Goal: Task Accomplishment & Management: Manage account settings

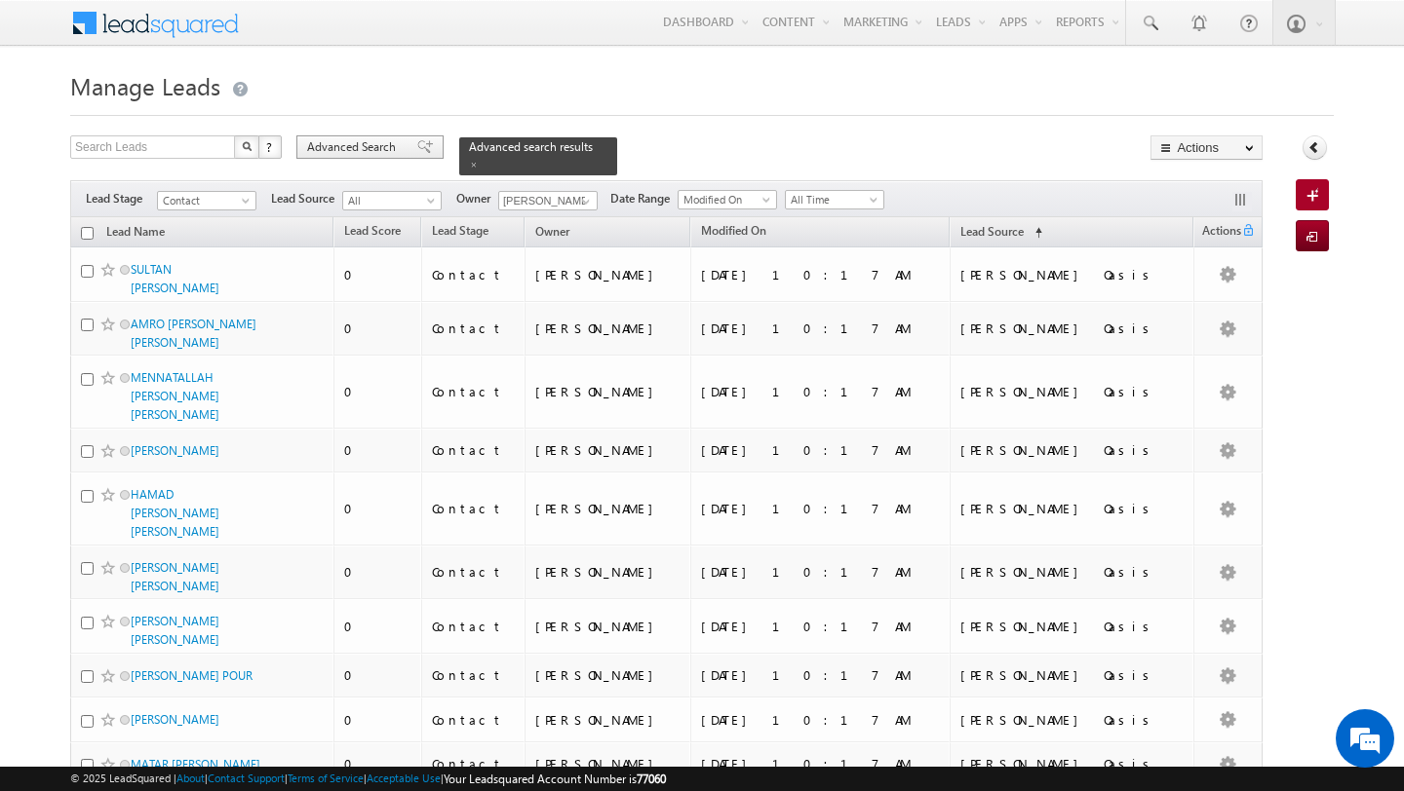
click at [377, 146] on span "Advanced Search" at bounding box center [354, 147] width 95 height 18
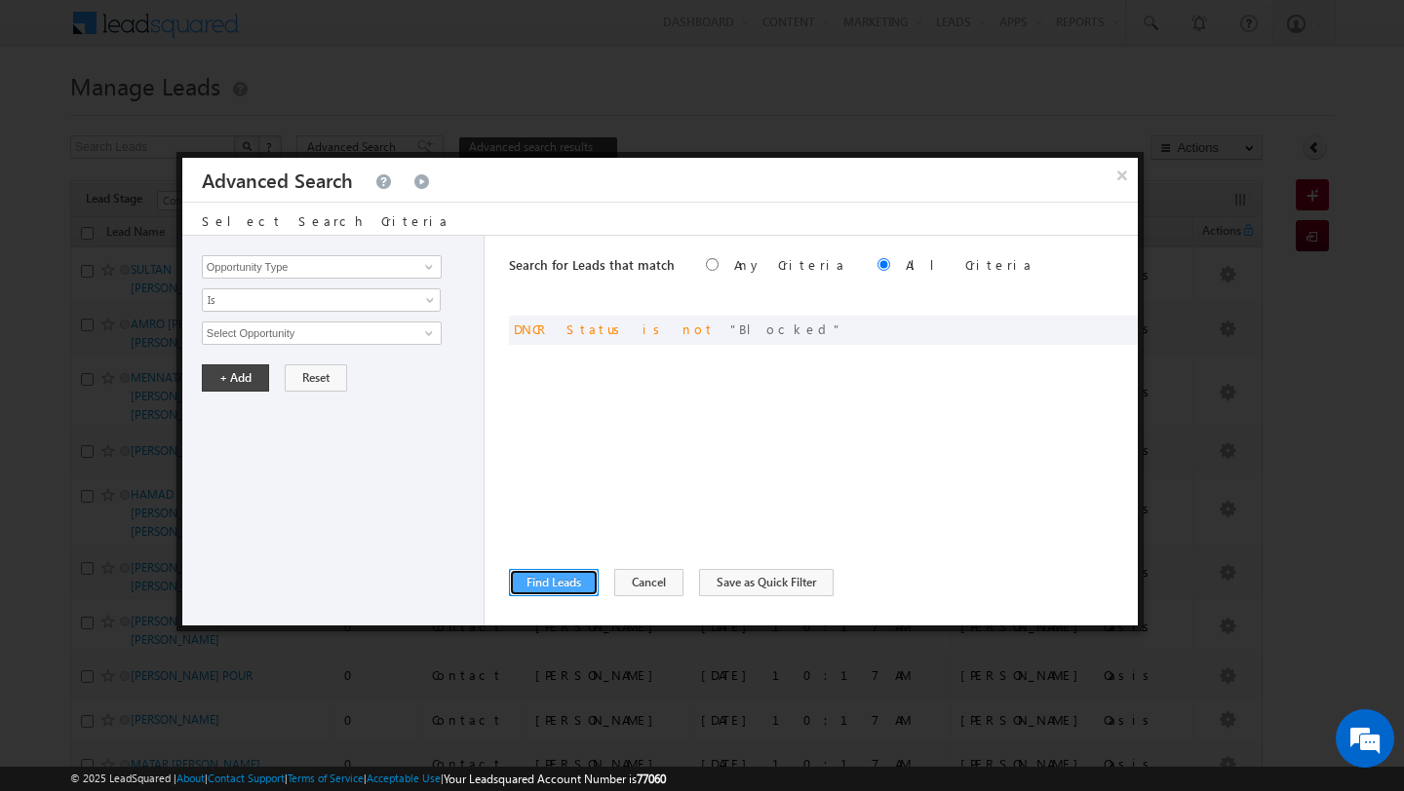
click at [533, 589] on button "Find Leads" at bounding box center [554, 582] width 90 height 27
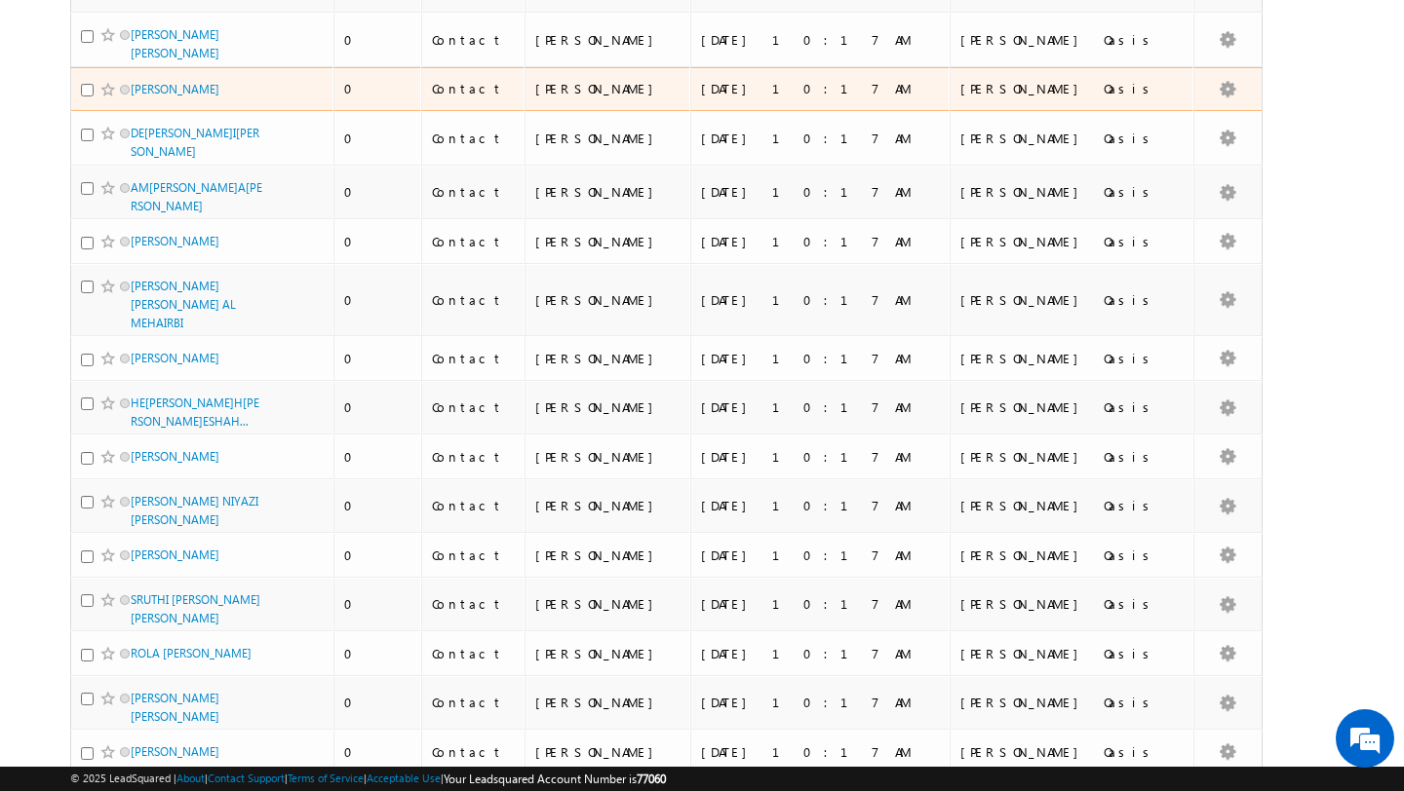
scroll to position [4715, 0]
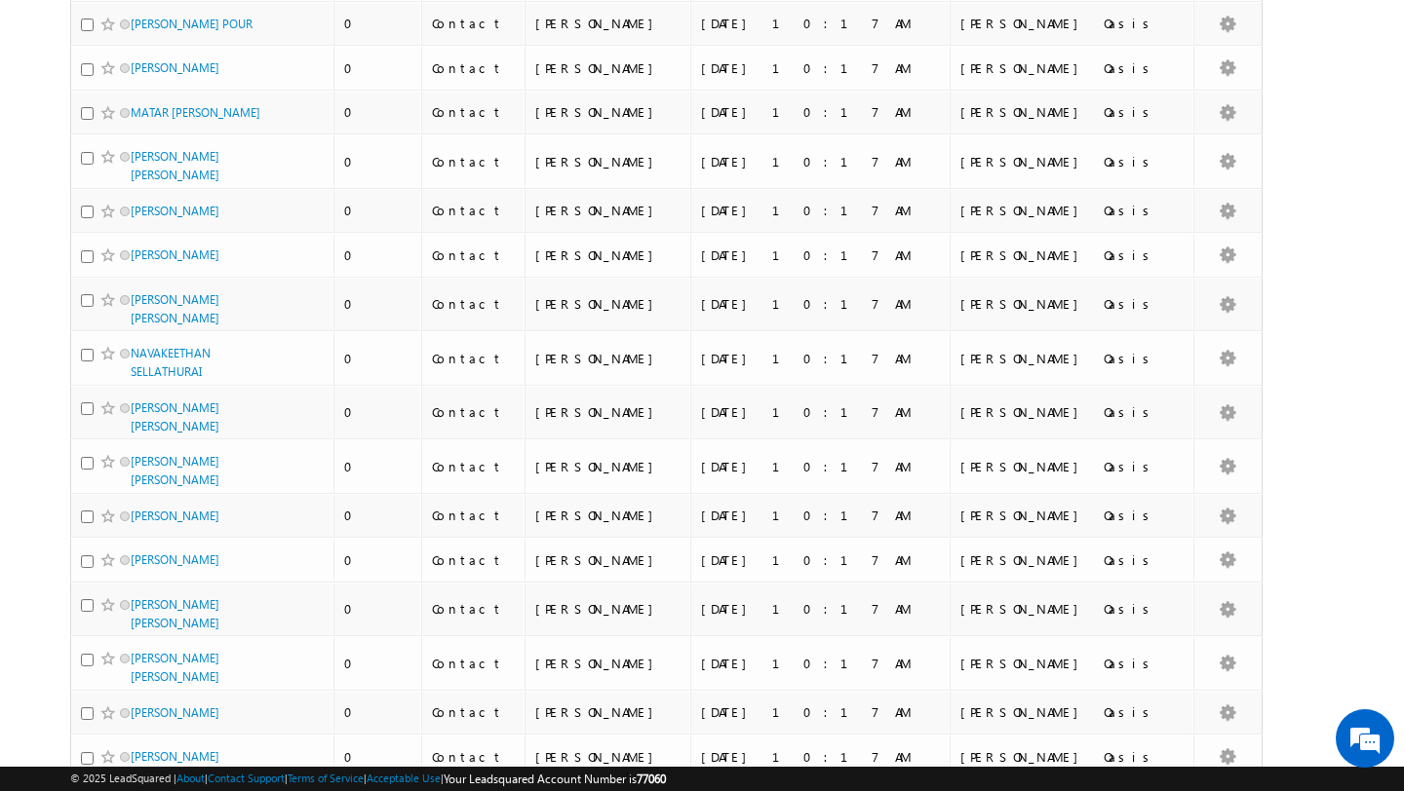
scroll to position [0, 0]
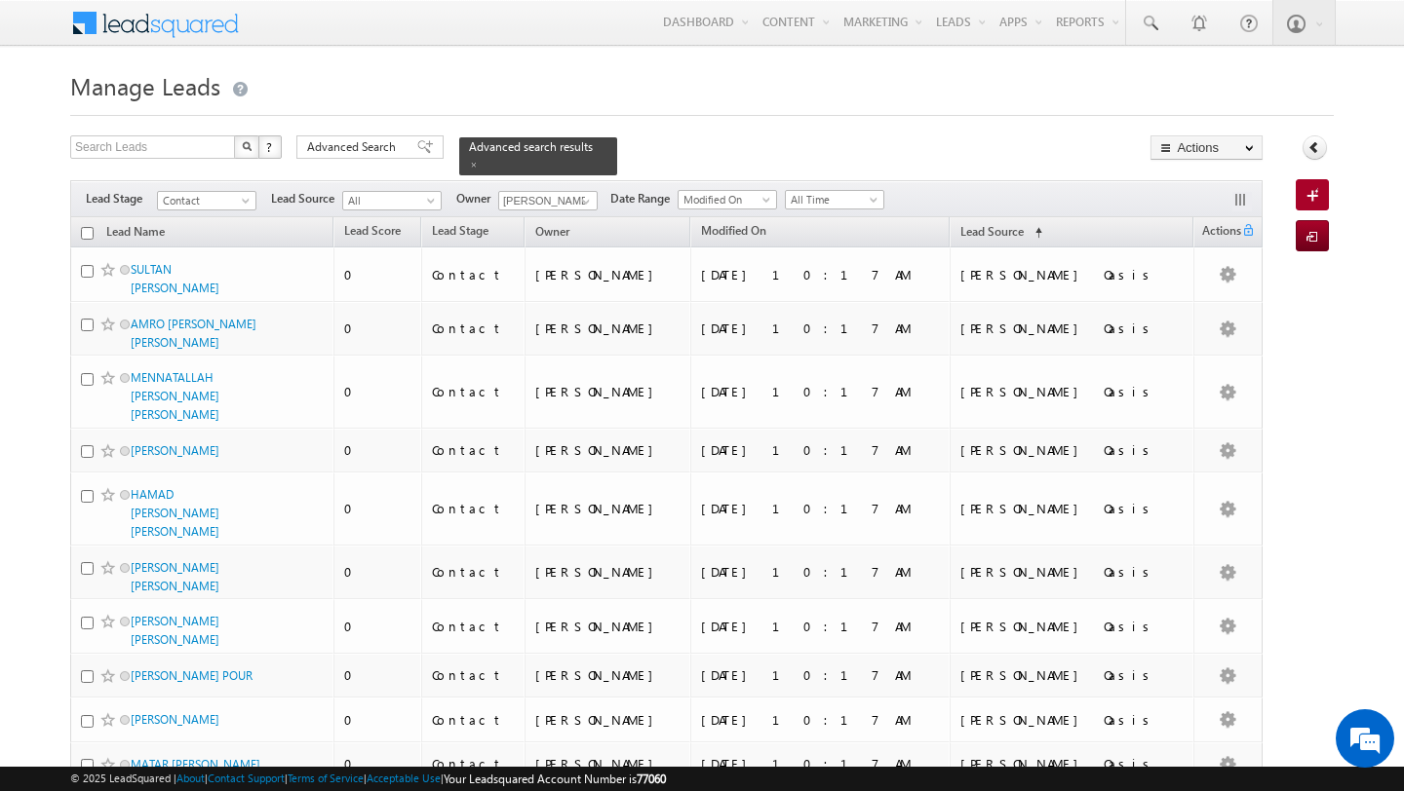
click at [83, 231] on input "checkbox" at bounding box center [87, 233] width 13 height 13
checkbox input "true"
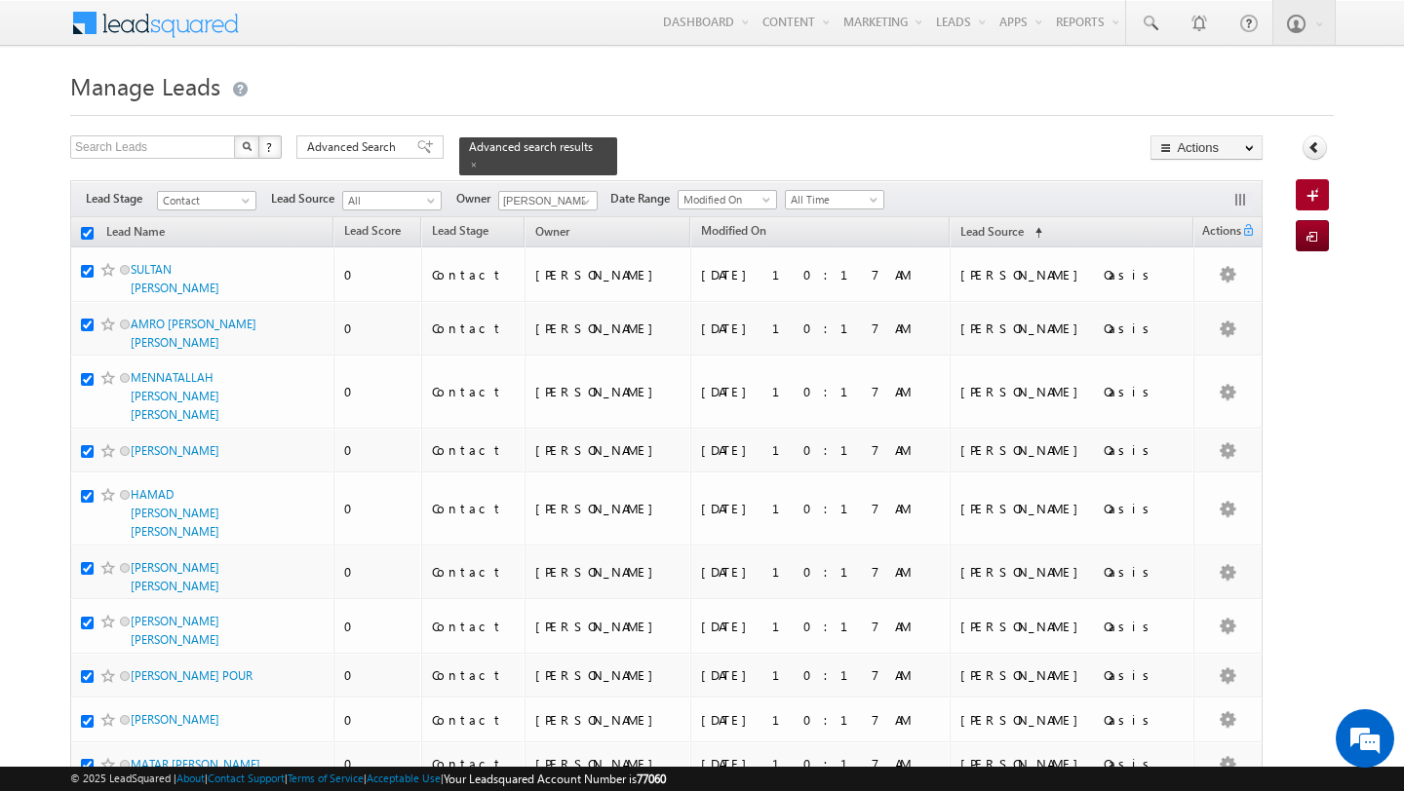
checkbox input "true"
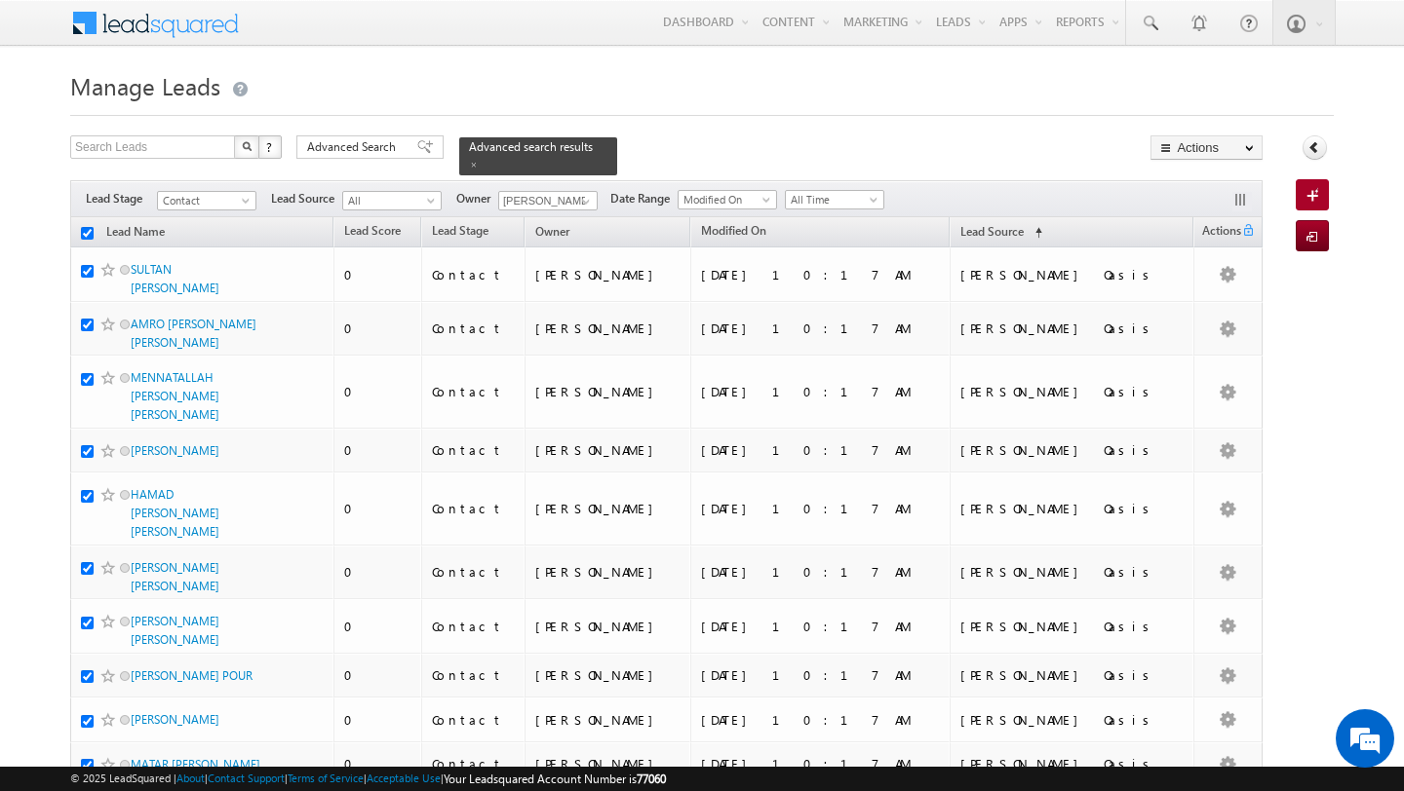
checkbox input "true"
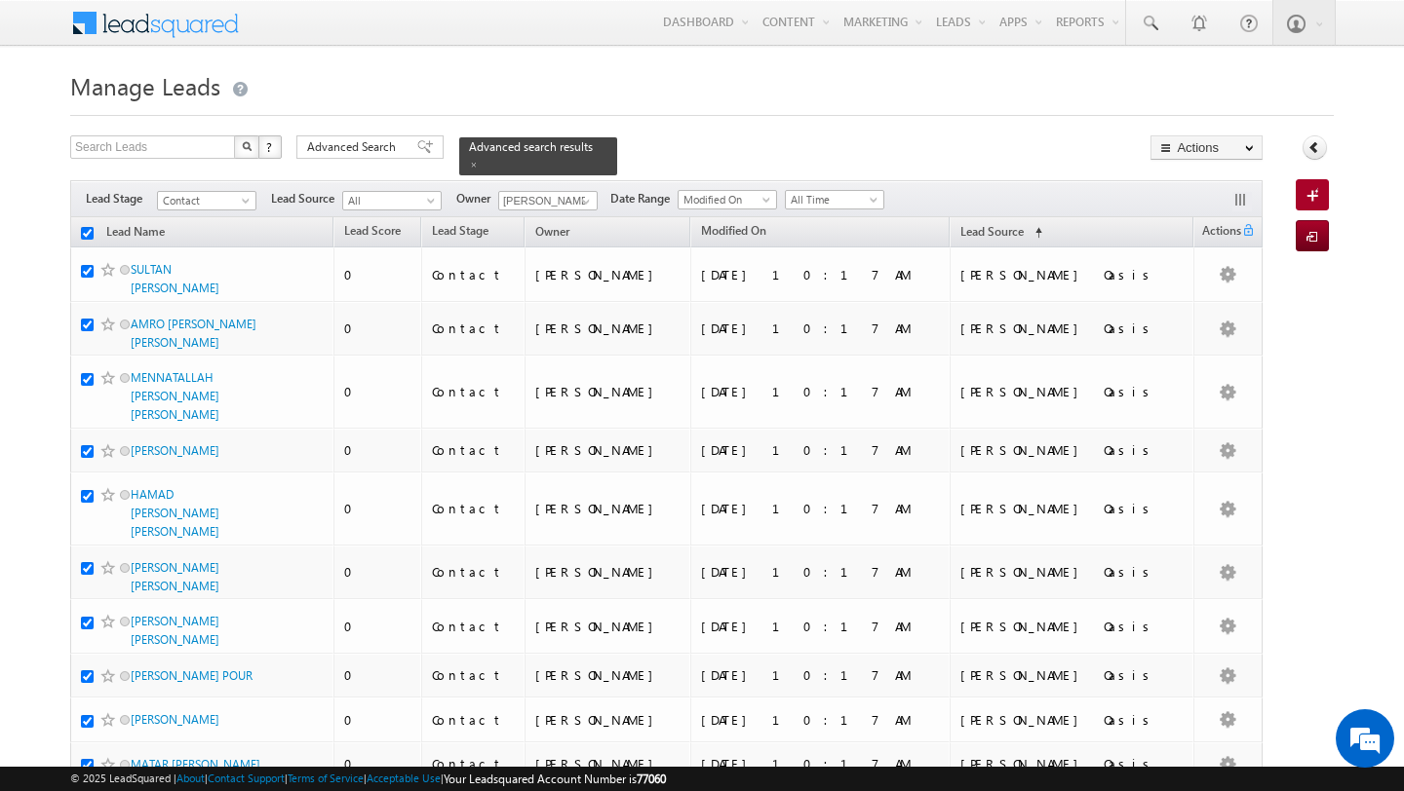
checkbox input "true"
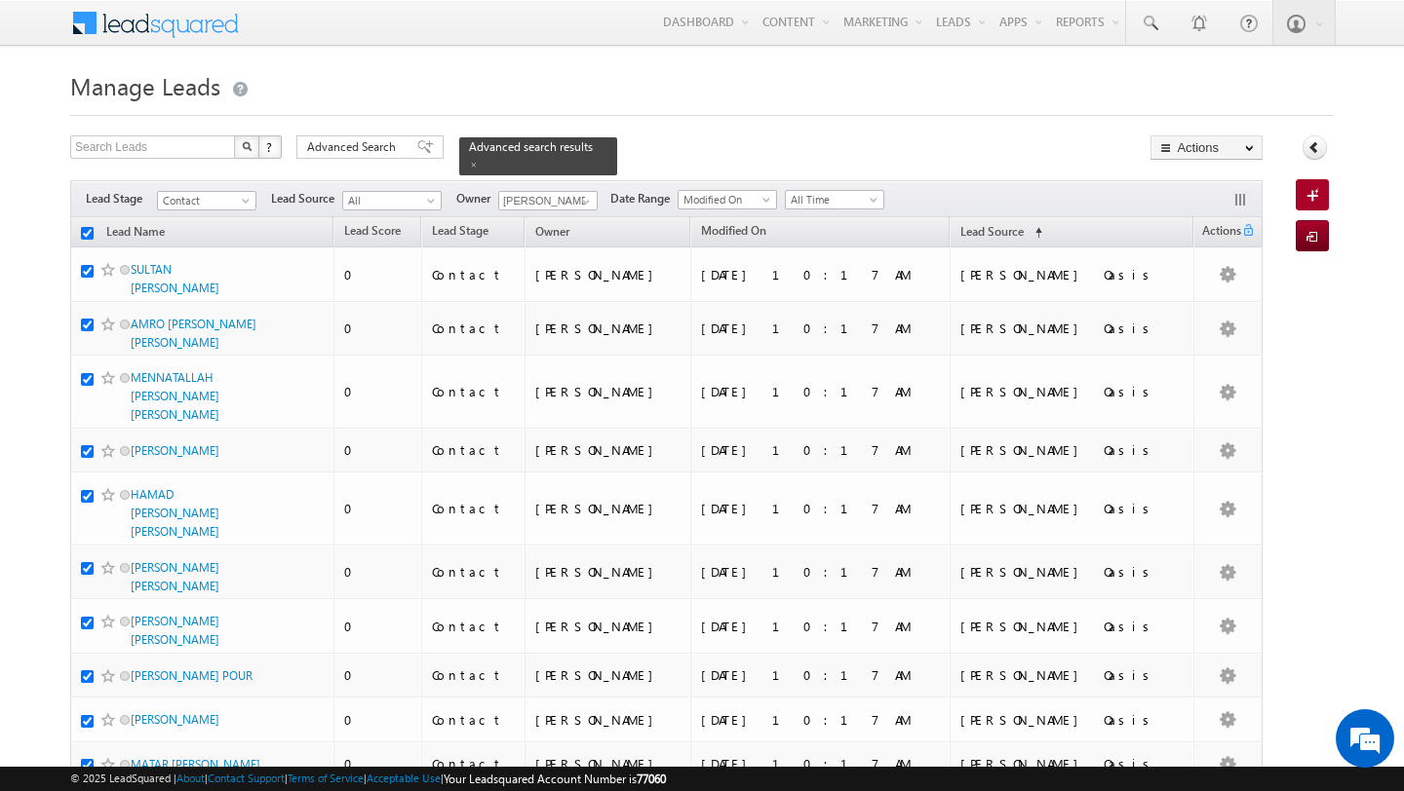
checkbox input "true"
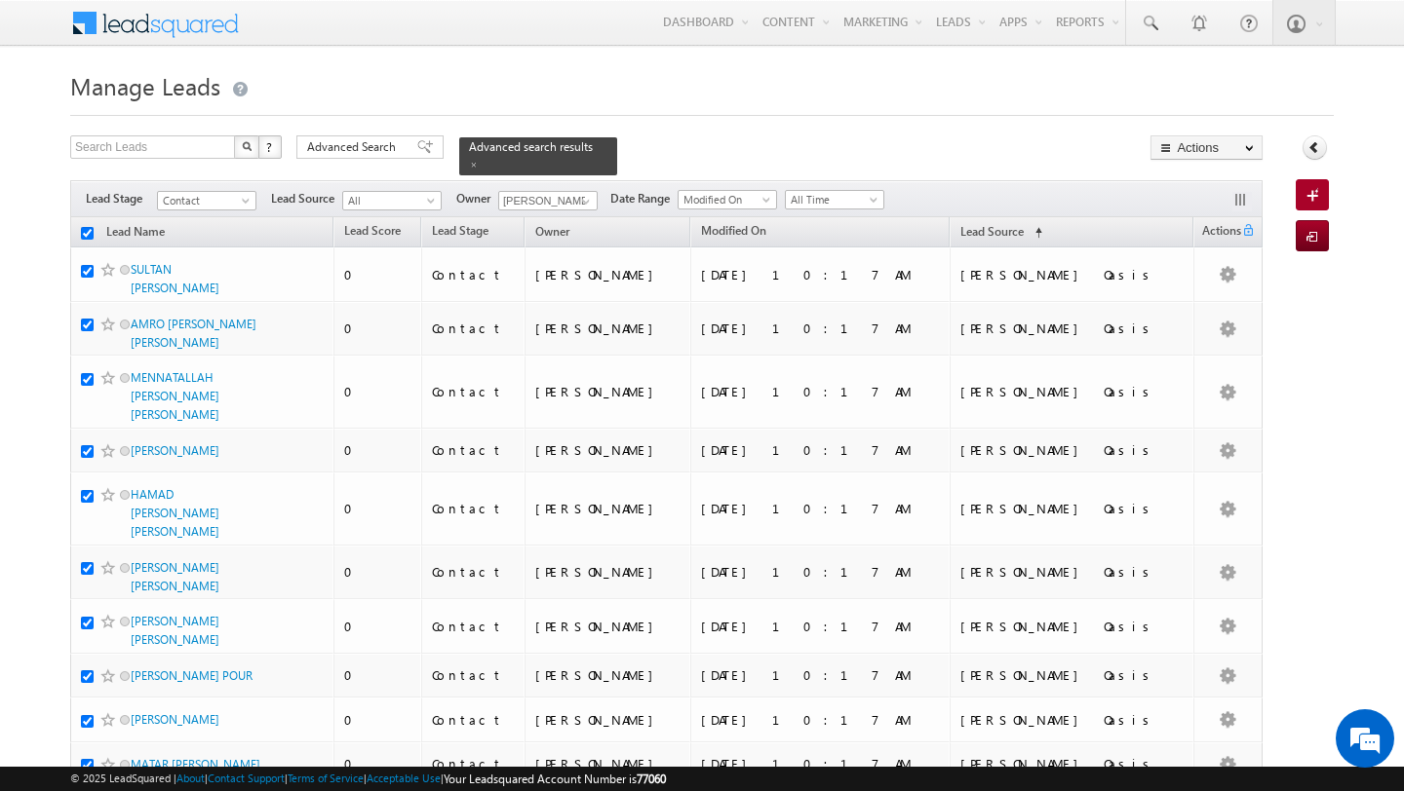
checkbox input "true"
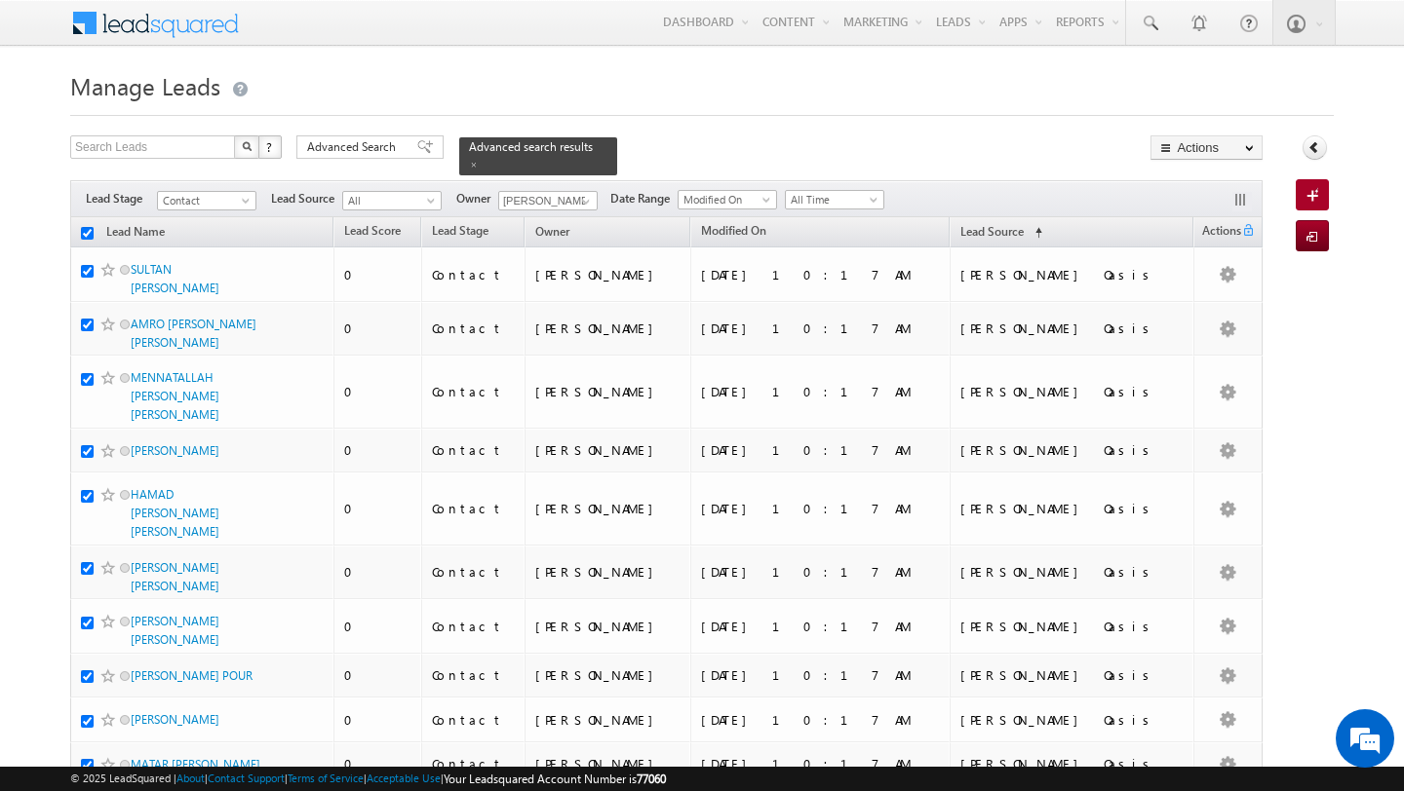
checkbox input "true"
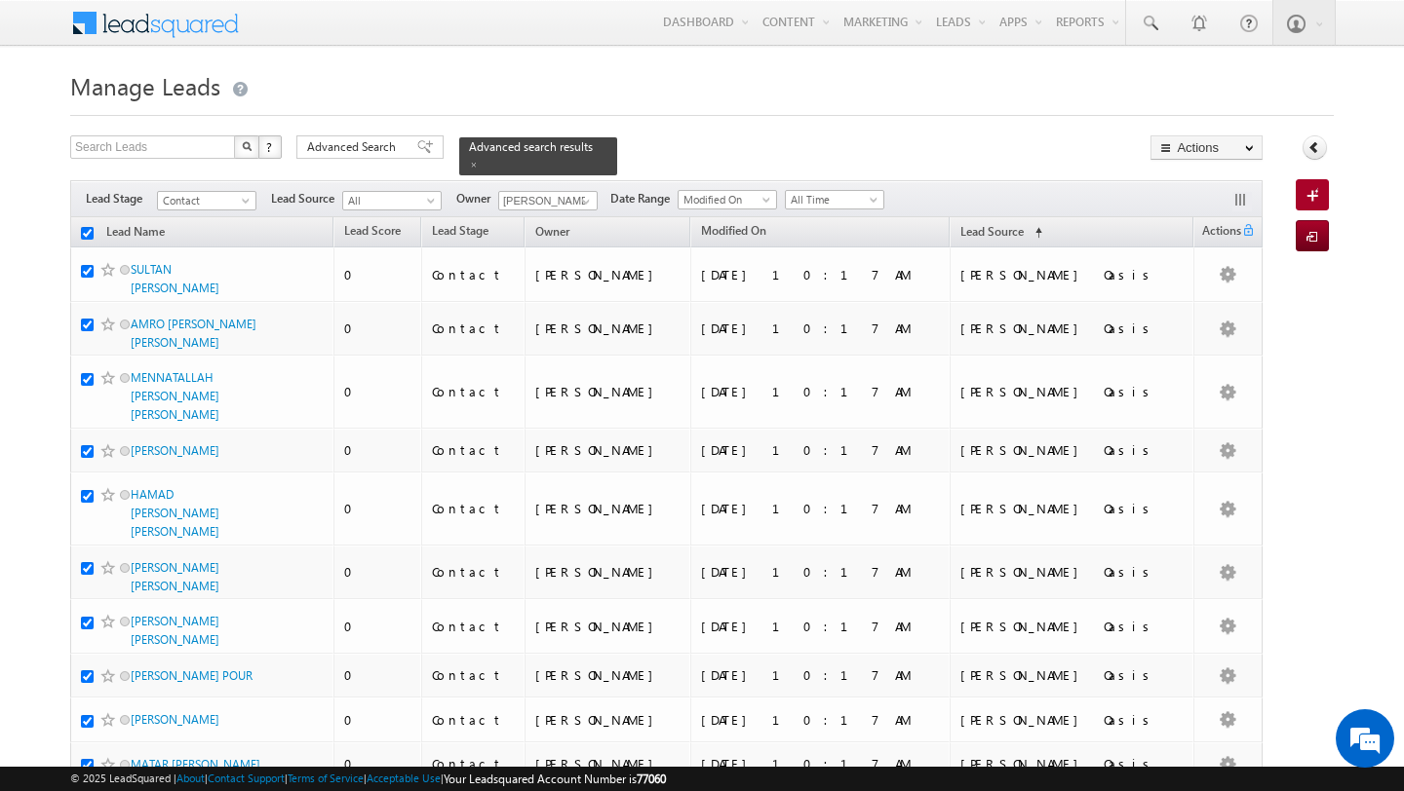
checkbox input "true"
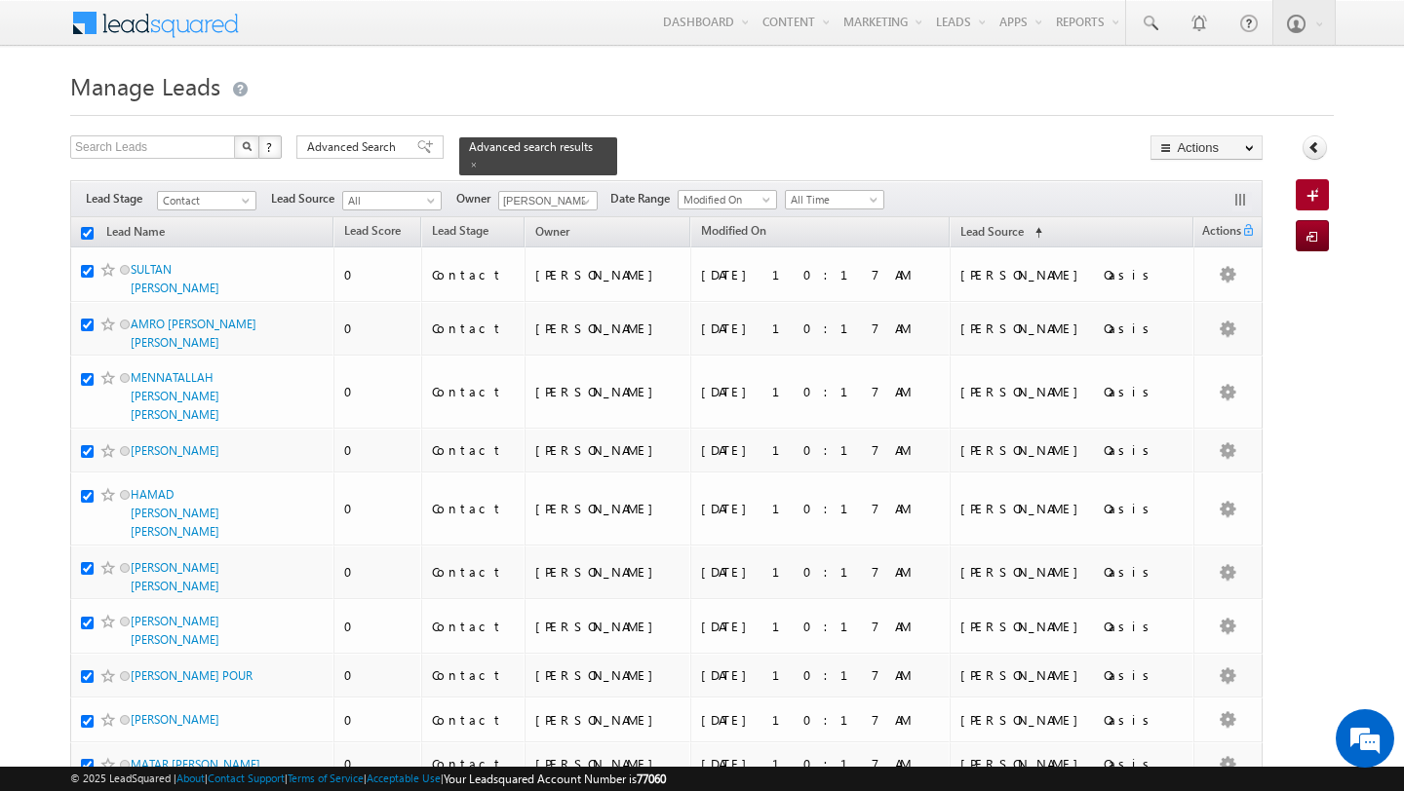
checkbox input "true"
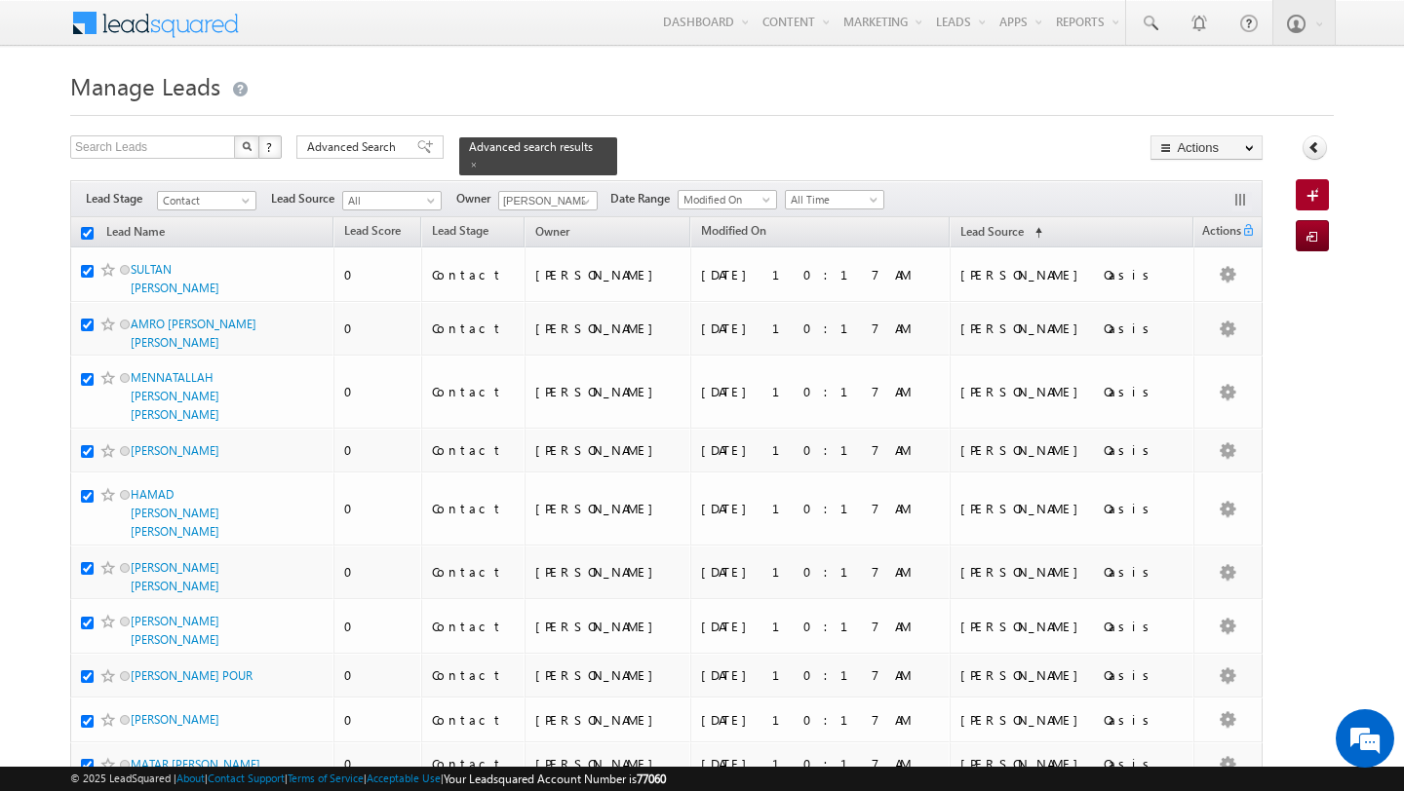
checkbox input "true"
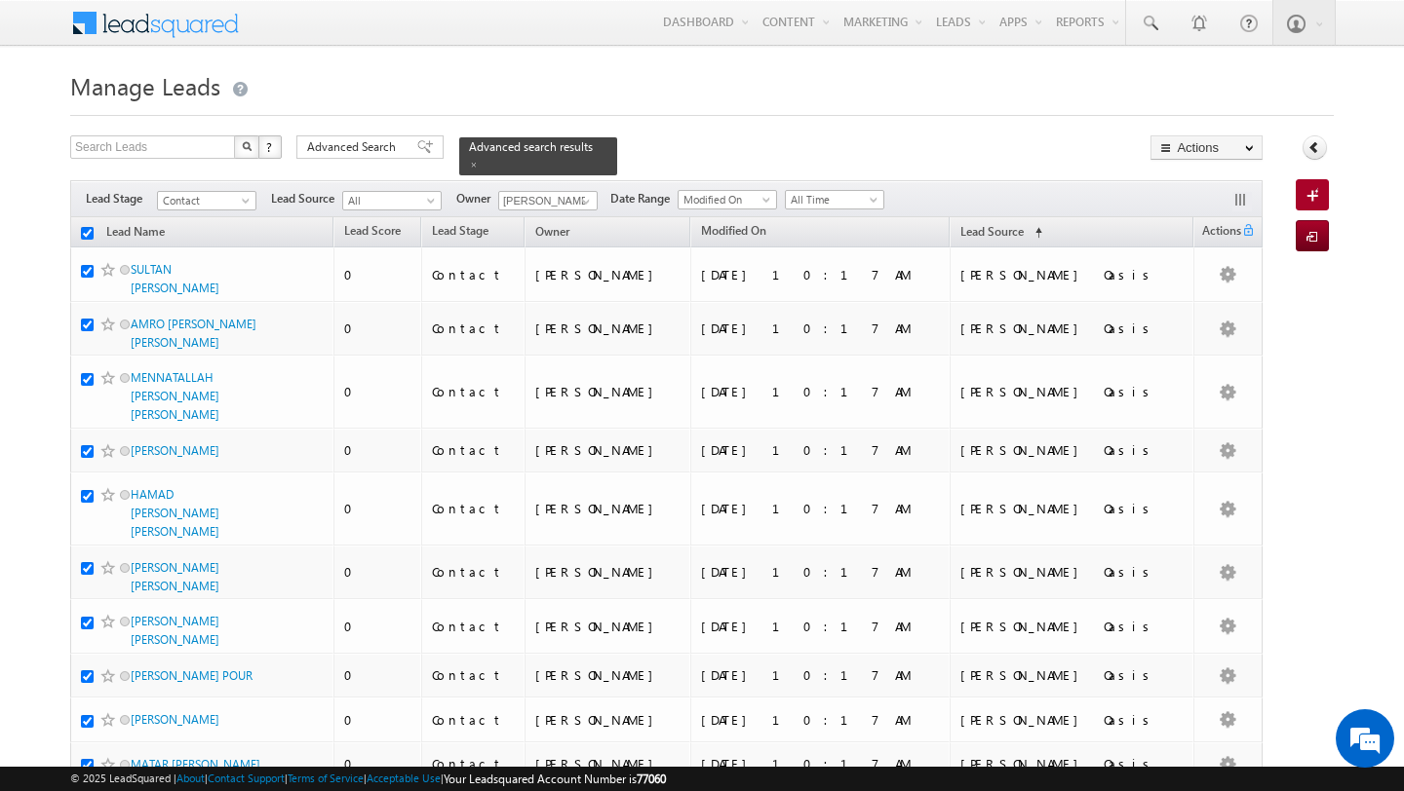
checkbox input "true"
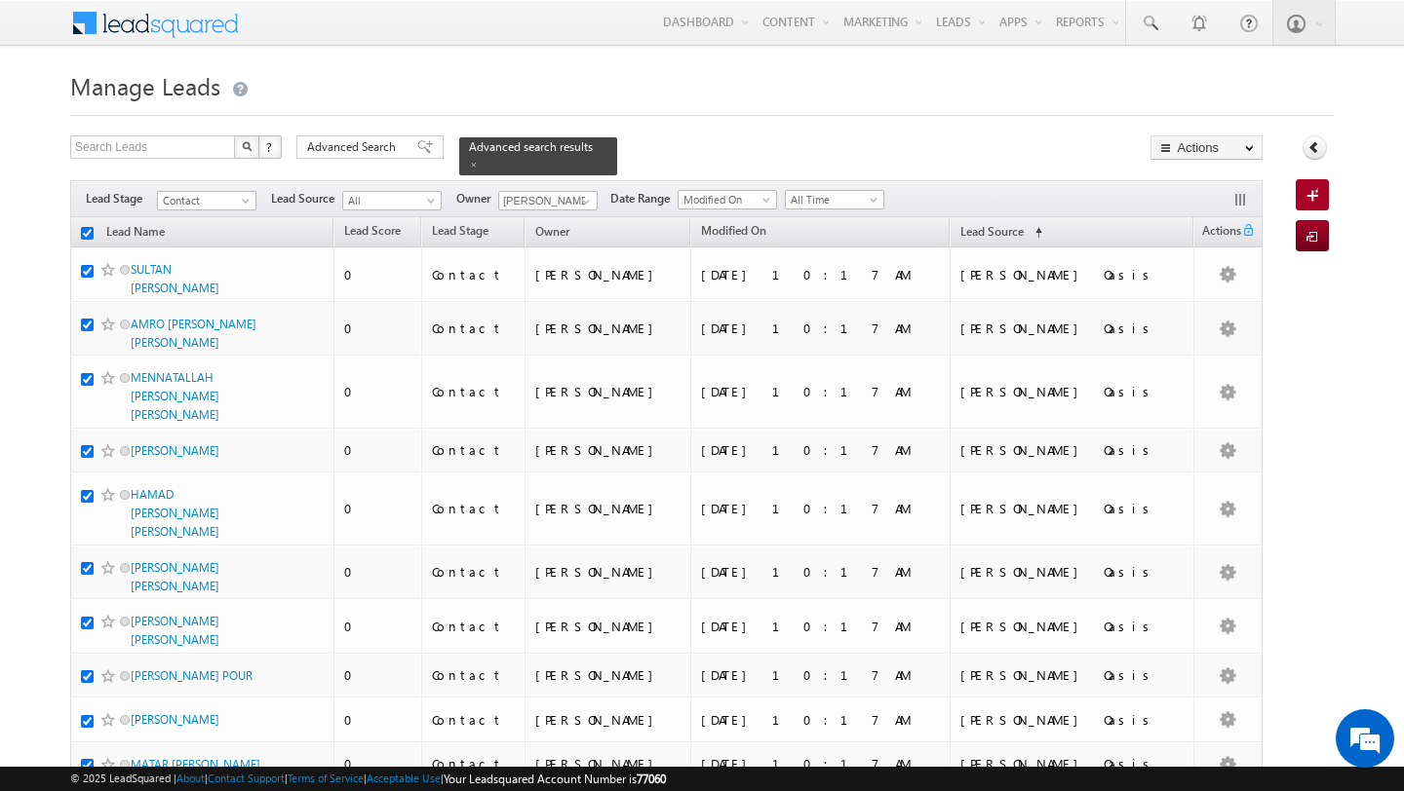
checkbox input "true"
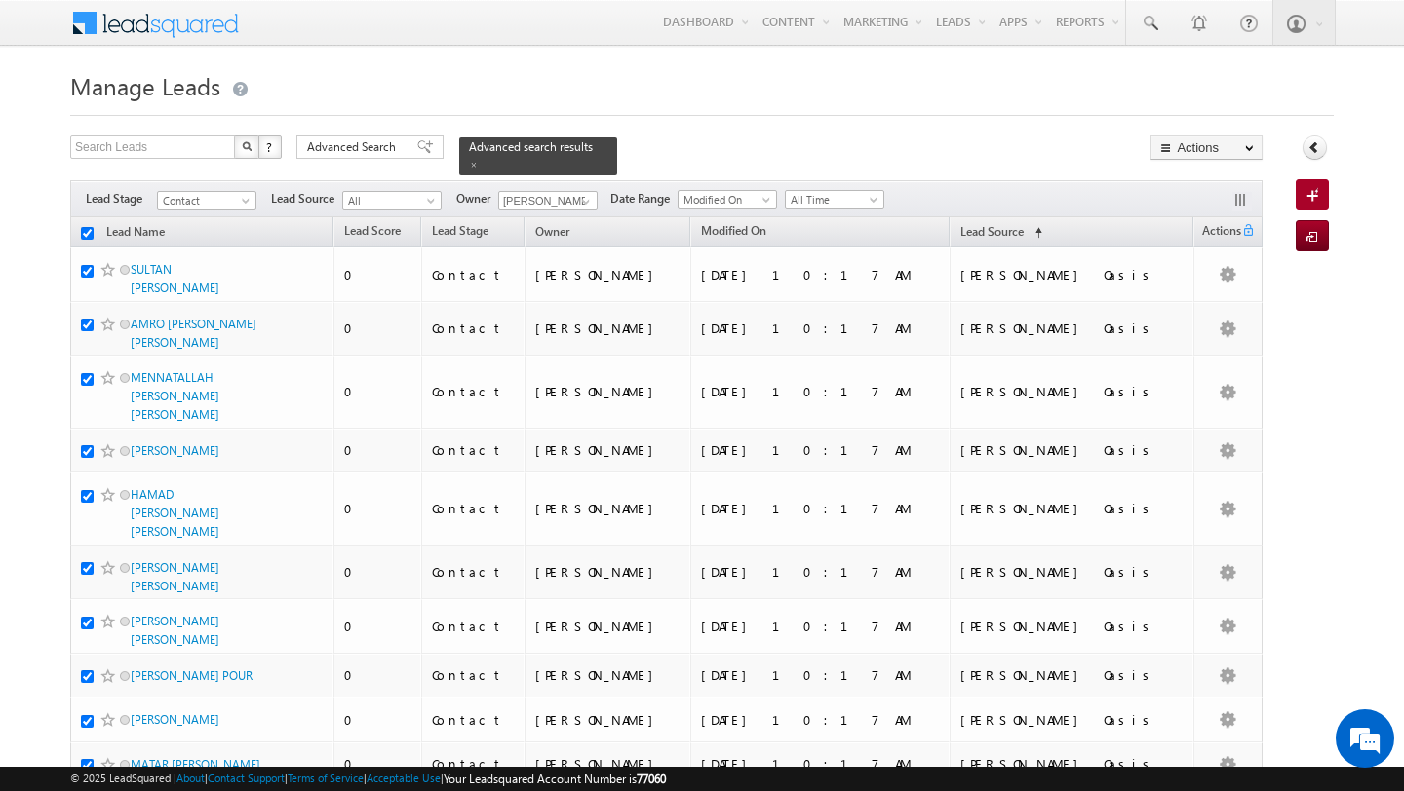
checkbox input "true"
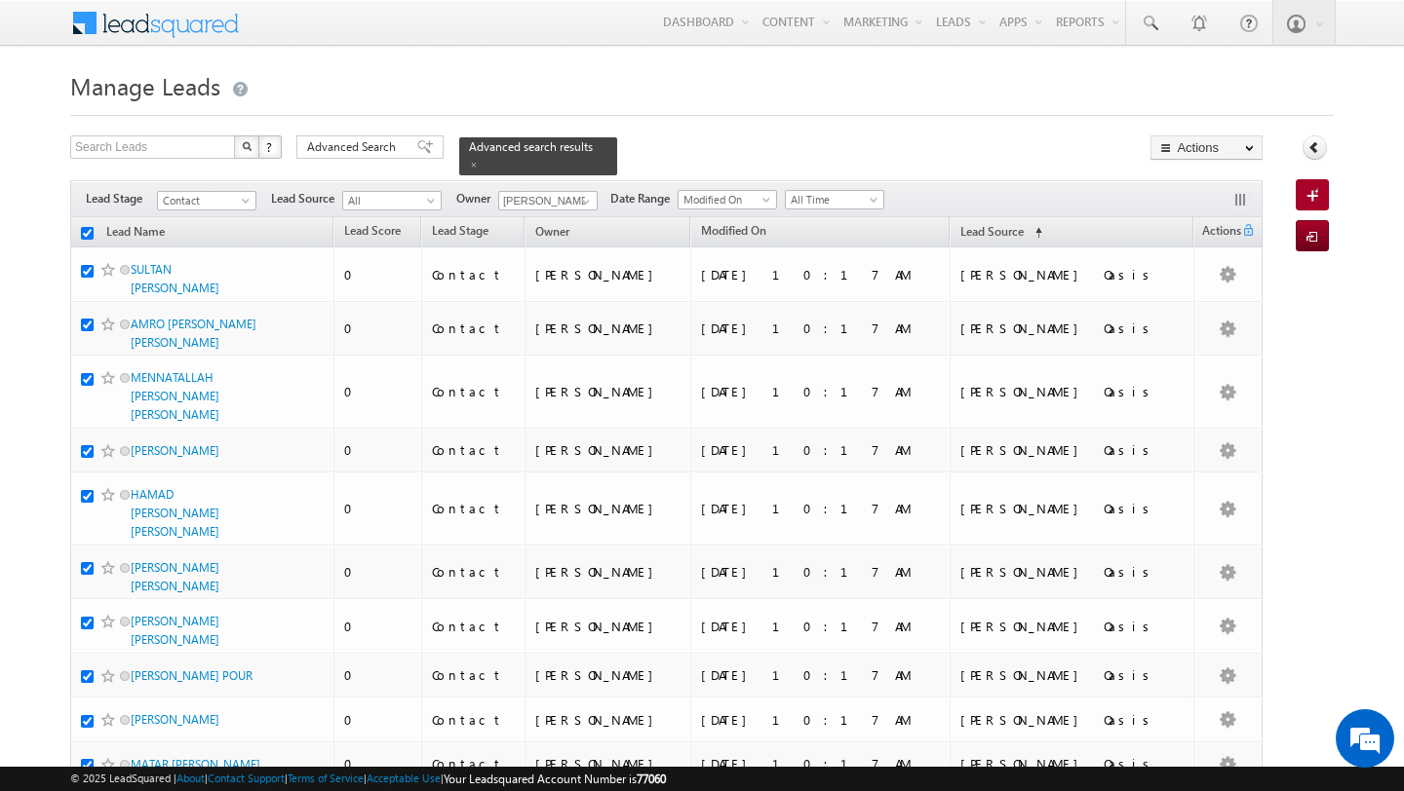
checkbox input "true"
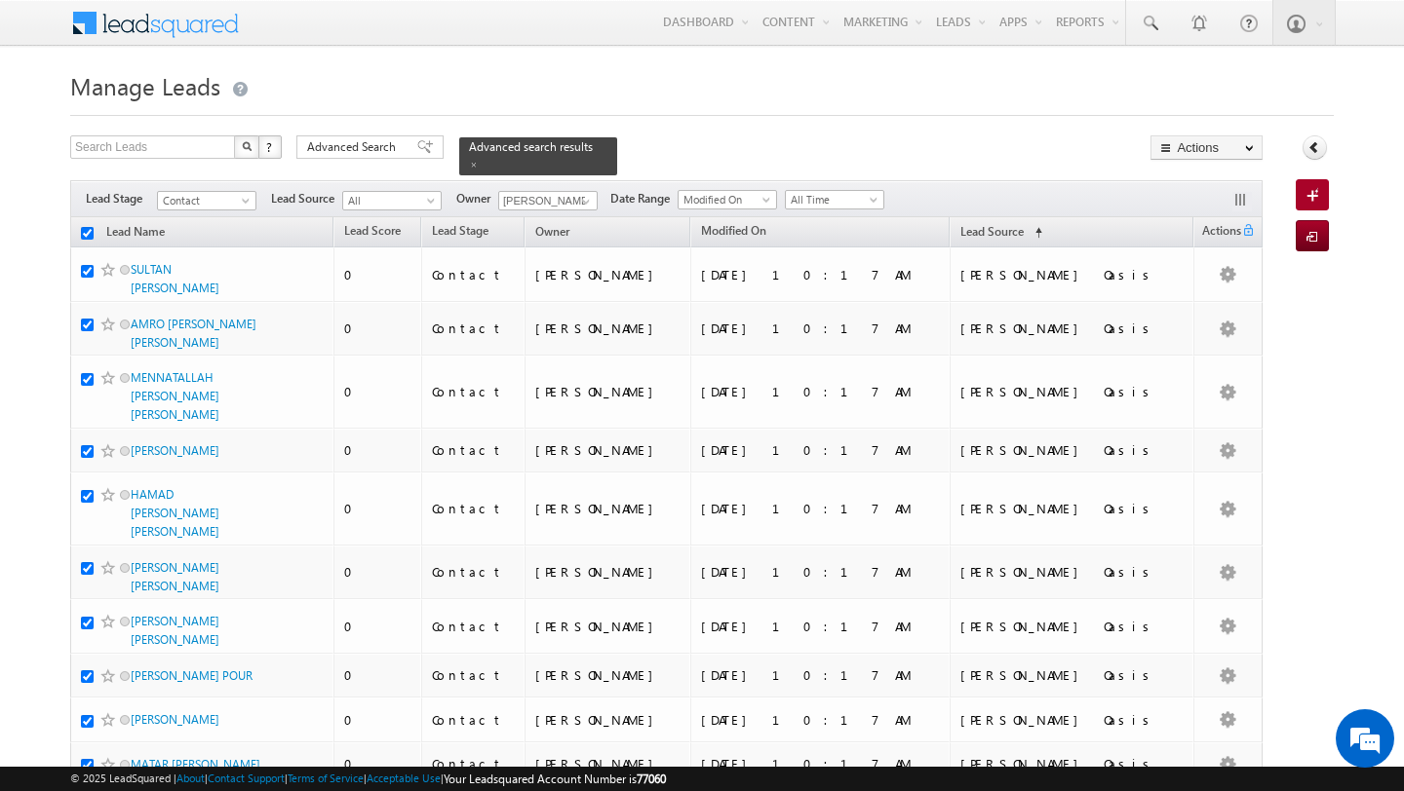
checkbox input "true"
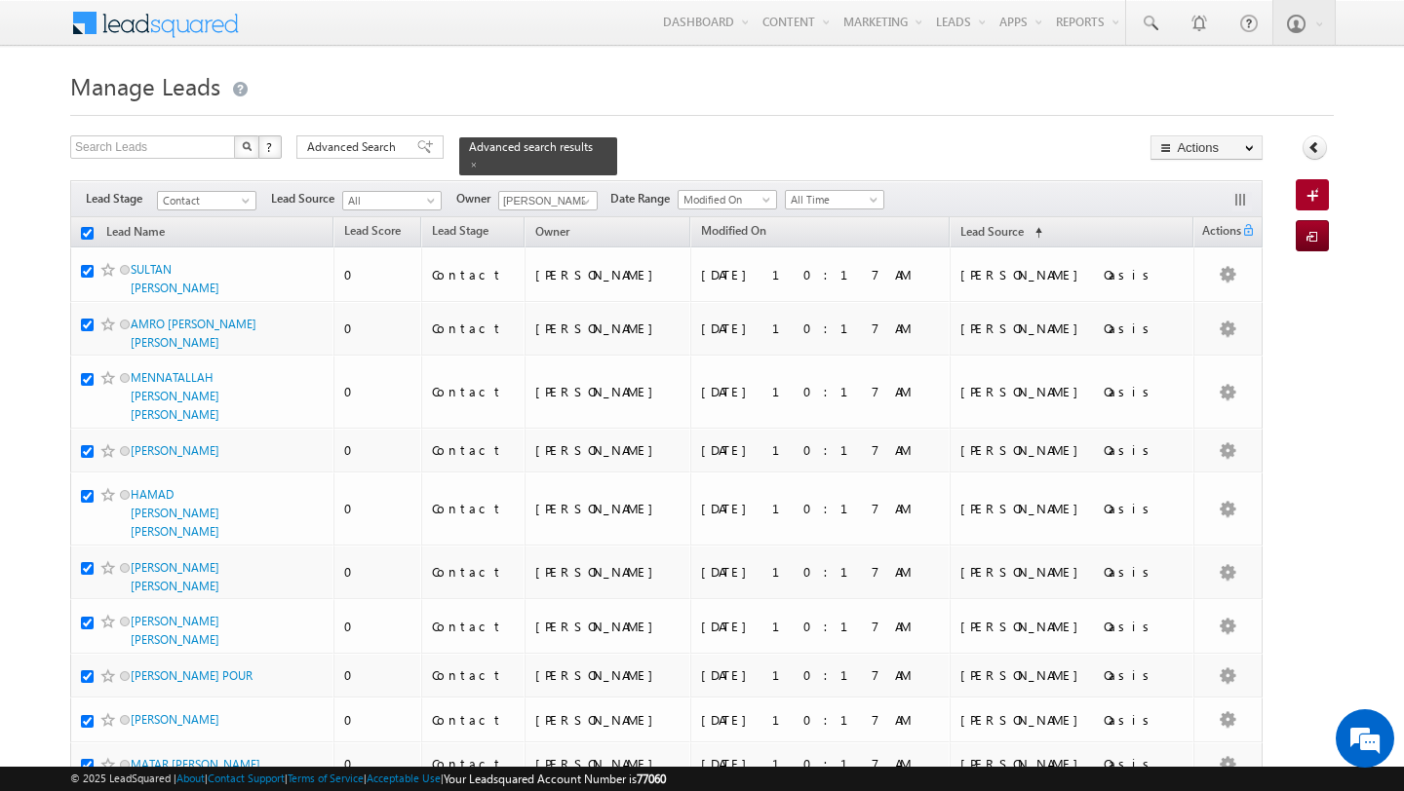
checkbox input "true"
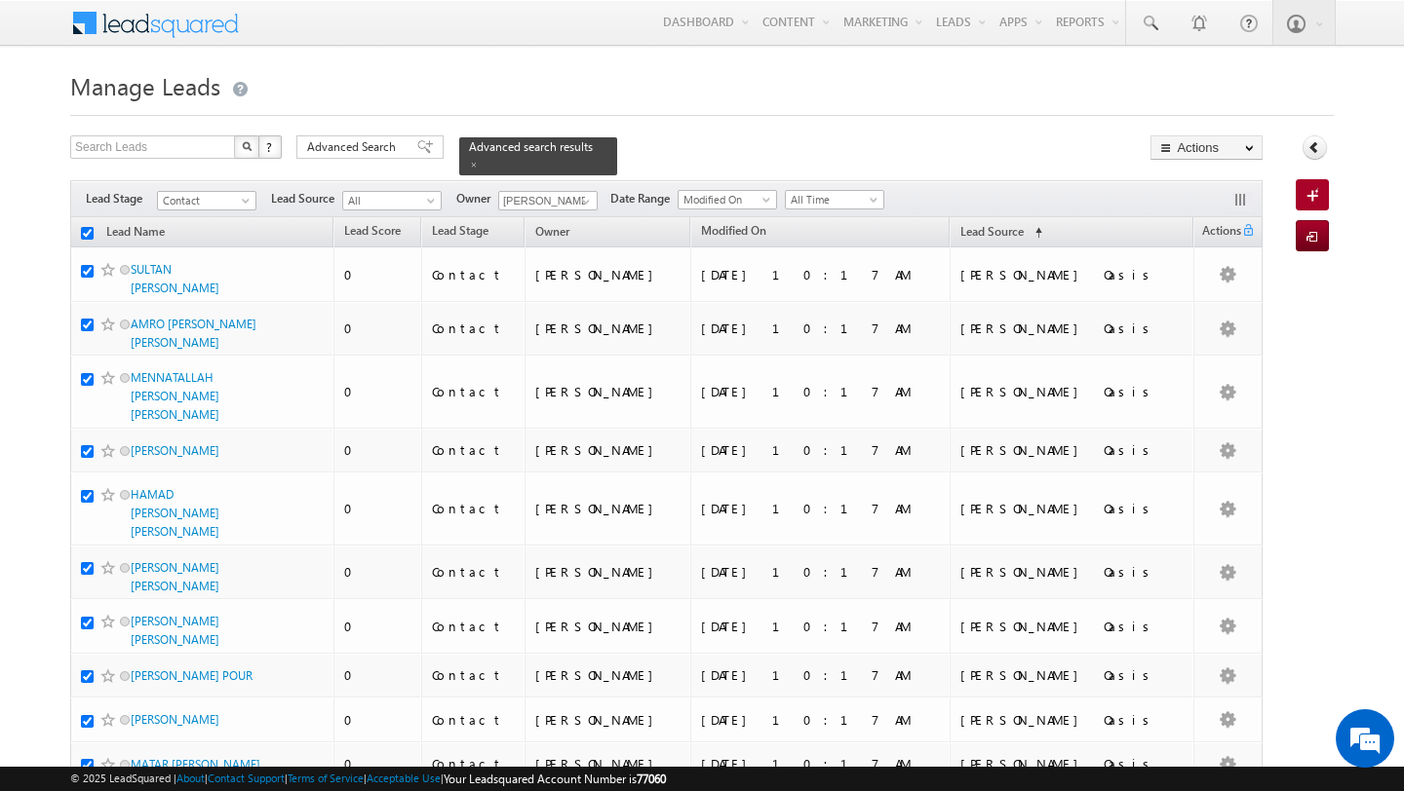
checkbox input "true"
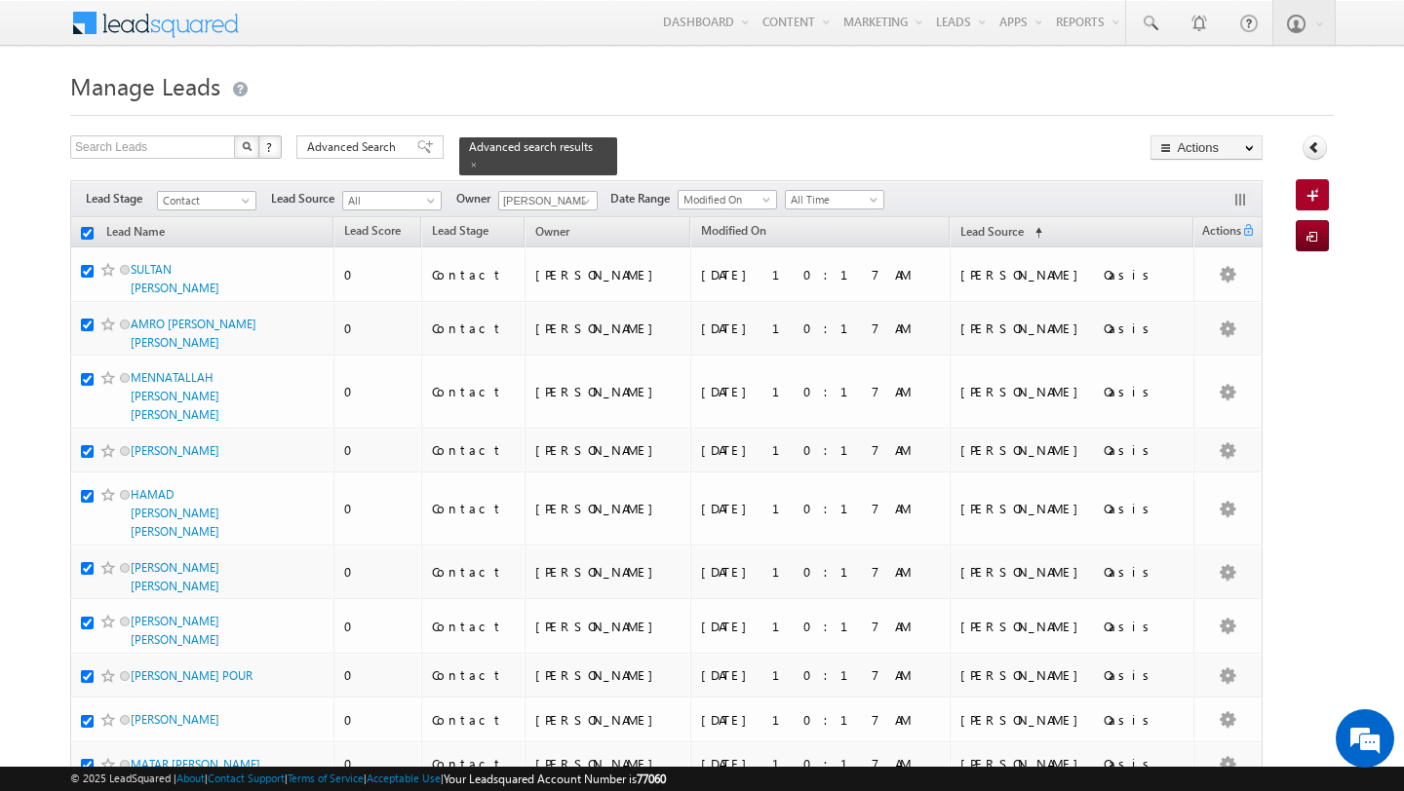
checkbox input "true"
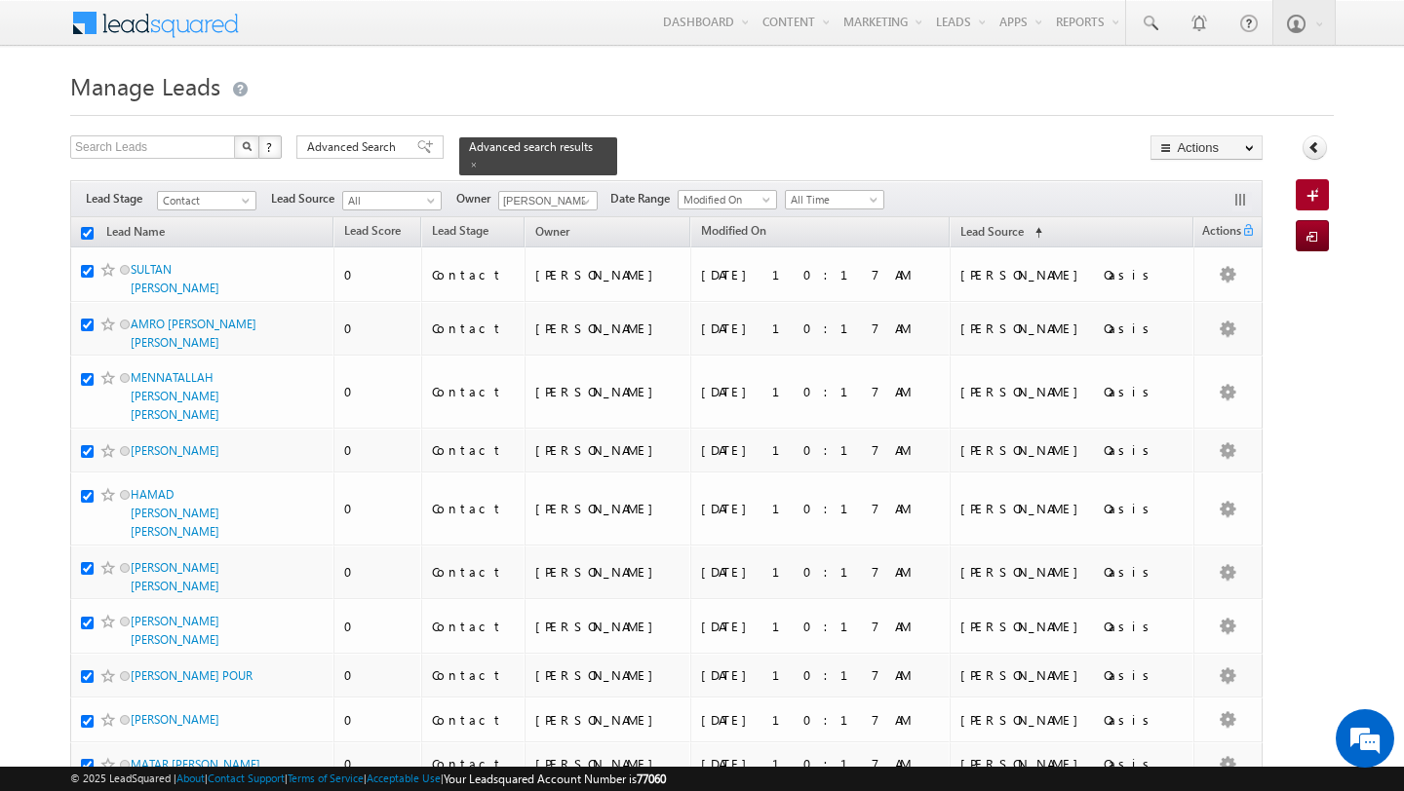
checkbox input "true"
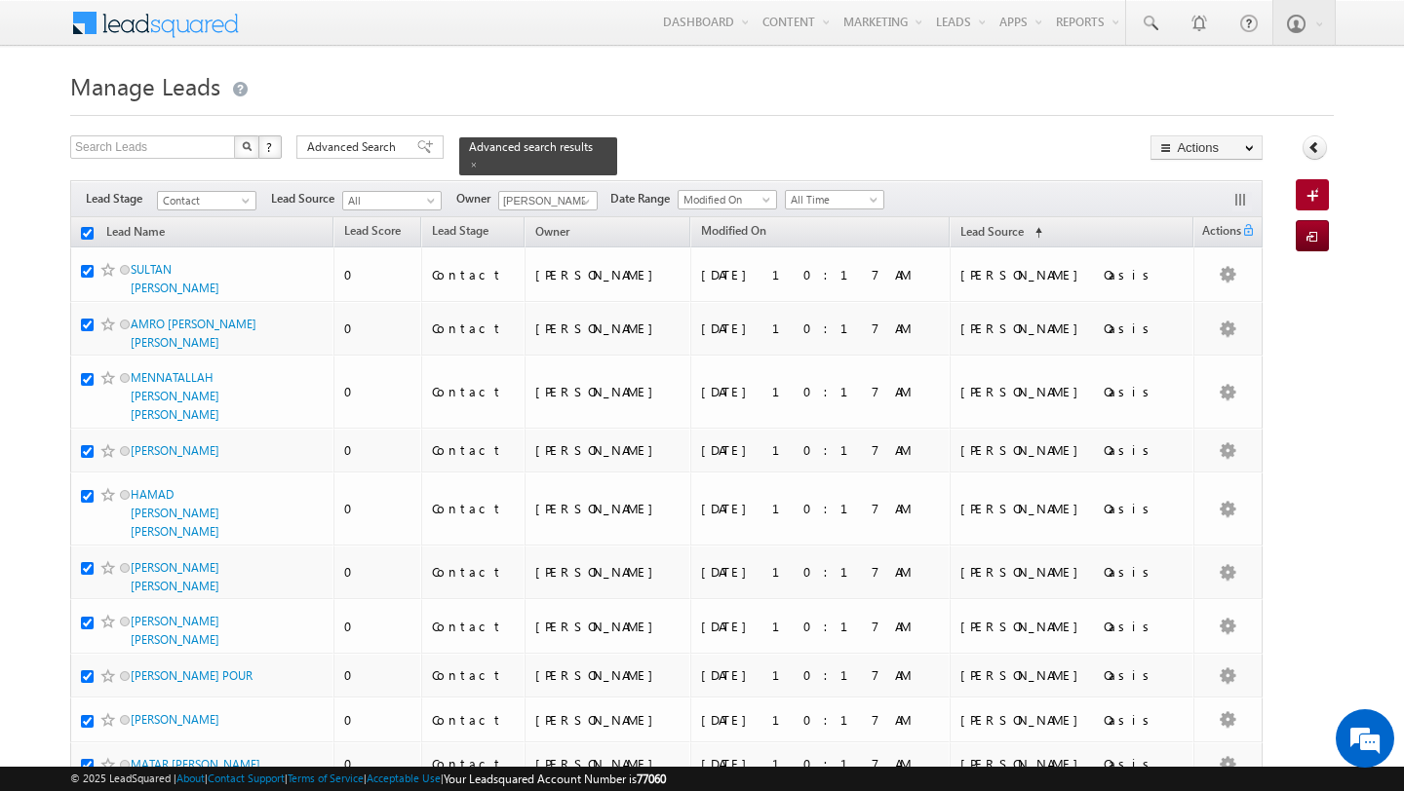
checkbox input "true"
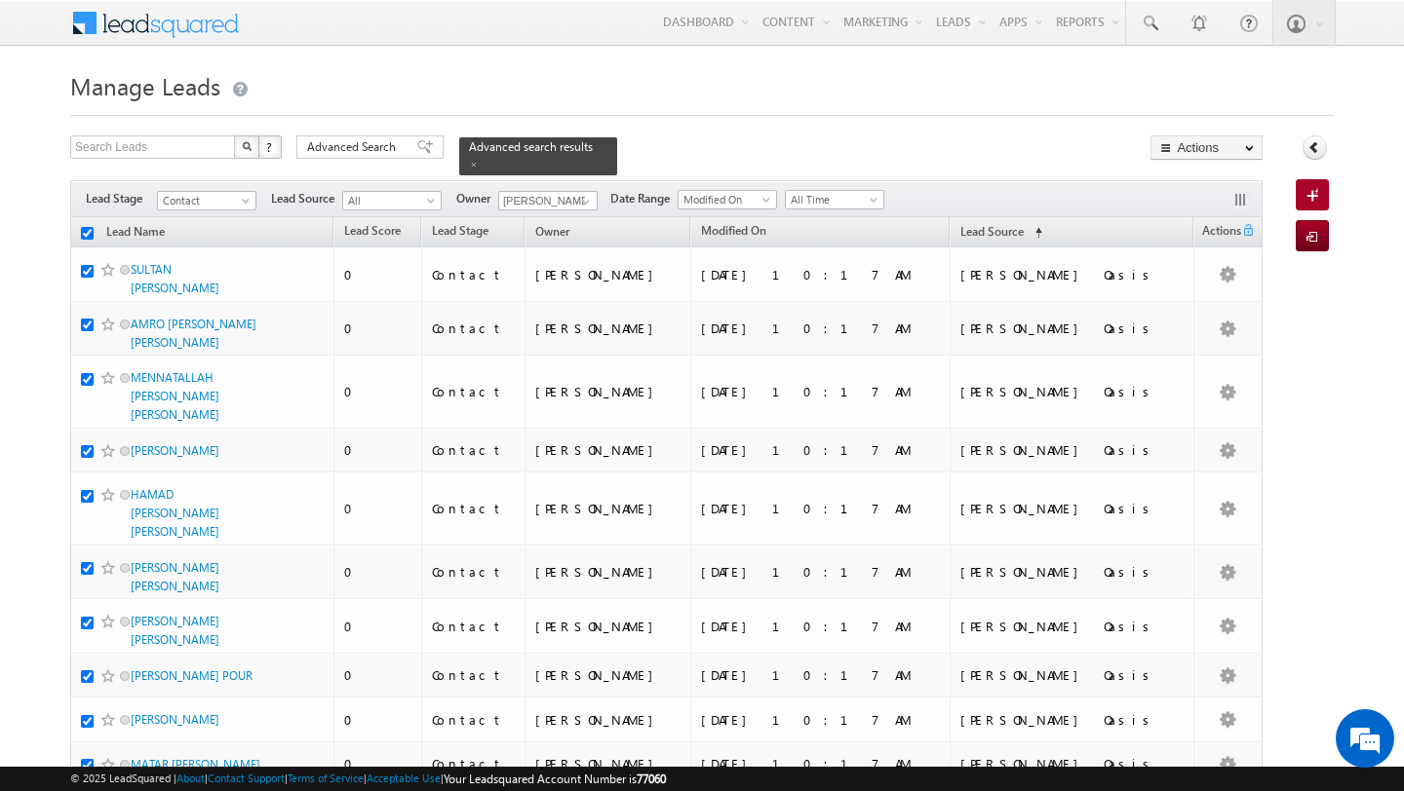
checkbox input "true"
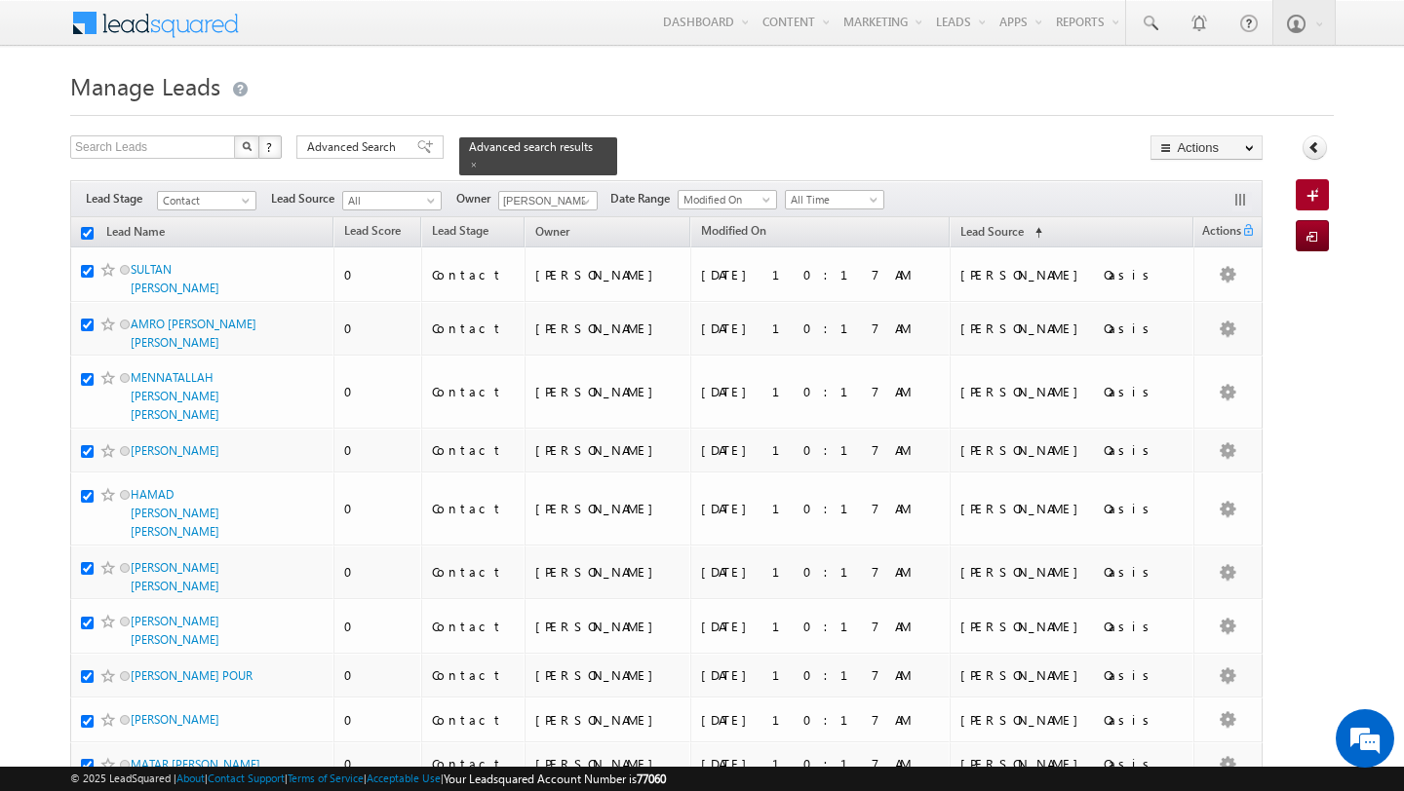
checkbox input "true"
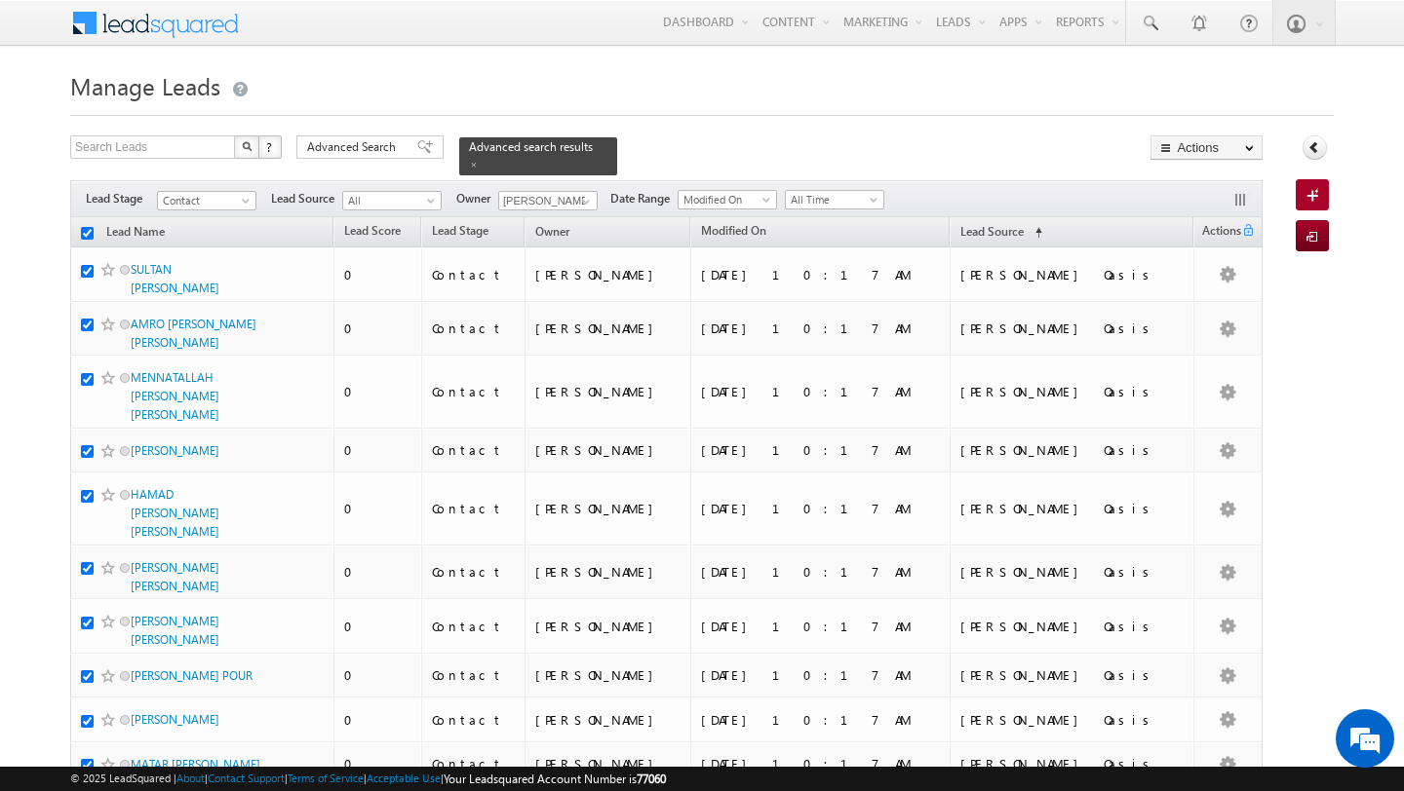
checkbox input "true"
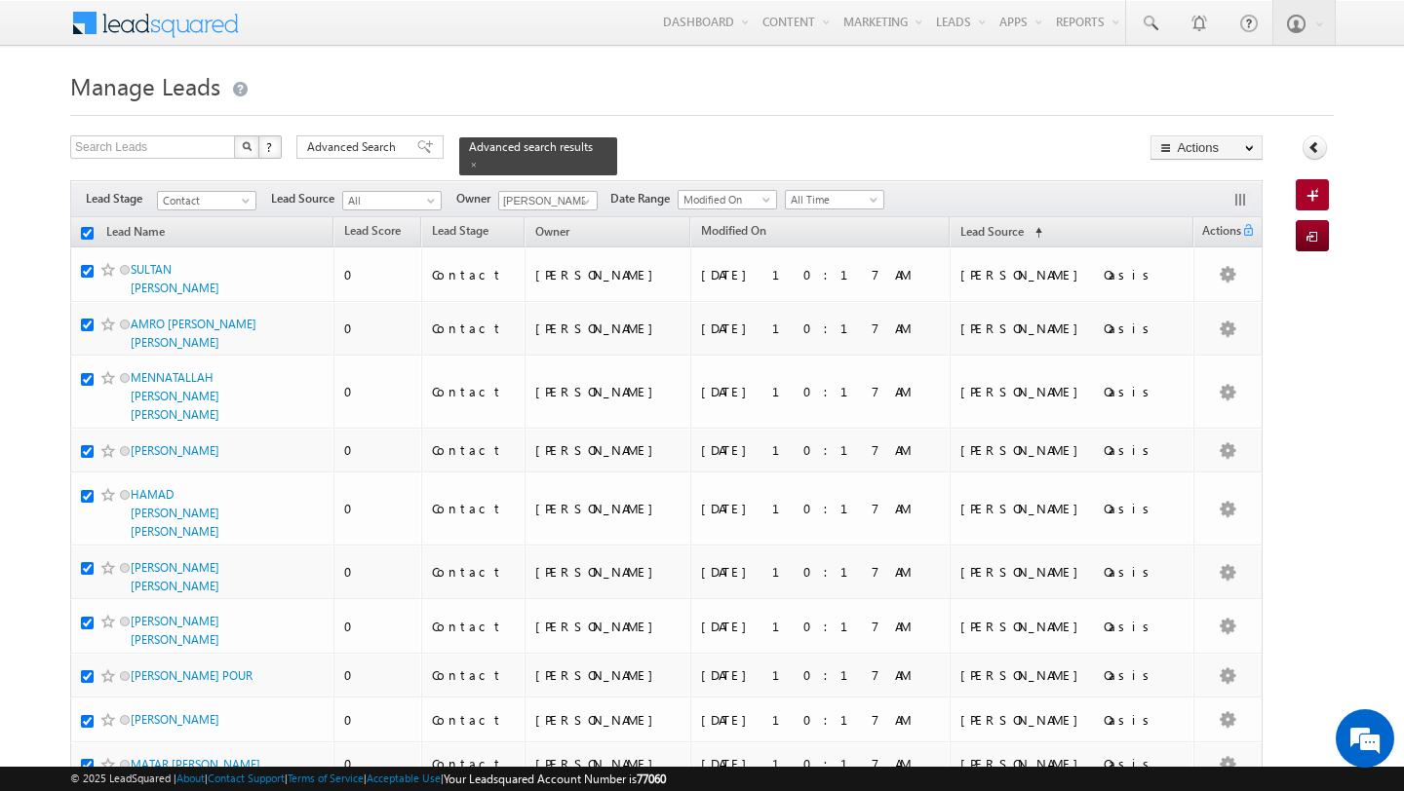
checkbox input "true"
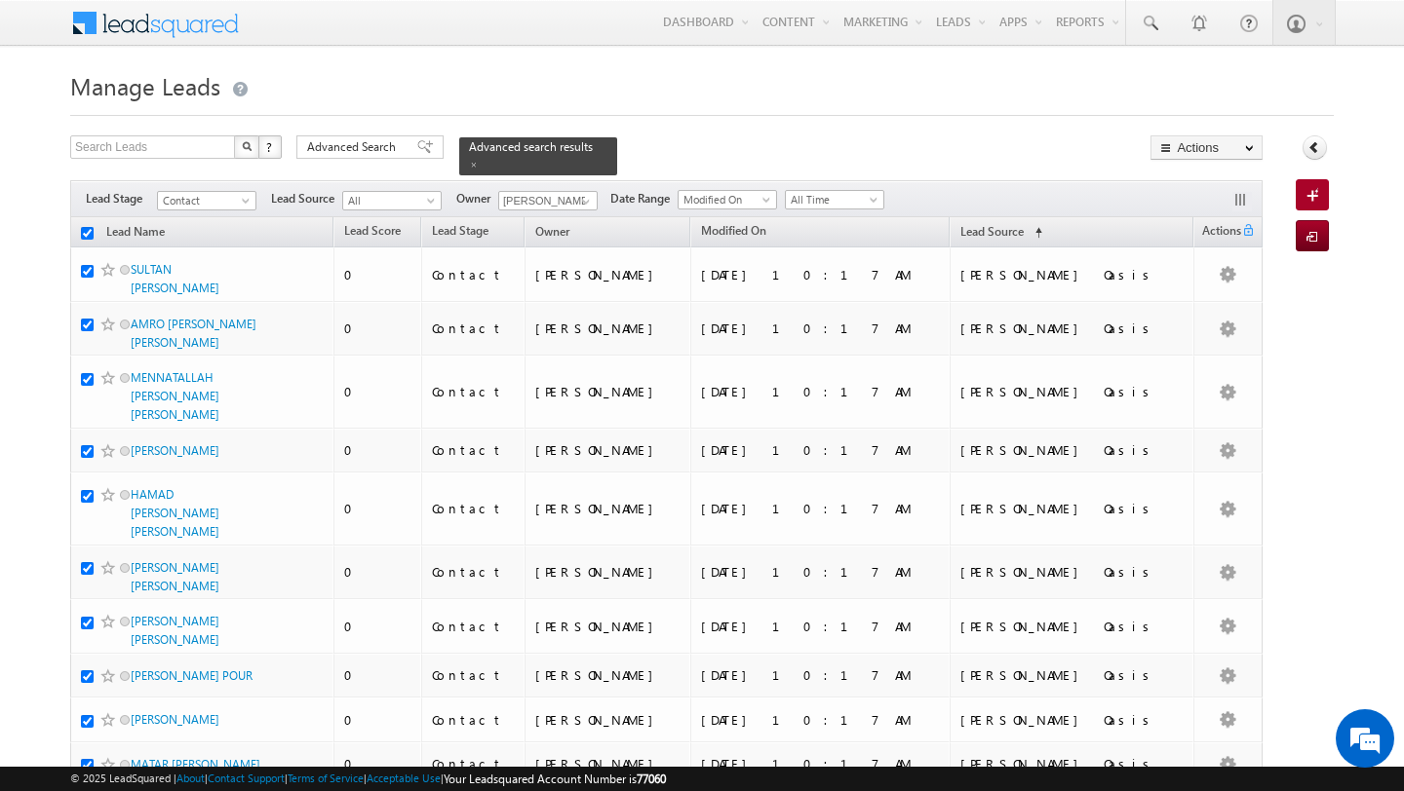
checkbox input "true"
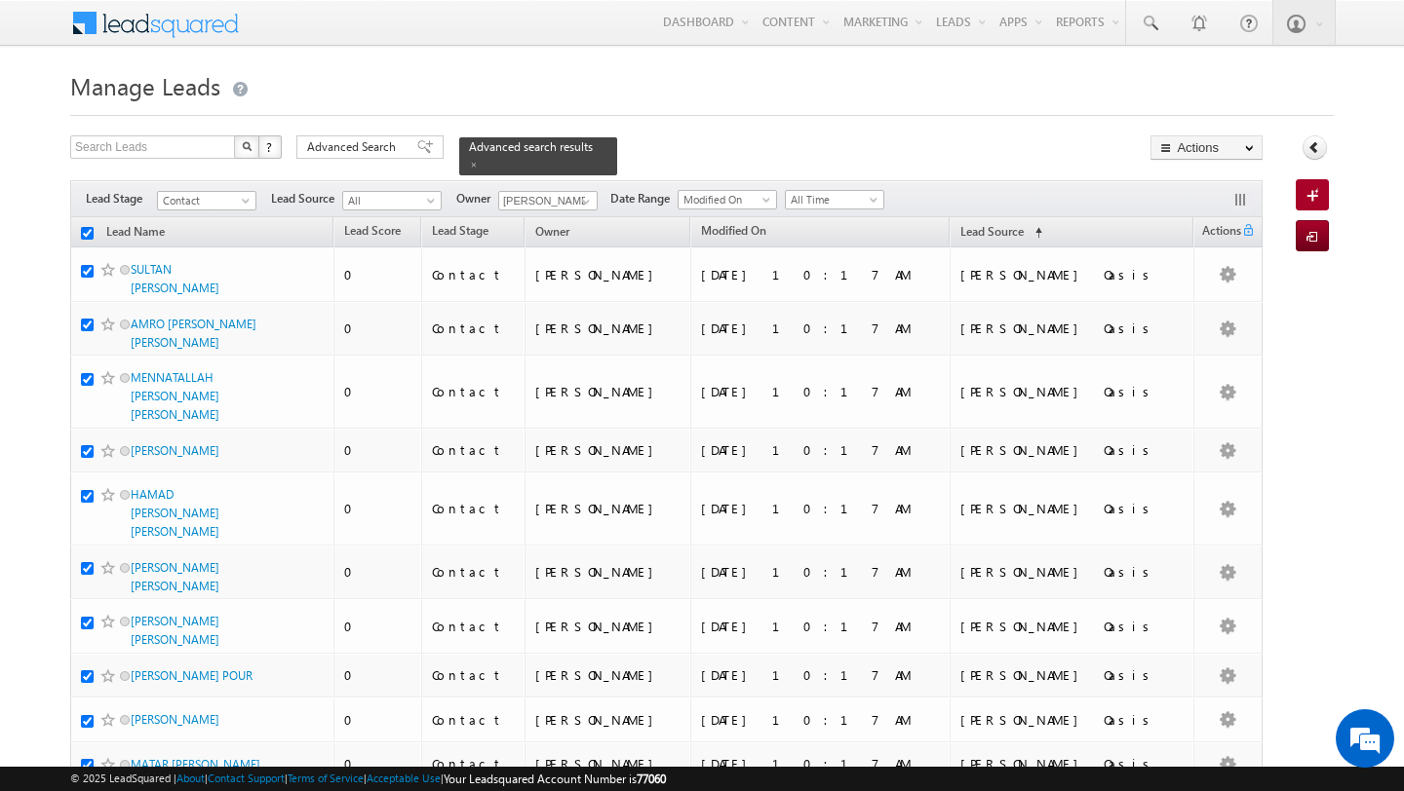
checkbox input "true"
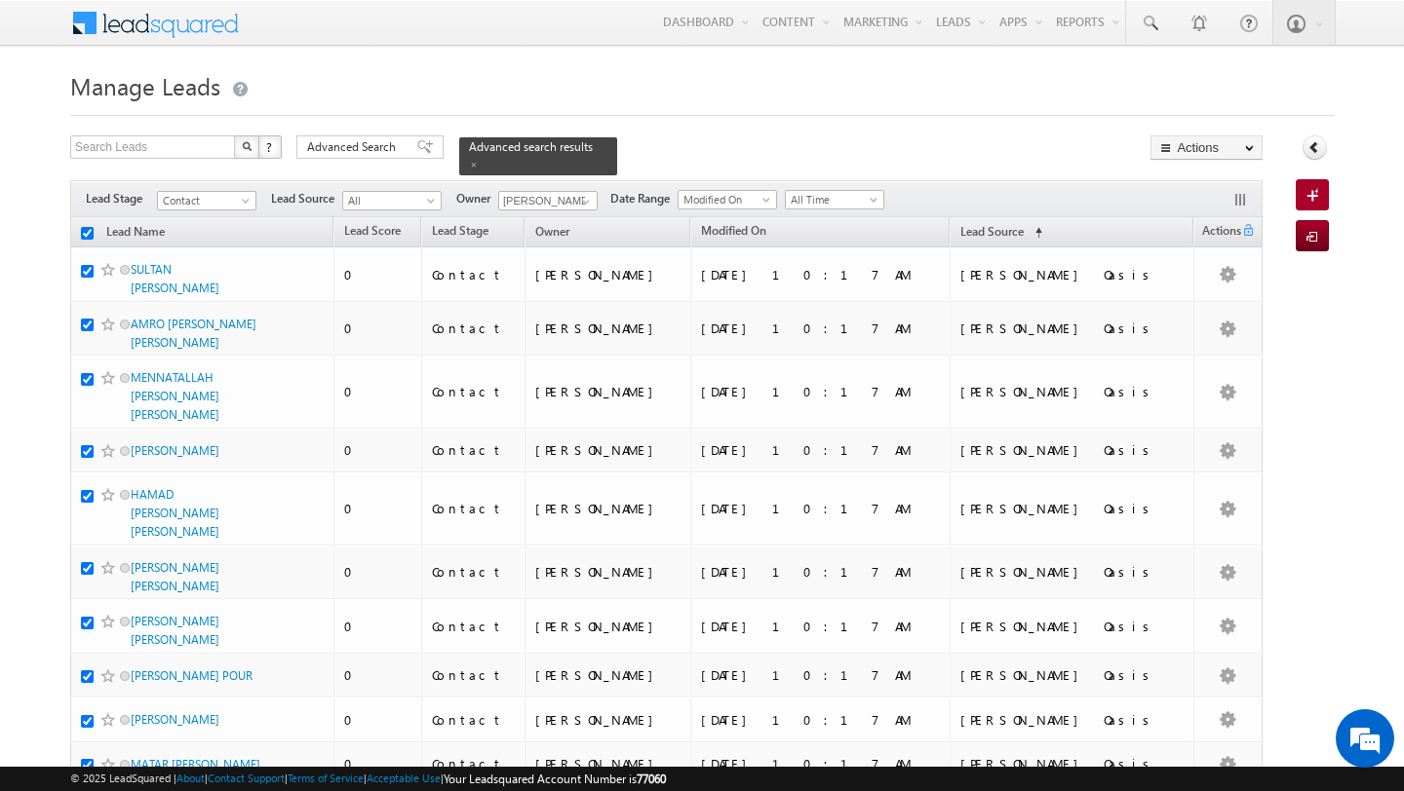
checkbox input "true"
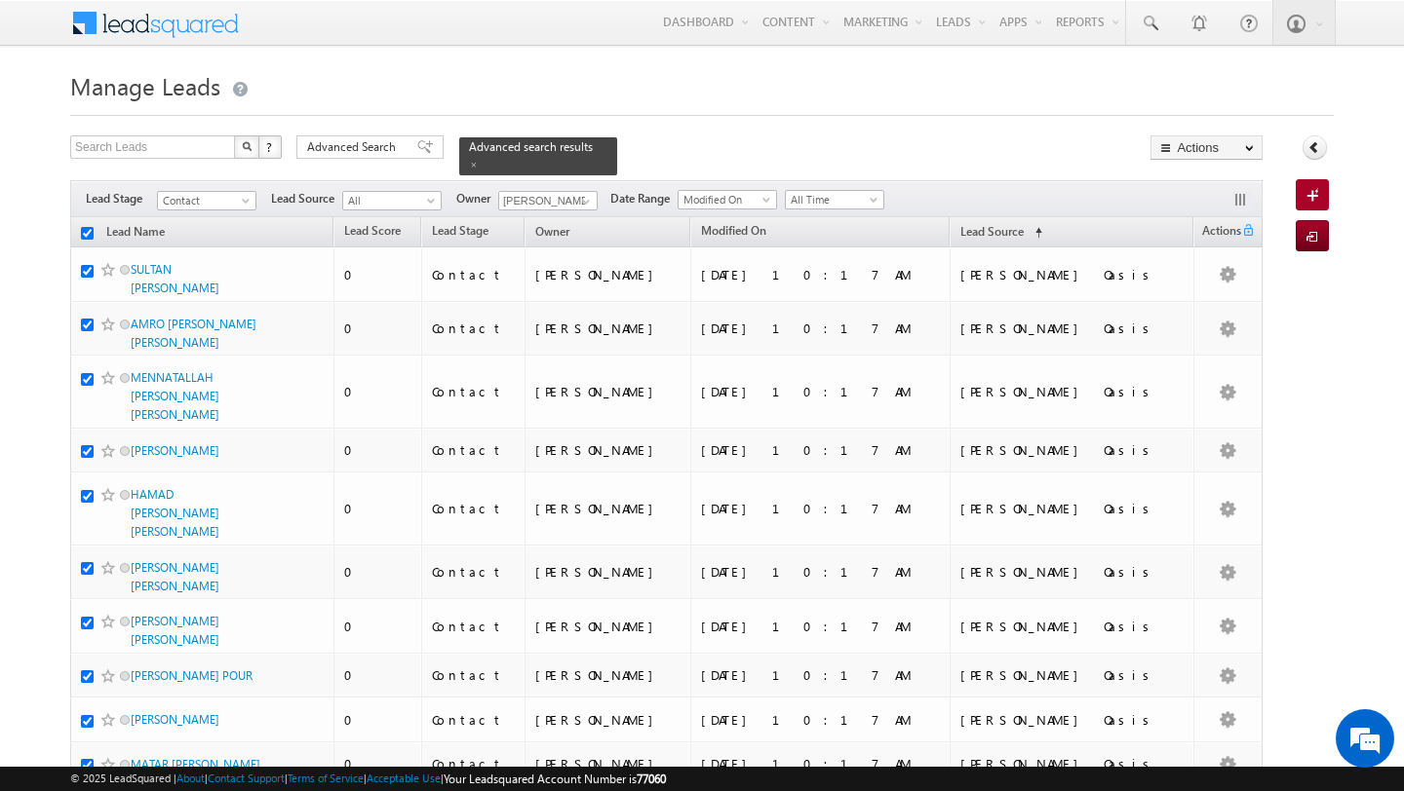
checkbox input "true"
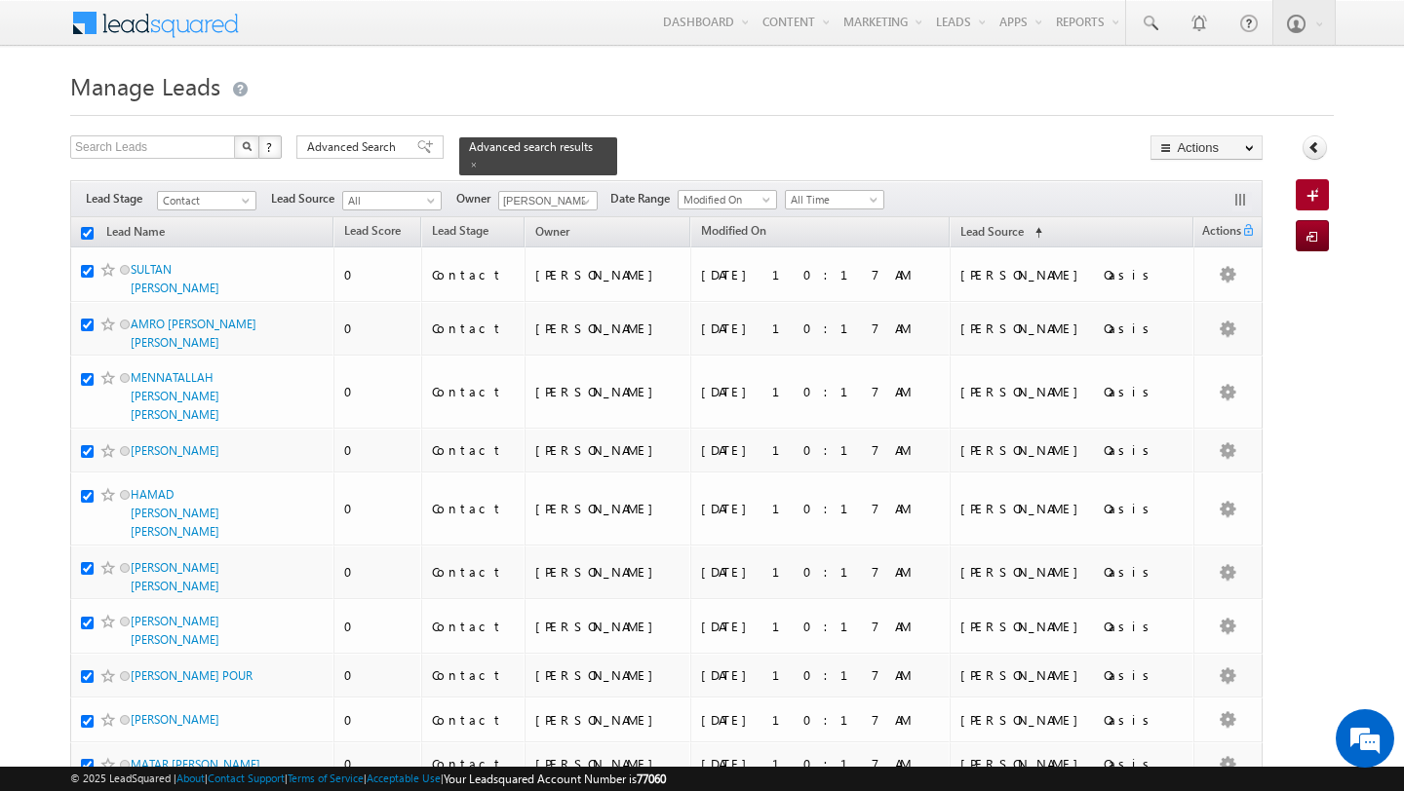
checkbox input "true"
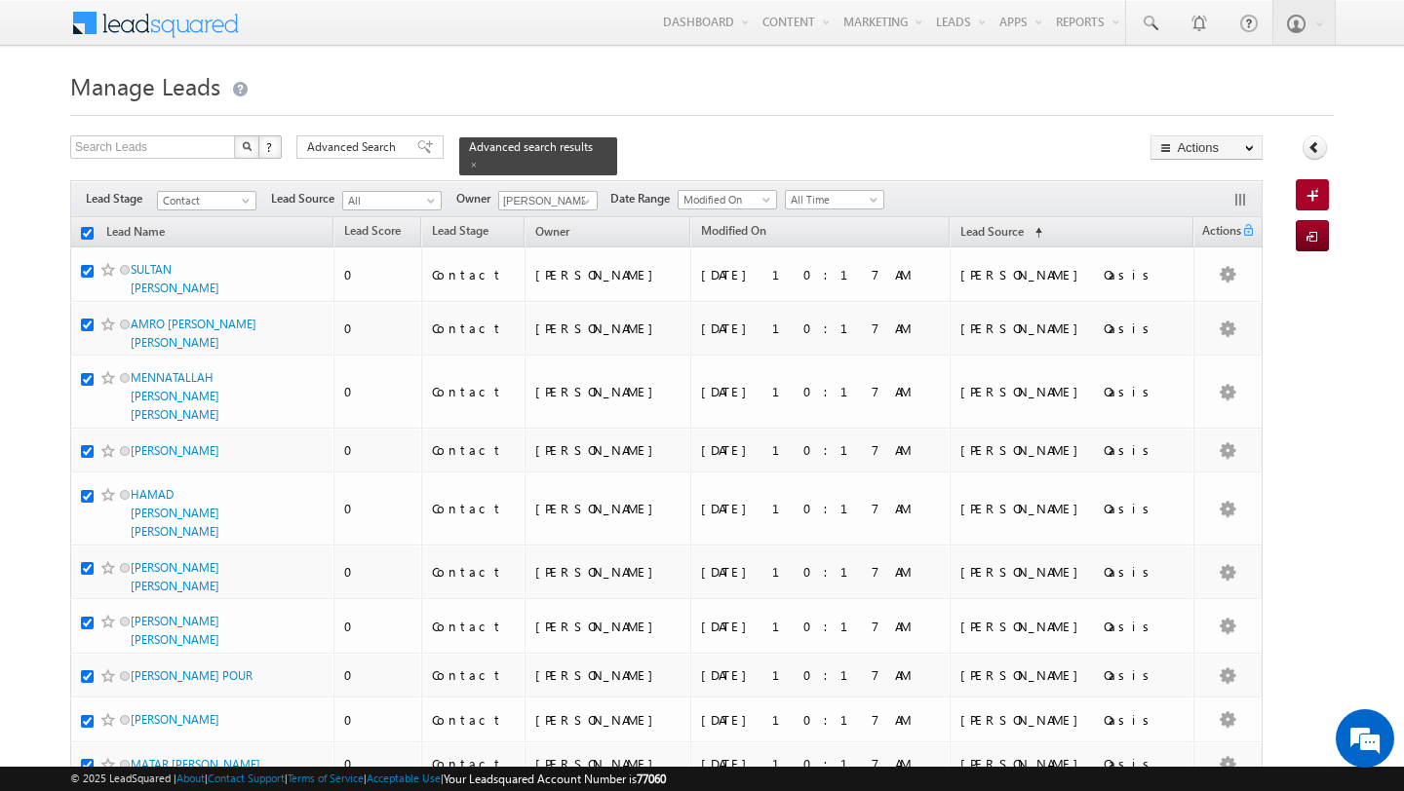
checkbox input "true"
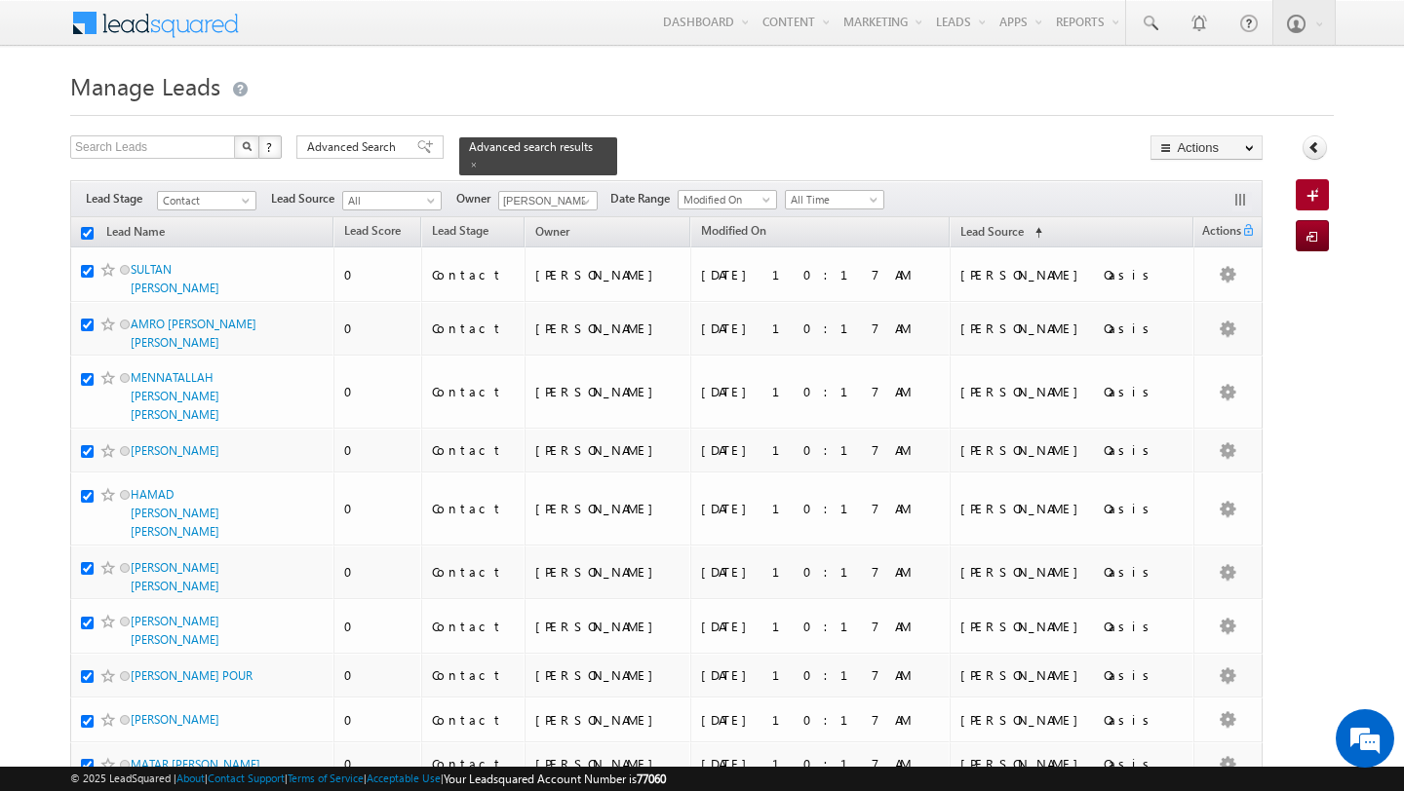
checkbox input "true"
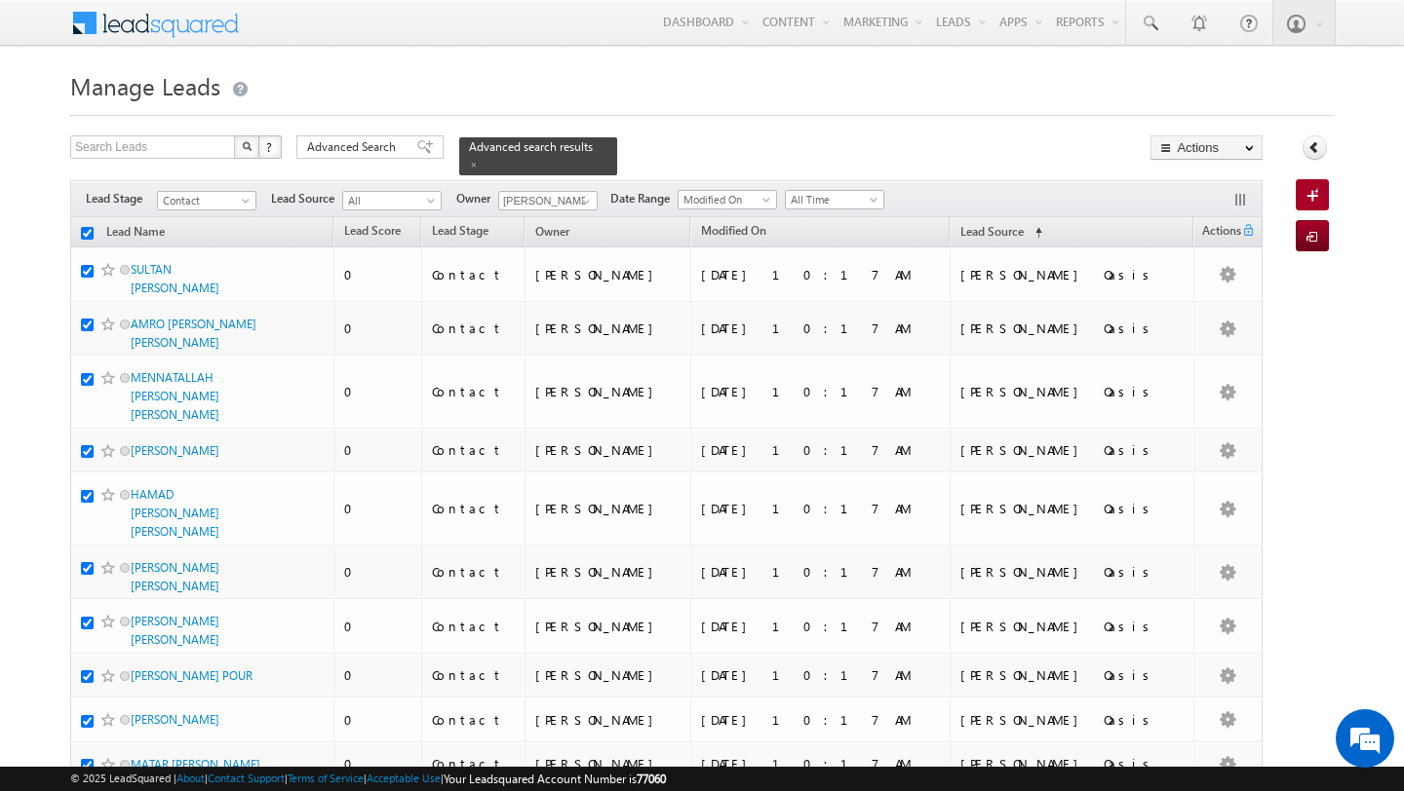
checkbox input "true"
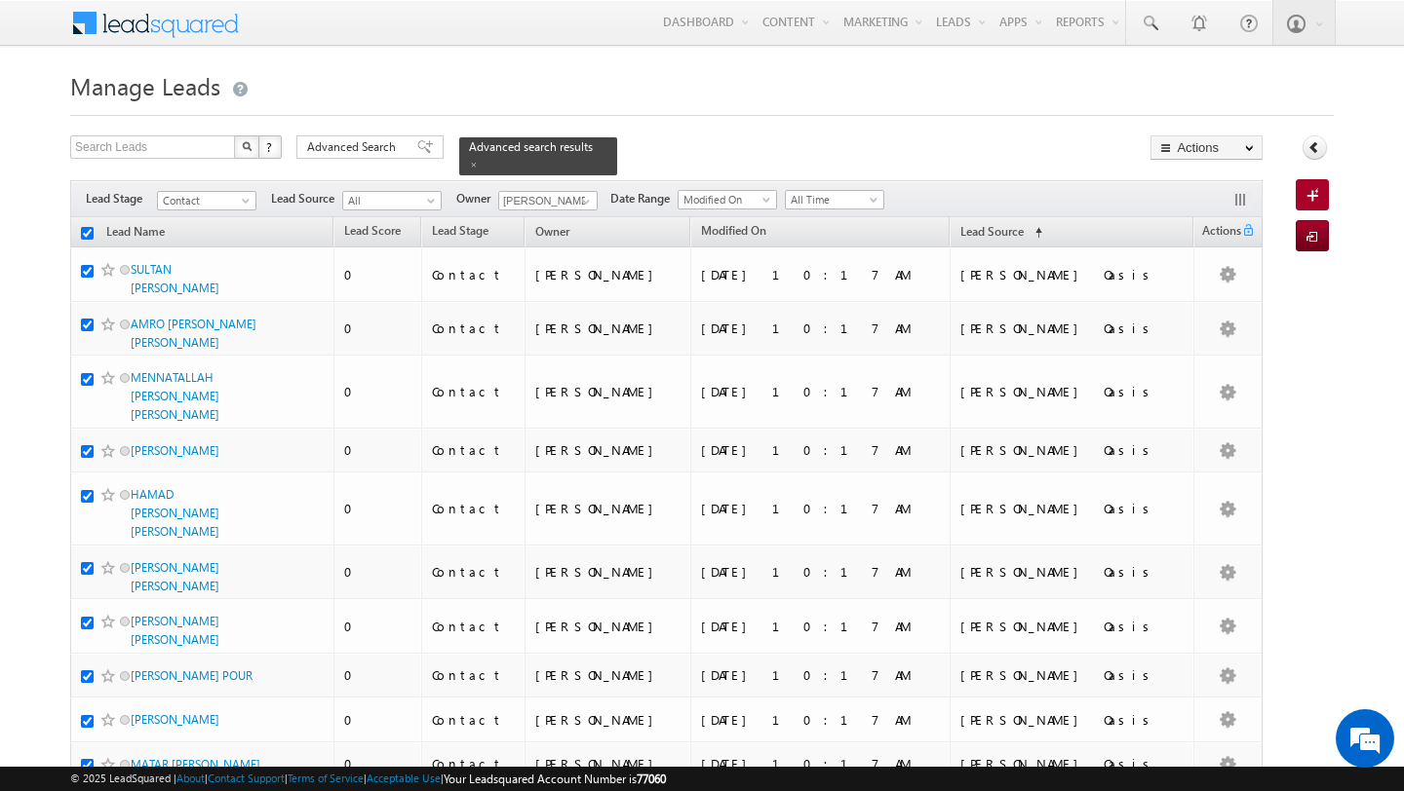
checkbox input "true"
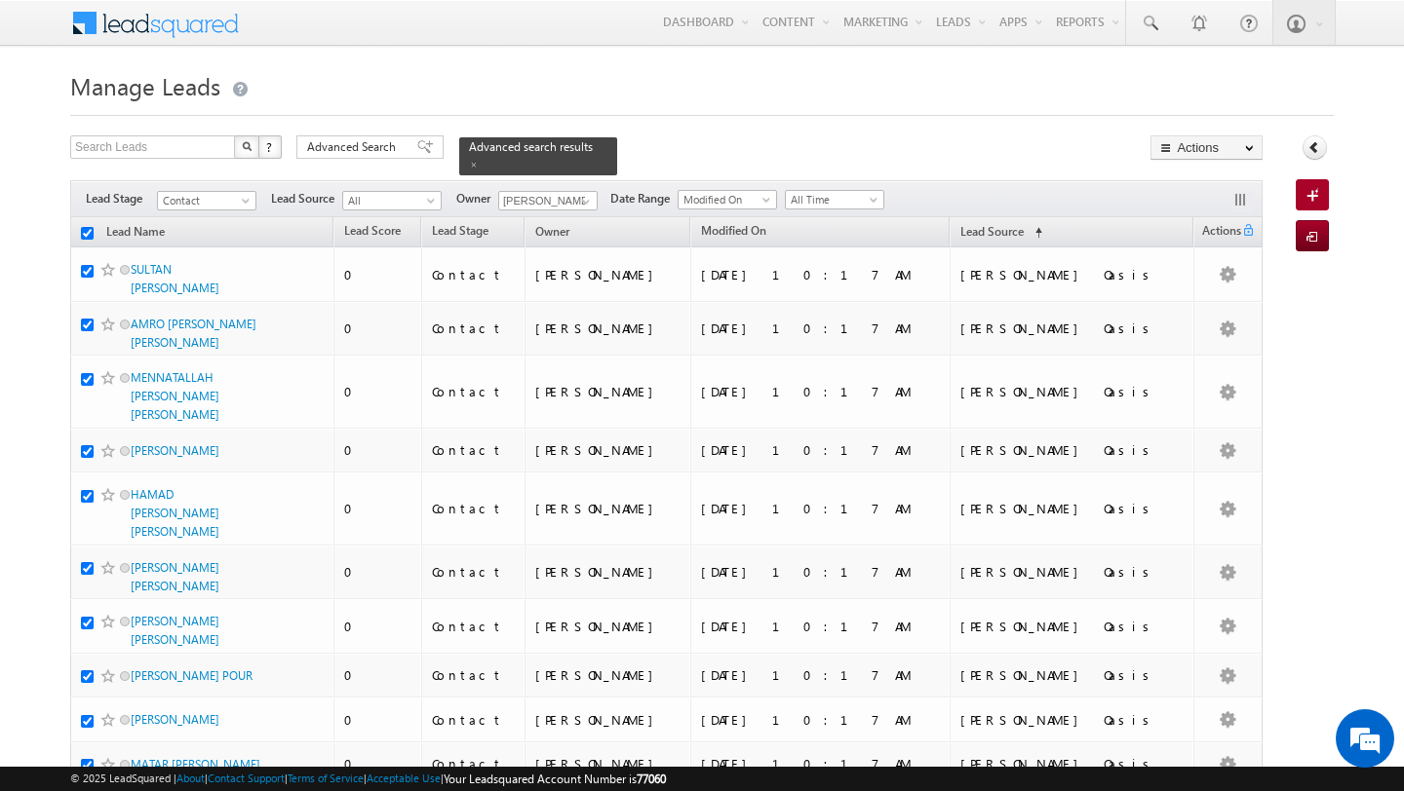
checkbox input "true"
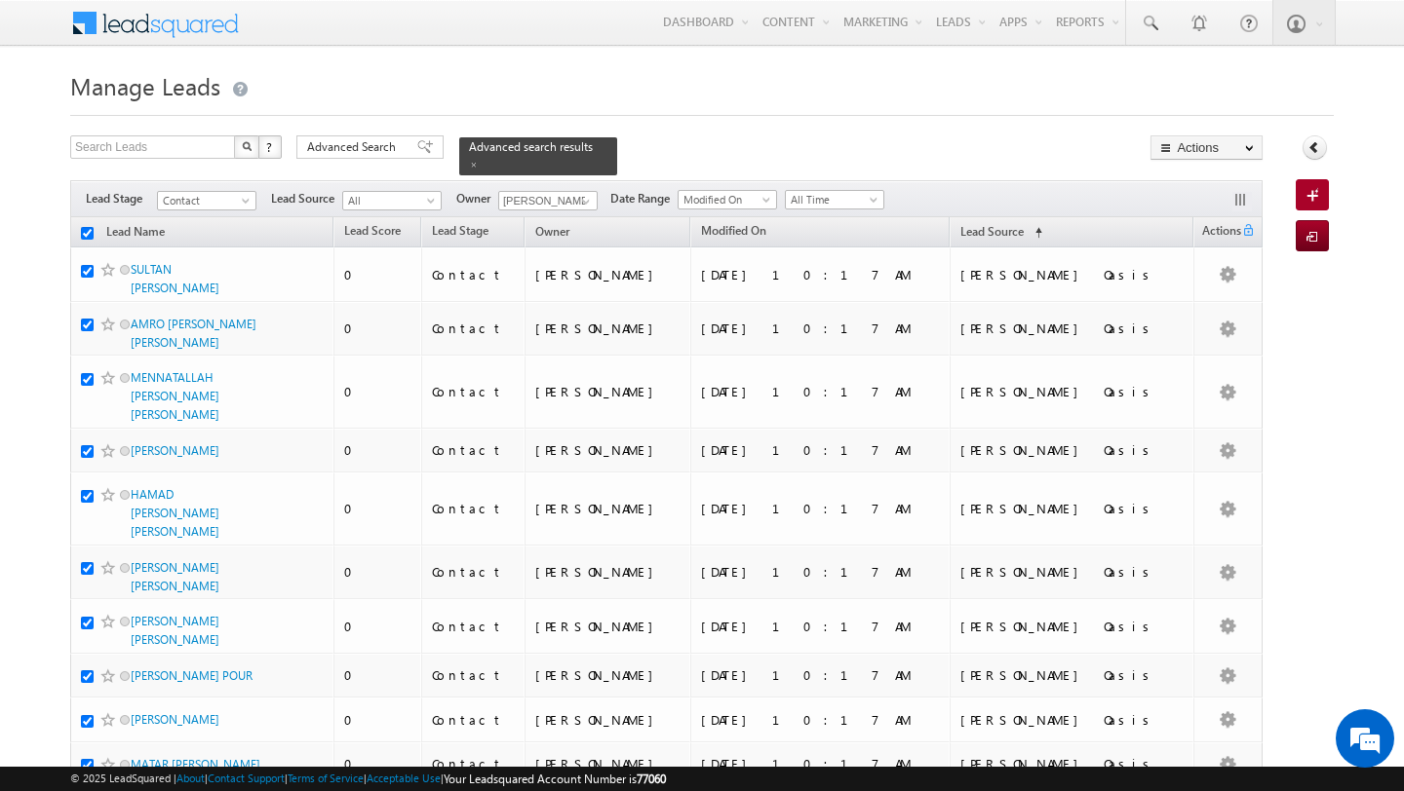
checkbox input "true"
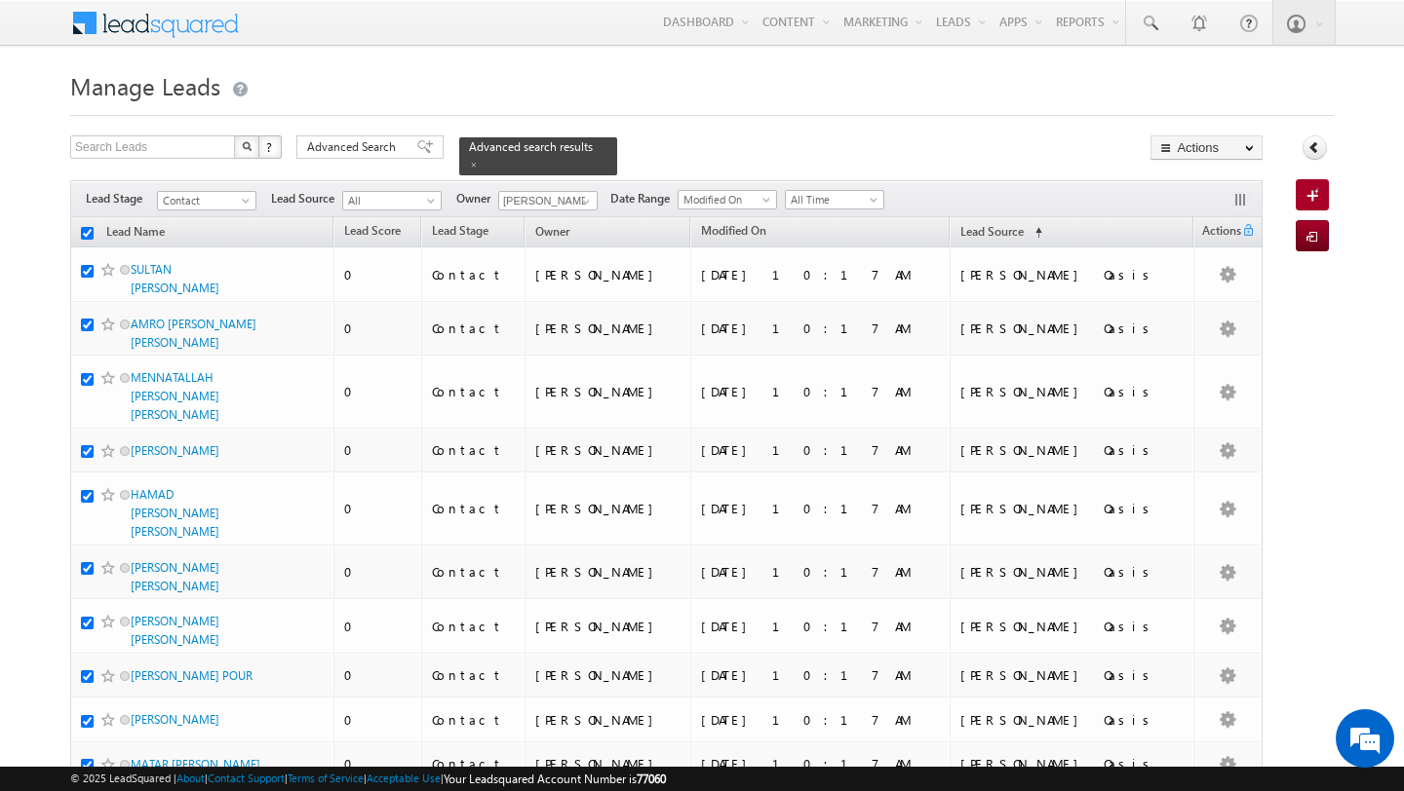
checkbox input "true"
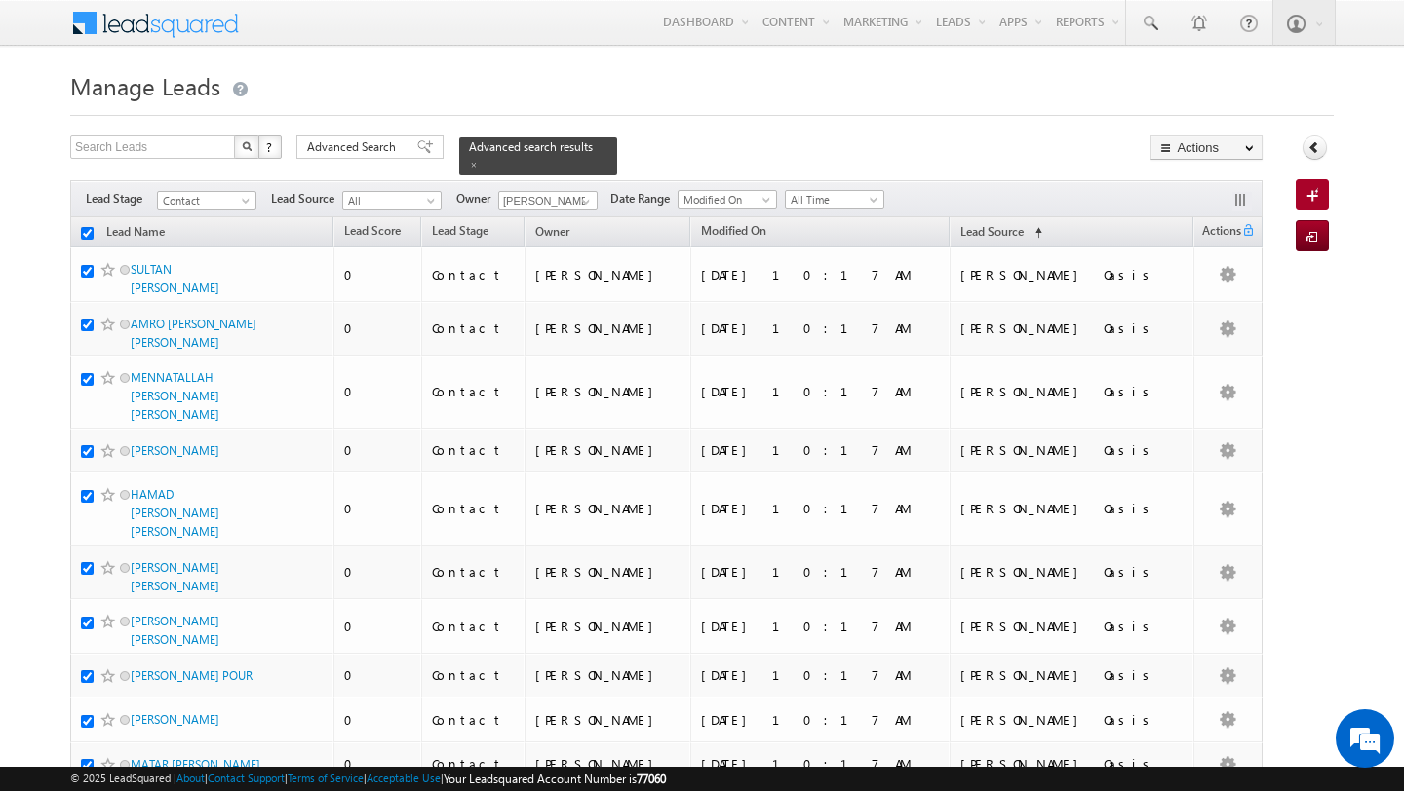
checkbox input "true"
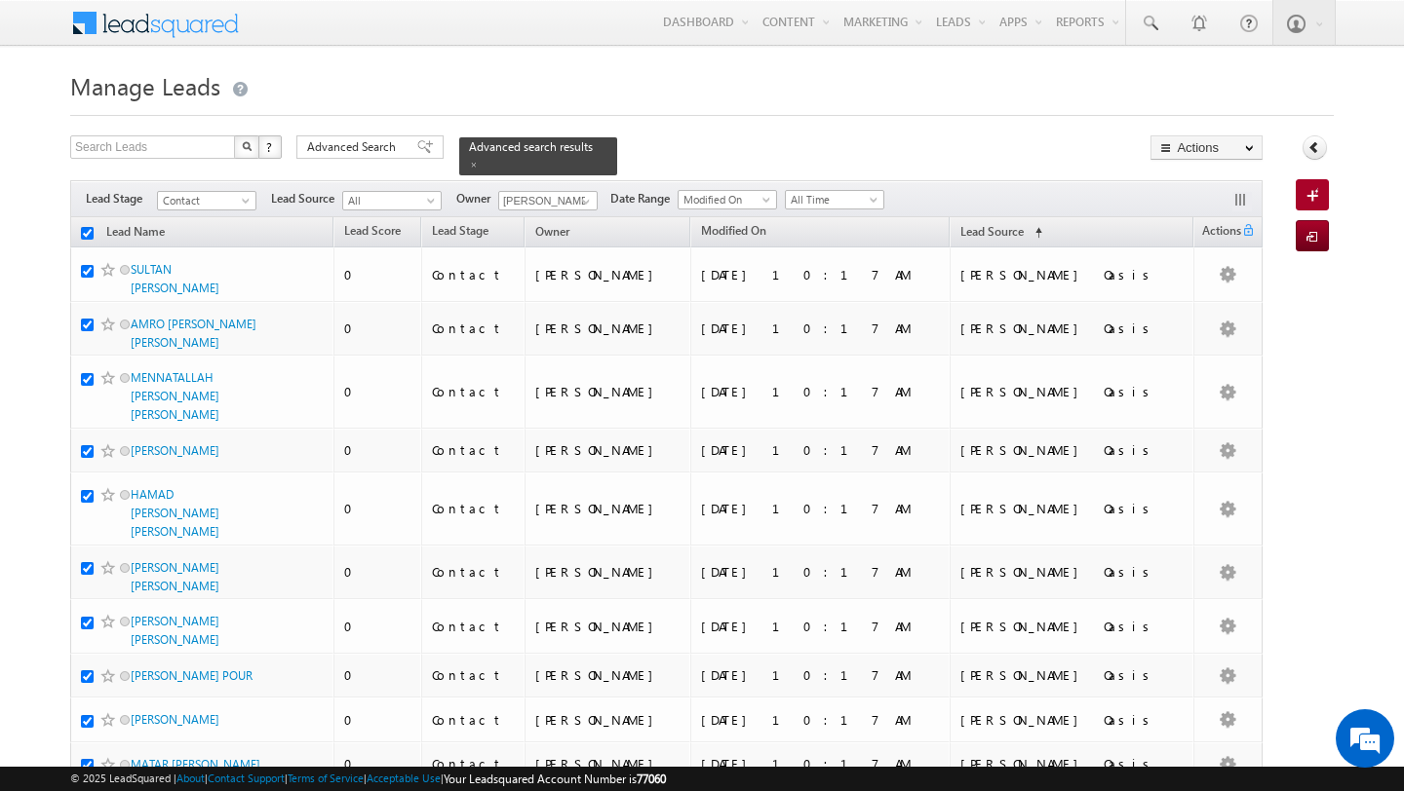
checkbox input "true"
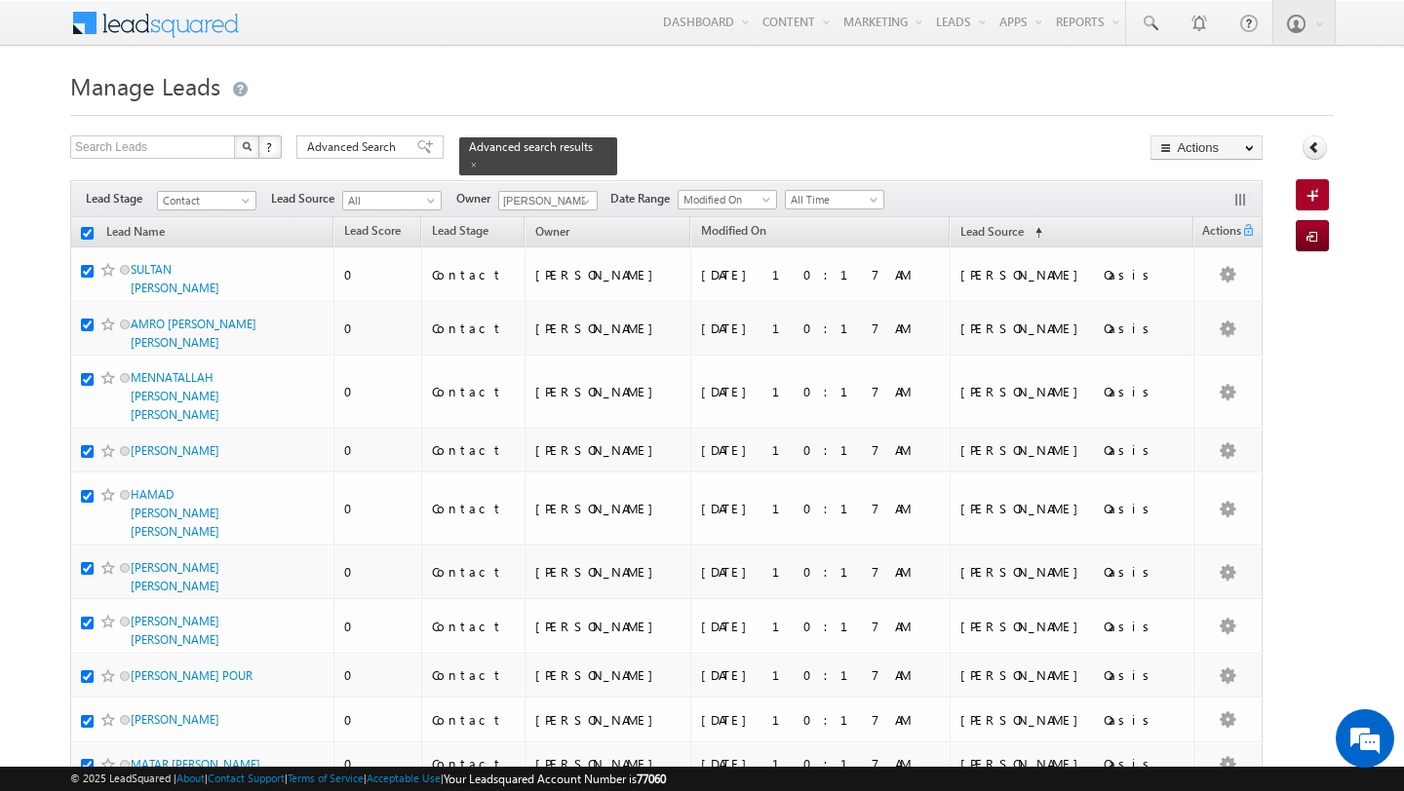
checkbox input "true"
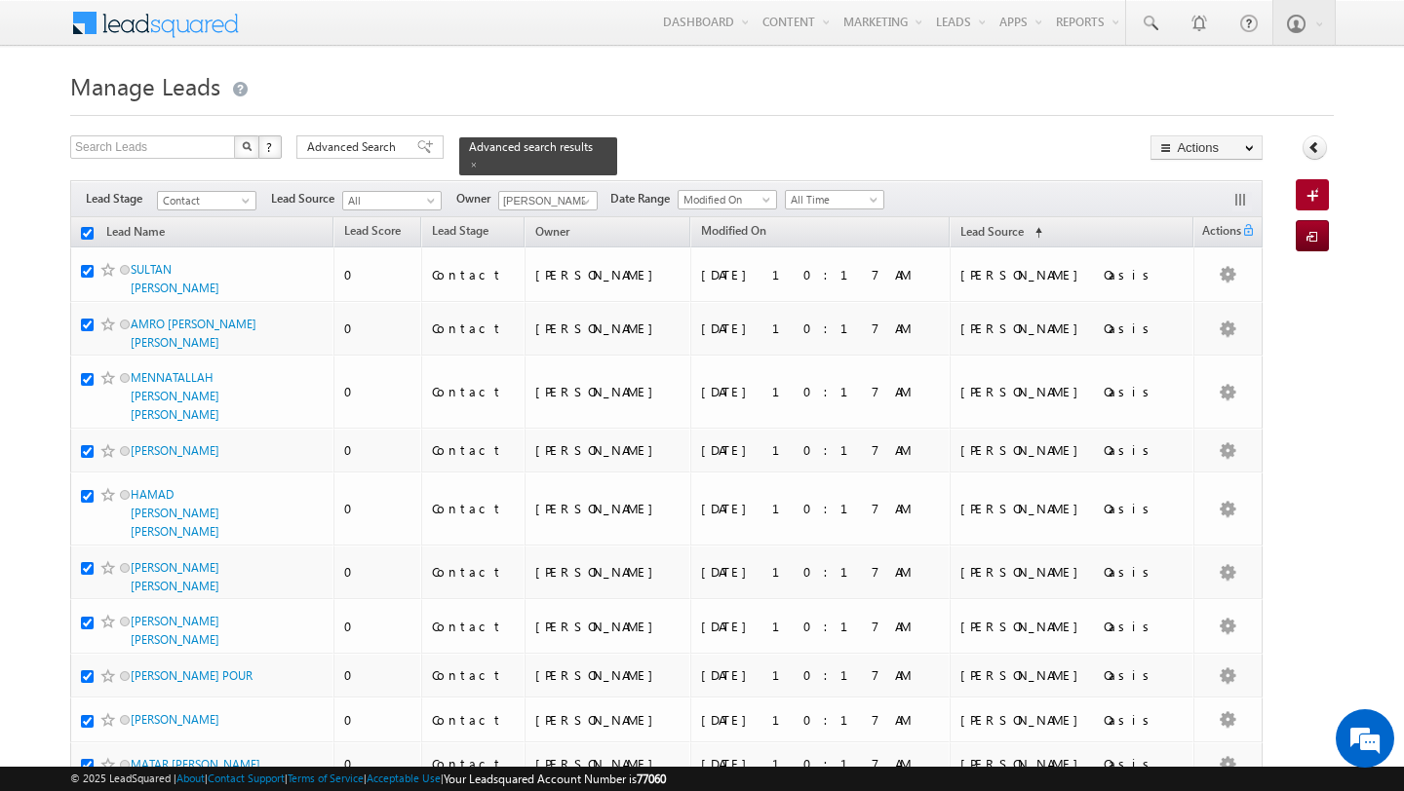
checkbox input "true"
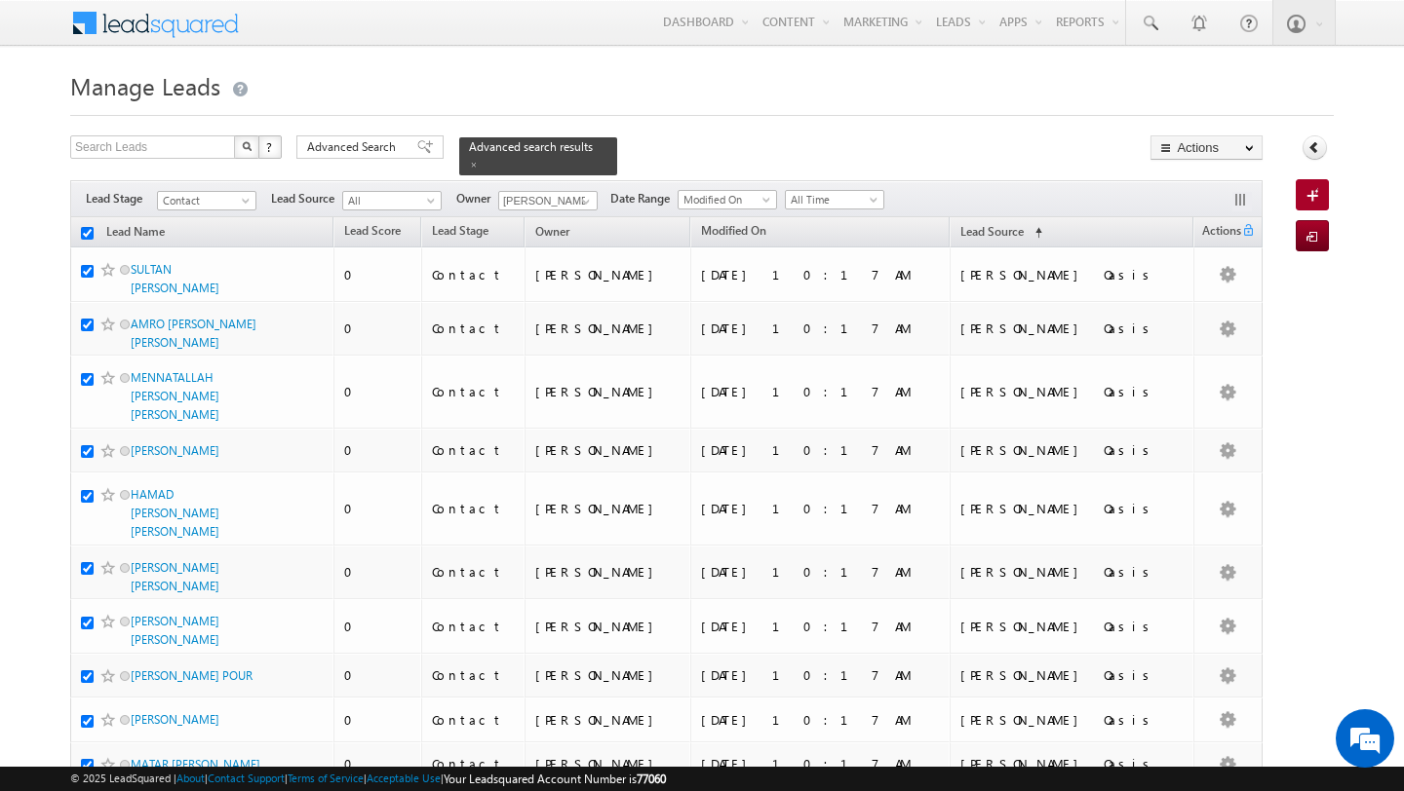
checkbox input "true"
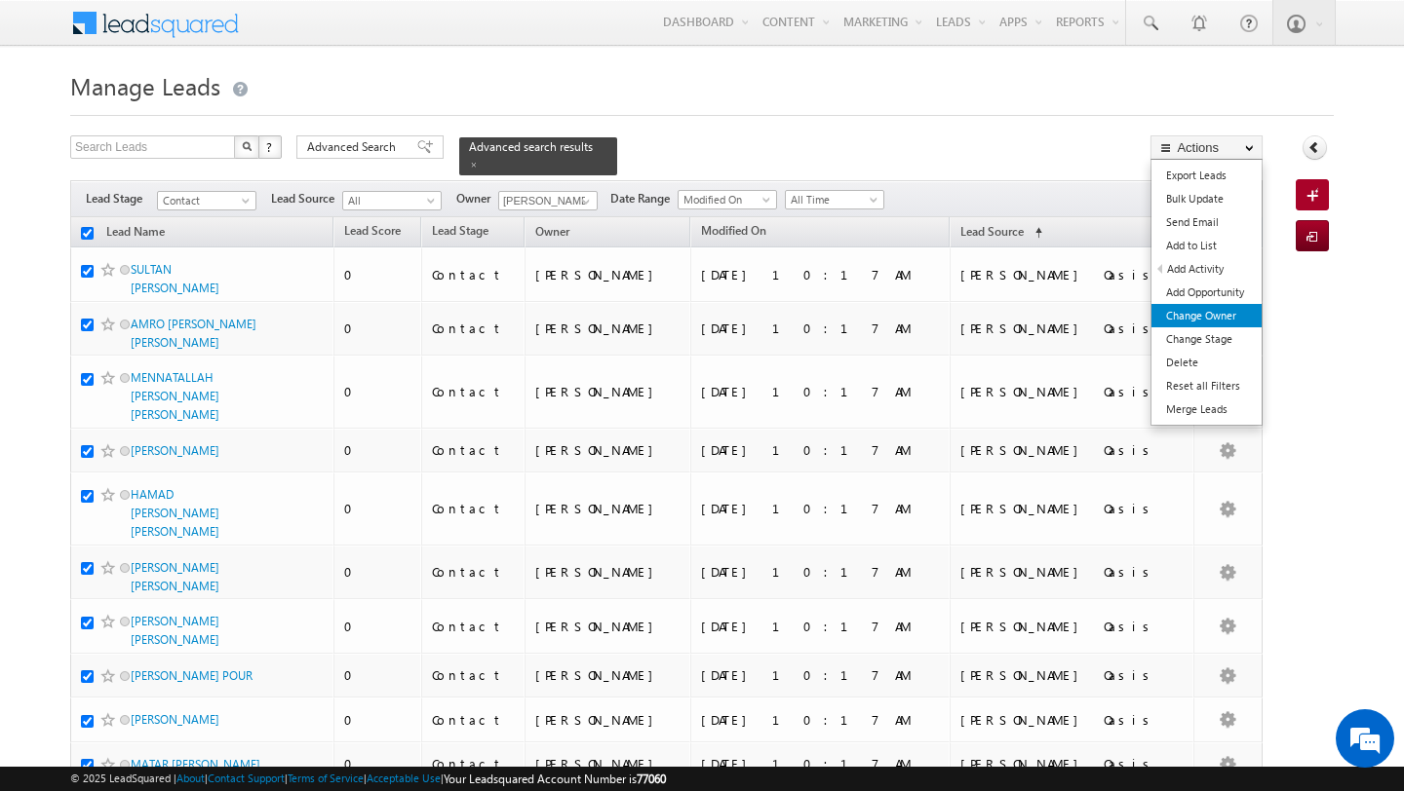
click at [1215, 311] on link "Change Owner" at bounding box center [1206, 315] width 110 height 23
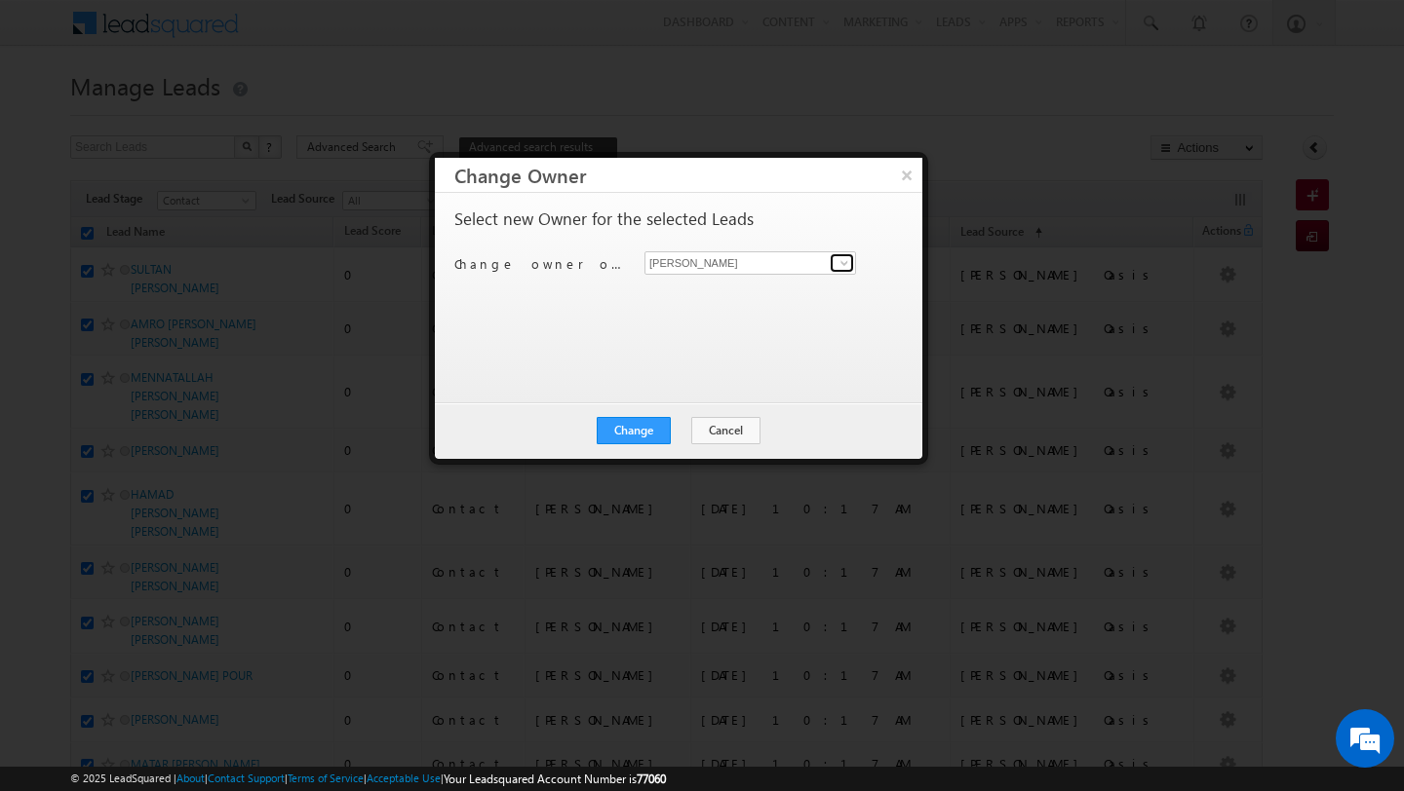
click at [849, 269] on span at bounding box center [844, 263] width 16 height 16
click at [726, 287] on link "[PERSON_NAME] [PERSON_NAME][EMAIL_ADDRESS][DOMAIN_NAME]" at bounding box center [750, 293] width 212 height 37
click at [631, 424] on button "Change" at bounding box center [634, 430] width 74 height 27
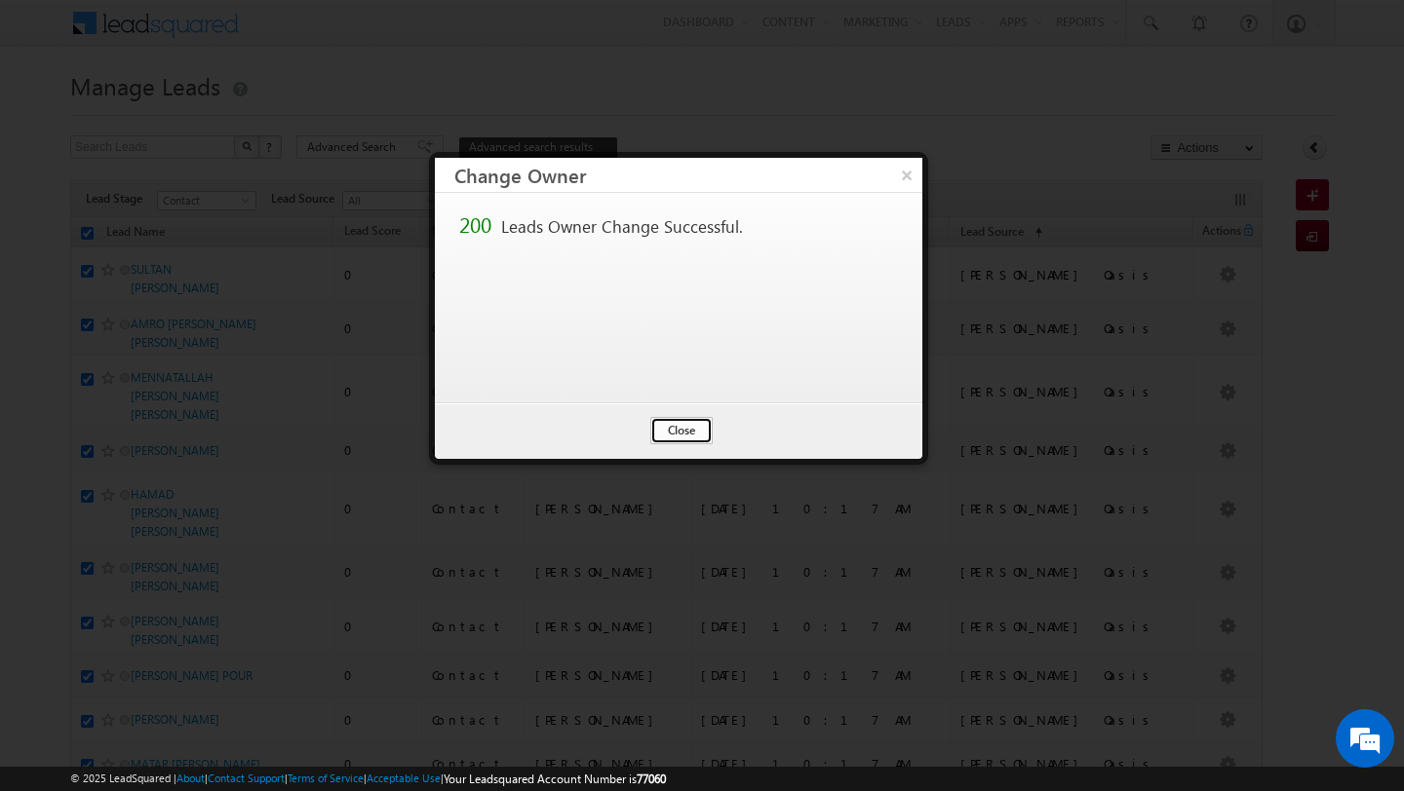
click at [680, 422] on button "Close" at bounding box center [681, 430] width 62 height 27
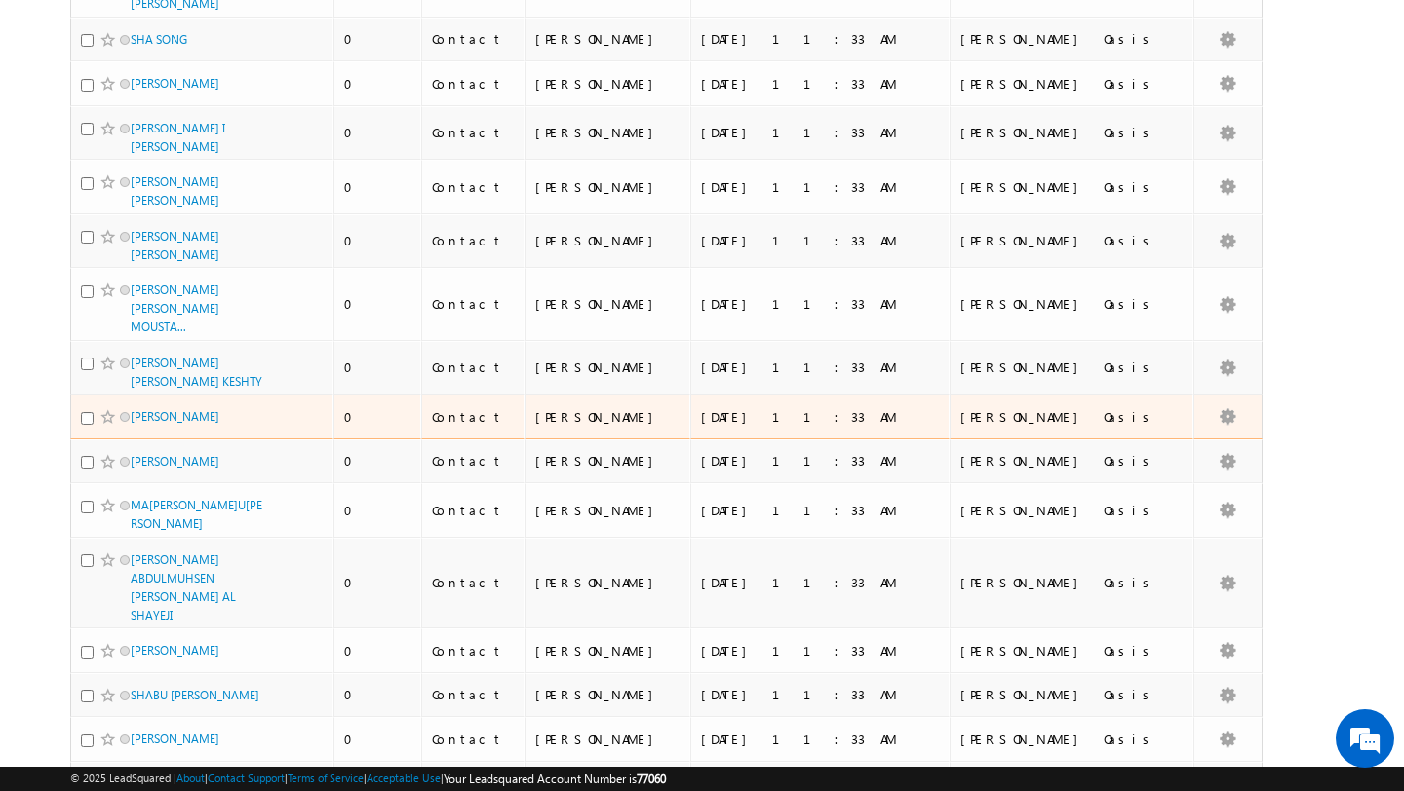
scroll to position [9705, 0]
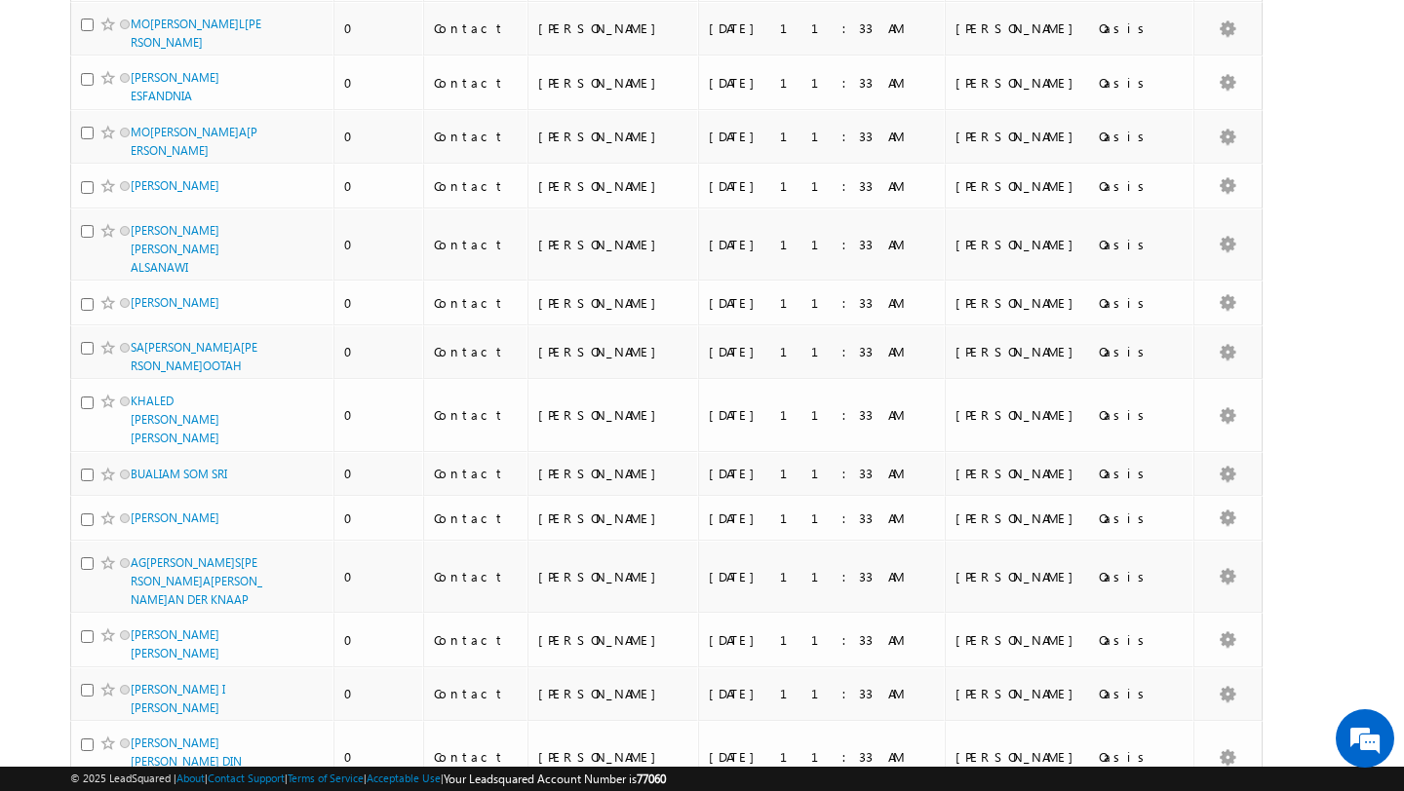
scroll to position [0, 0]
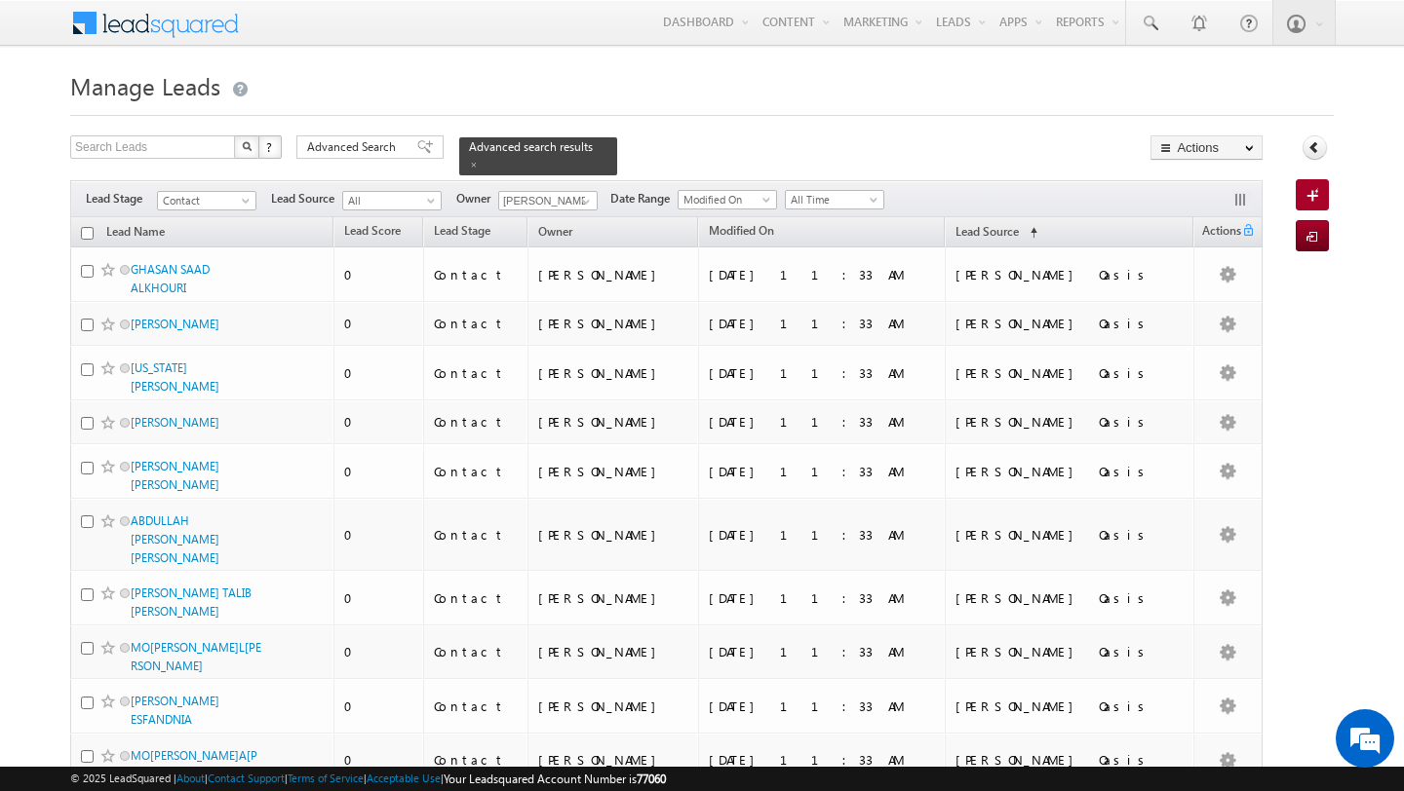
click at [86, 233] on input "checkbox" at bounding box center [87, 233] width 13 height 13
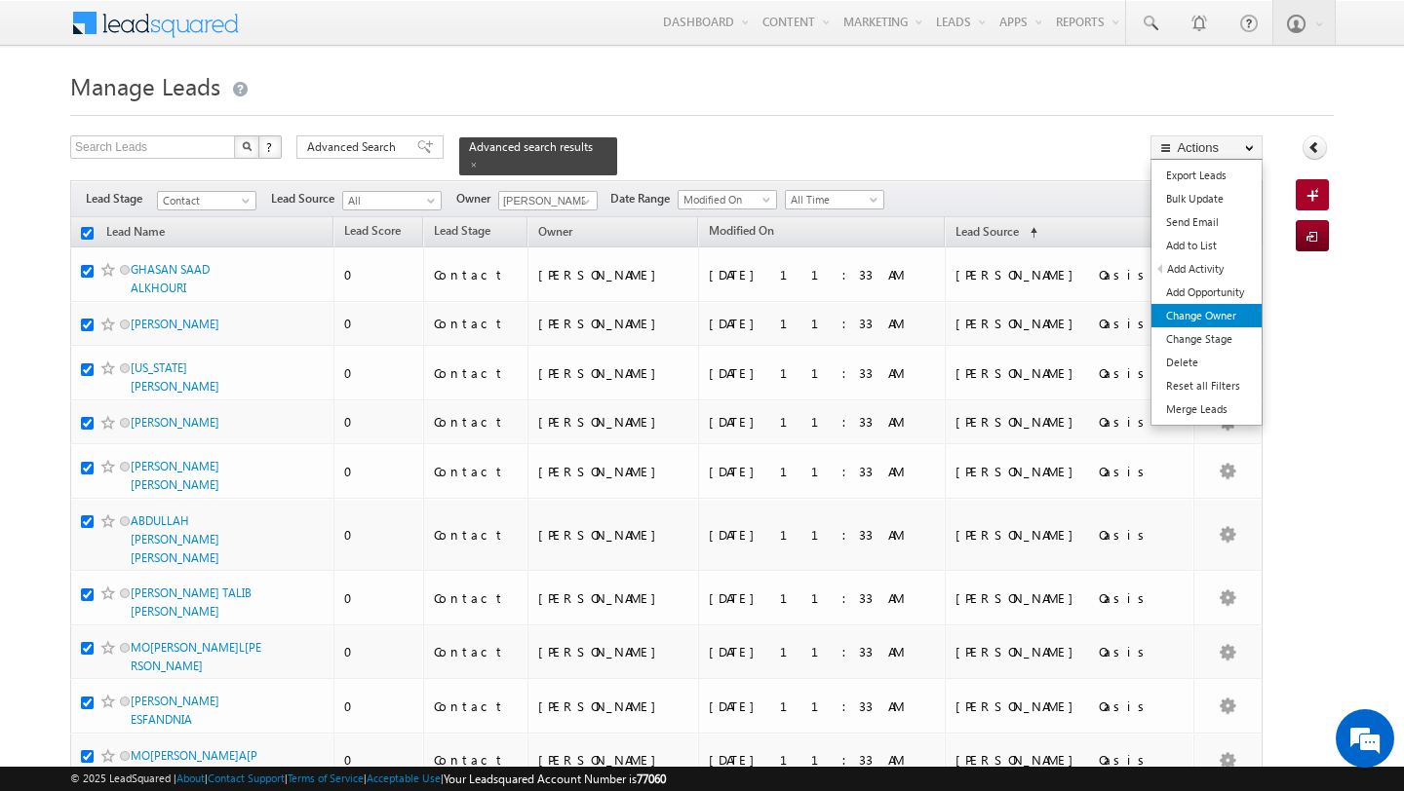
click at [1213, 312] on link "Change Owner" at bounding box center [1206, 315] width 110 height 23
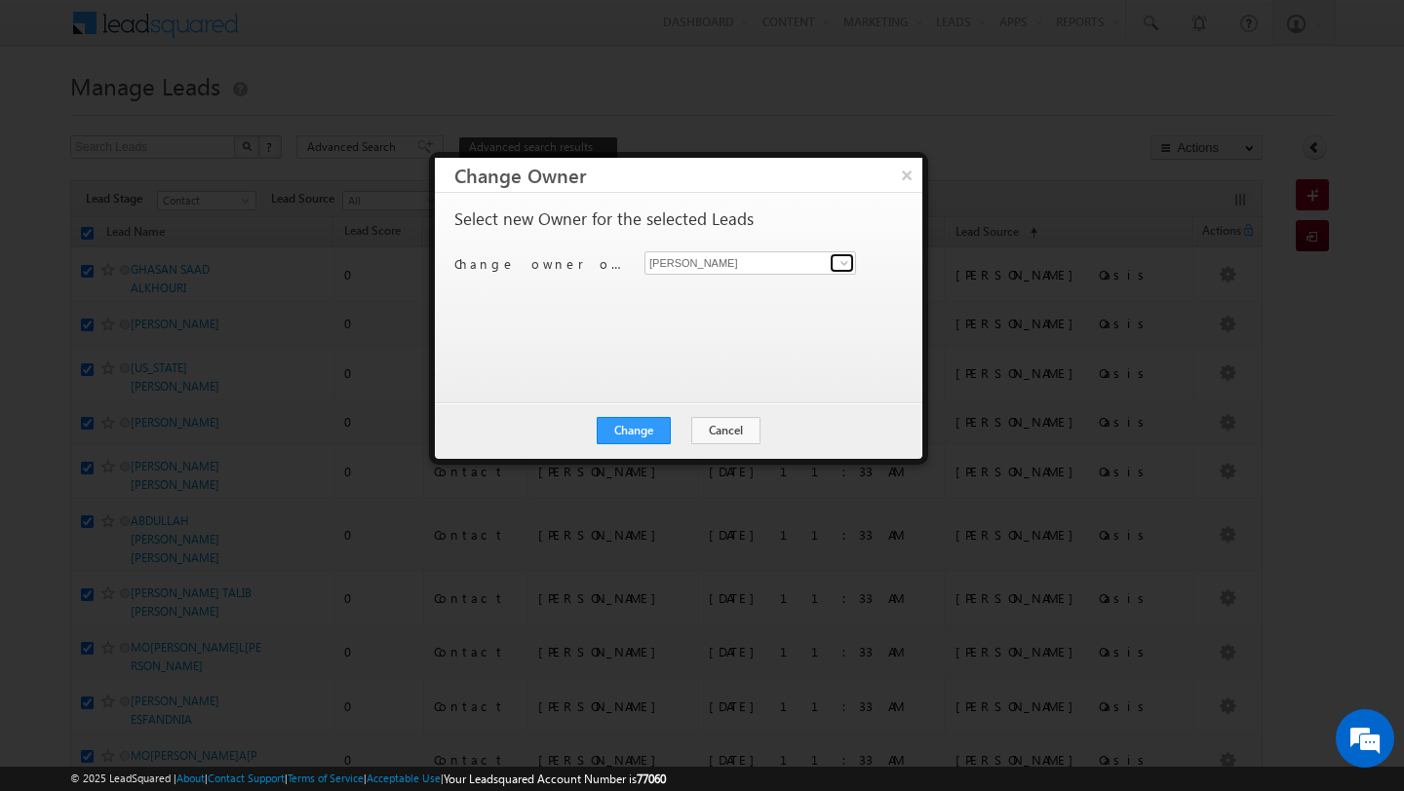
click at [840, 268] on span at bounding box center [844, 263] width 16 height 16
click at [762, 301] on span "[PERSON_NAME][EMAIL_ADDRESS][DOMAIN_NAME]" at bounding box center [739, 301] width 175 height 15
click at [640, 423] on button "Change" at bounding box center [634, 430] width 74 height 27
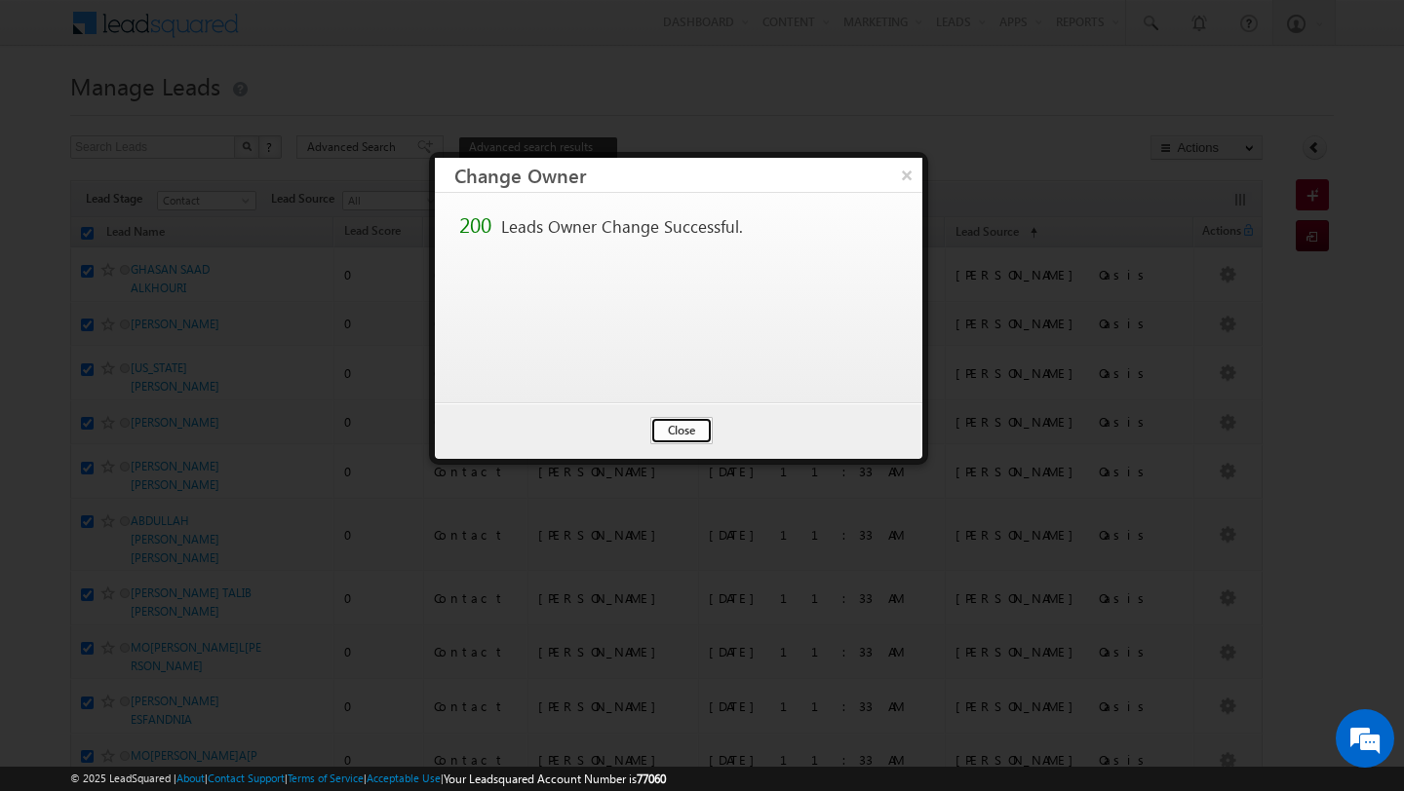
click at [689, 425] on button "Close" at bounding box center [681, 430] width 62 height 27
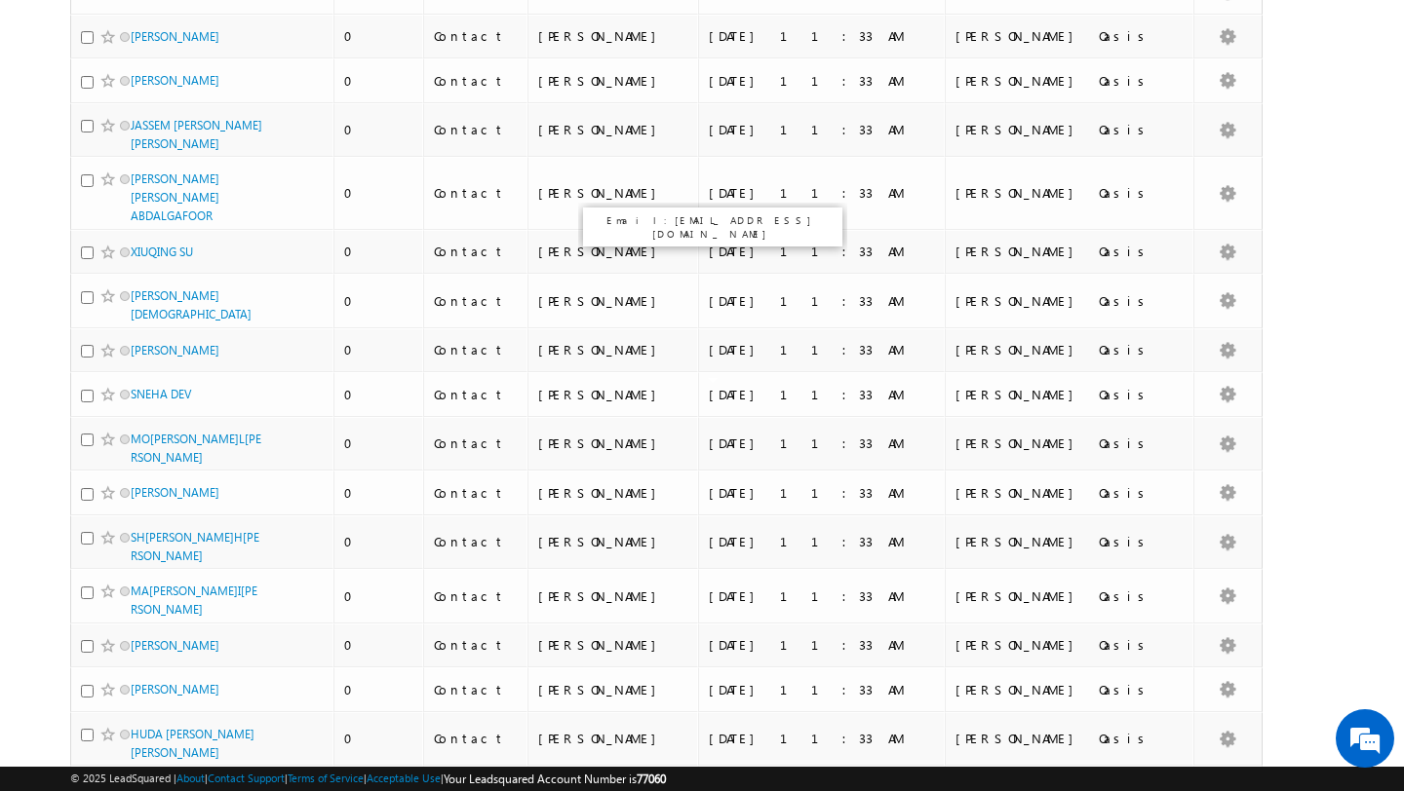
scroll to position [9489, 0]
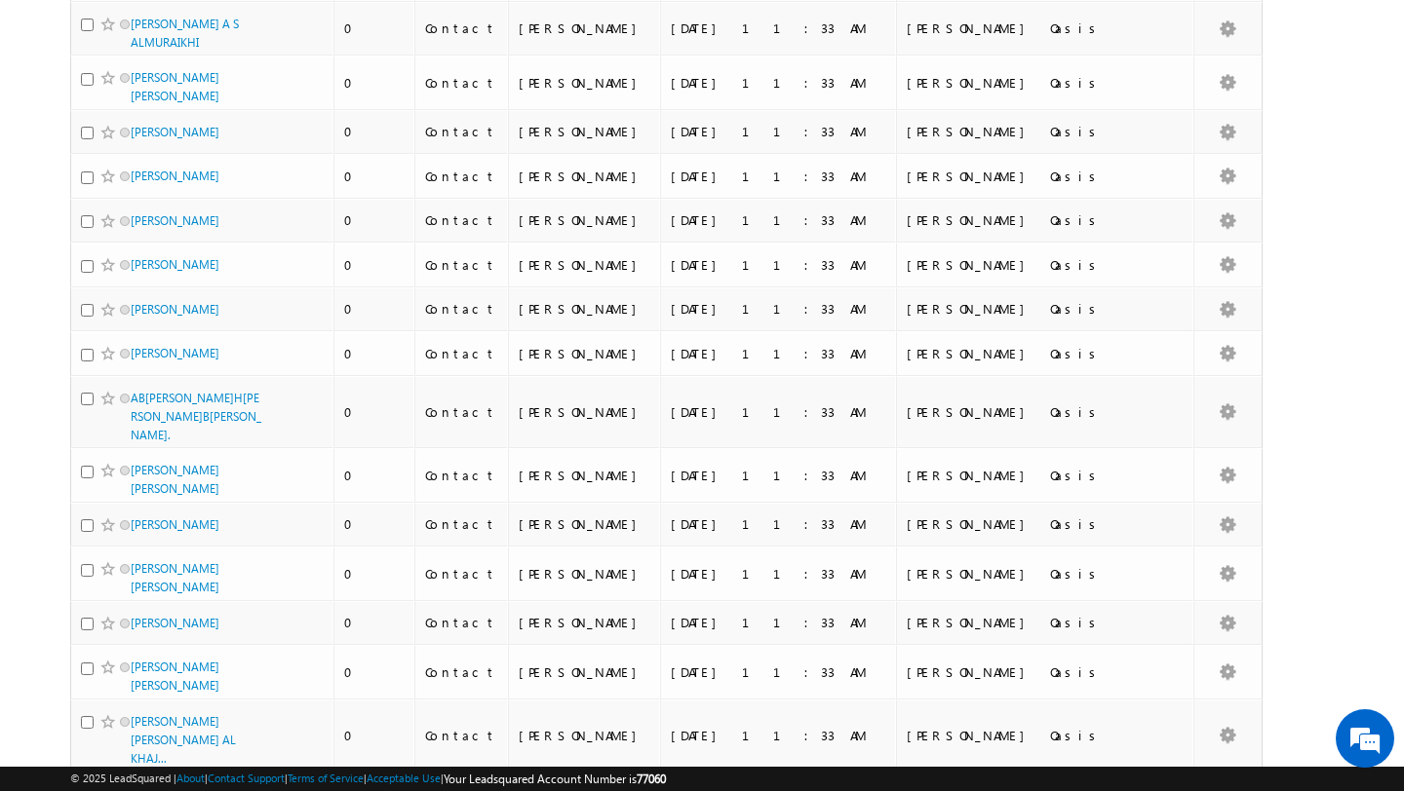
scroll to position [0, 0]
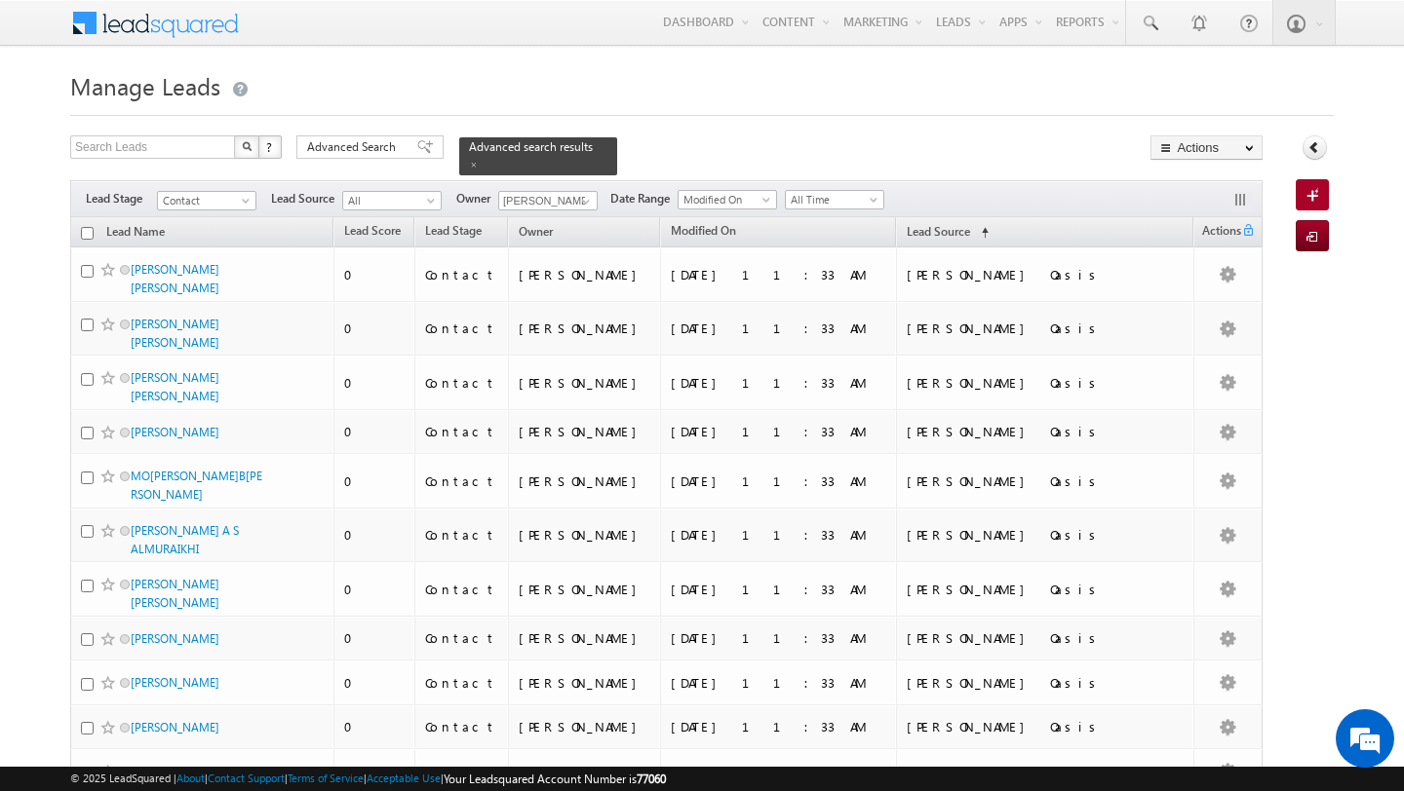
click at [86, 233] on input "checkbox" at bounding box center [87, 233] width 13 height 13
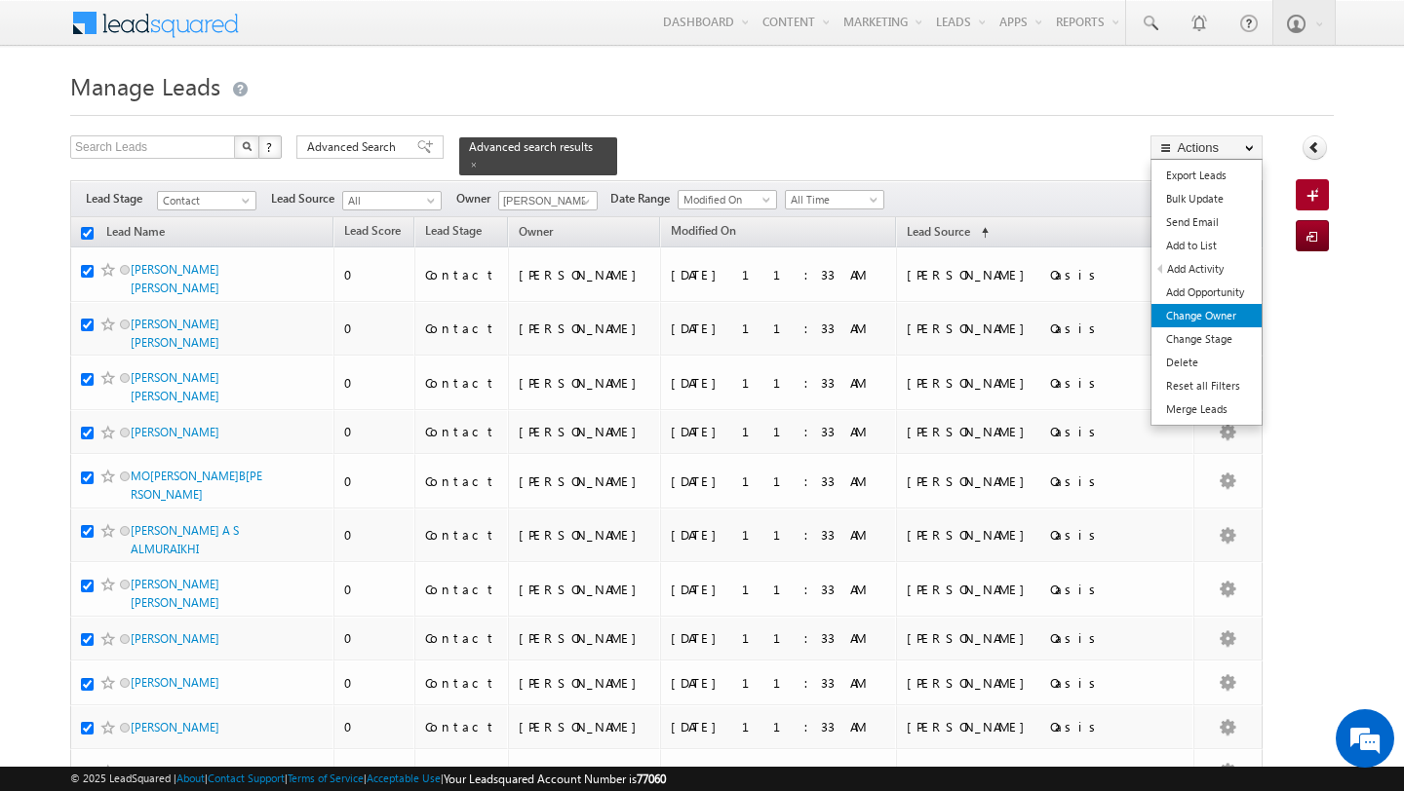
click at [1198, 312] on link "Change Owner" at bounding box center [1206, 315] width 110 height 23
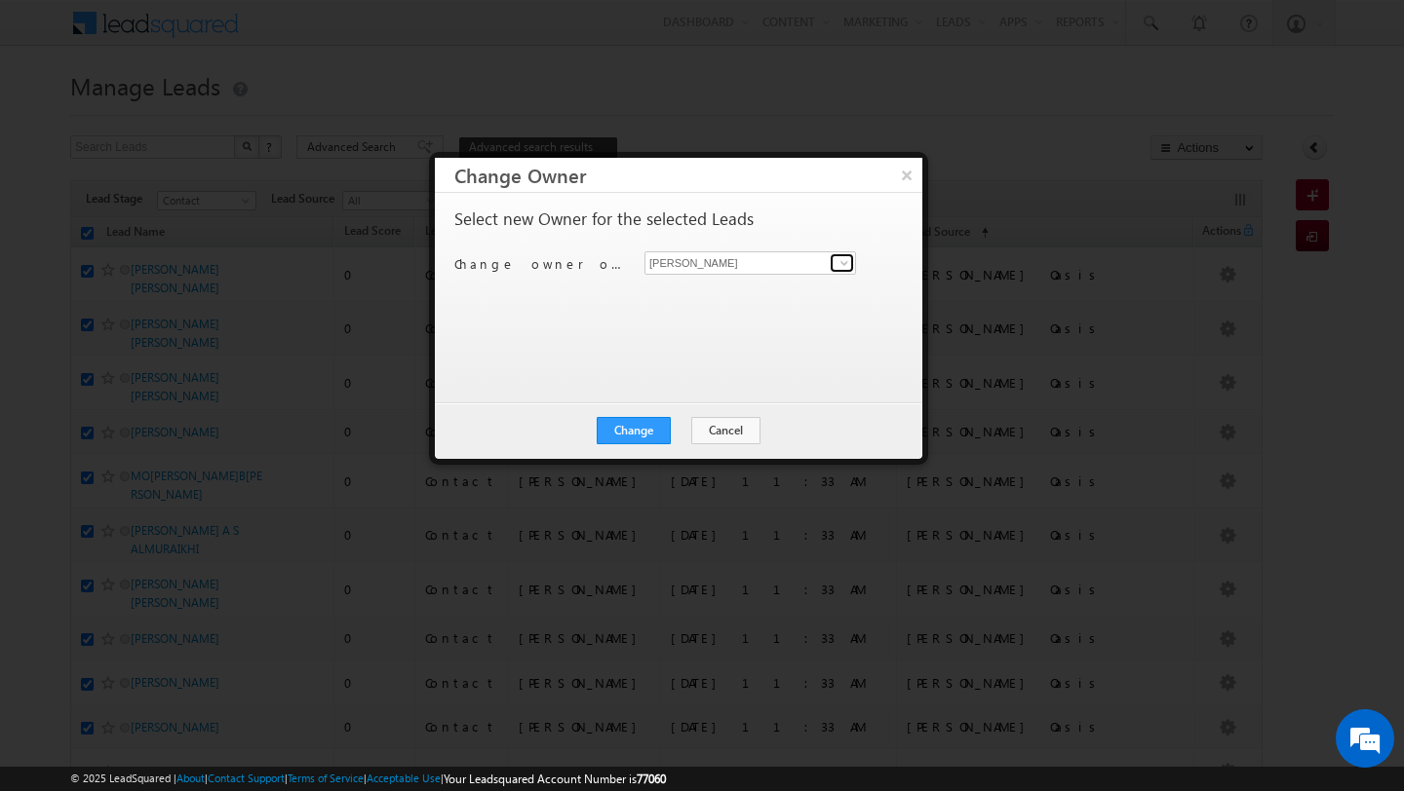
click at [849, 265] on span at bounding box center [844, 263] width 16 height 16
click at [806, 292] on link "MEHFOOZA MEMON mehfooza.memon@indglobal.ae" at bounding box center [750, 293] width 212 height 37
click at [635, 437] on button "Change" at bounding box center [634, 430] width 74 height 27
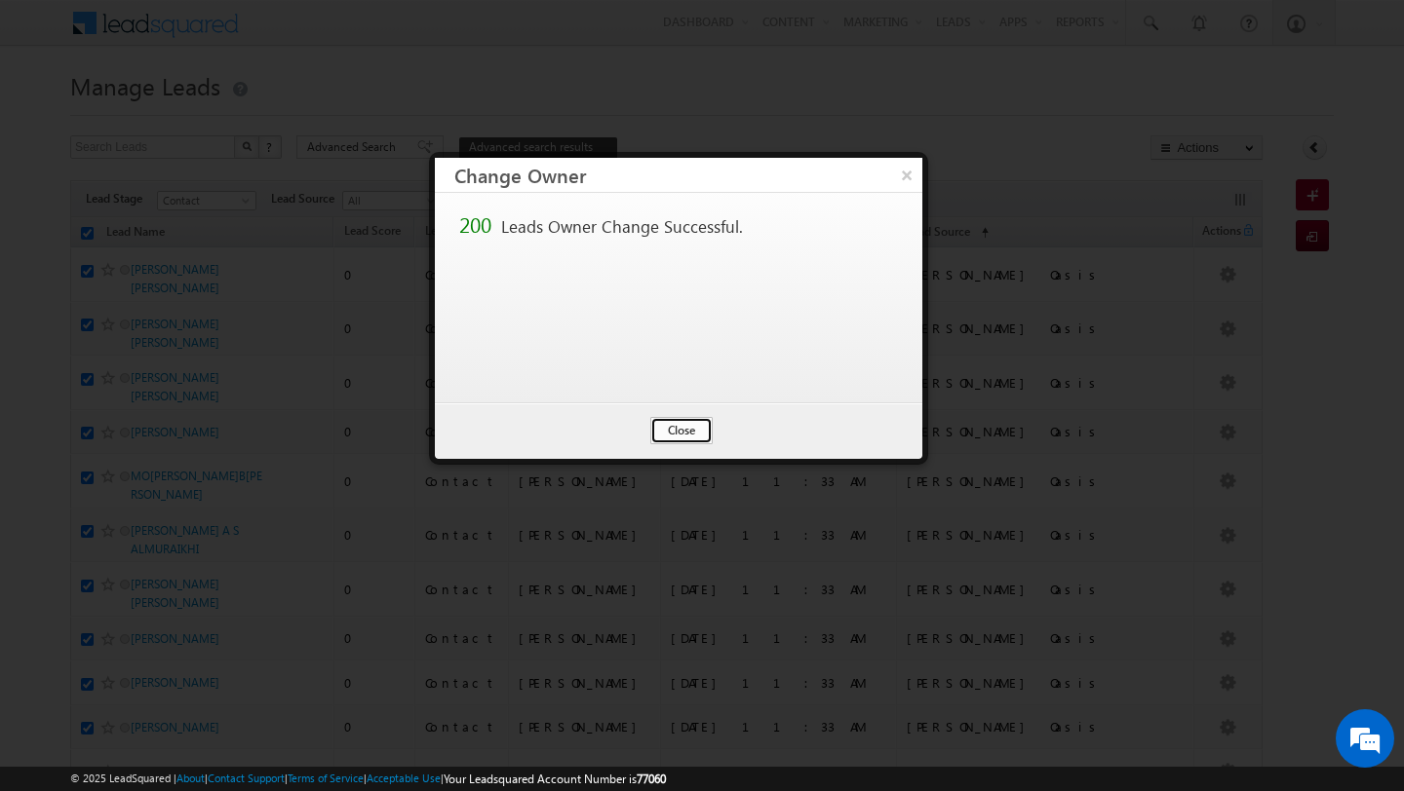
click at [661, 440] on button "Close" at bounding box center [681, 430] width 62 height 27
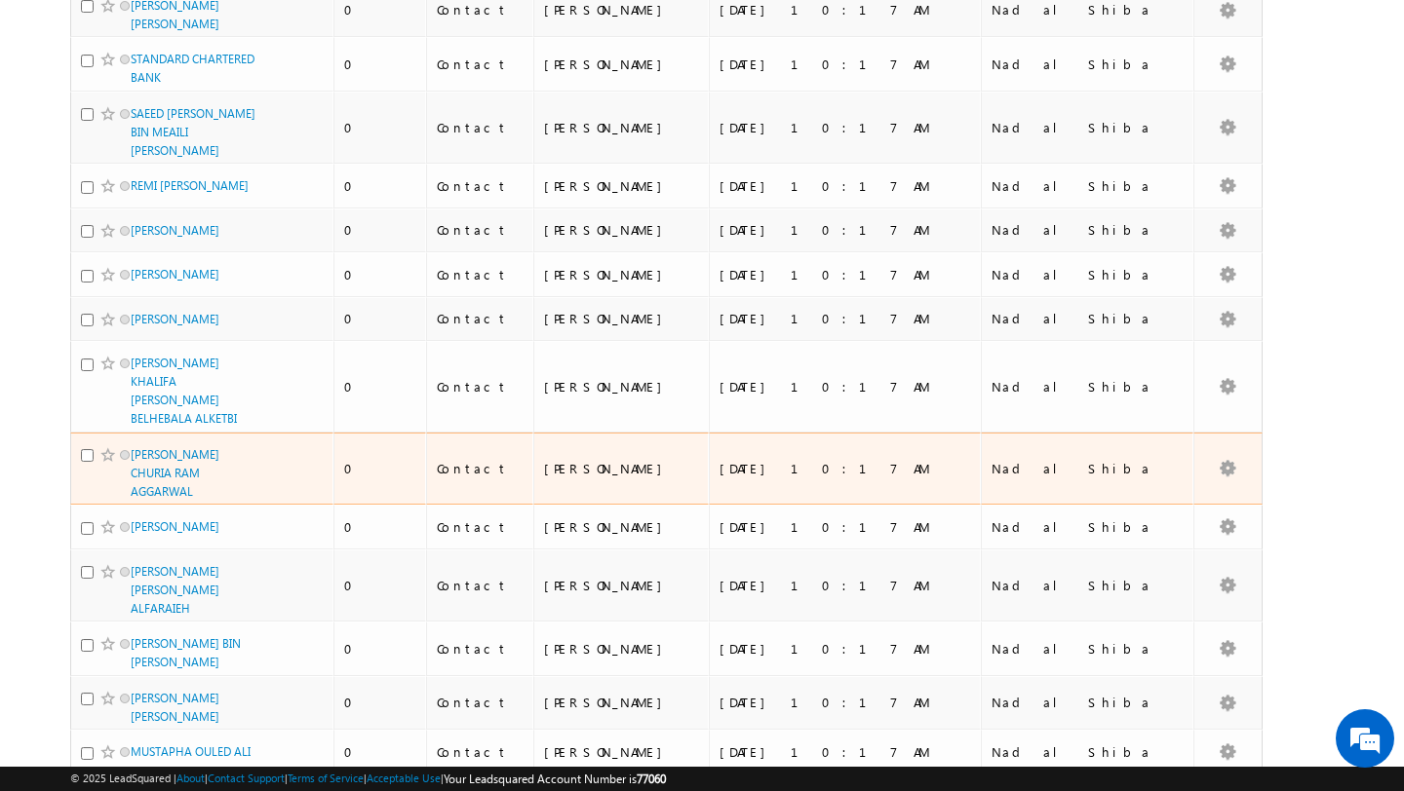
scroll to position [9933, 0]
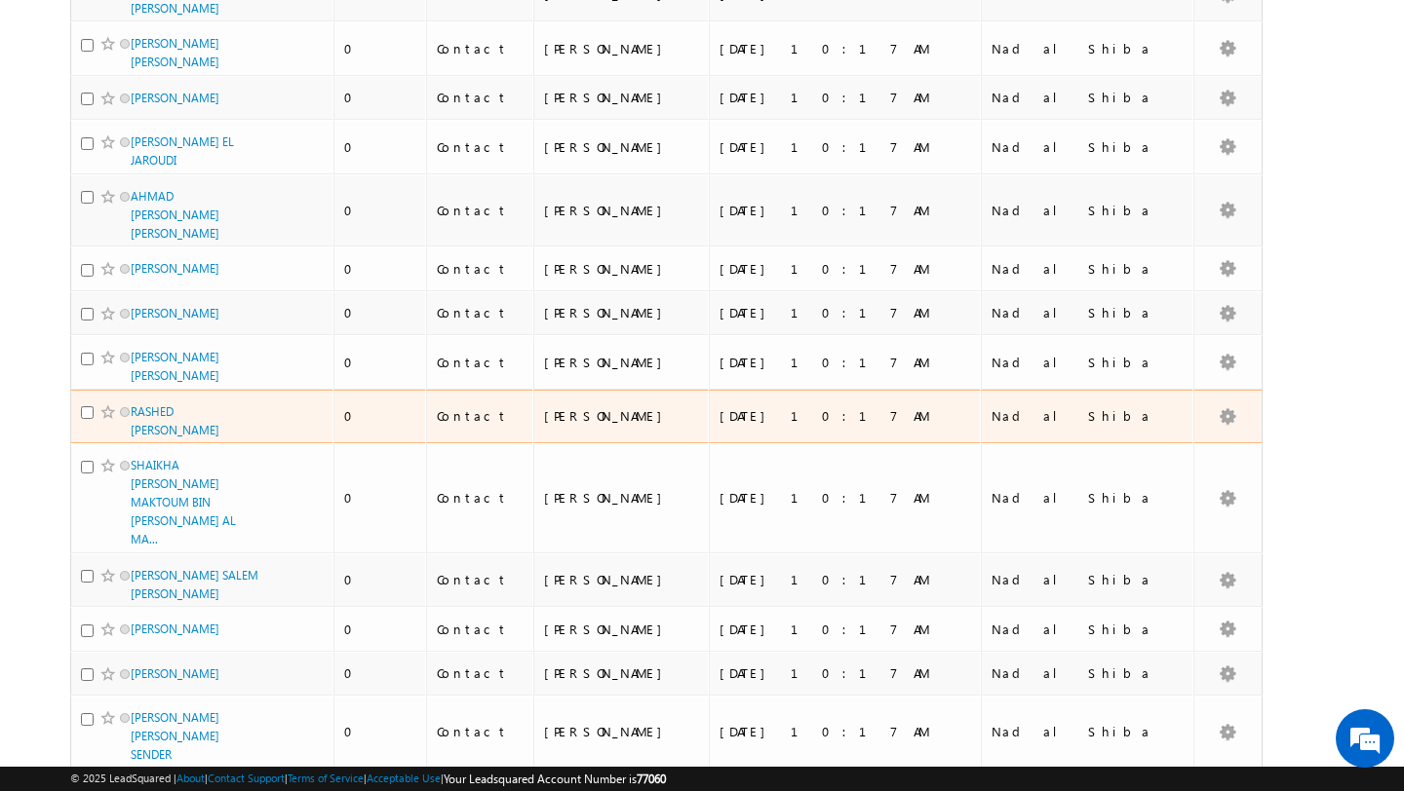
scroll to position [0, 0]
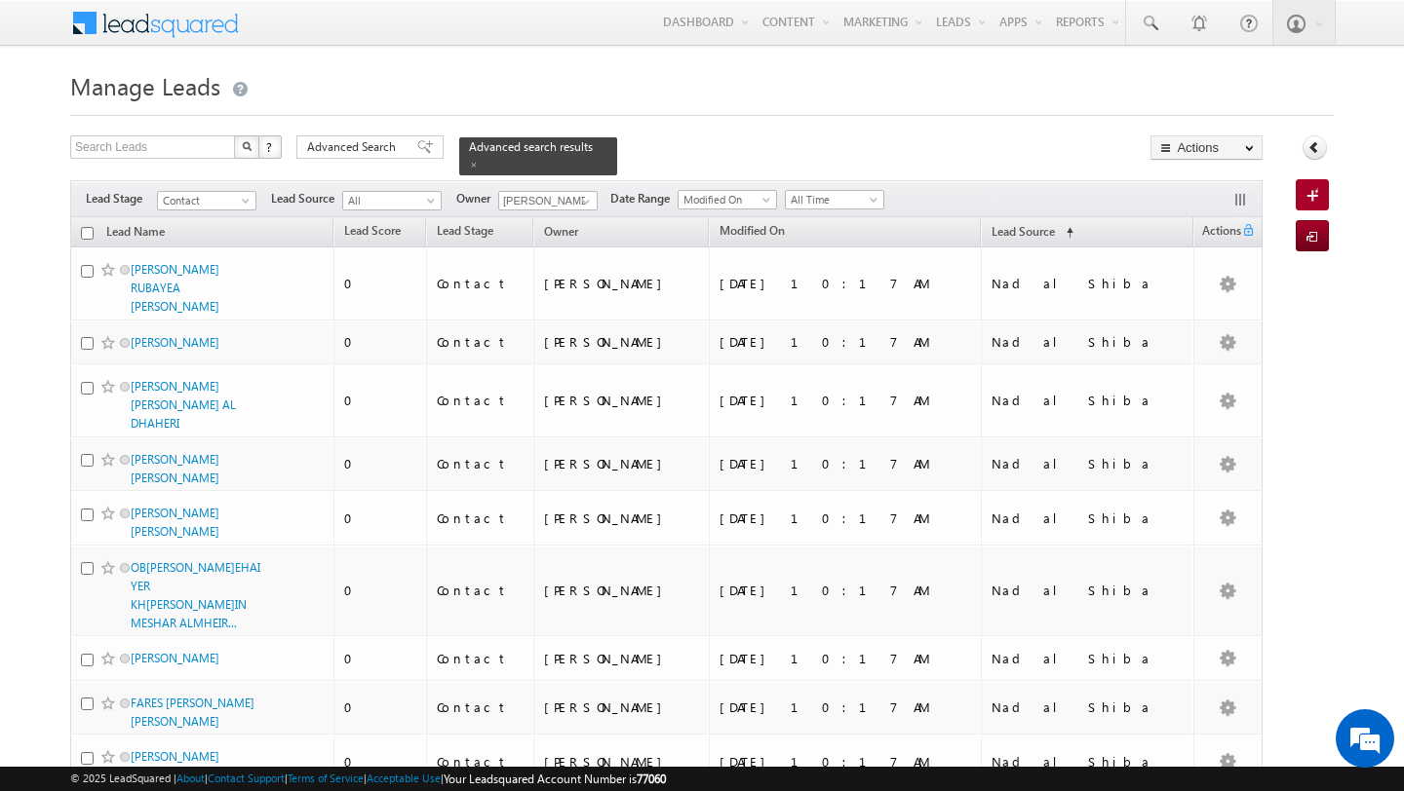
click at [86, 234] on input "checkbox" at bounding box center [87, 233] width 13 height 13
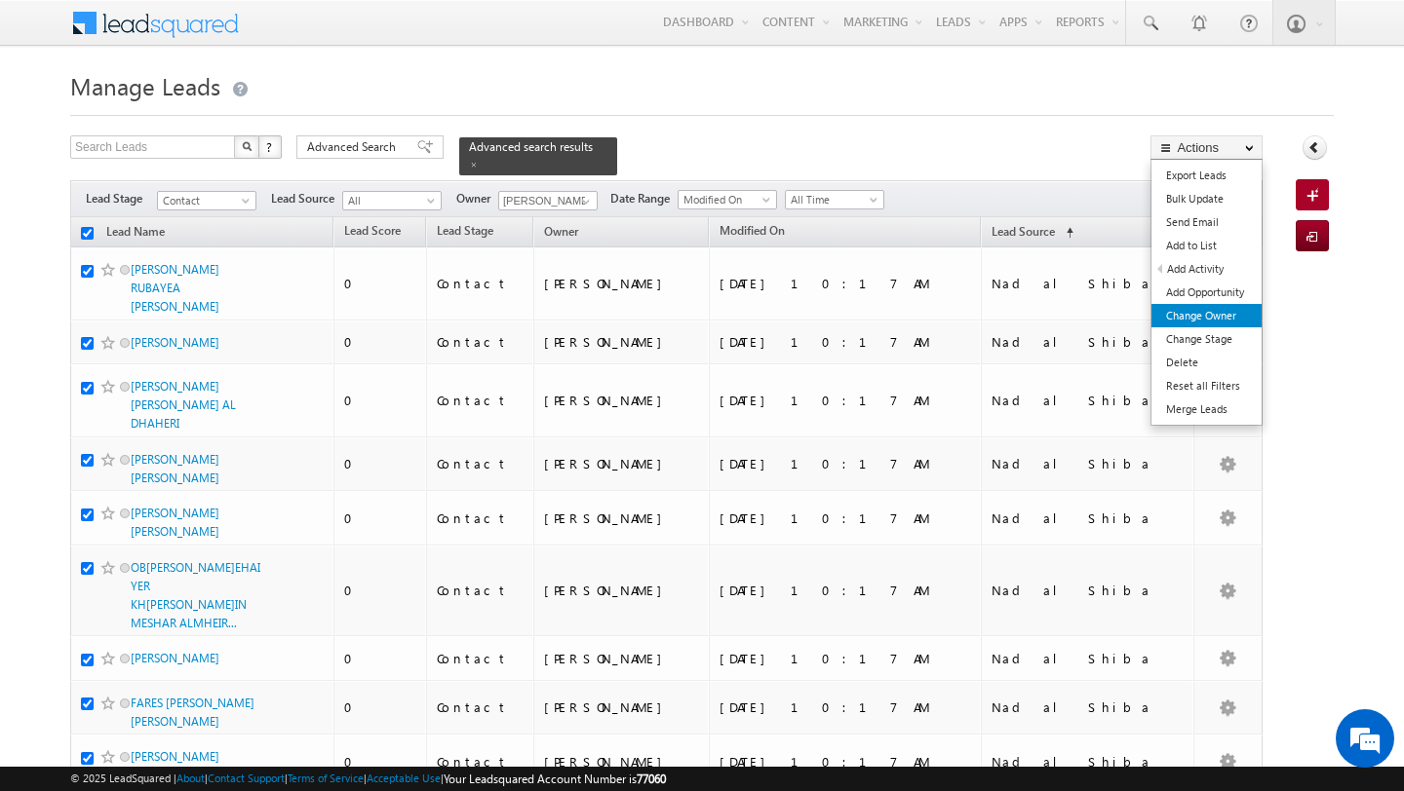
click at [1217, 317] on link "Change Owner" at bounding box center [1206, 315] width 110 height 23
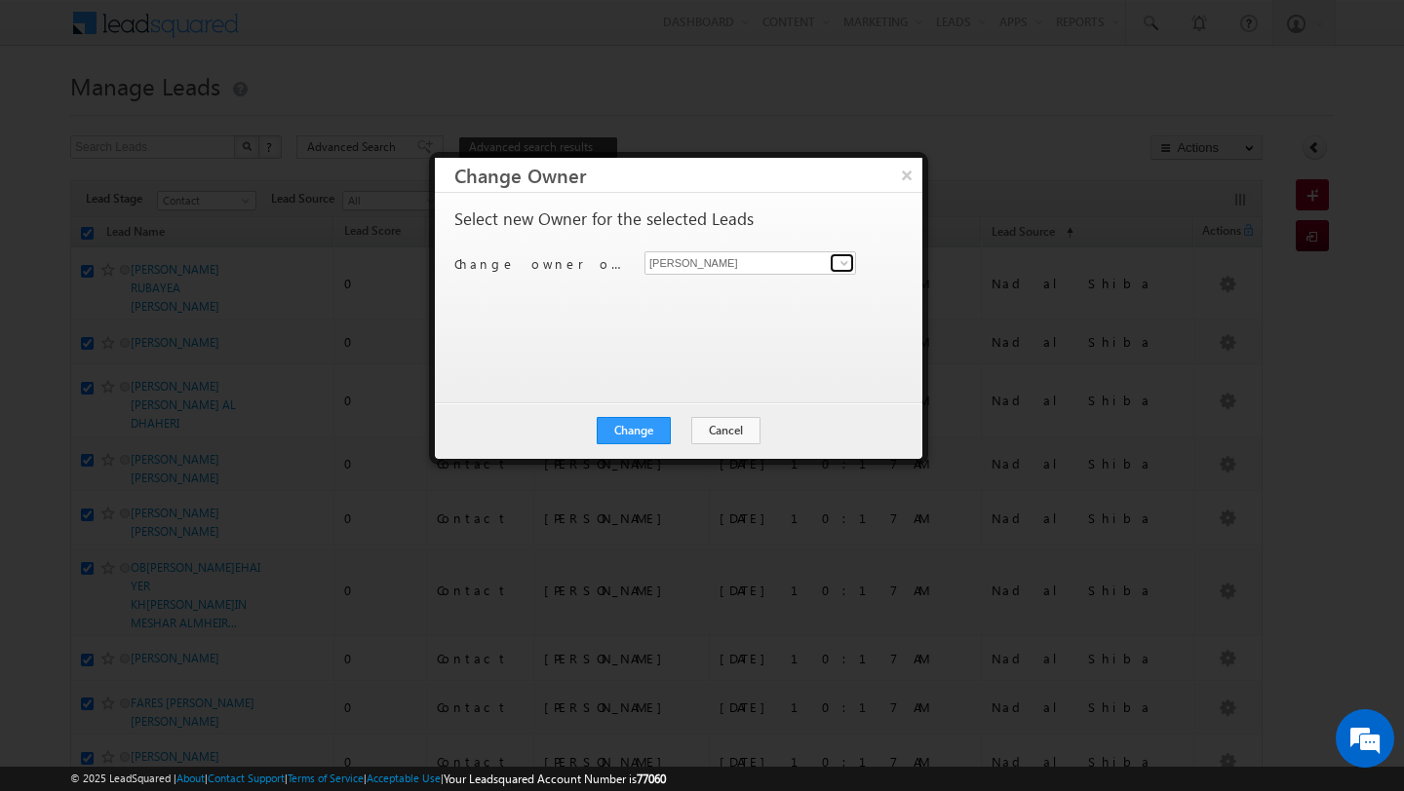
click at [845, 268] on span at bounding box center [844, 263] width 16 height 16
click at [746, 296] on span "[EMAIL_ADDRESS][PERSON_NAME][DOMAIN_NAME]" at bounding box center [739, 301] width 175 height 15
click at [652, 430] on button "Change" at bounding box center [634, 430] width 74 height 27
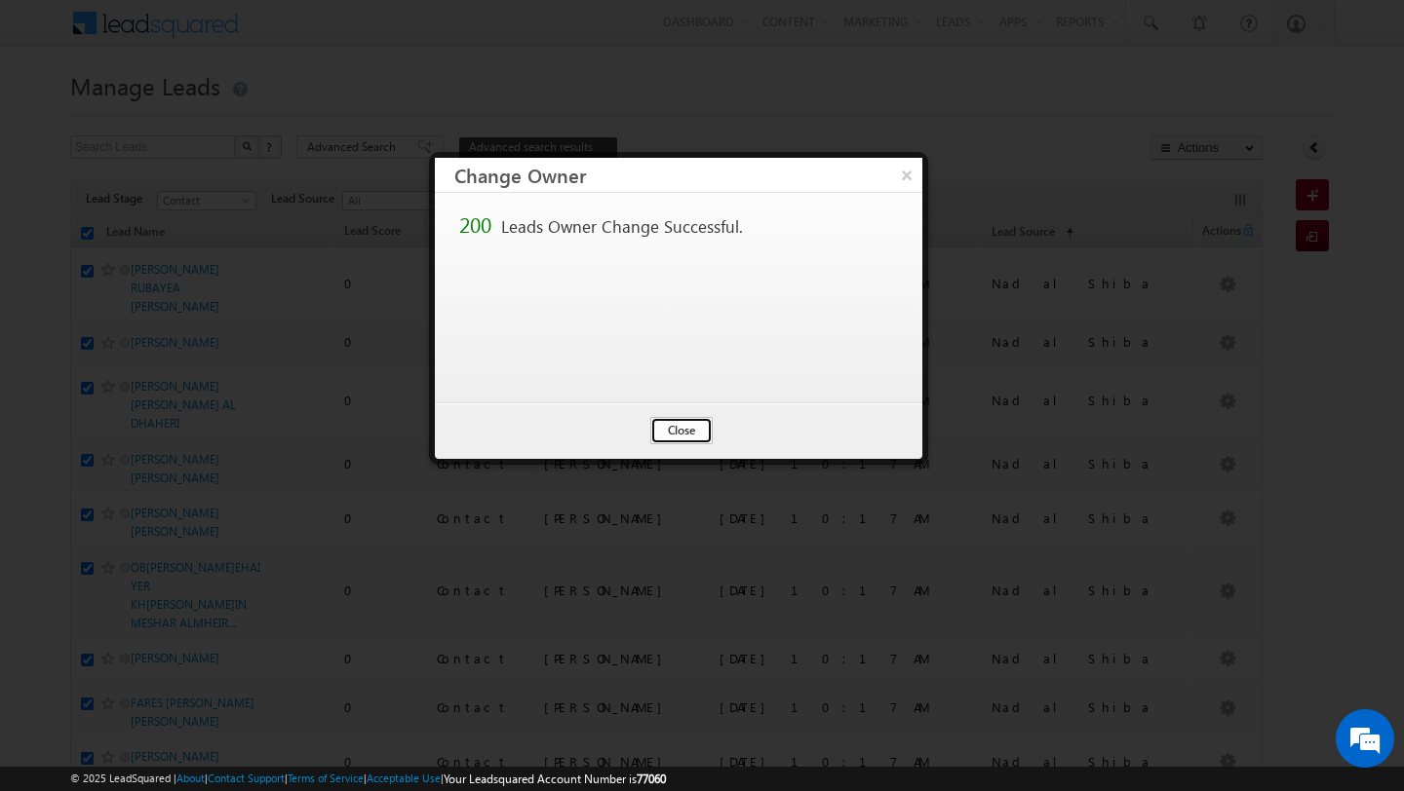
click at [686, 428] on button "Close" at bounding box center [681, 430] width 62 height 27
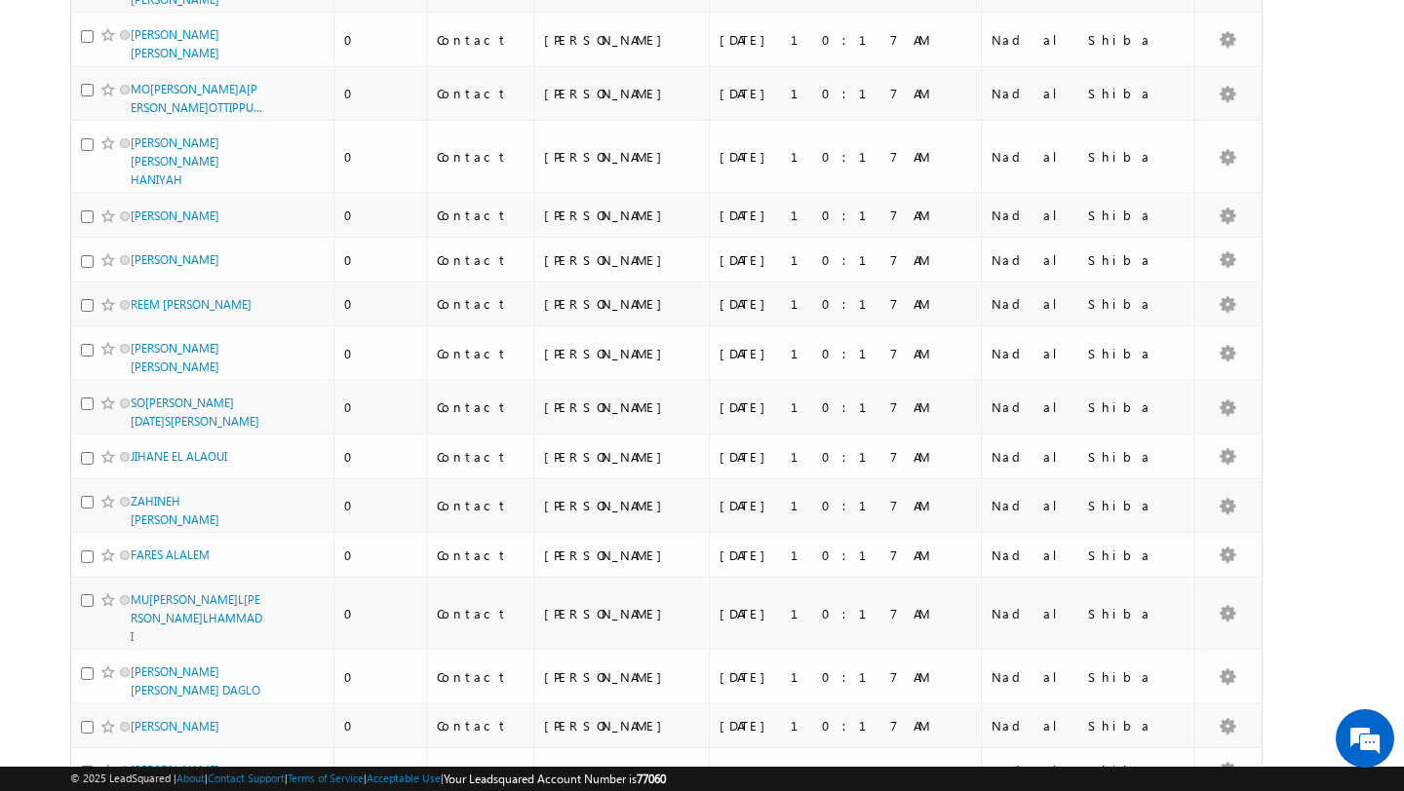
scroll to position [10659, 0]
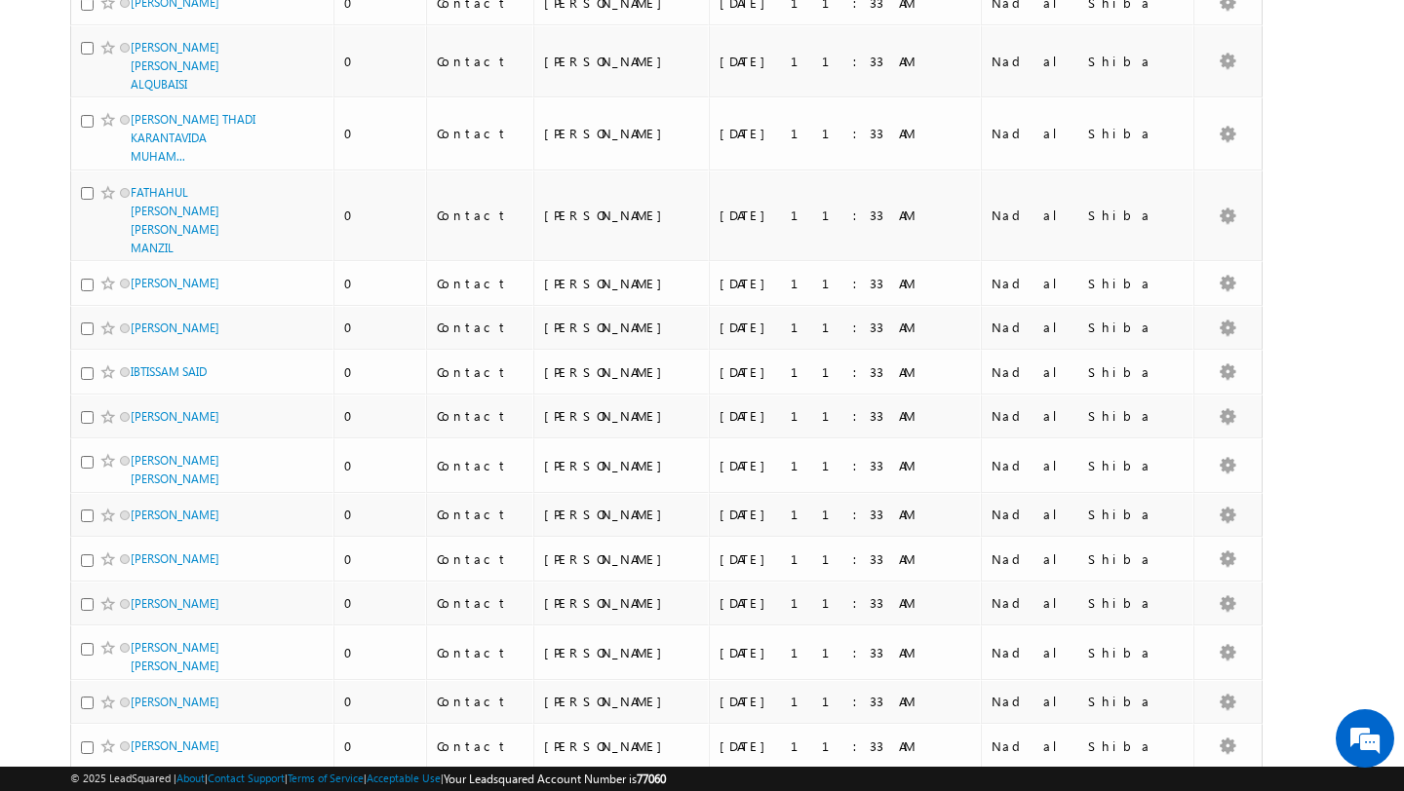
scroll to position [2999, 0]
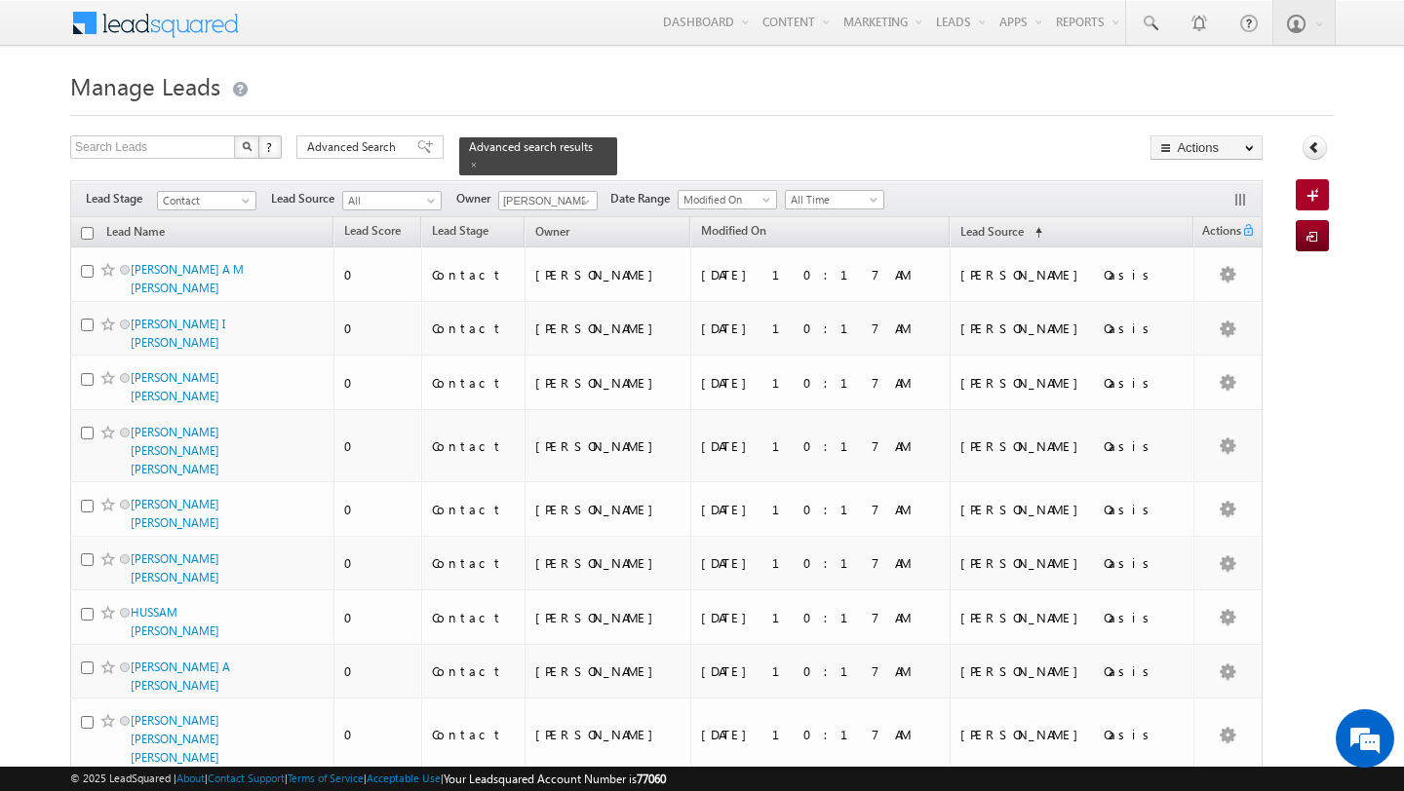
click at [88, 238] on input "checkbox" at bounding box center [87, 233] width 13 height 13
checkbox input "true"
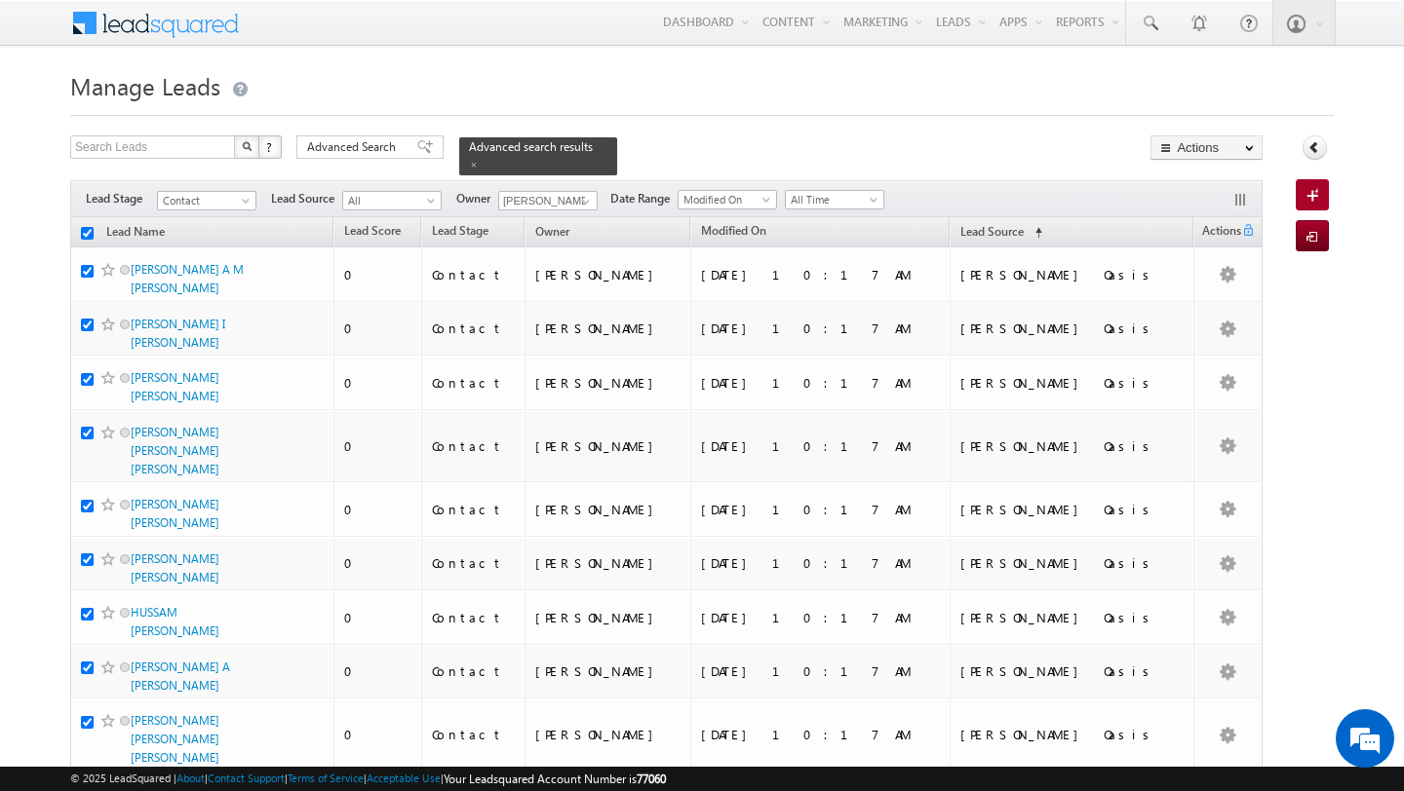
checkbox input "true"
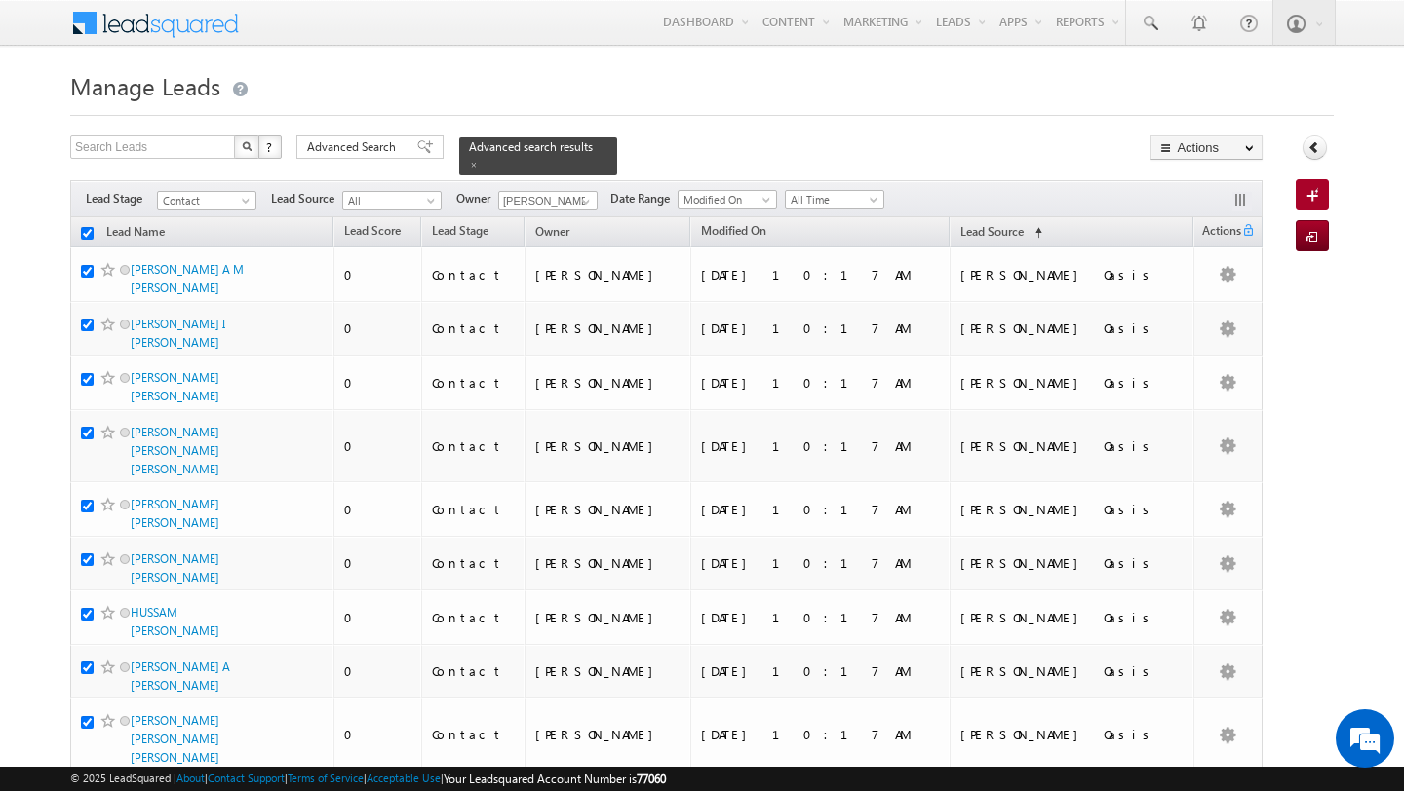
checkbox input "true"
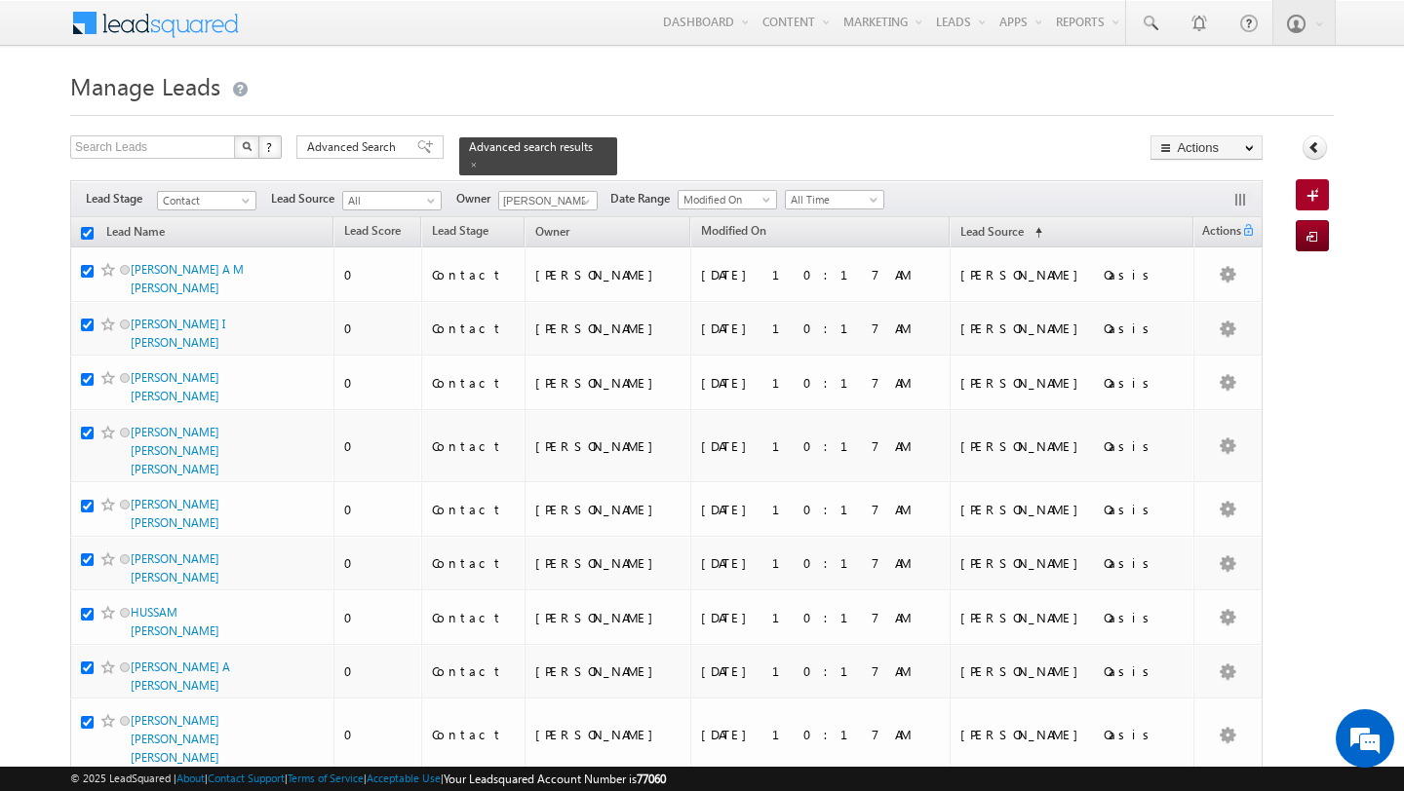
checkbox input "true"
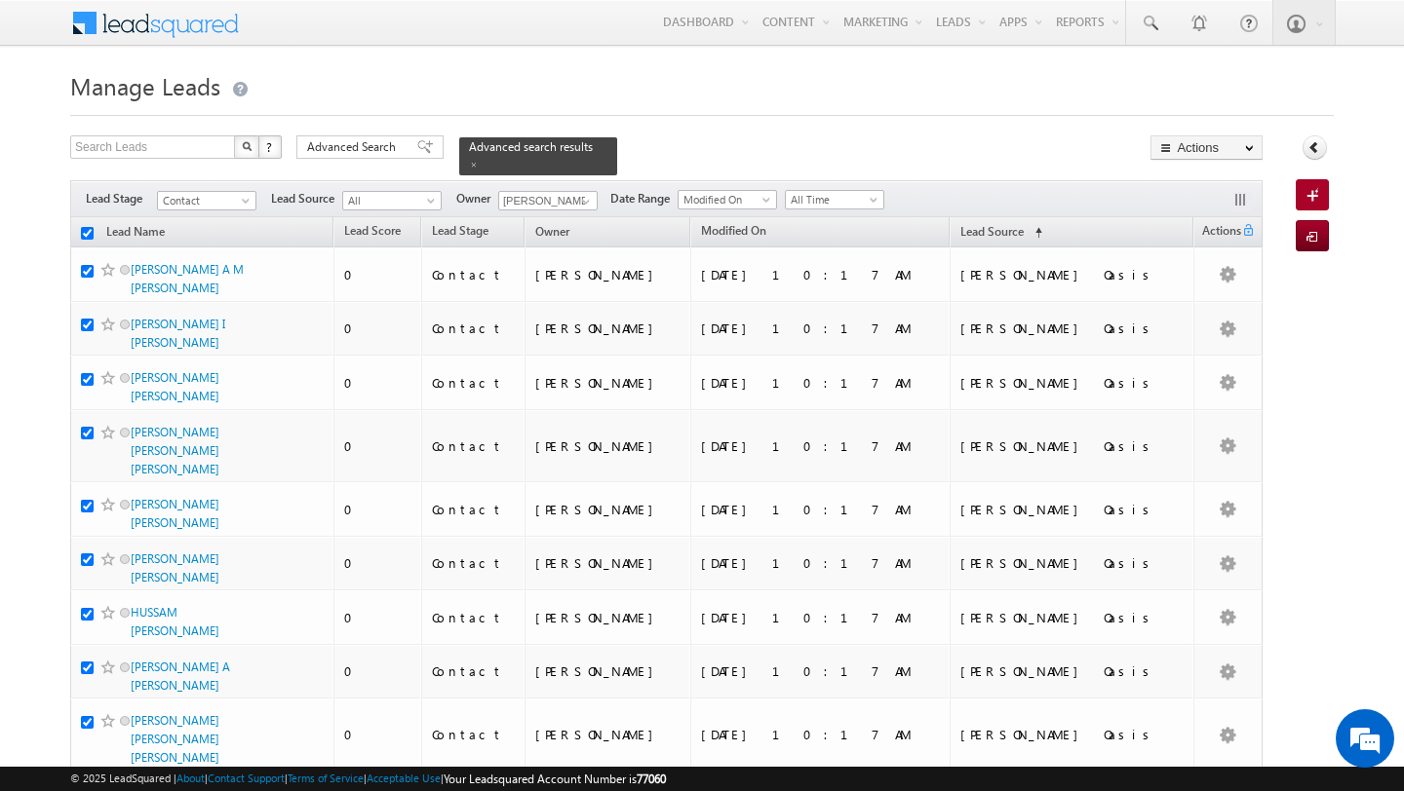
checkbox input "true"
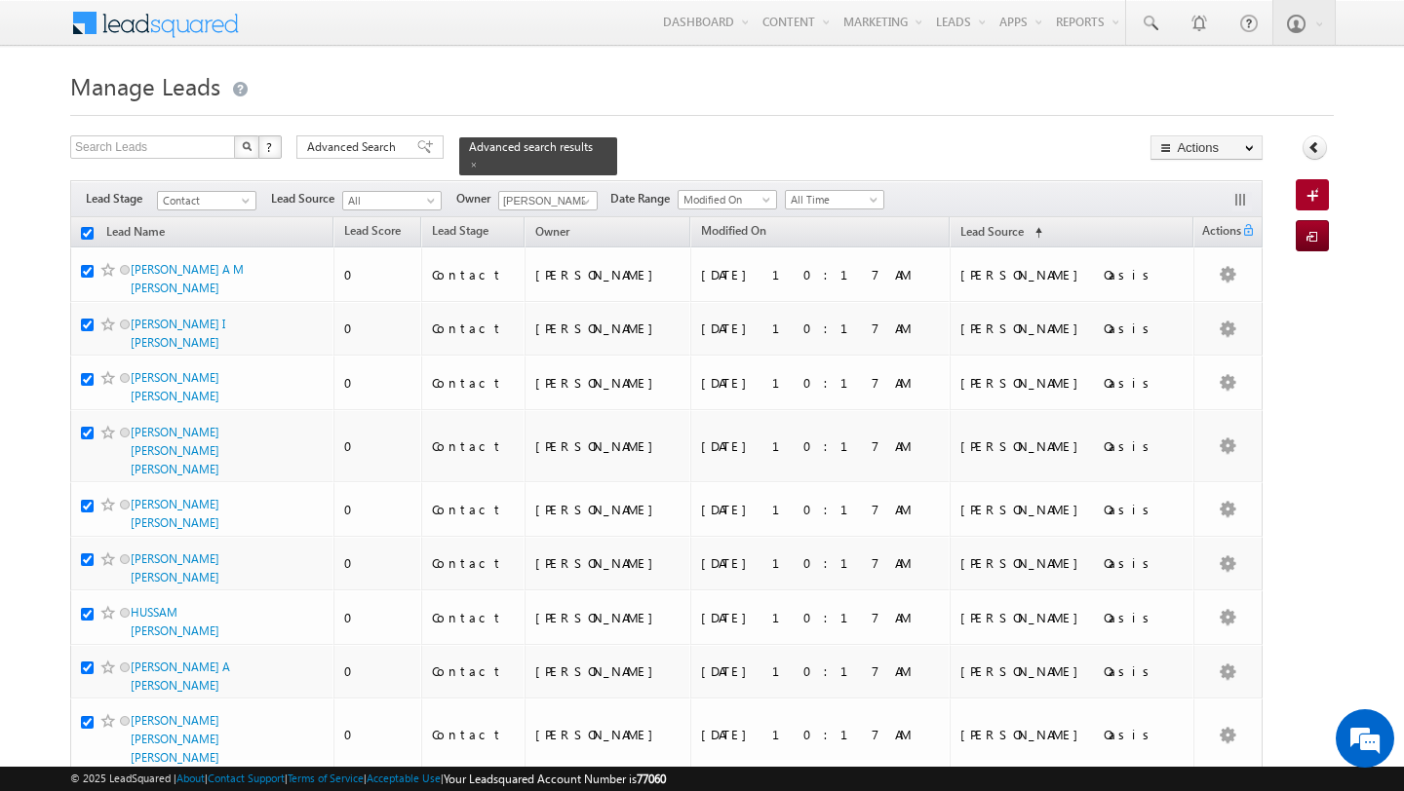
checkbox input "true"
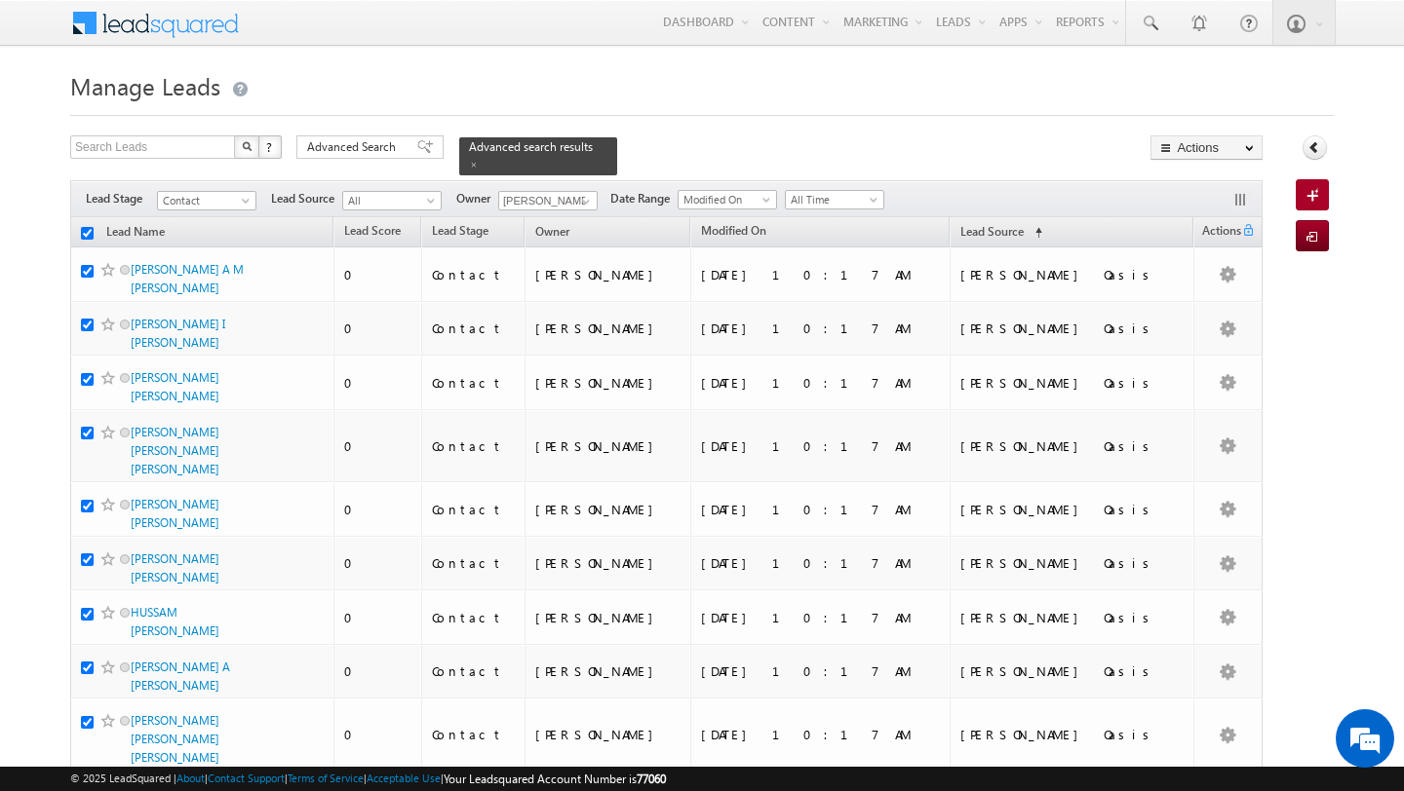
checkbox input "true"
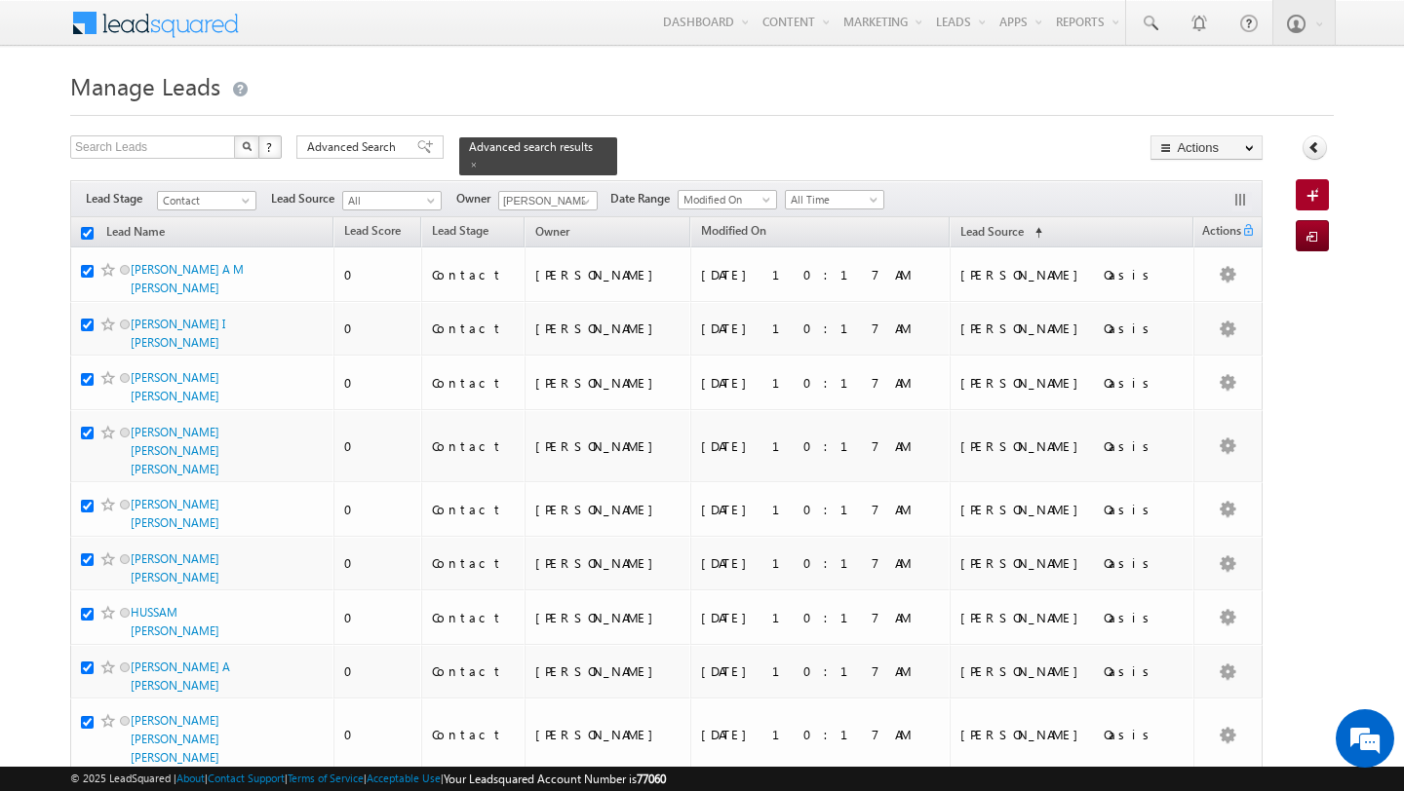
checkbox input "true"
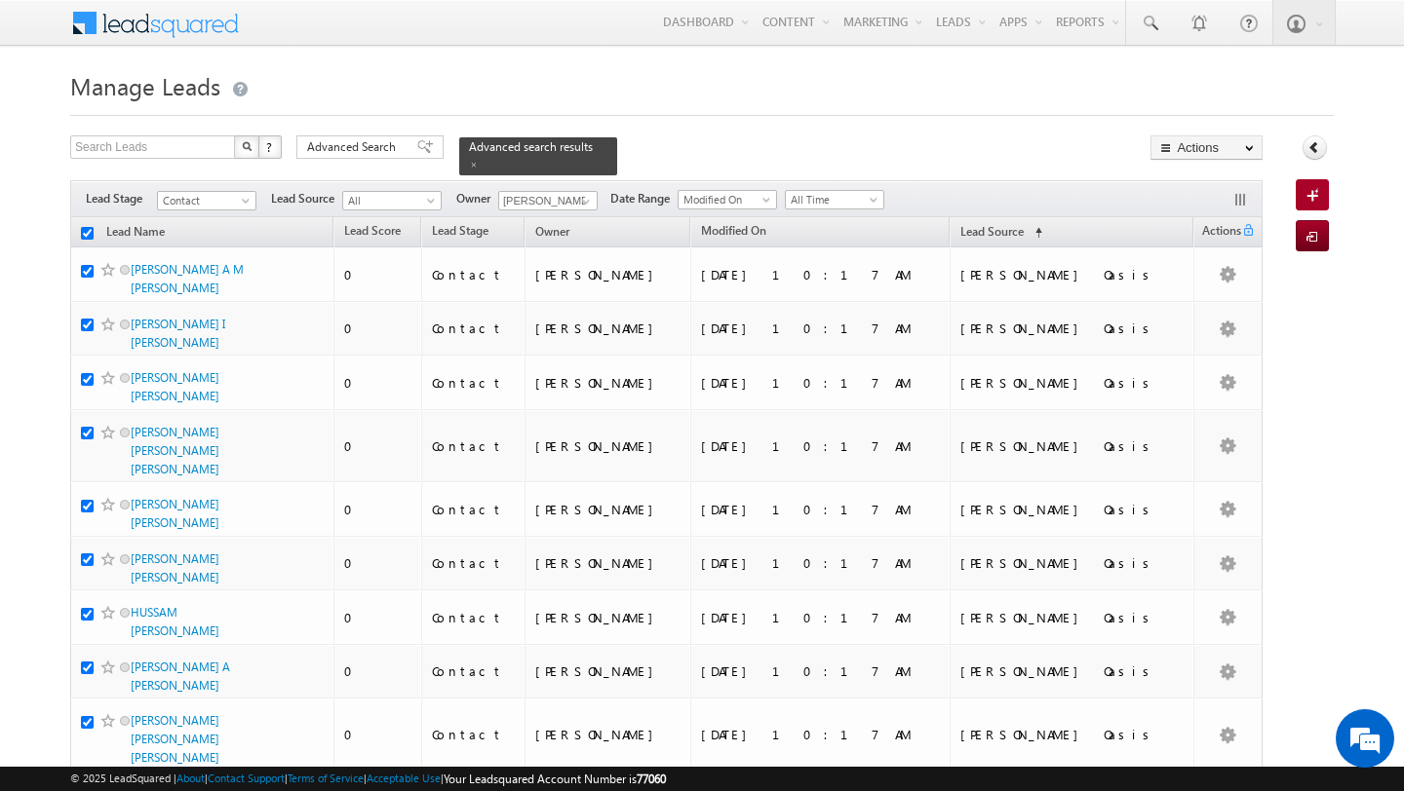
checkbox input "true"
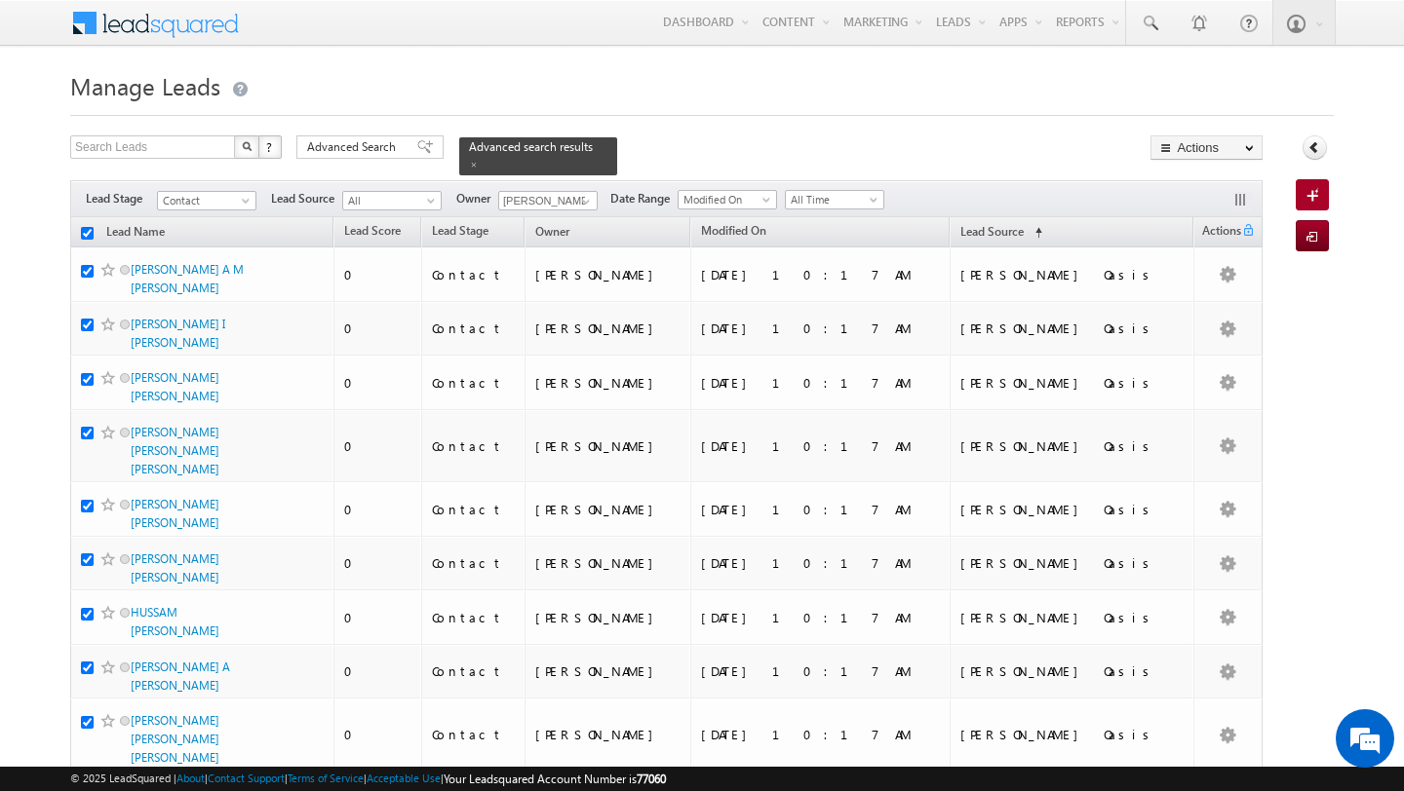
checkbox input "true"
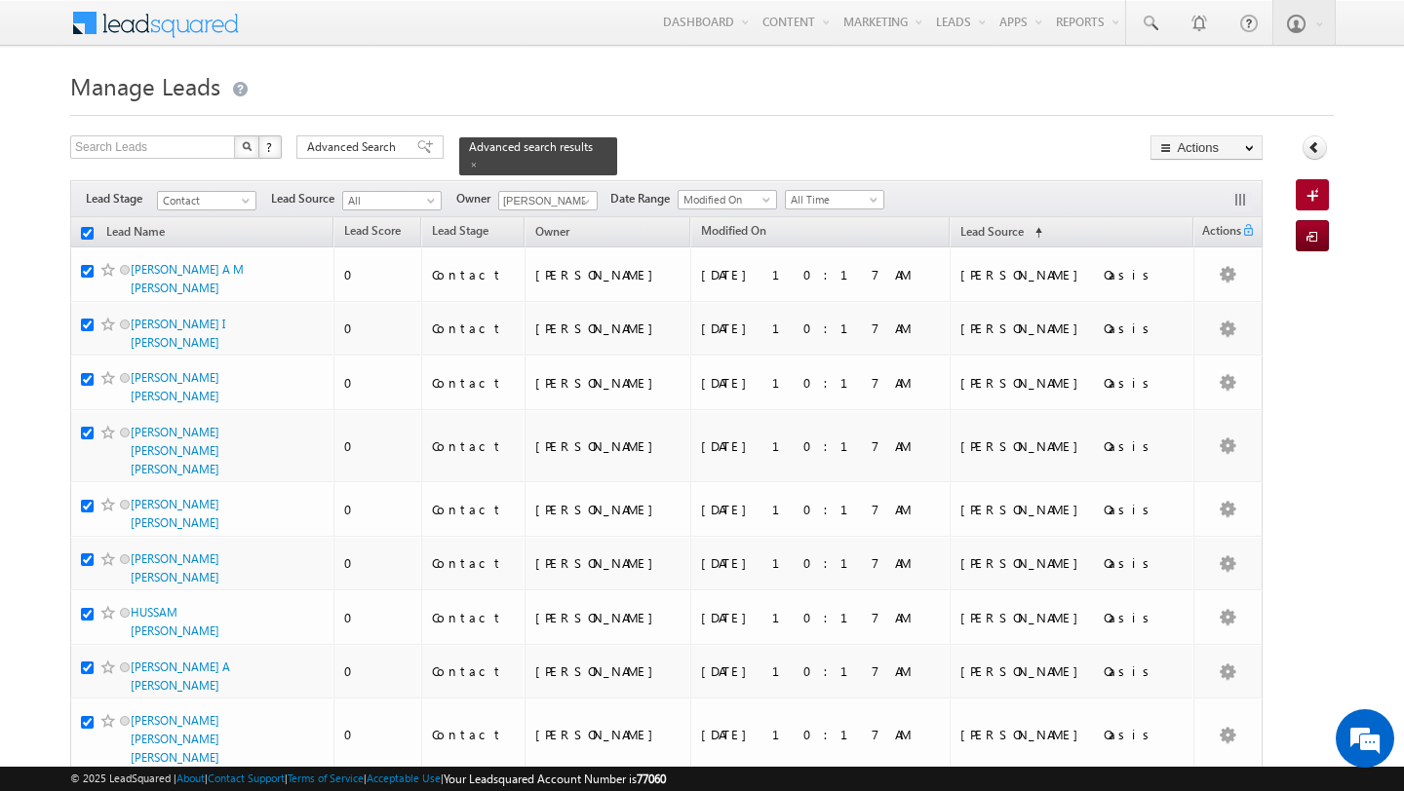
checkbox input "true"
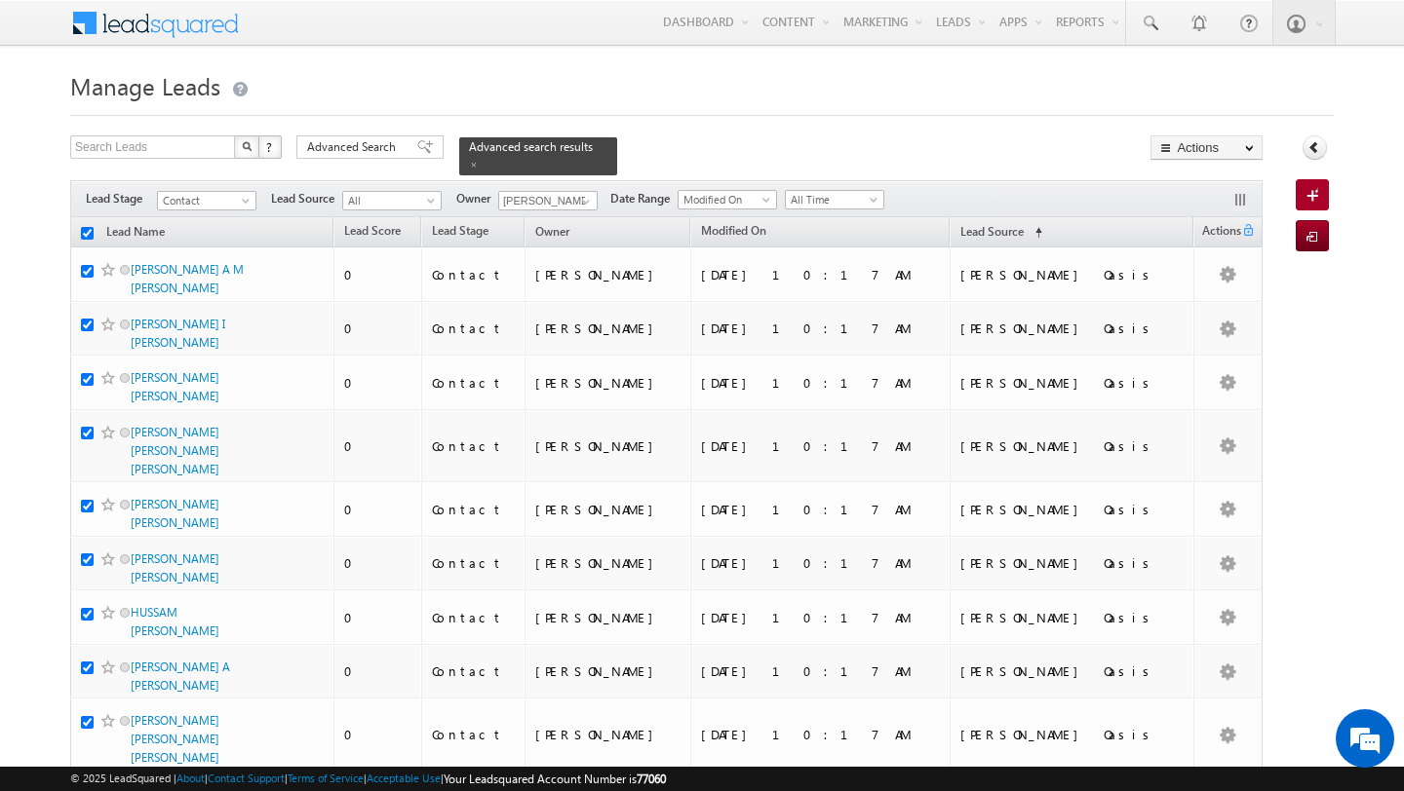
checkbox input "true"
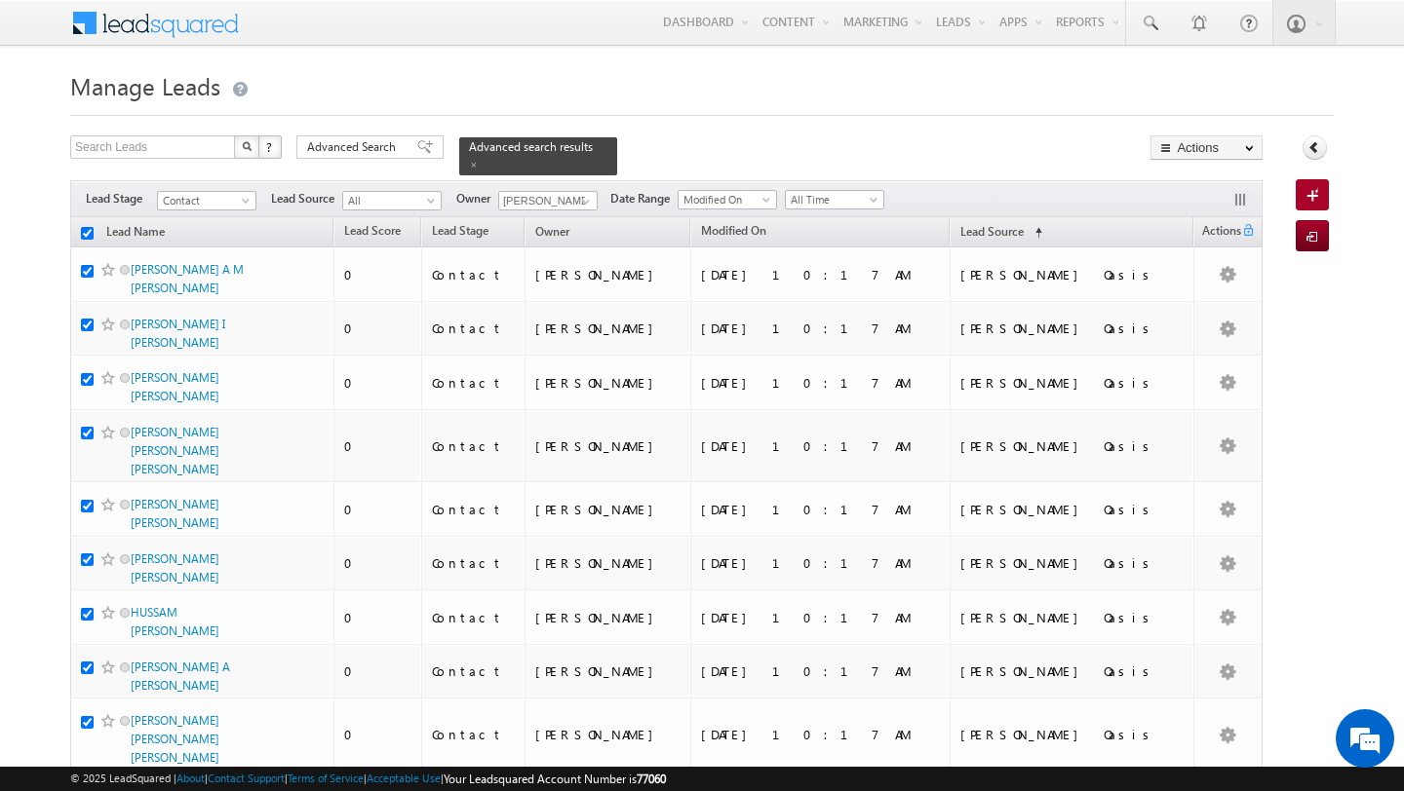
checkbox input "true"
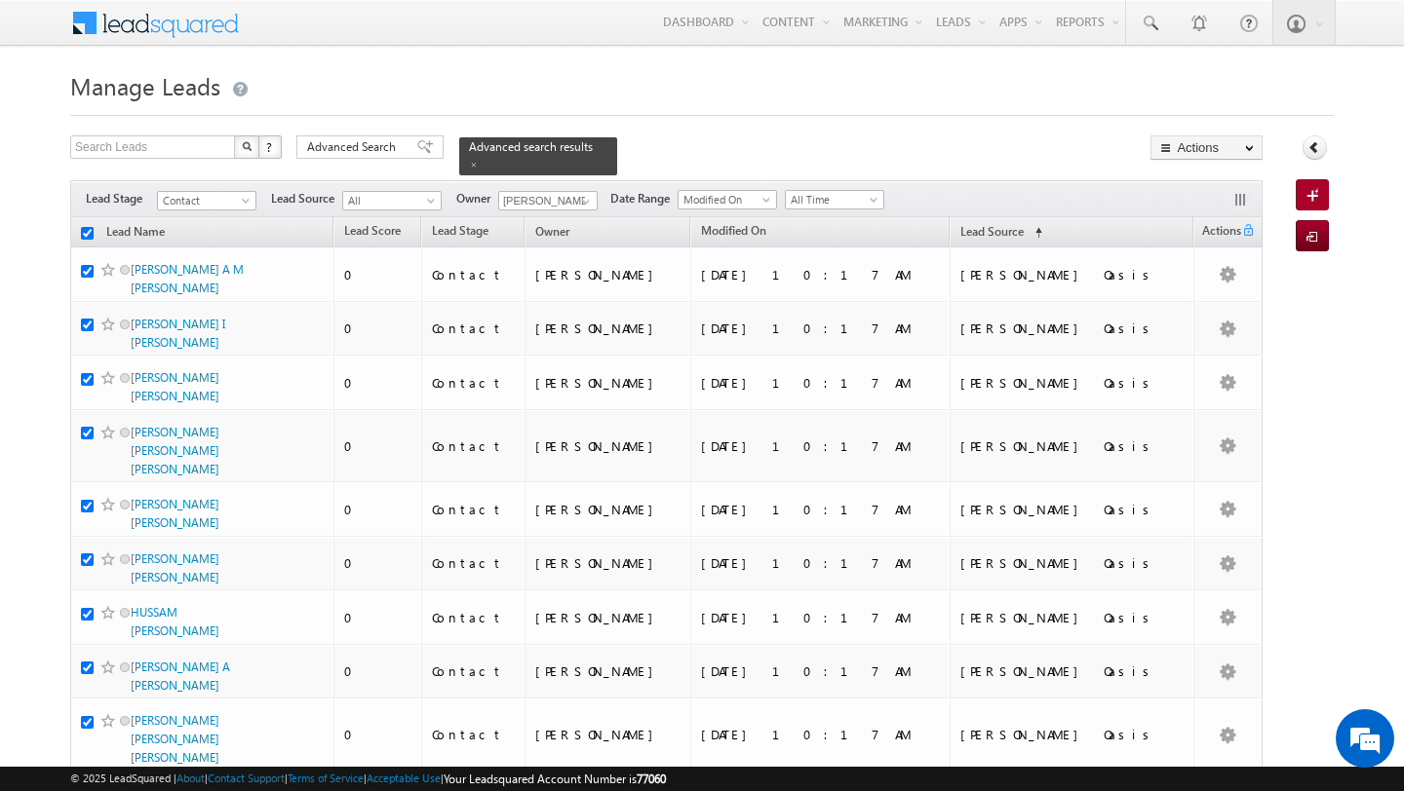
checkbox input "true"
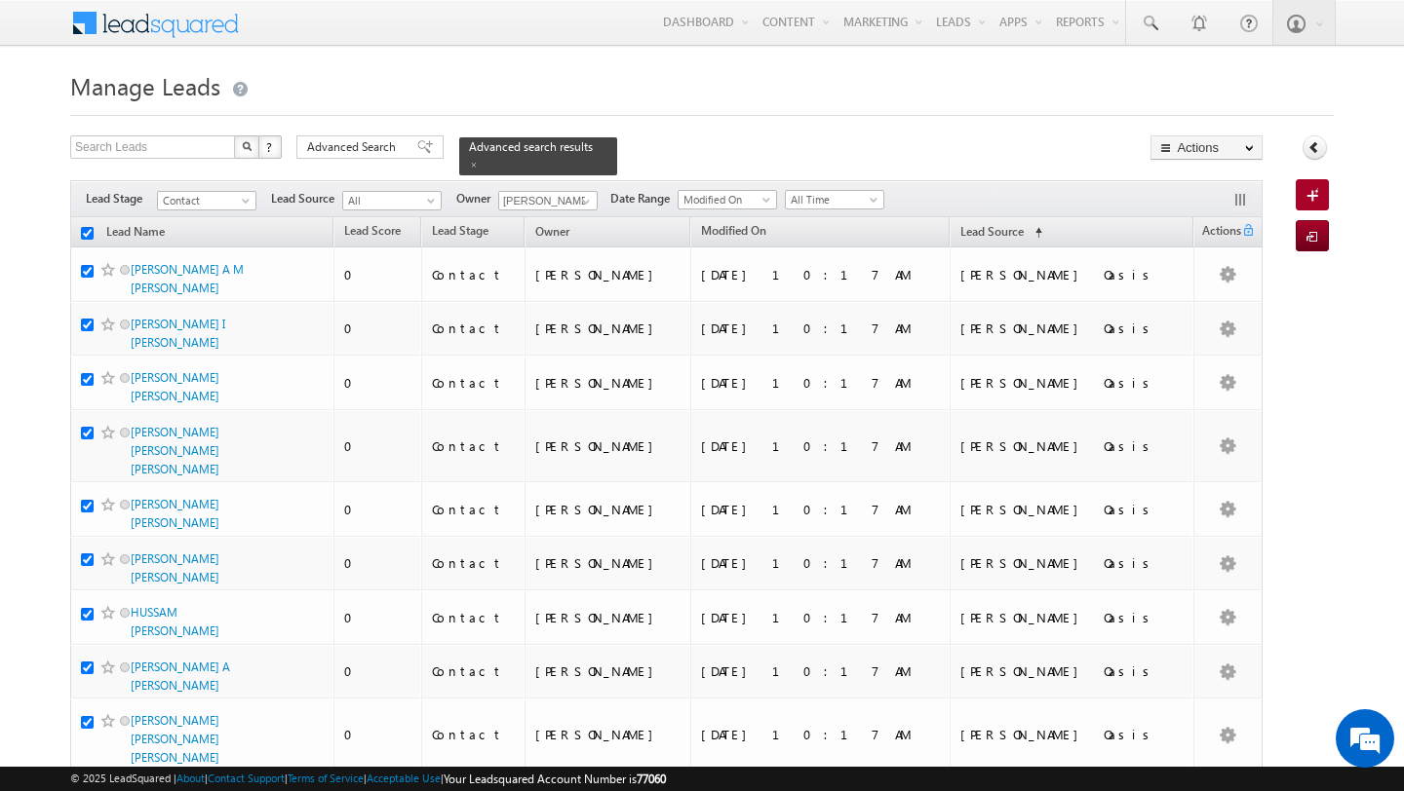
checkbox input "true"
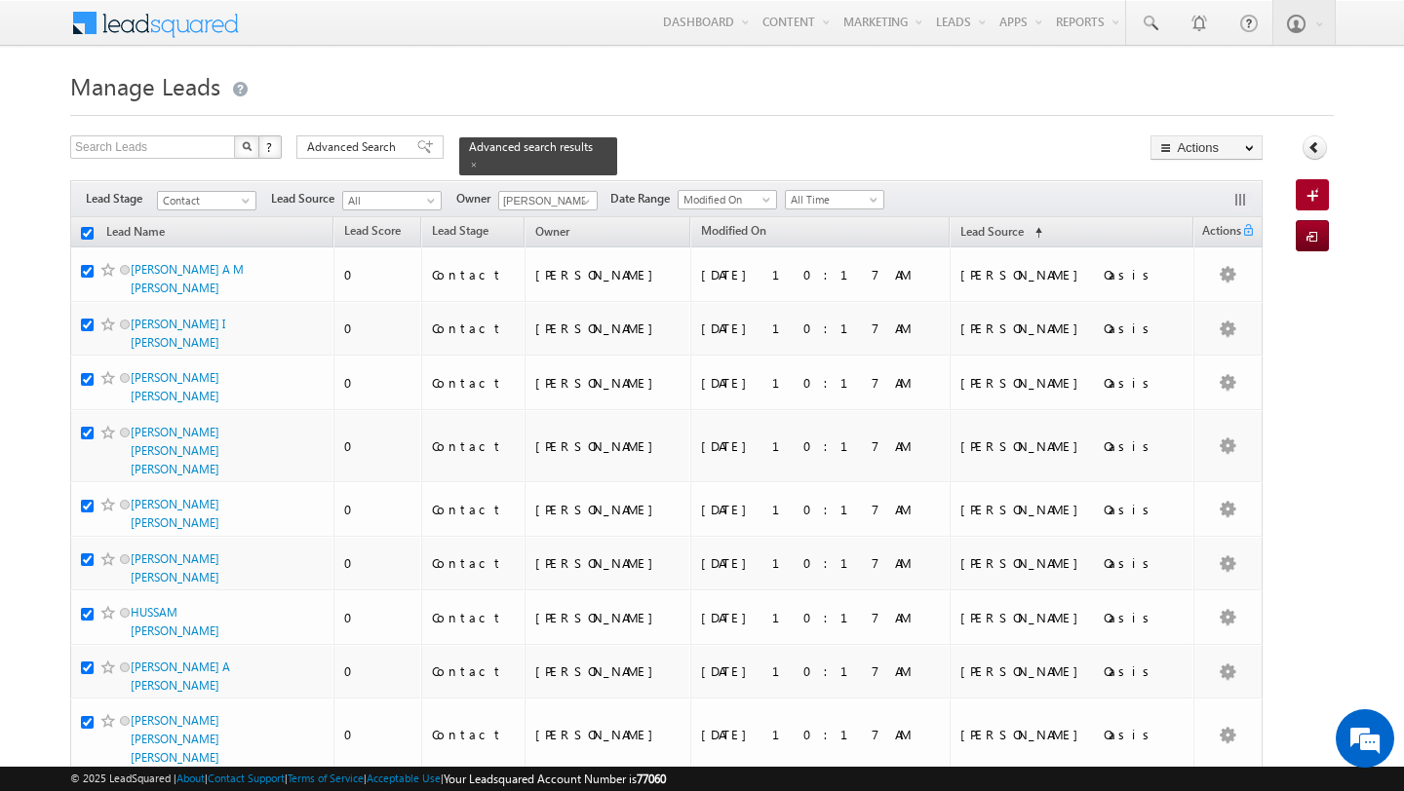
checkbox input "true"
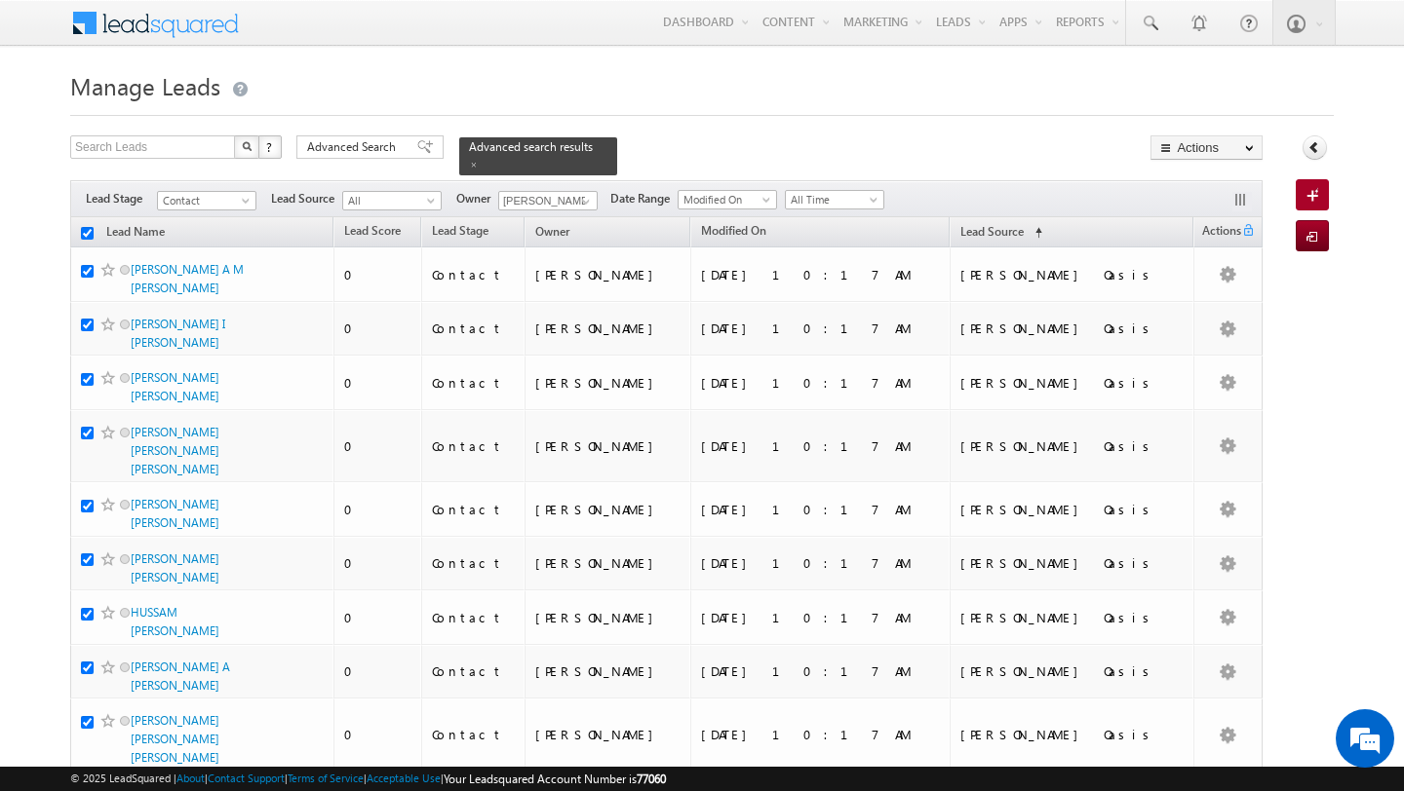
checkbox input "true"
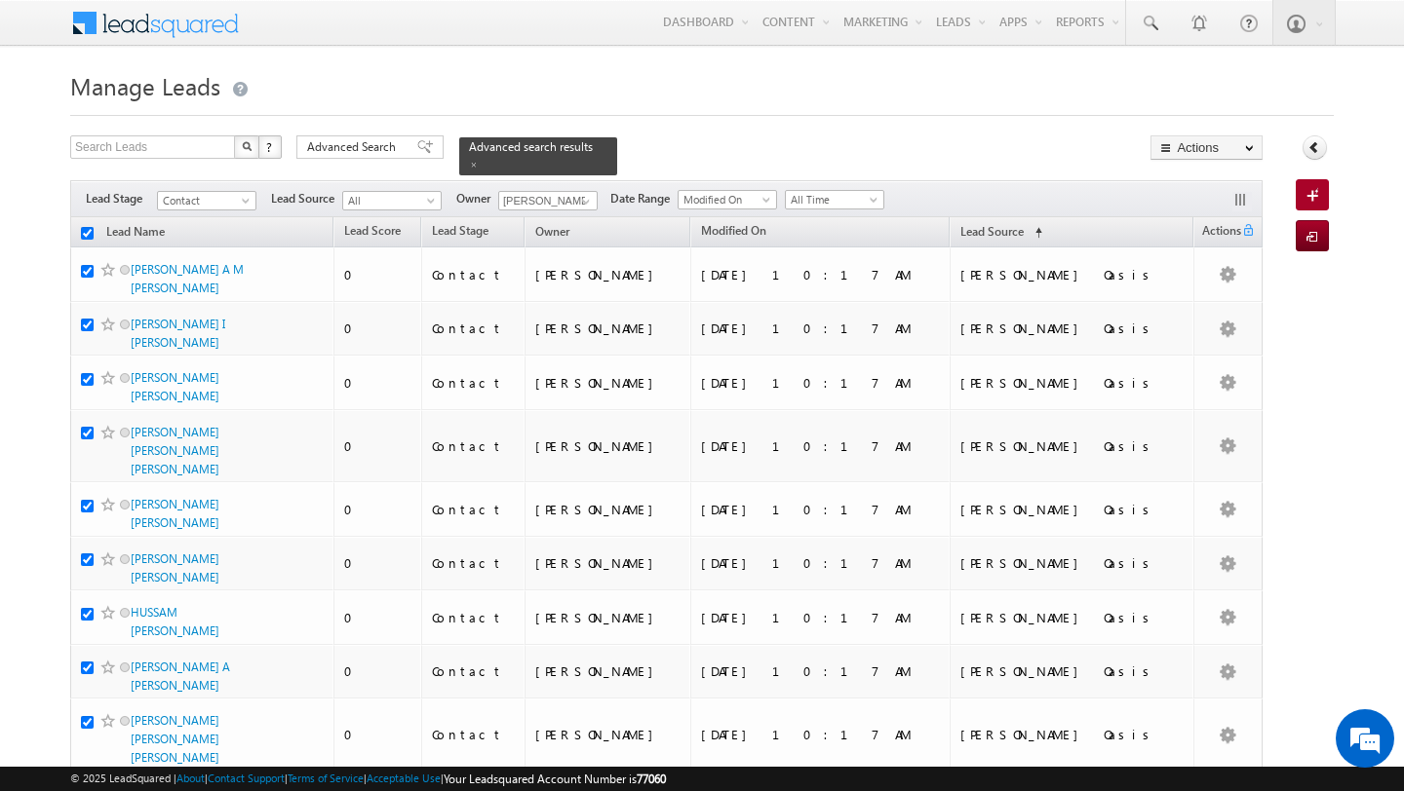
checkbox input "true"
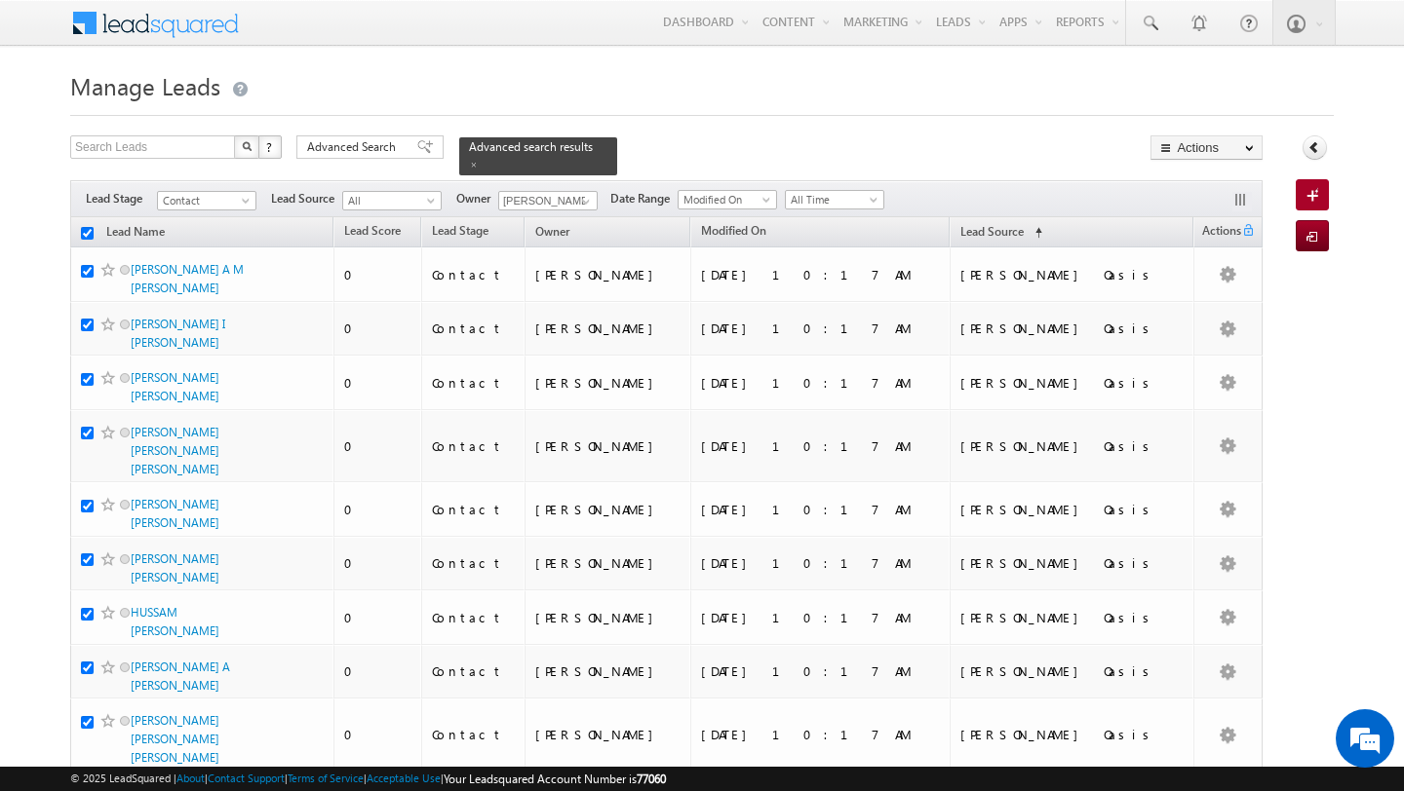
checkbox input "true"
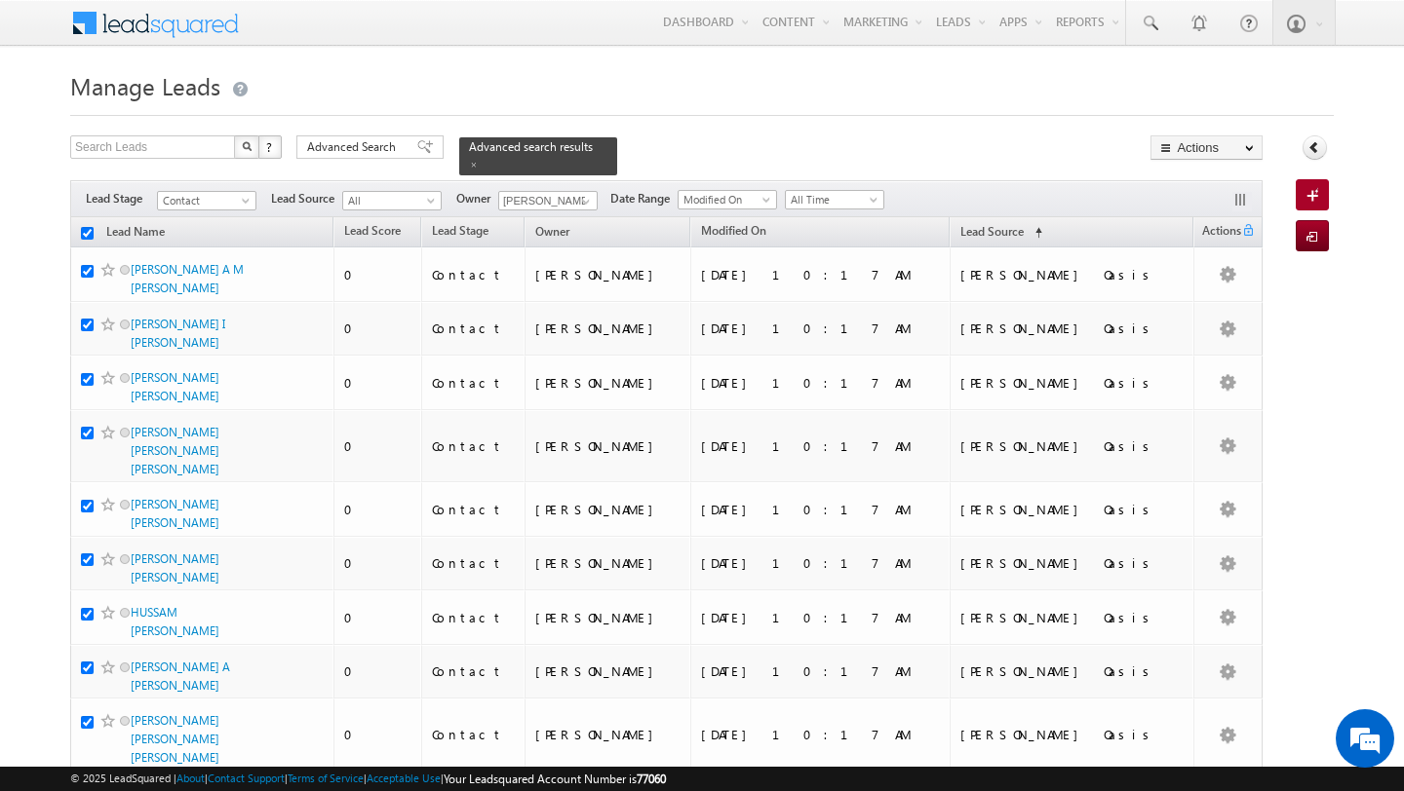
checkbox input "true"
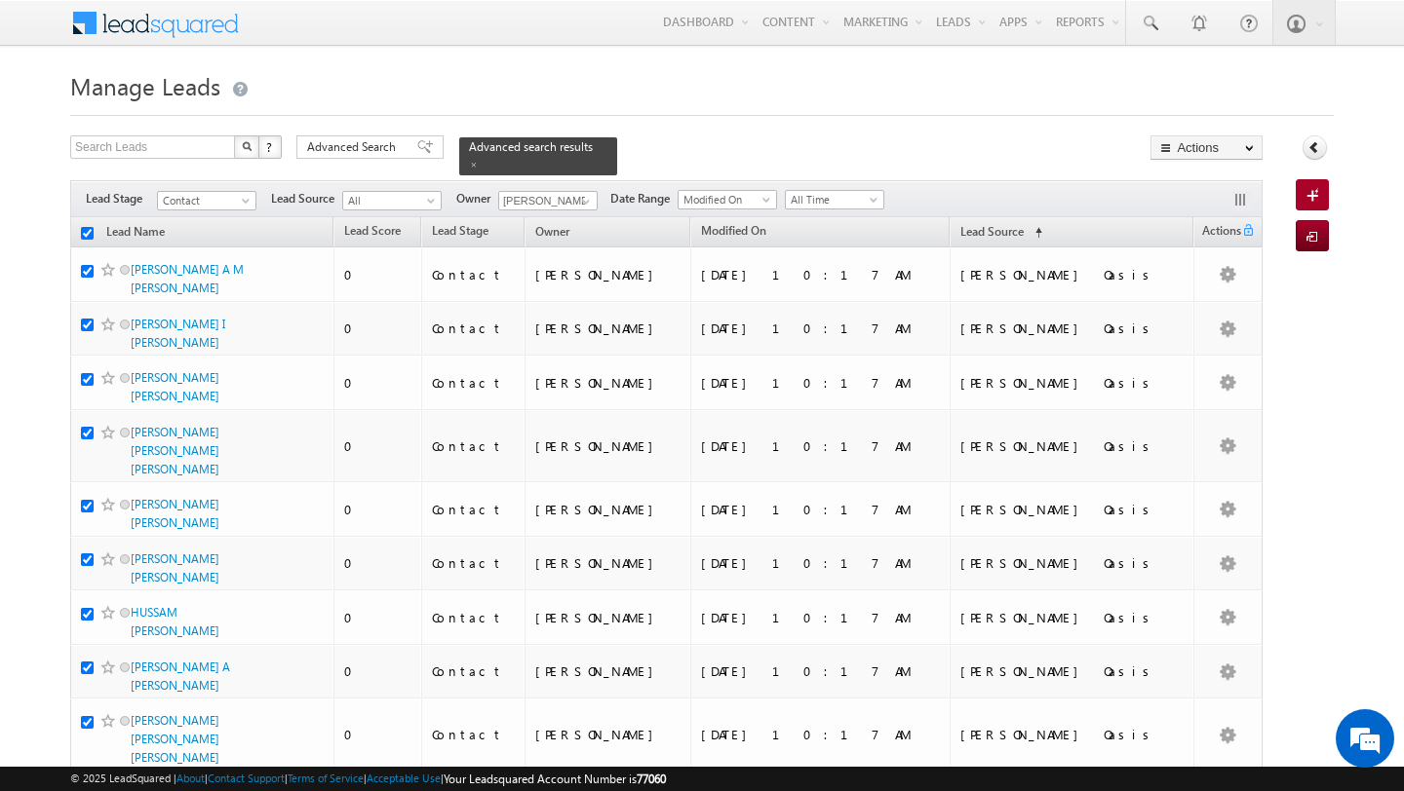
checkbox input "true"
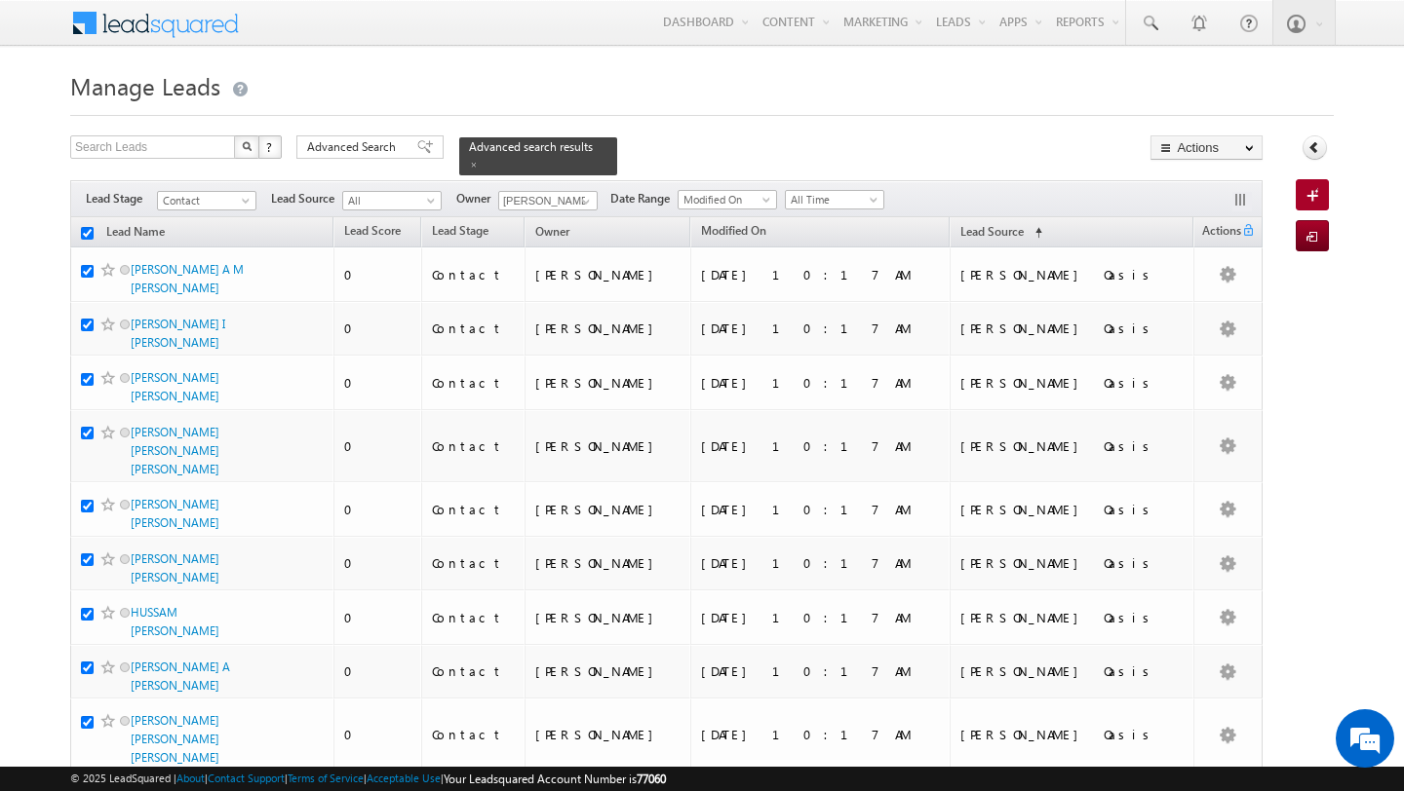
checkbox input "true"
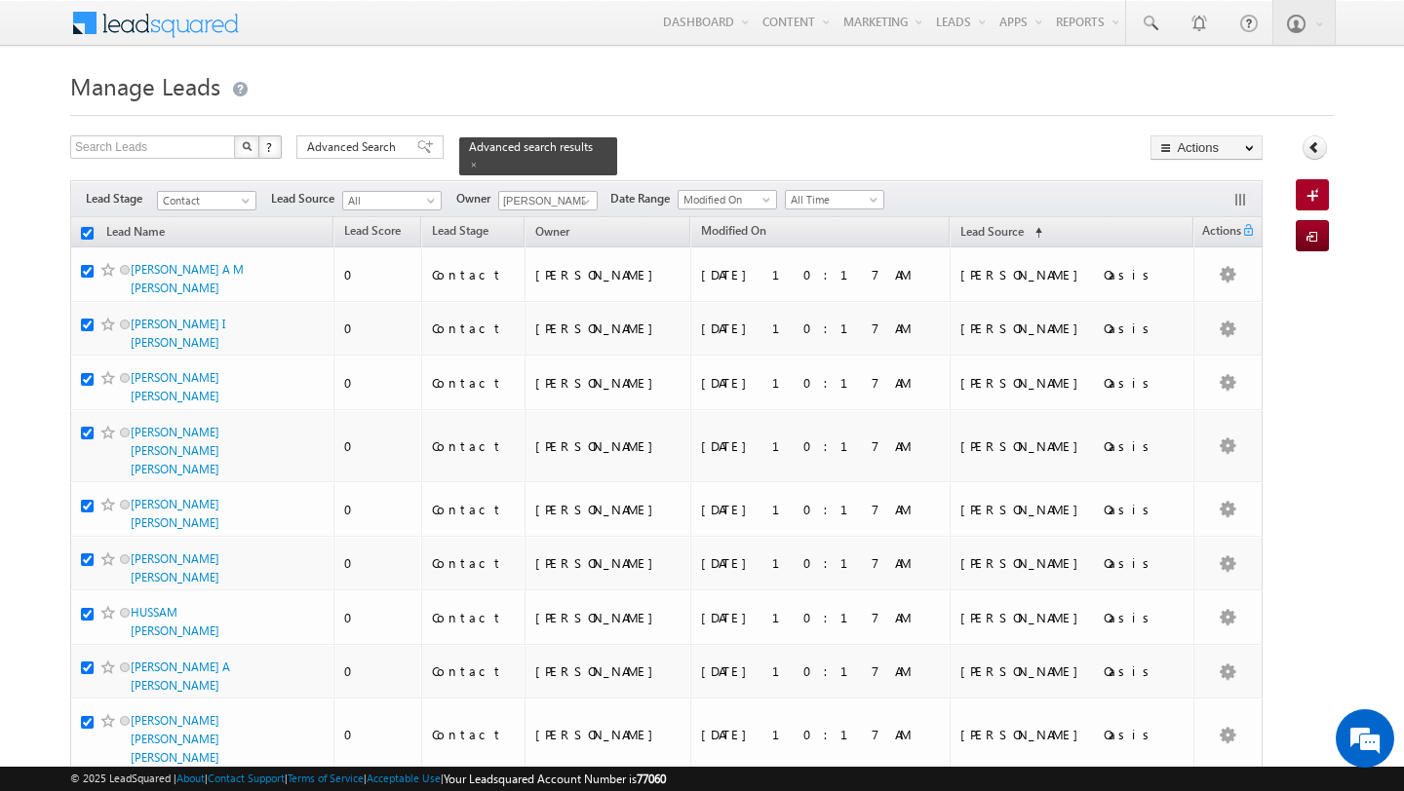
checkbox input "true"
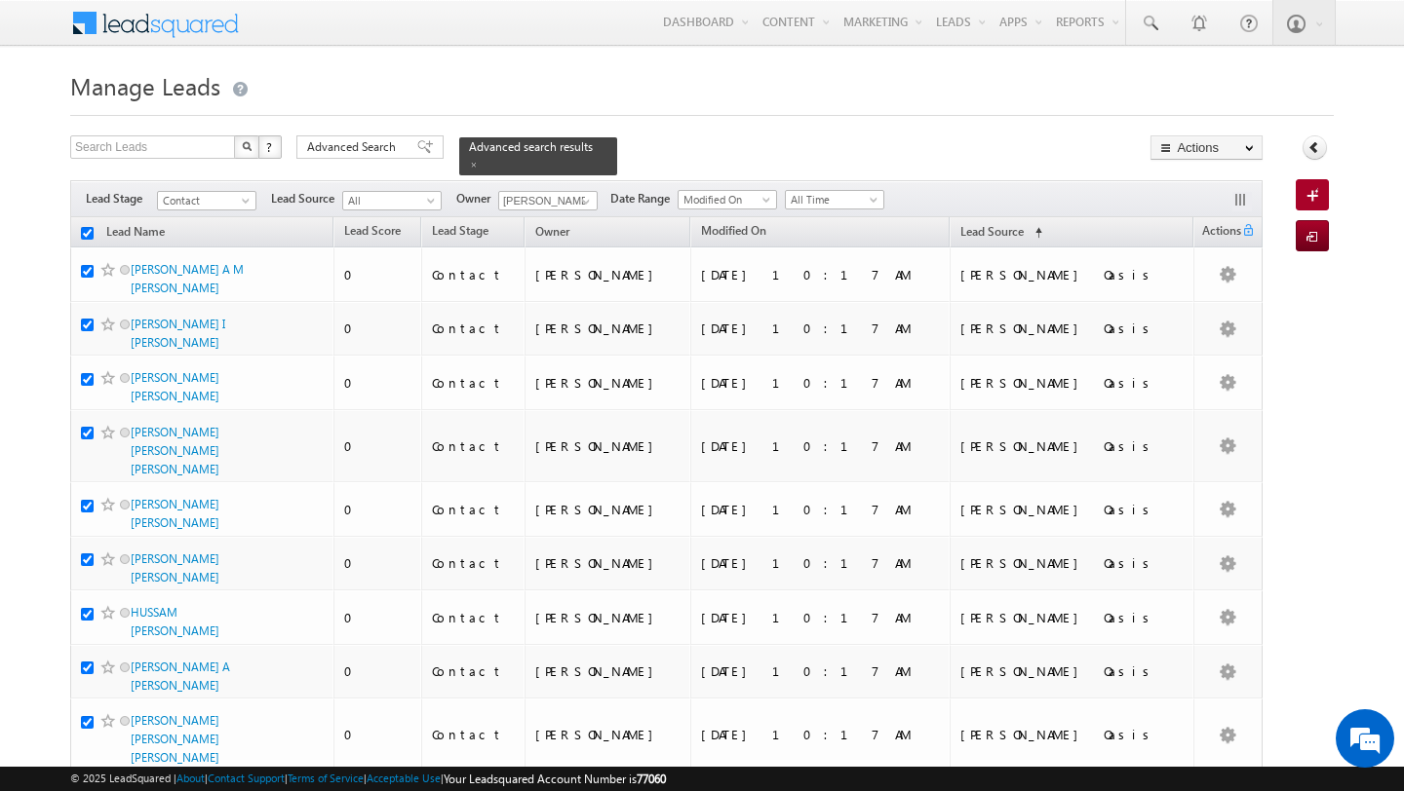
checkbox input "true"
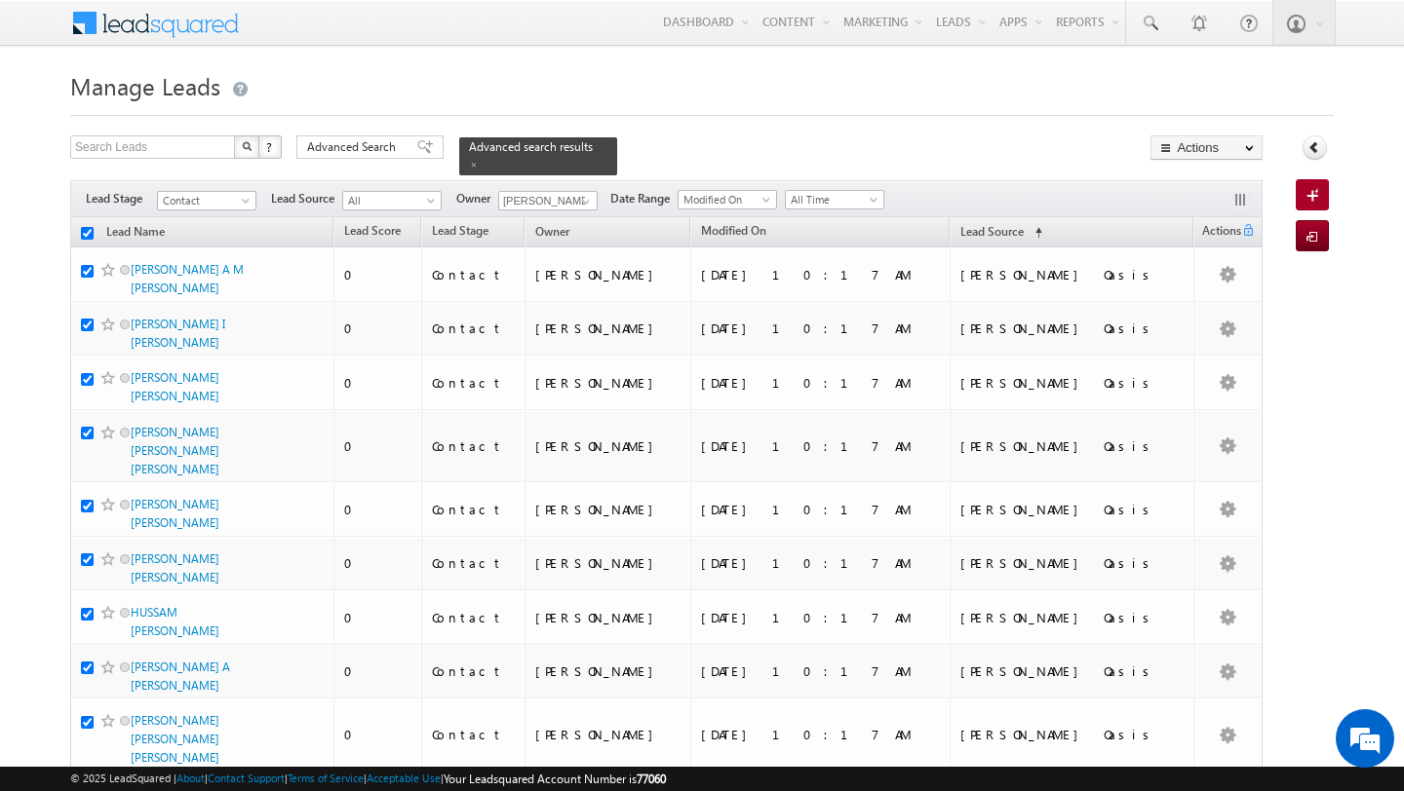
checkbox input "true"
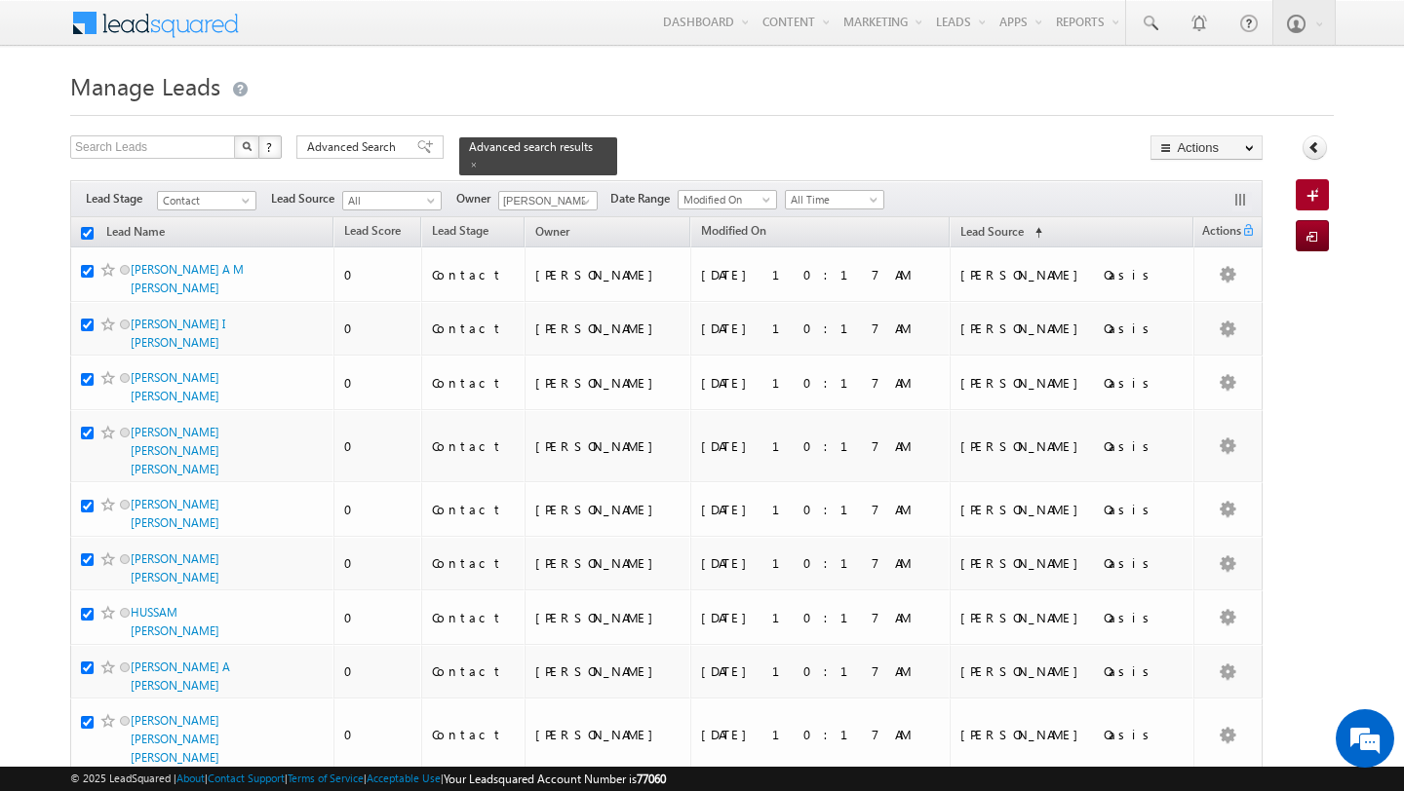
checkbox input "true"
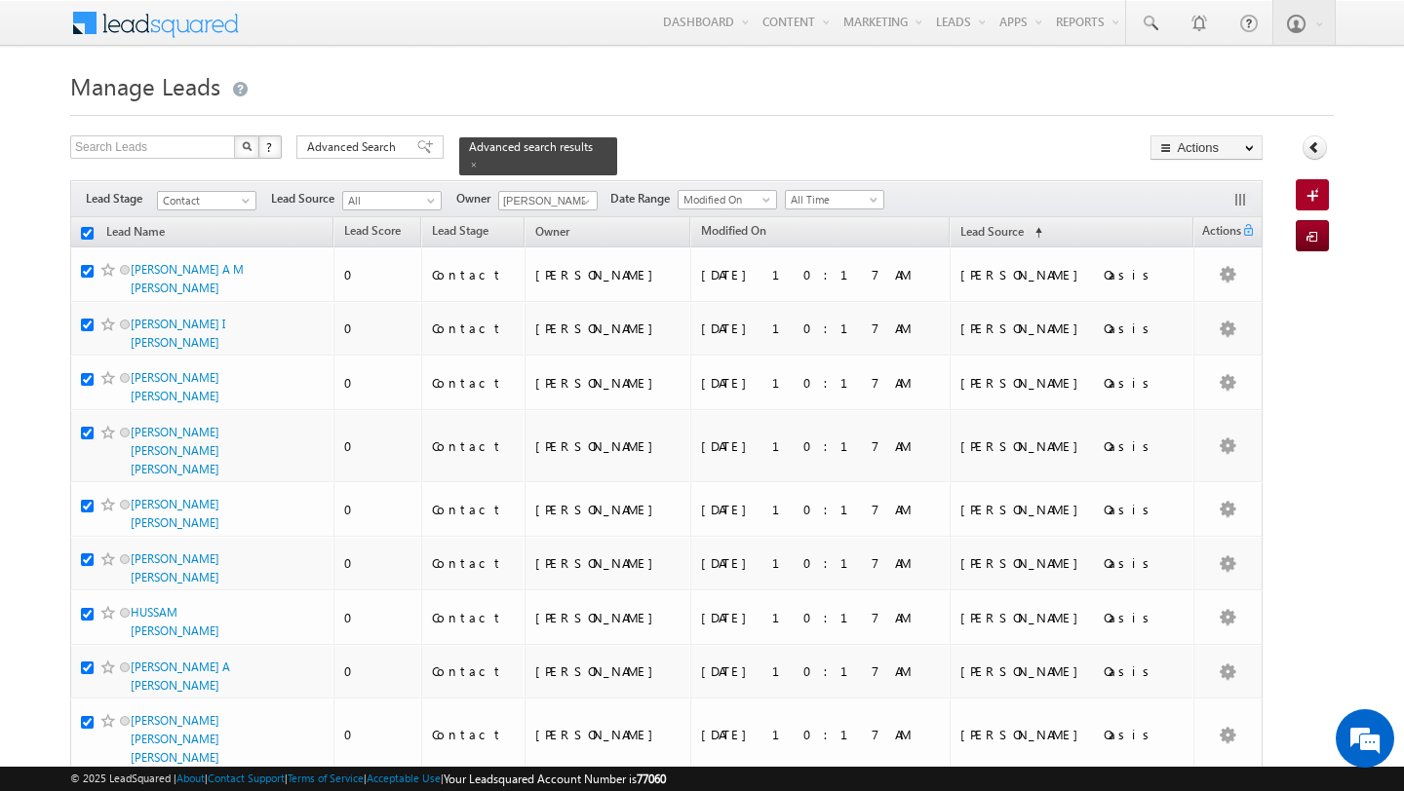
checkbox input "true"
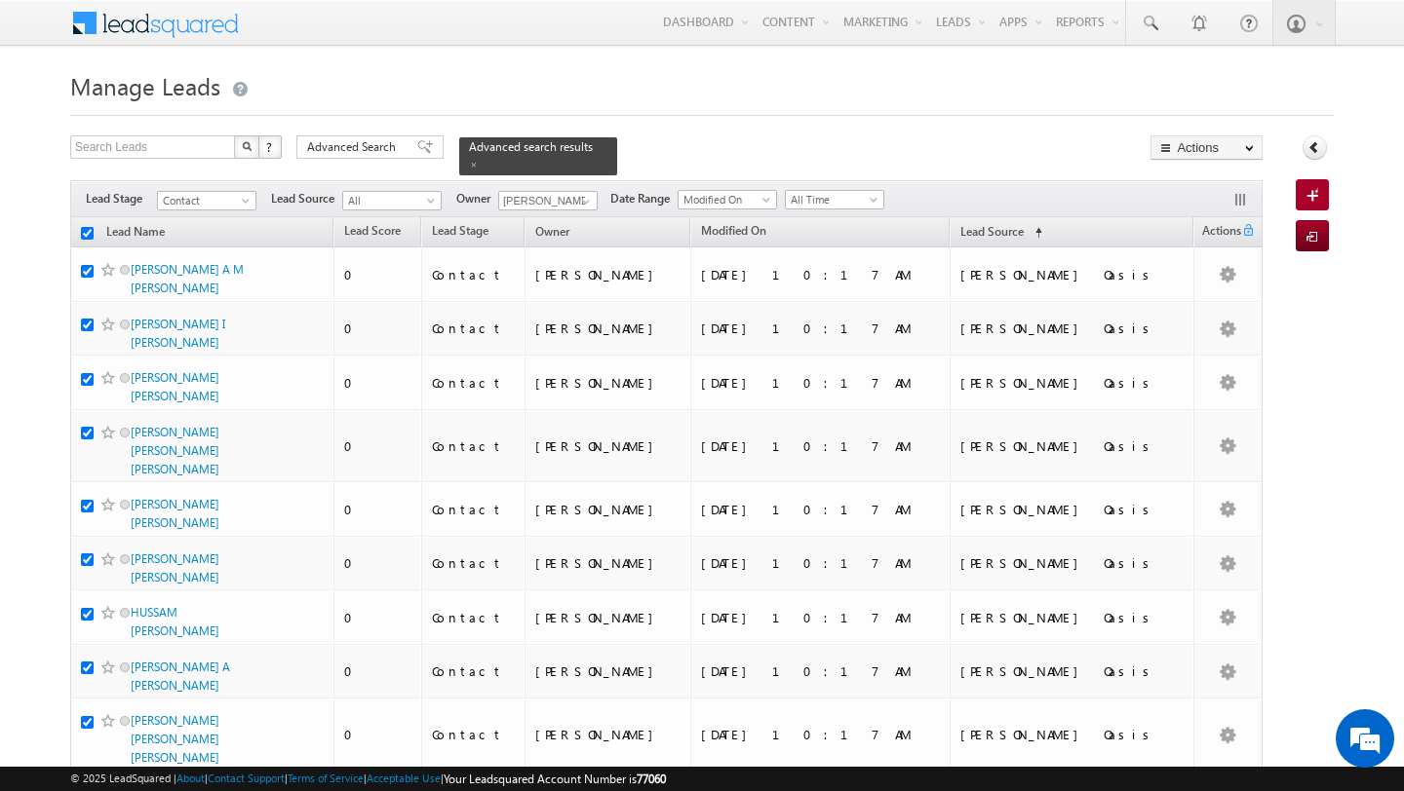
checkbox input "true"
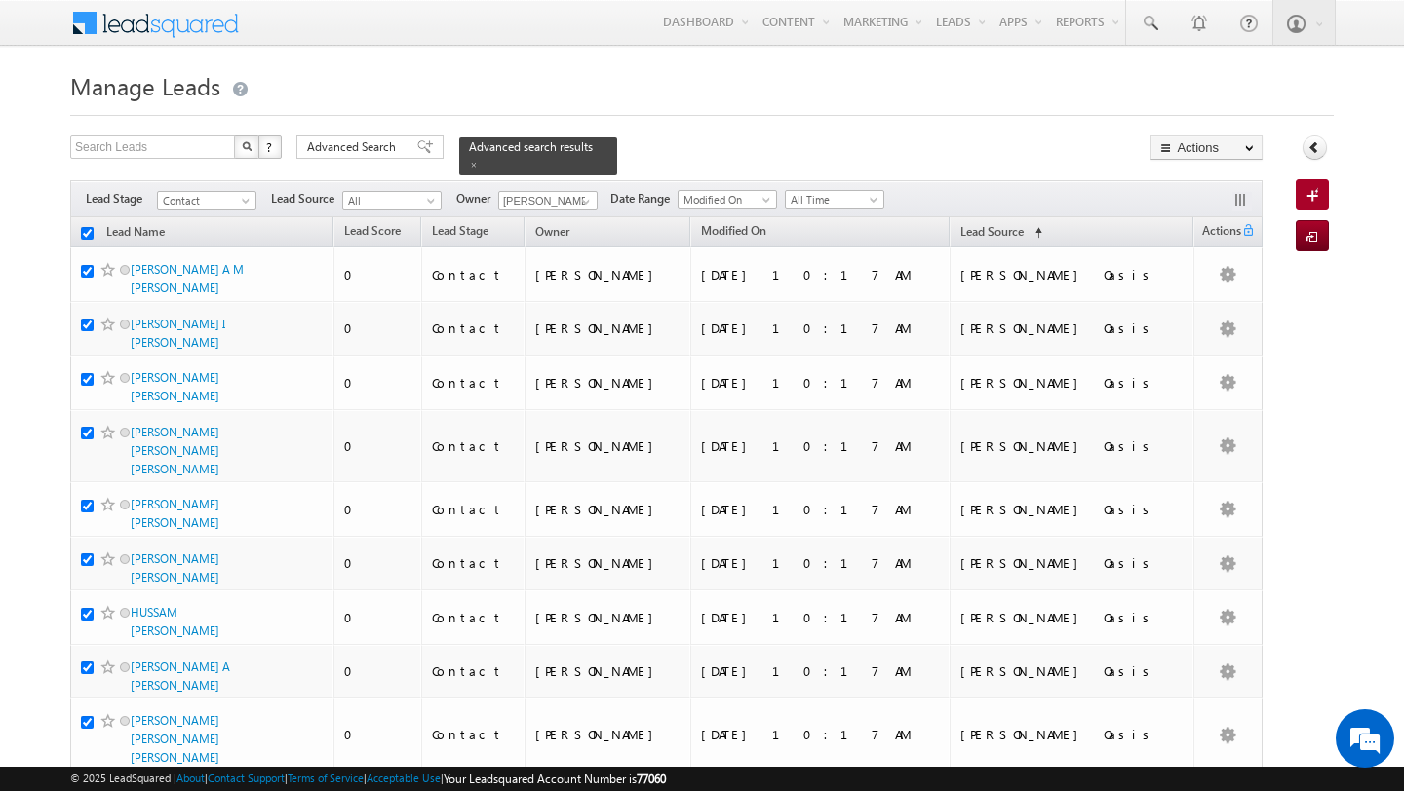
checkbox input "true"
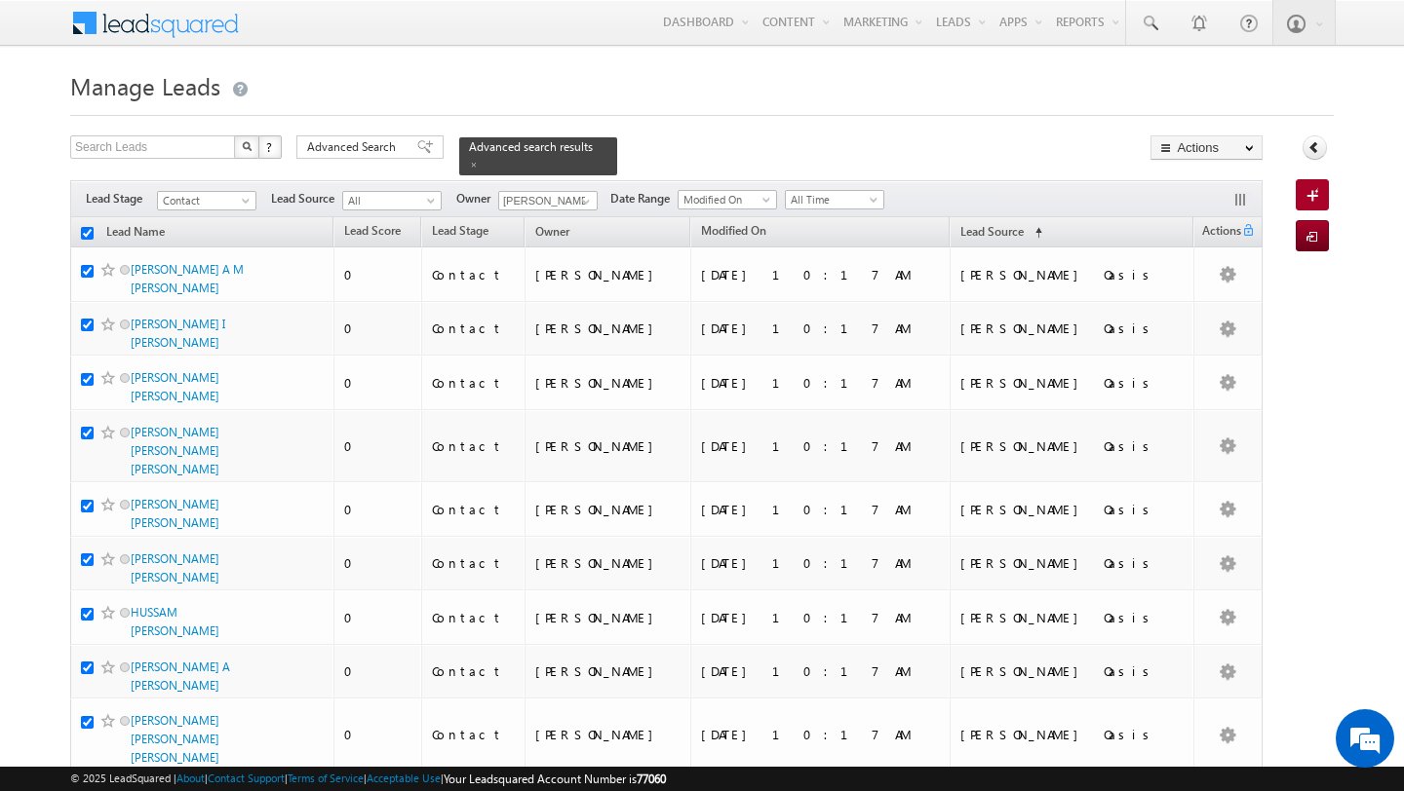
checkbox input "true"
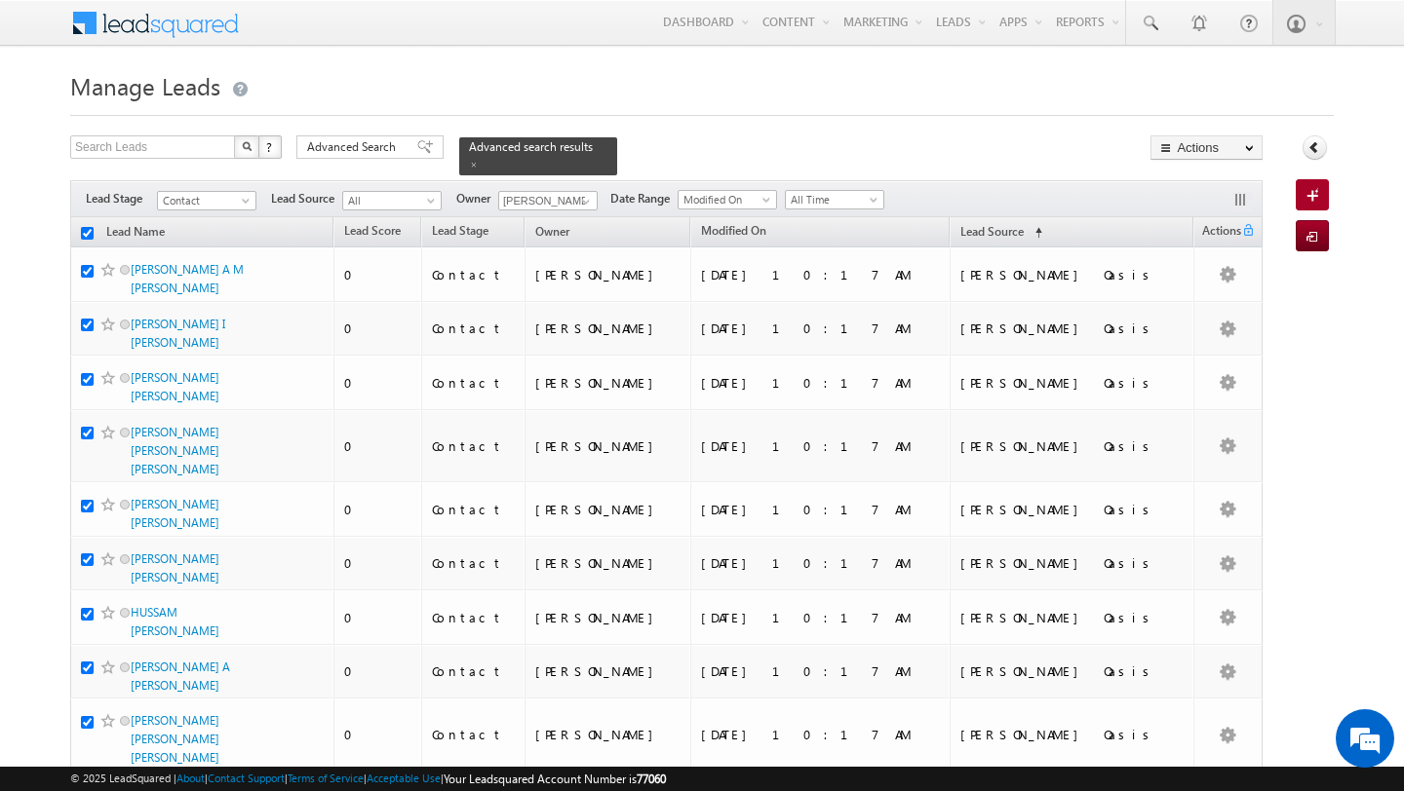
checkbox input "true"
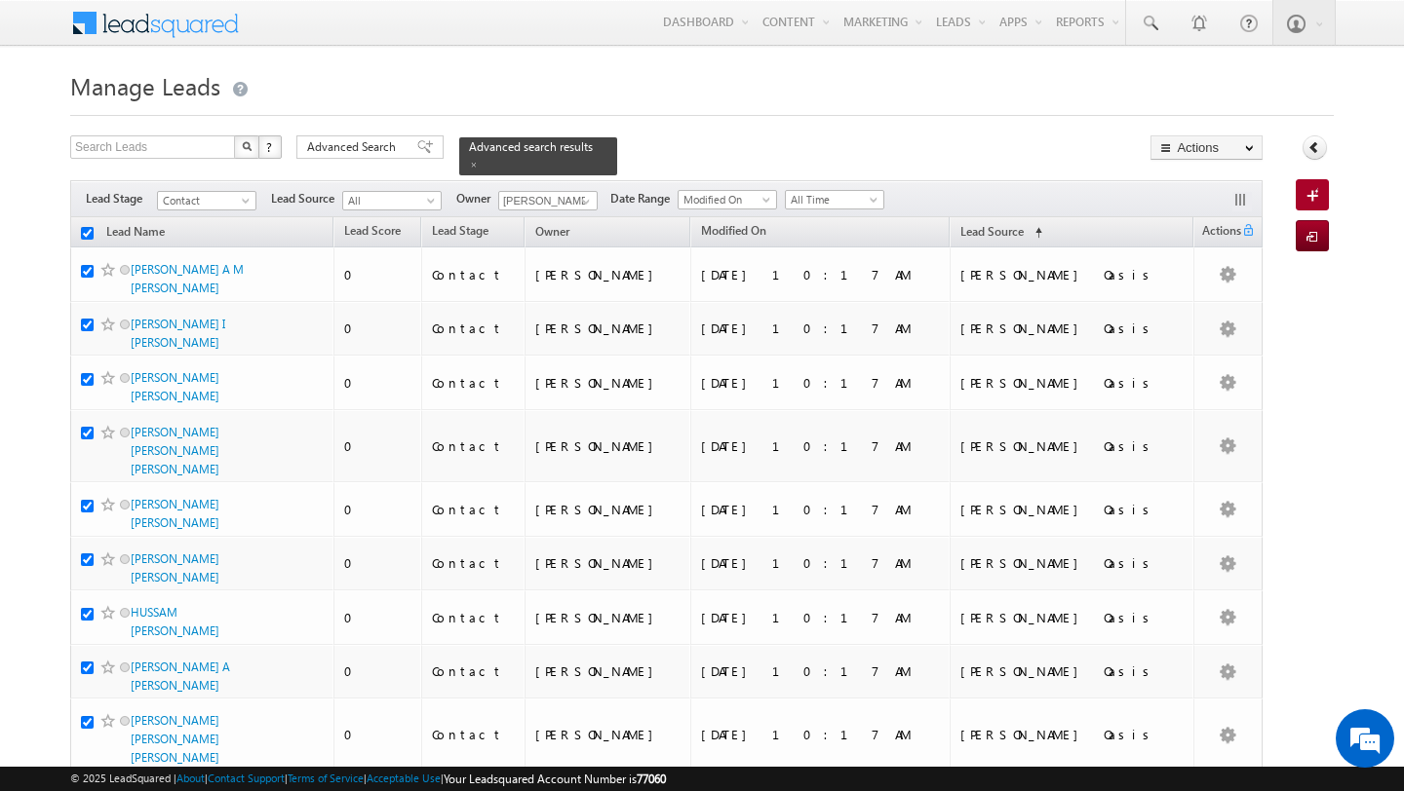
checkbox input "true"
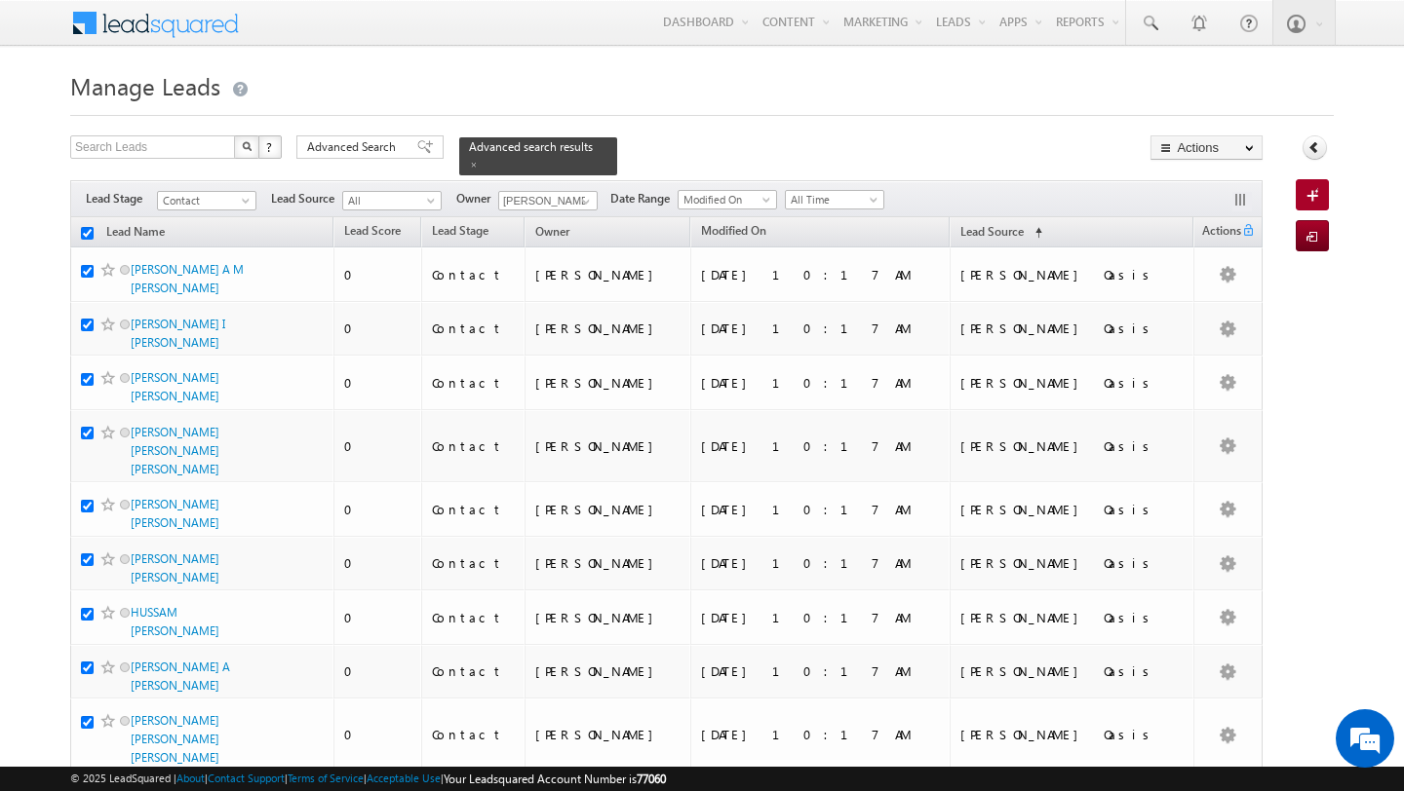
checkbox input "true"
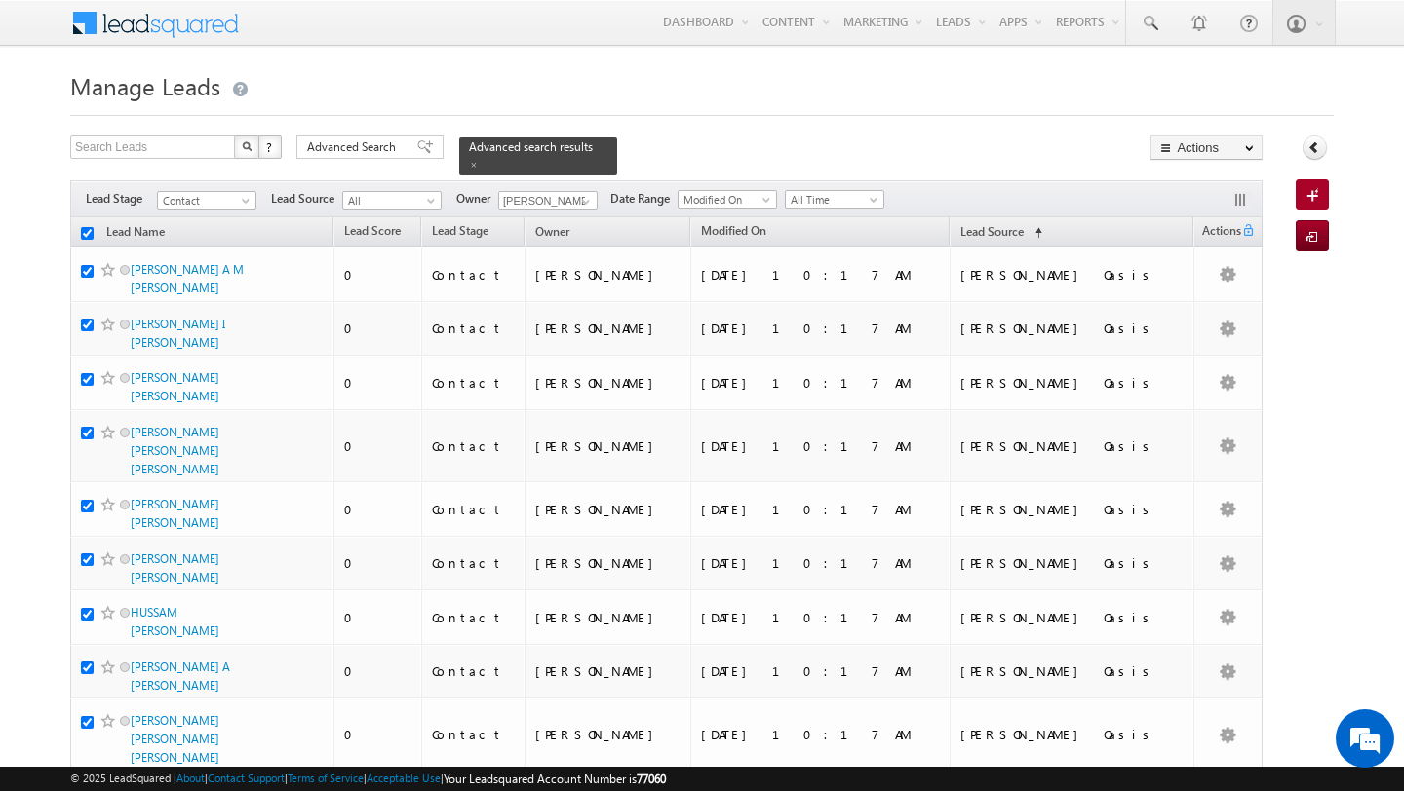
checkbox input "true"
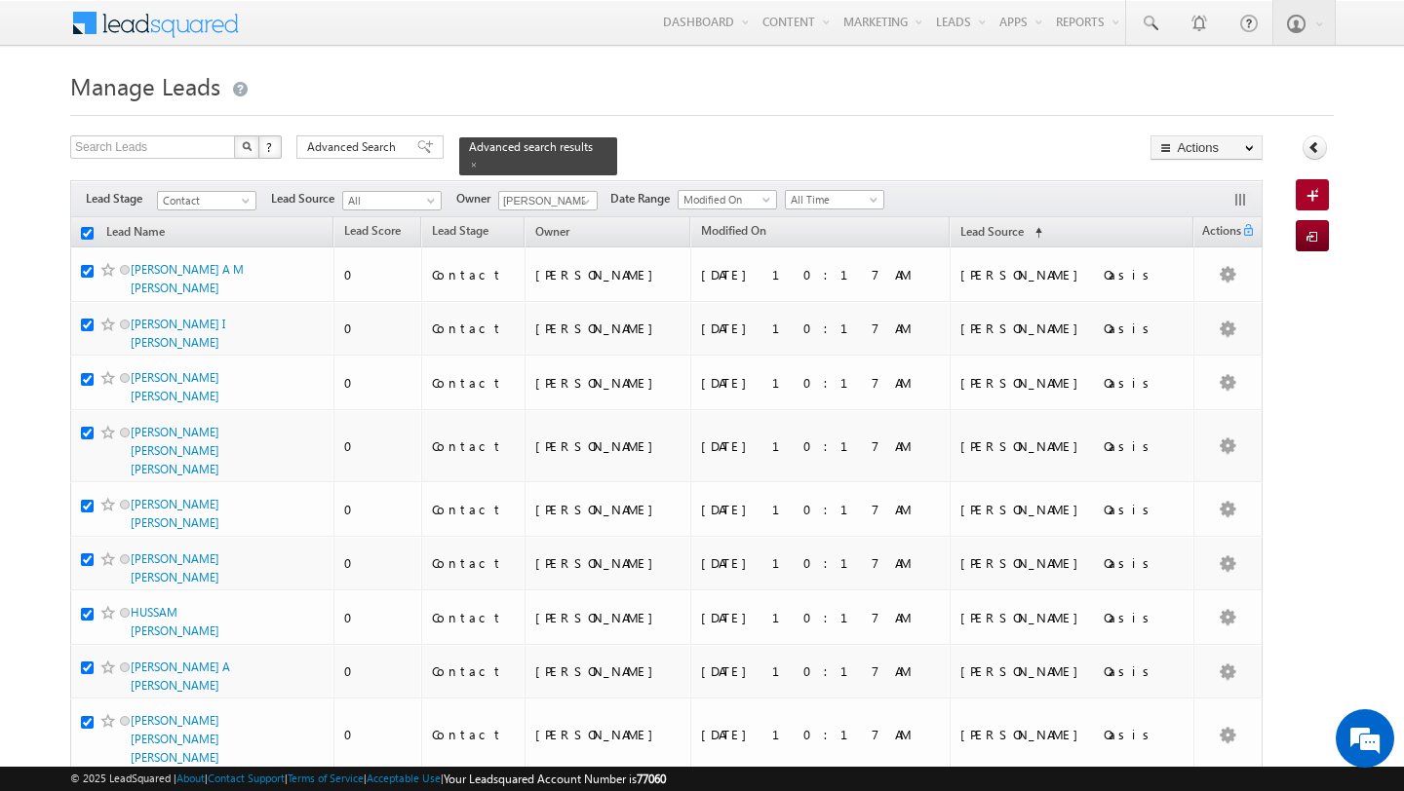
checkbox input "true"
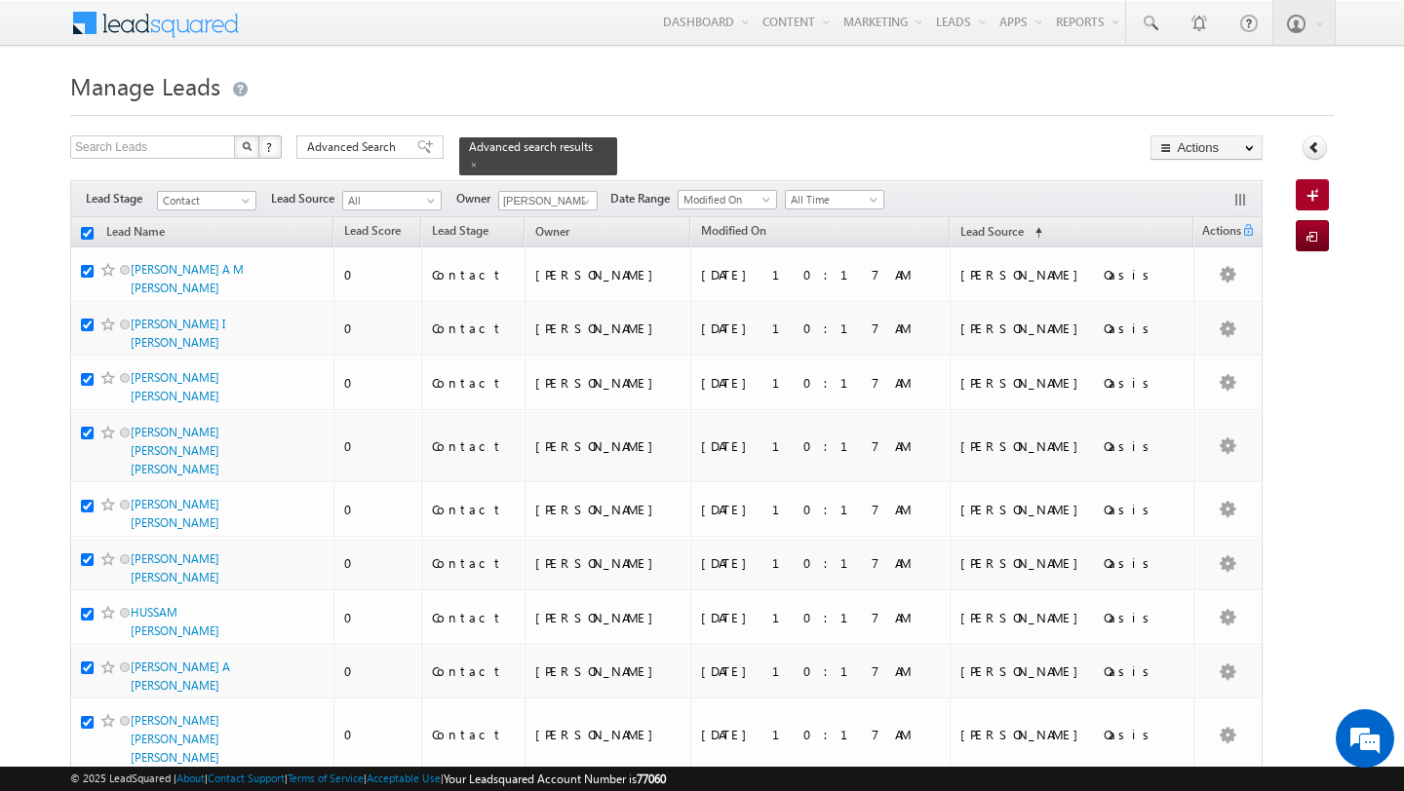
checkbox input "true"
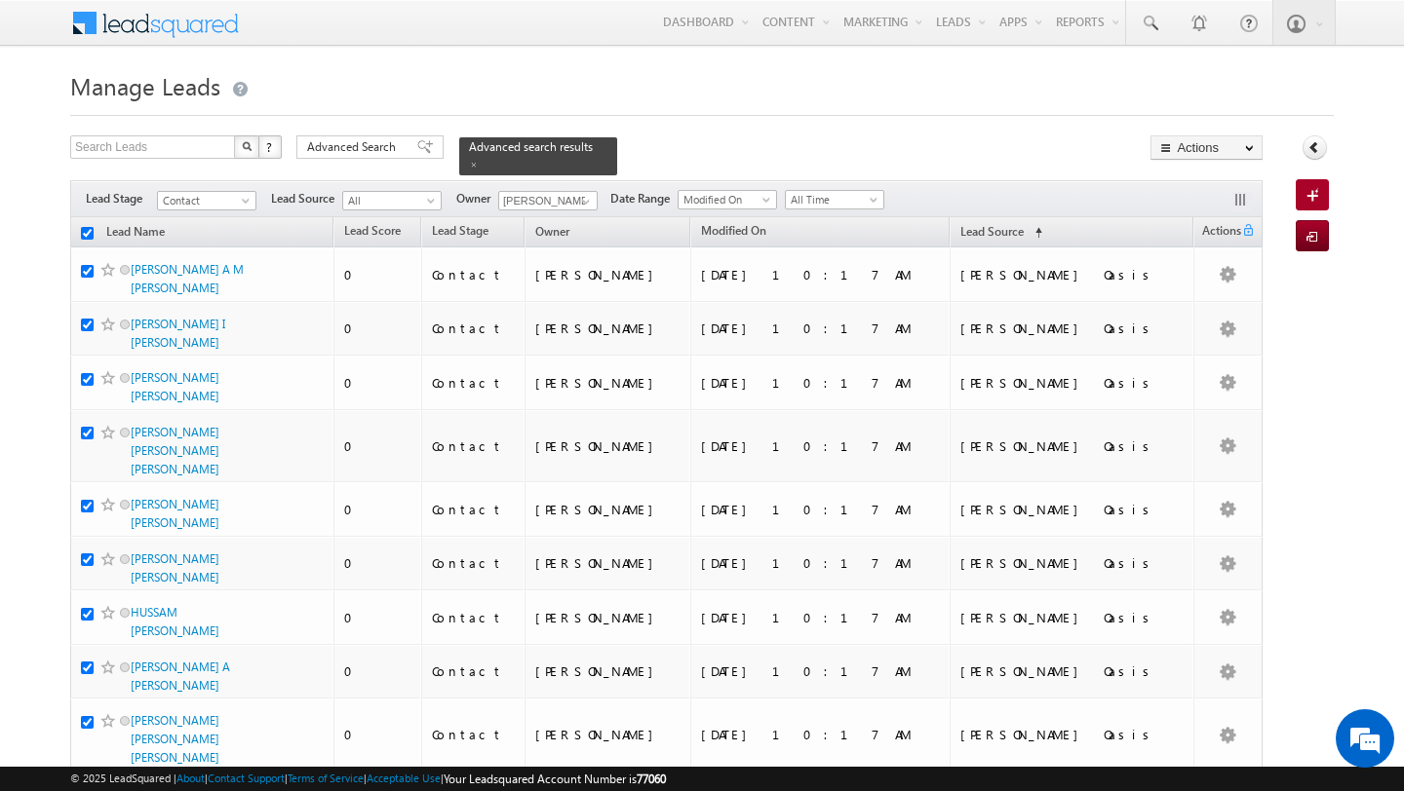
checkbox input "true"
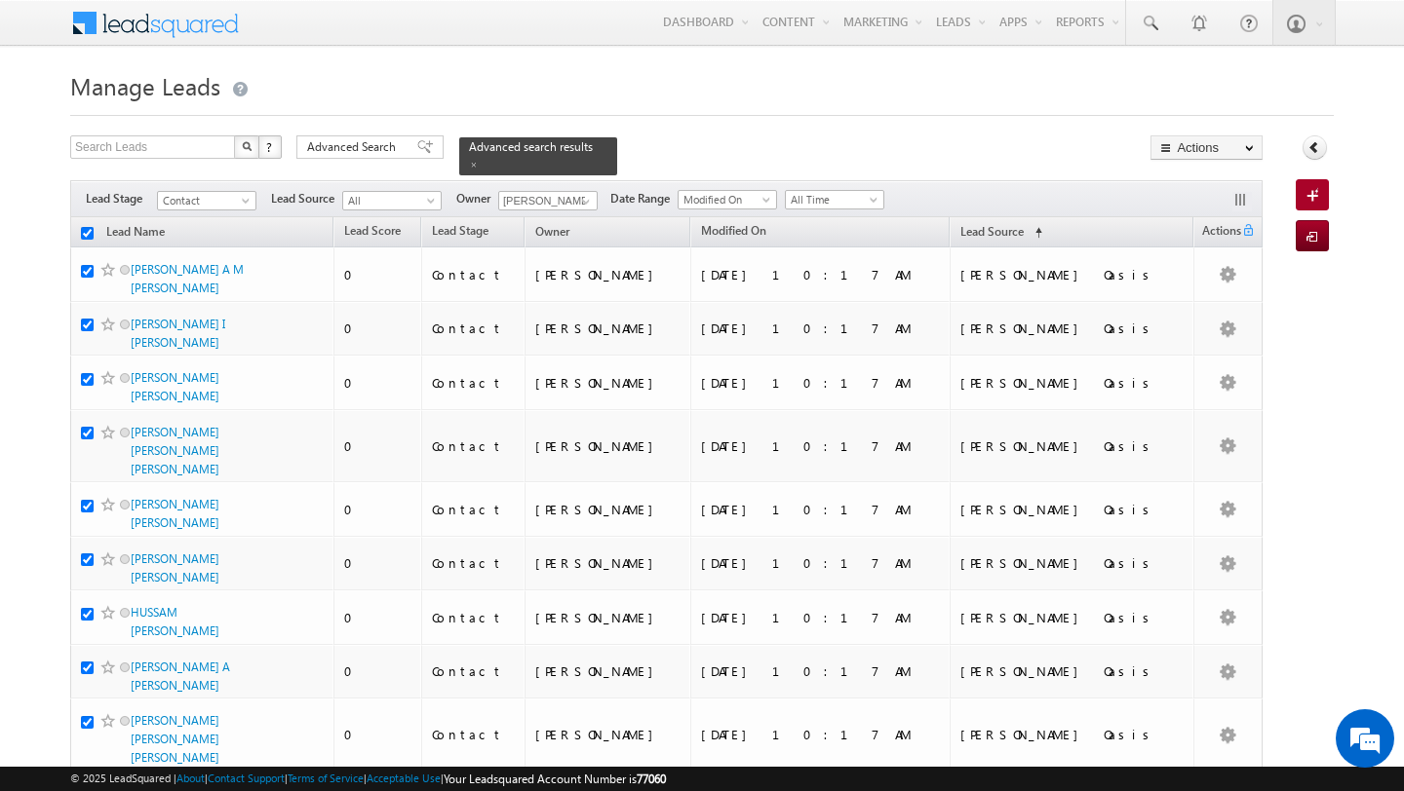
checkbox input "true"
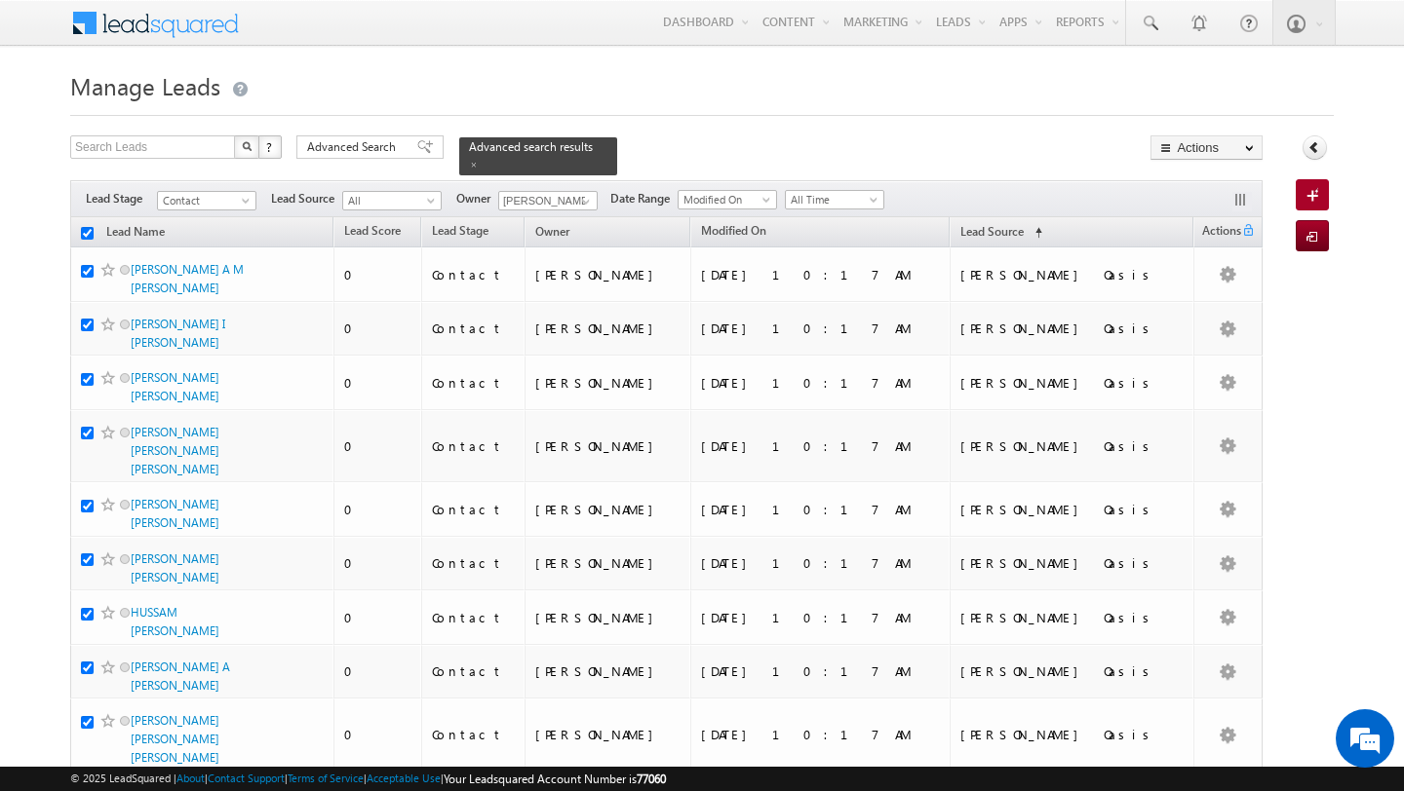
checkbox input "true"
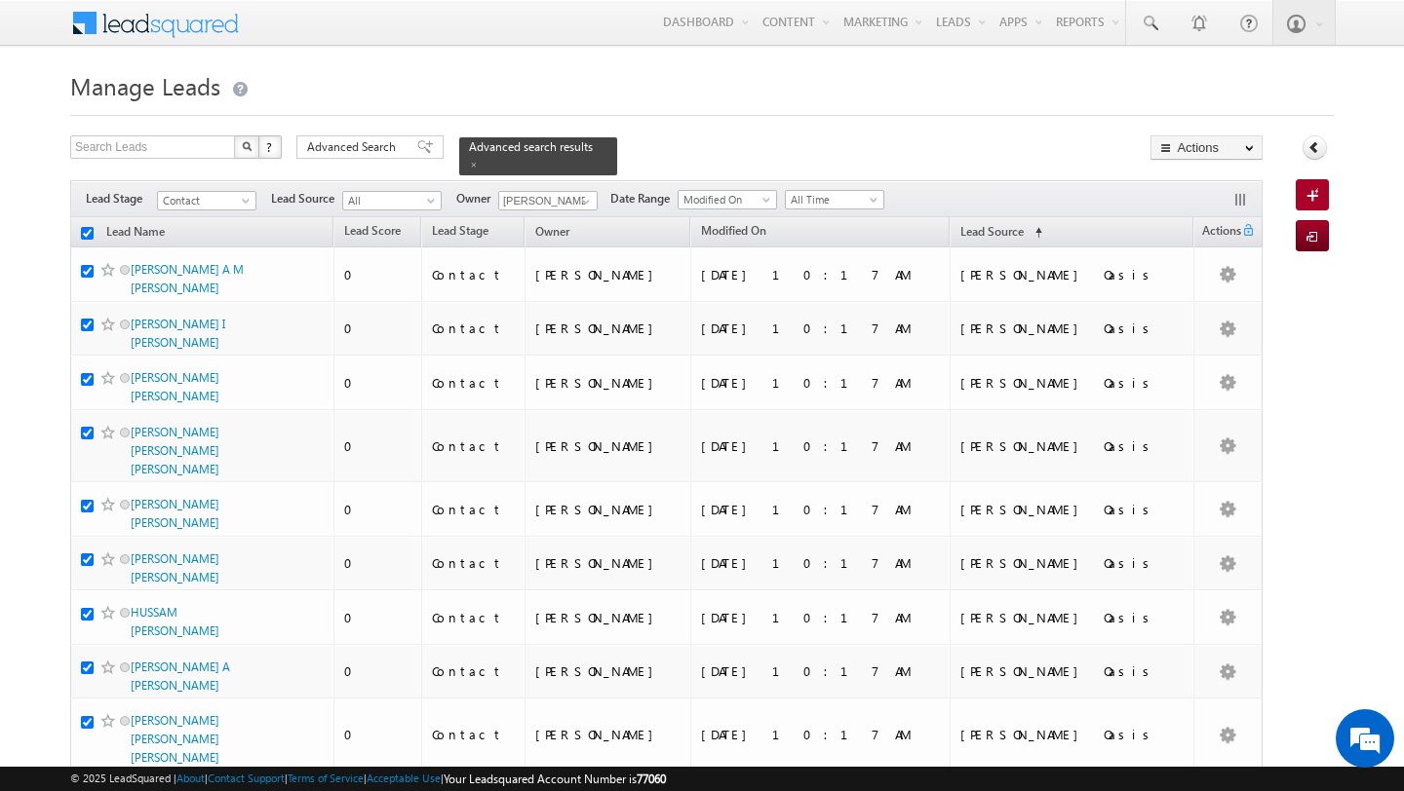
checkbox input "true"
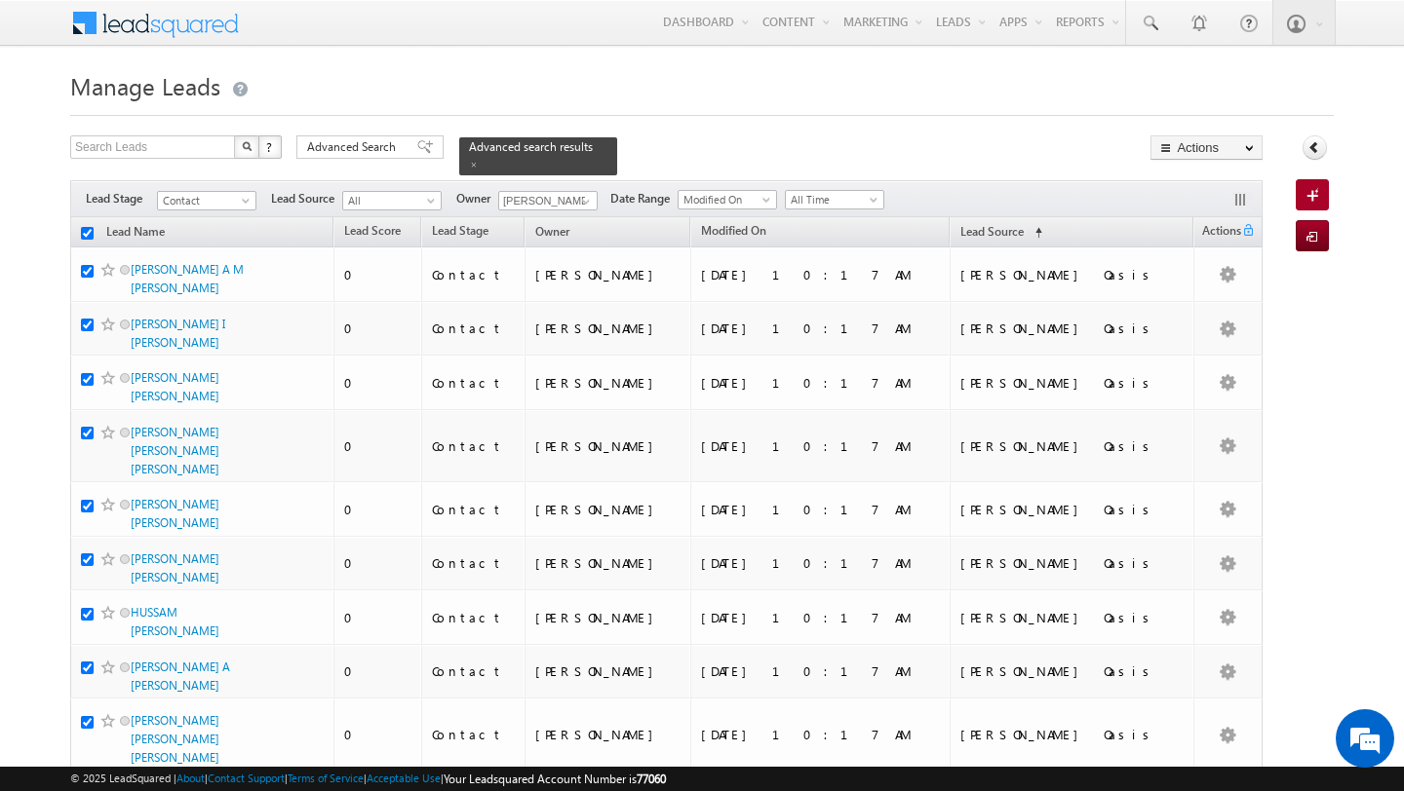
checkbox input "true"
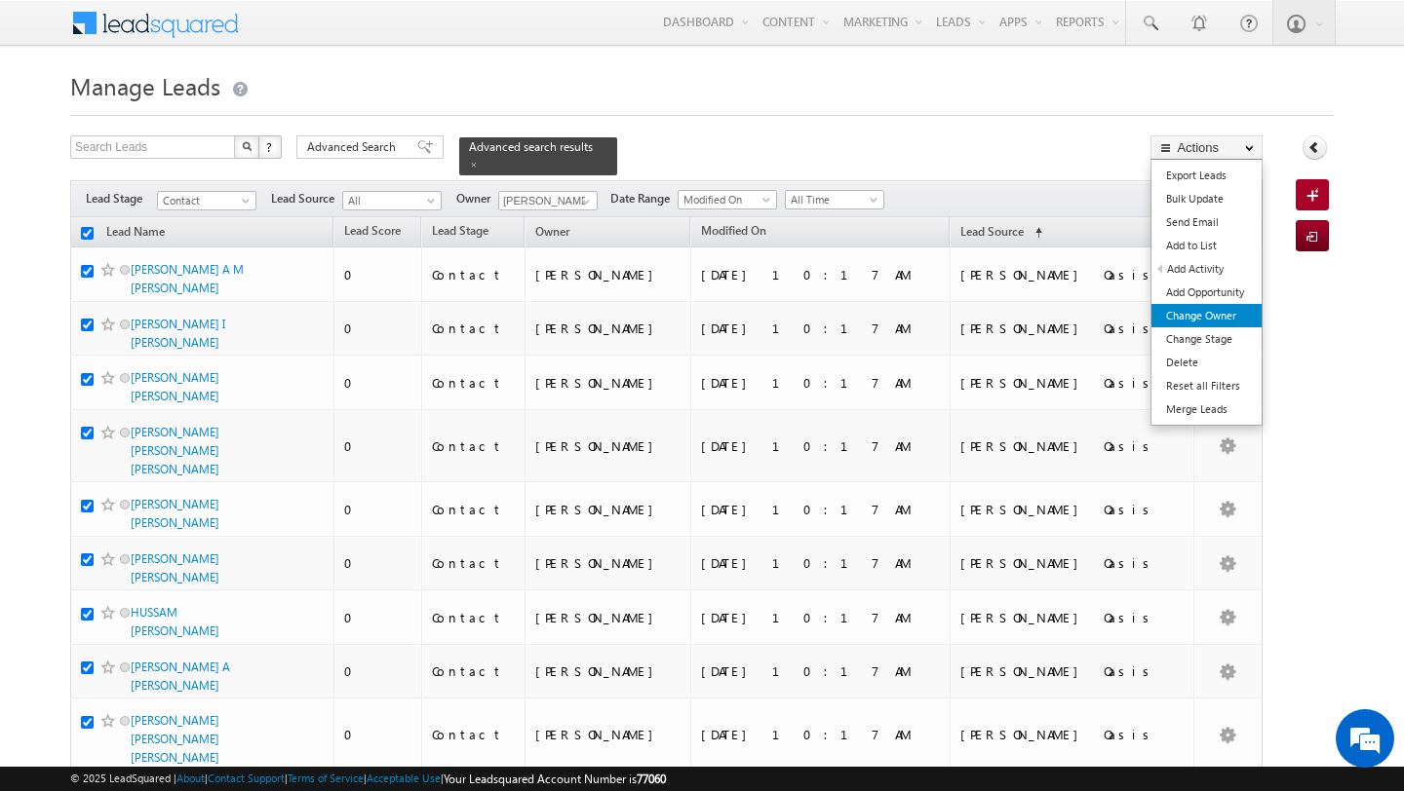
click at [1212, 309] on link "Change Owner" at bounding box center [1206, 315] width 110 height 23
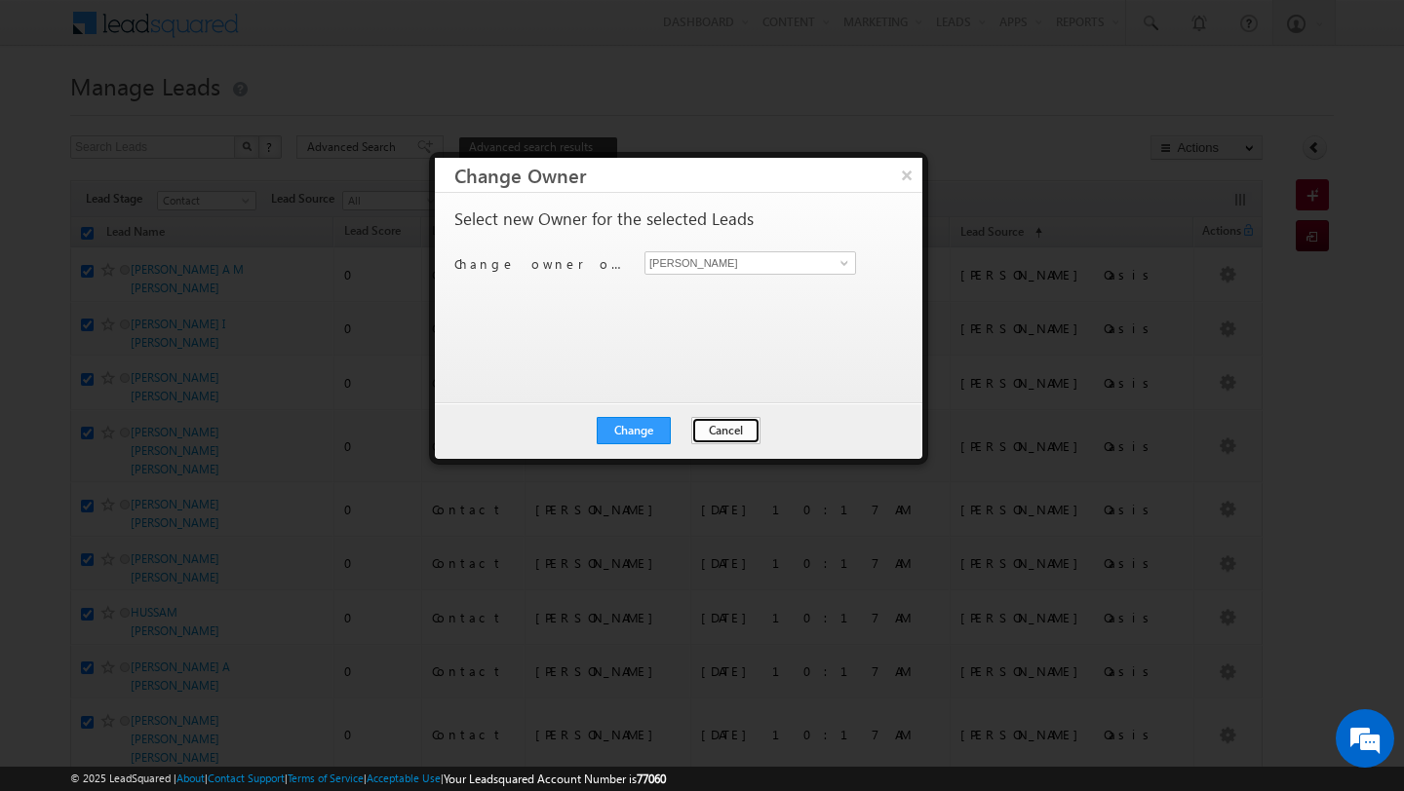
click at [721, 430] on button "Cancel" at bounding box center [725, 430] width 69 height 27
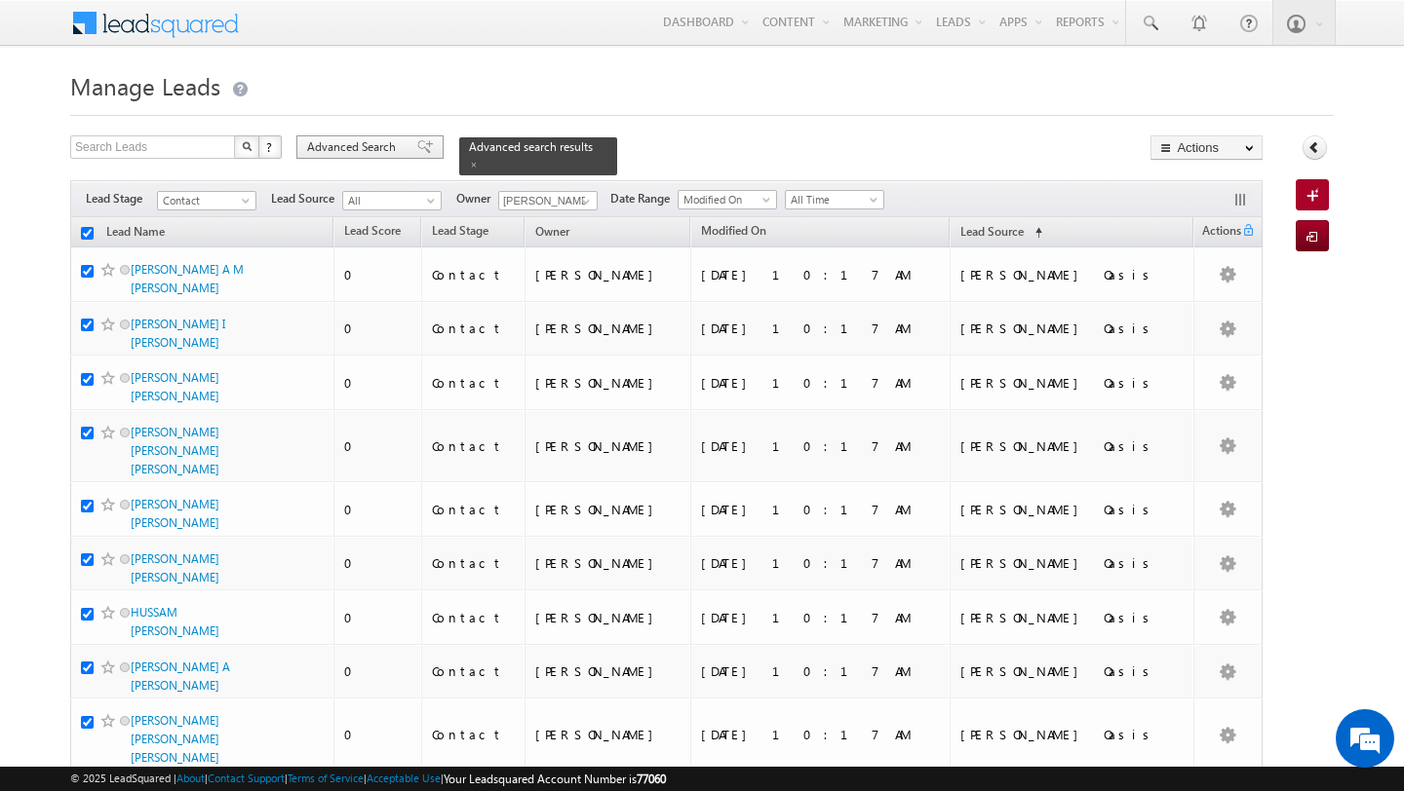
click at [344, 149] on span "Advanced Search" at bounding box center [354, 147] width 95 height 18
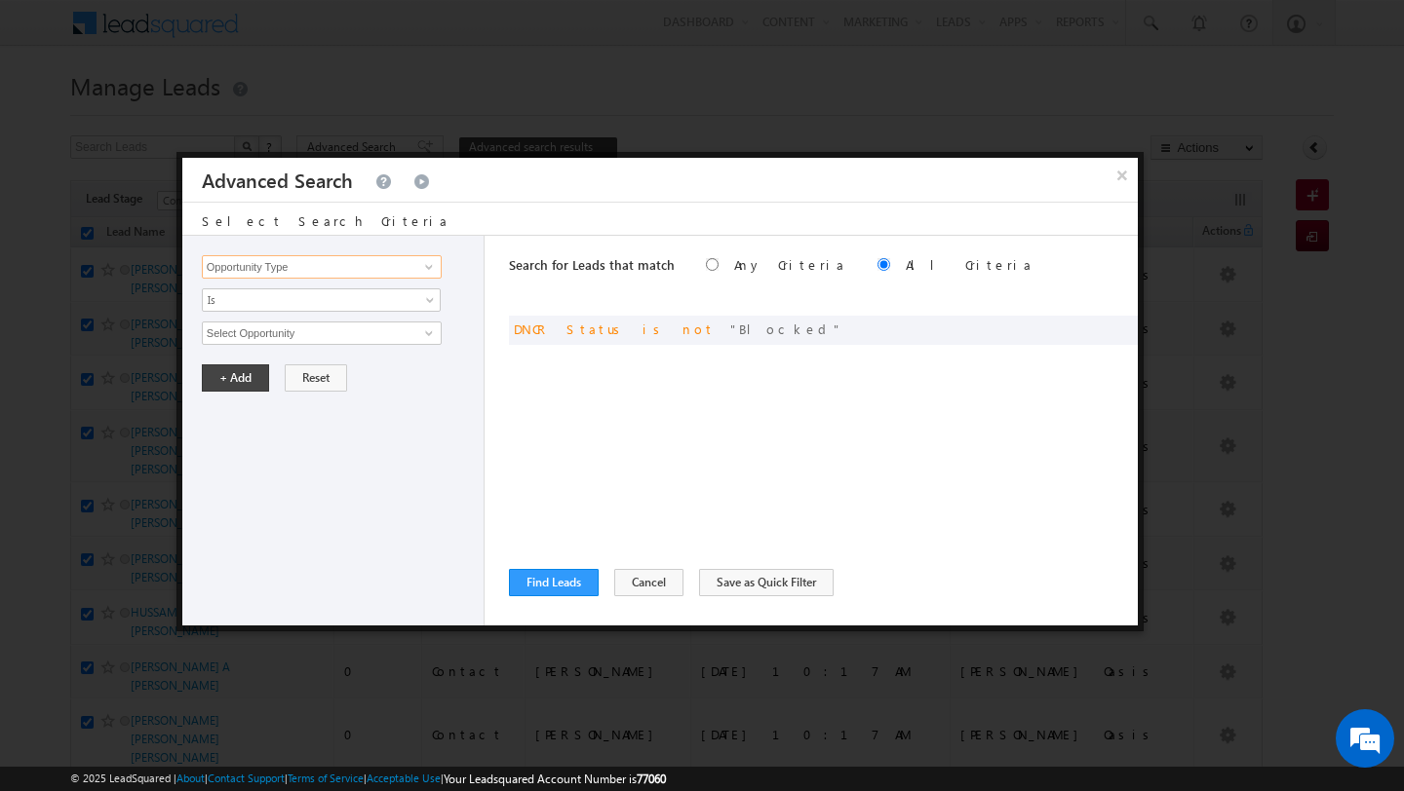
click at [396, 267] on input "Opportunity Type" at bounding box center [322, 266] width 240 height 23
click at [349, 313] on link "Focus Project" at bounding box center [322, 307] width 240 height 22
click at [335, 332] on input "text" at bounding box center [322, 333] width 240 height 23
click at [246, 377] on button "+ Add" at bounding box center [235, 378] width 67 height 27
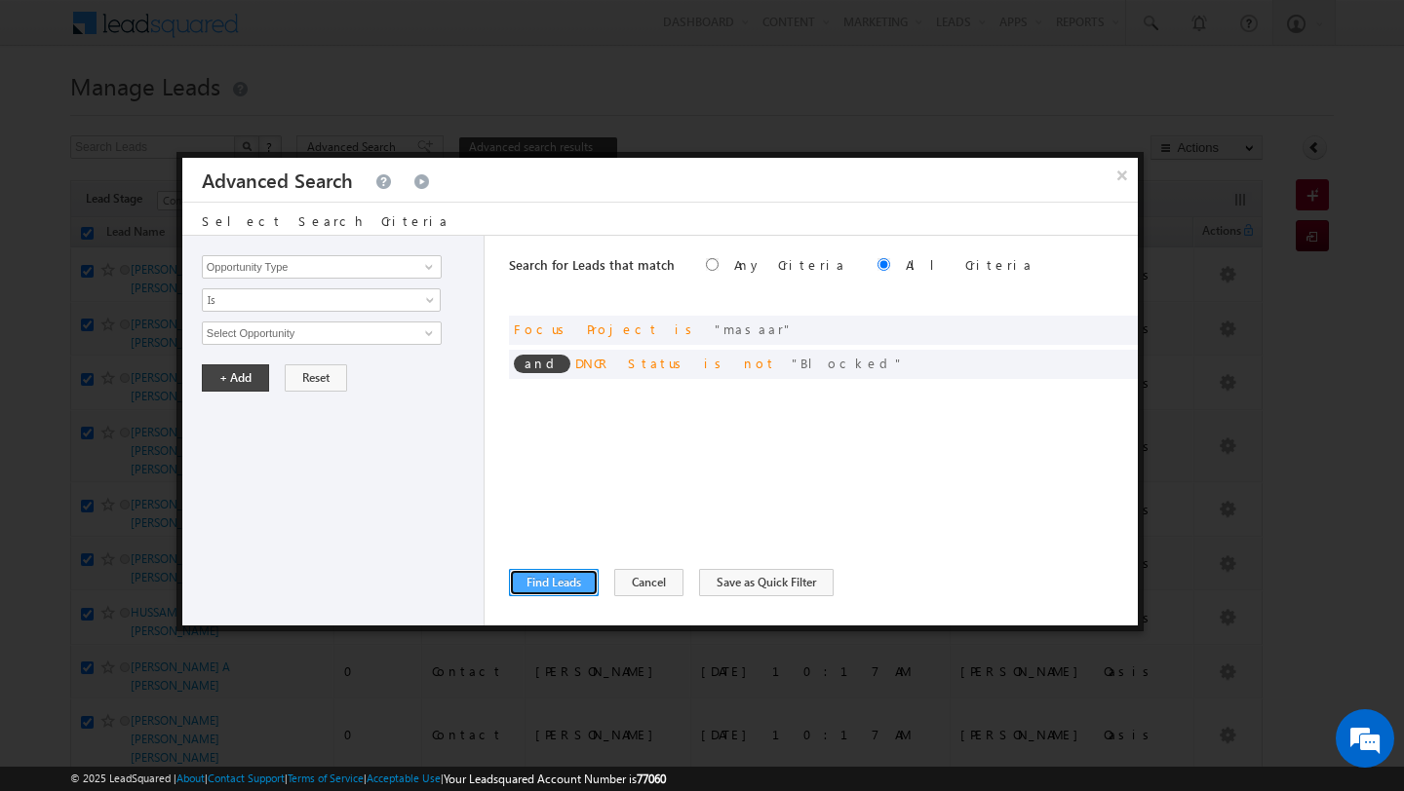
click at [559, 577] on button "Find Leads" at bounding box center [554, 582] width 90 height 27
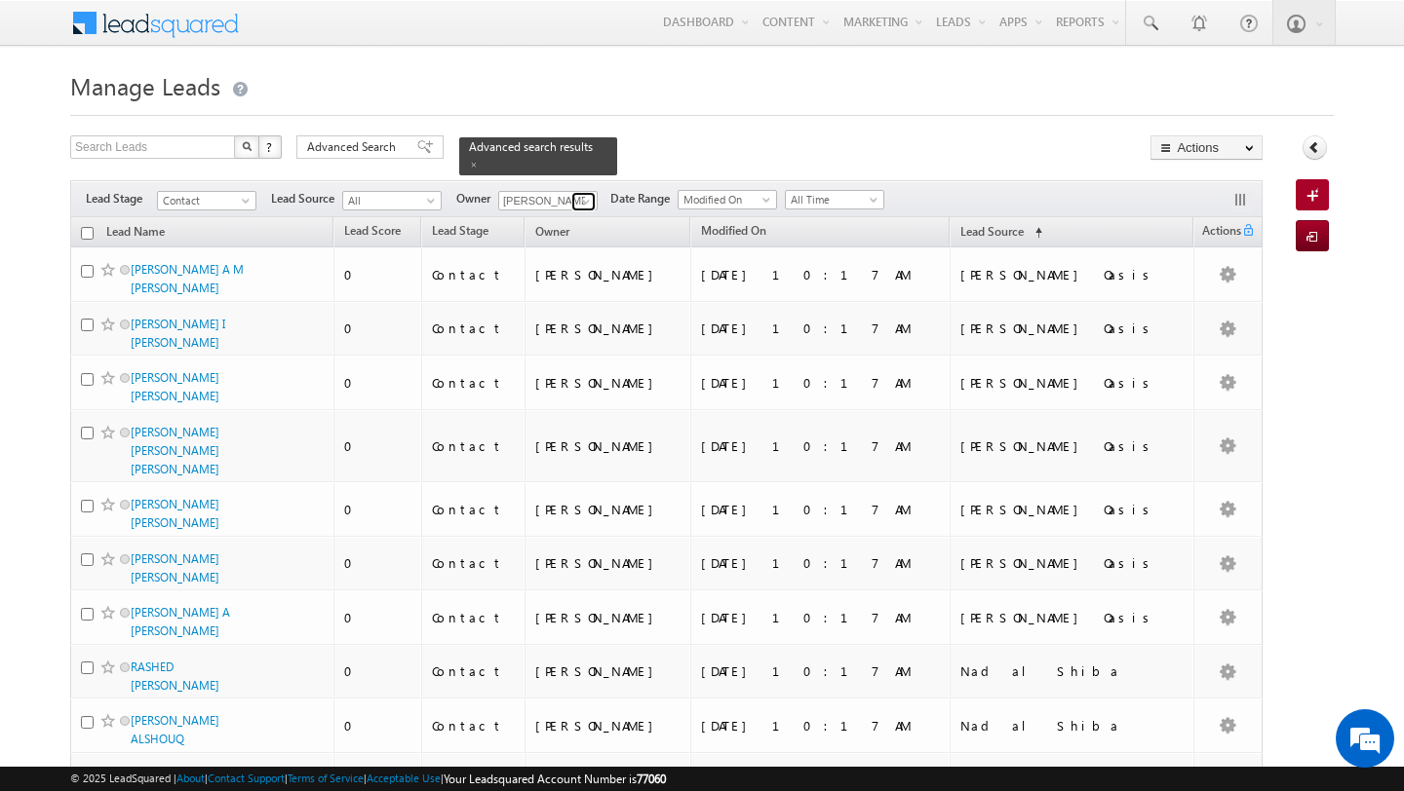
click at [583, 202] on span at bounding box center [586, 202] width 16 height 16
click at [526, 225] on link "MEHFOOZA MEMON mehfooza.memon@indglobal.ae" at bounding box center [595, 228] width 195 height 37
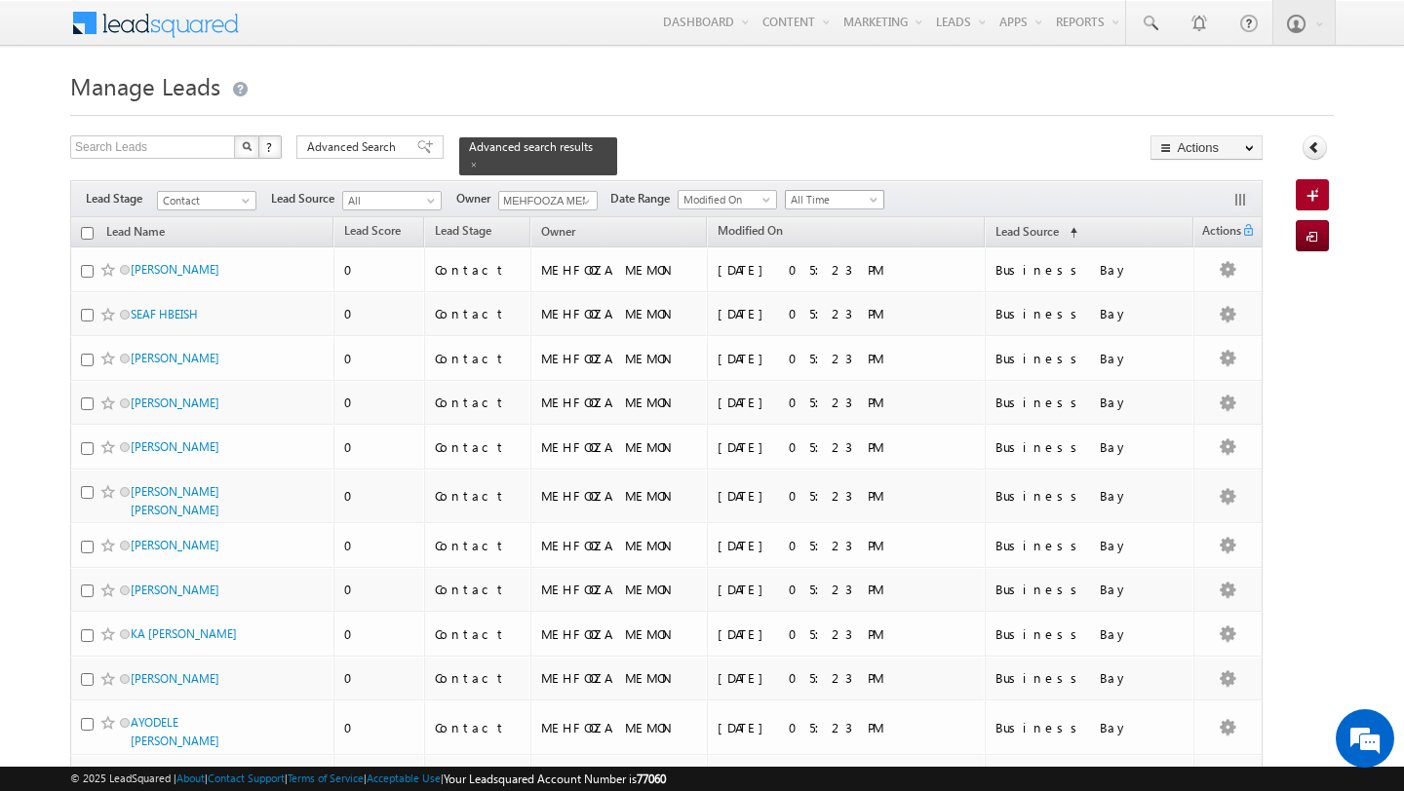
click at [813, 208] on span "All Time" at bounding box center [832, 200] width 93 height 18
click at [824, 285] on link "[DATE]" at bounding box center [828, 283] width 98 height 18
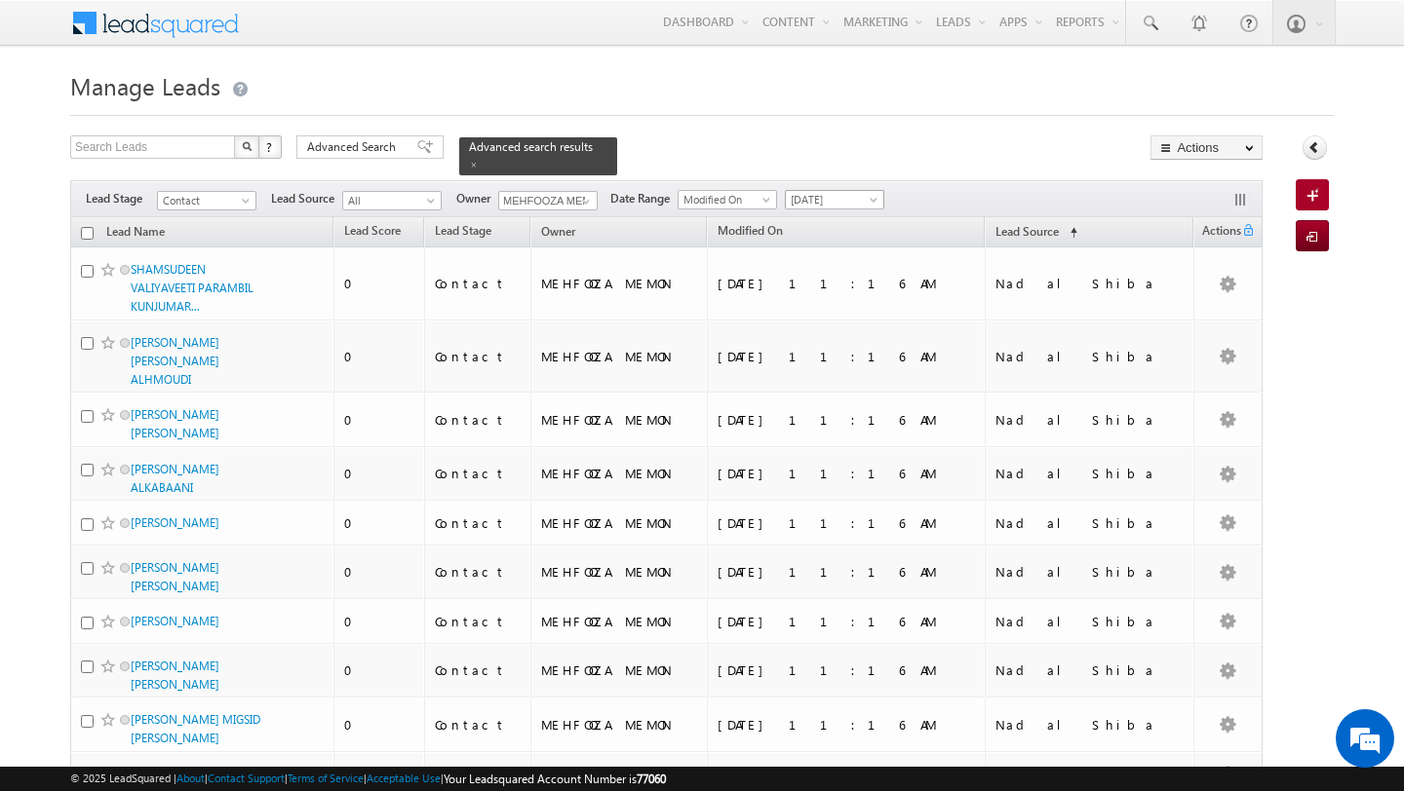
click at [837, 194] on span "[DATE]" at bounding box center [832, 200] width 93 height 18
click at [829, 225] on link "All Time" at bounding box center [828, 221] width 98 height 18
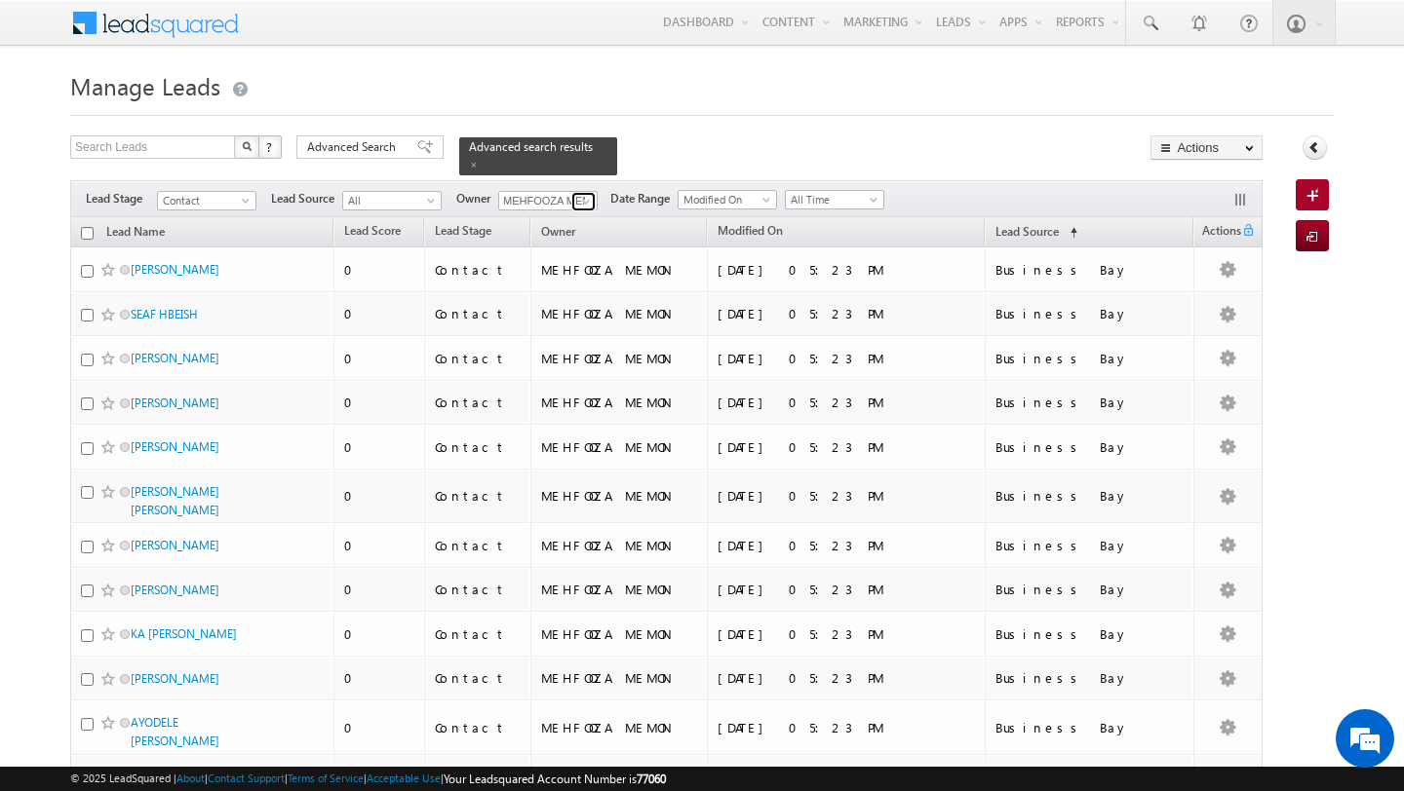
click at [578, 202] on span at bounding box center [586, 202] width 16 height 16
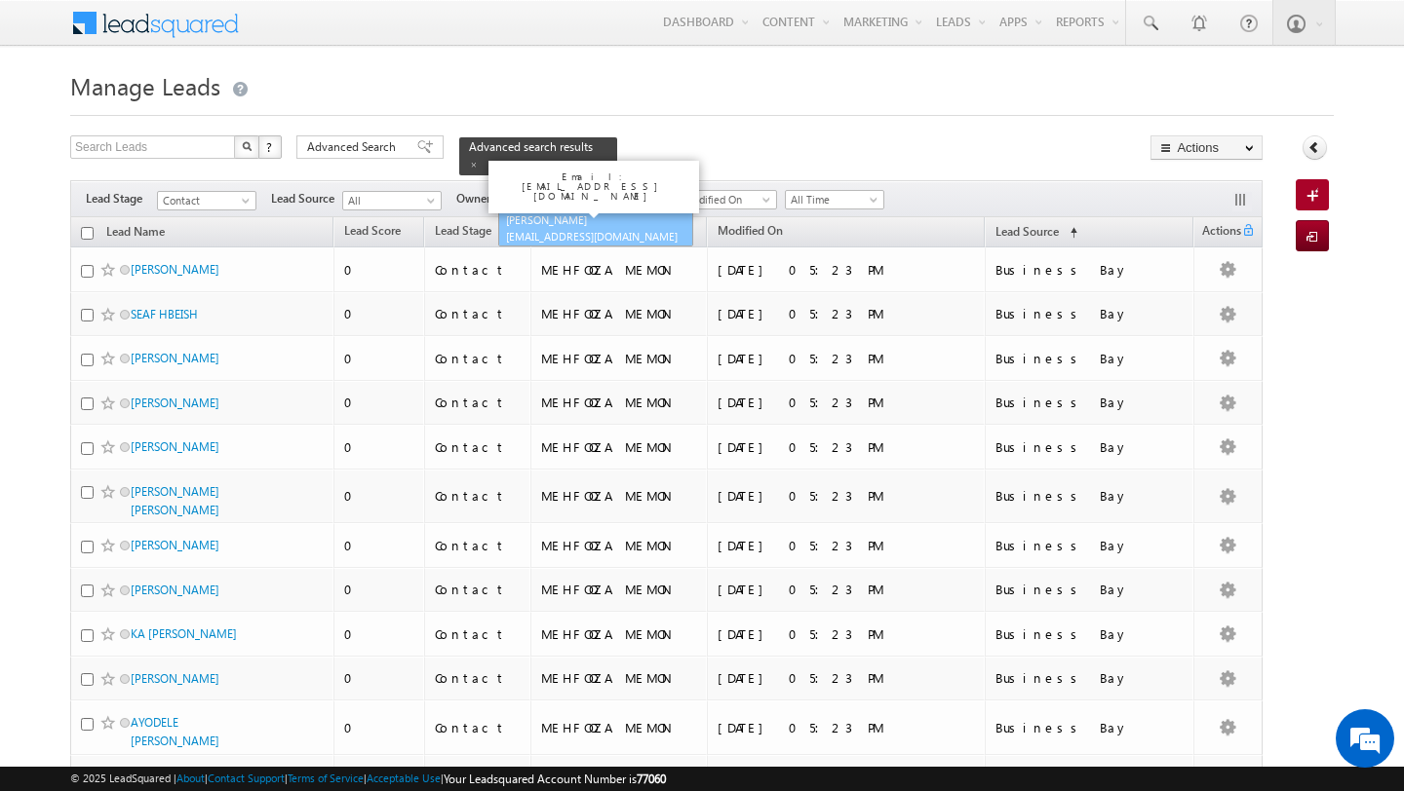
click at [525, 229] on span "[EMAIL_ADDRESS][DOMAIN_NAME]" at bounding box center [593, 236] width 175 height 15
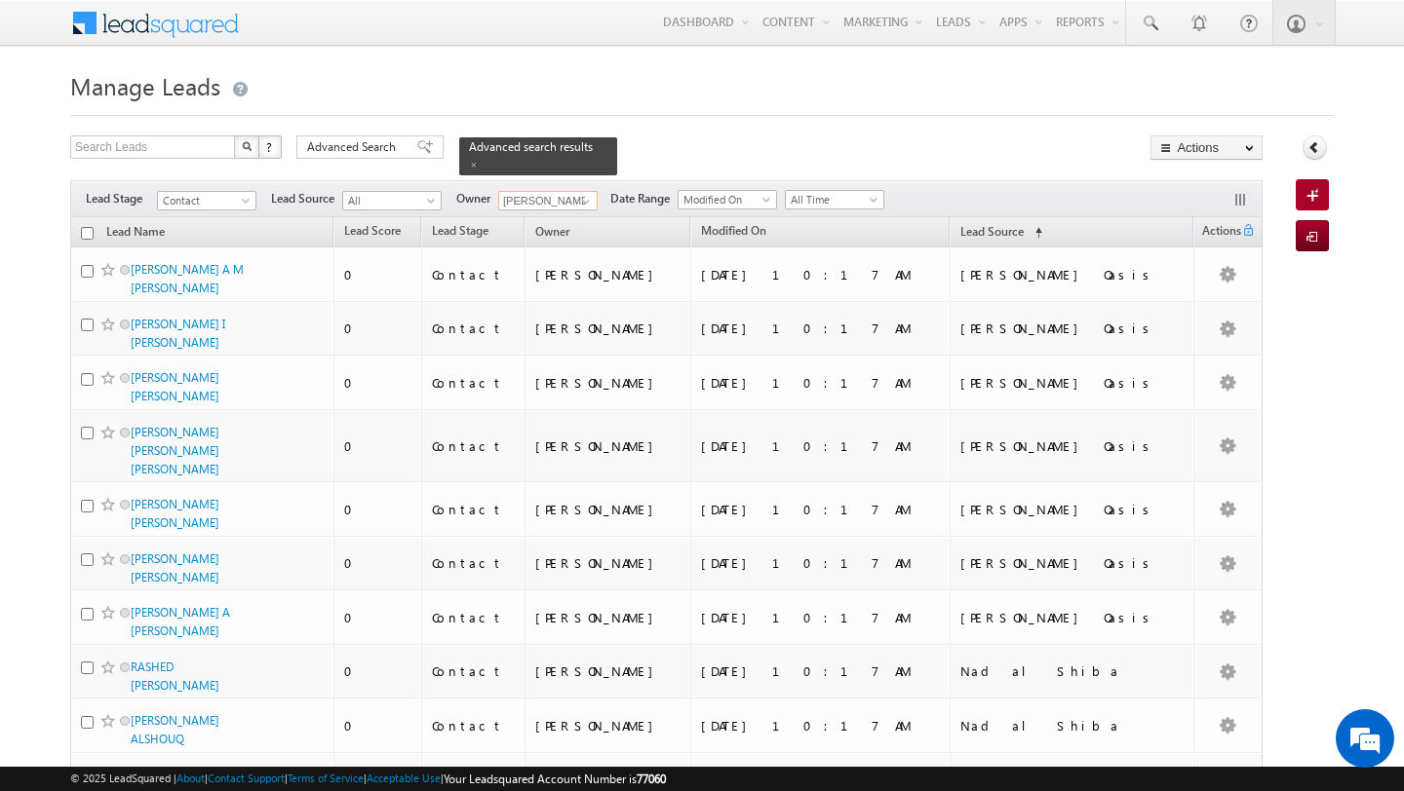
click at [83, 235] on input "checkbox" at bounding box center [87, 233] width 13 height 13
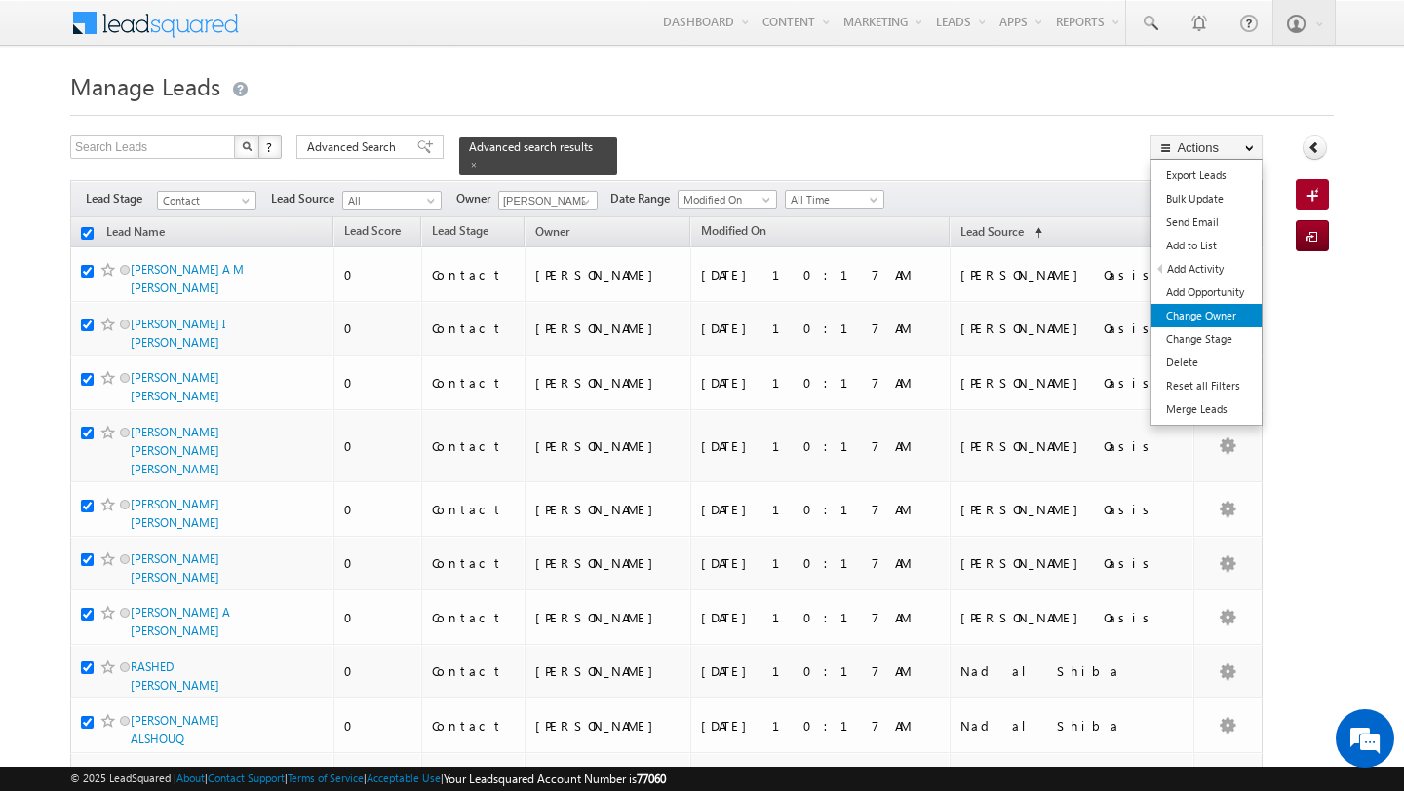
click at [1187, 320] on link "Change Owner" at bounding box center [1206, 315] width 110 height 23
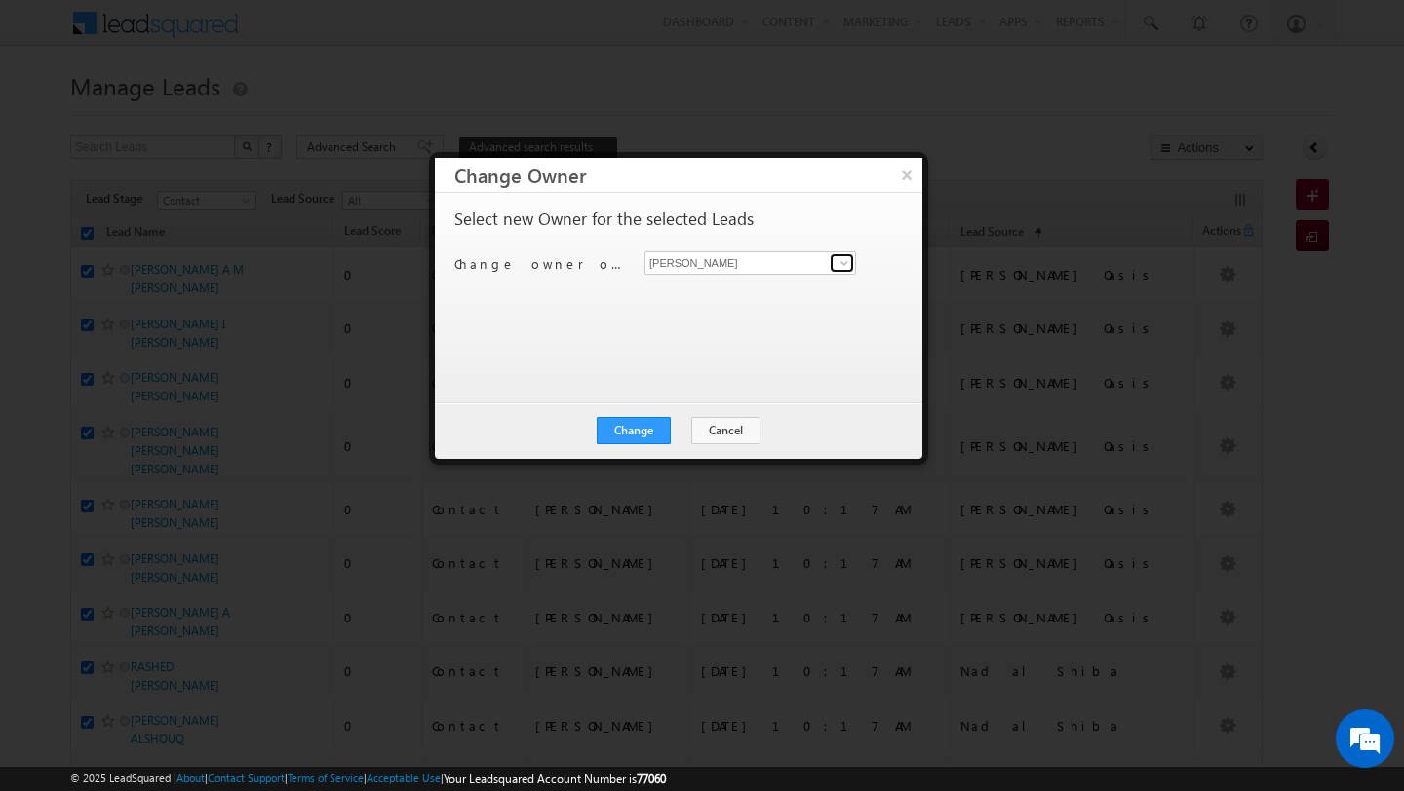
click at [842, 263] on span at bounding box center [844, 263] width 16 height 16
click at [720, 441] on button "Cancel" at bounding box center [725, 430] width 69 height 27
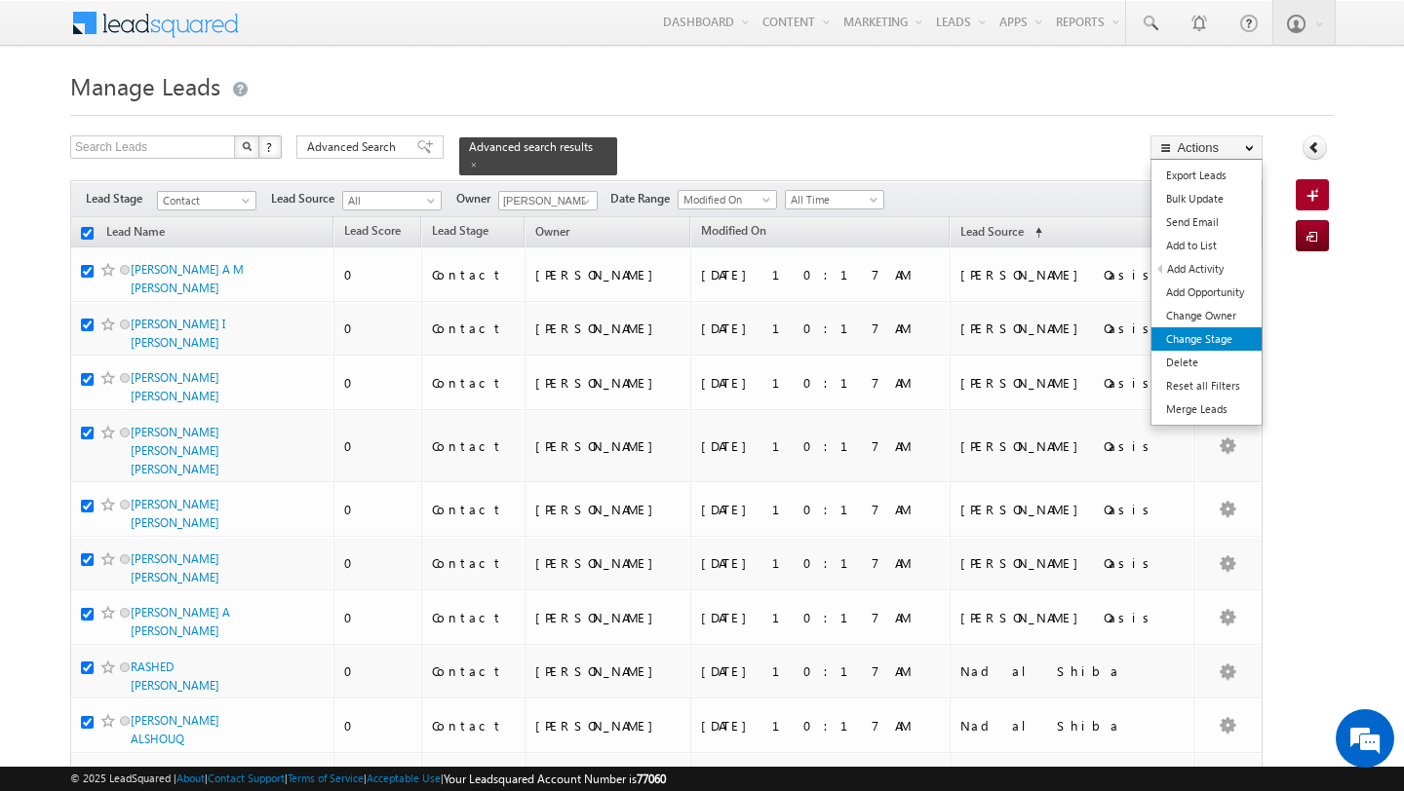
click at [1202, 333] on link "Change Stage" at bounding box center [1206, 339] width 110 height 23
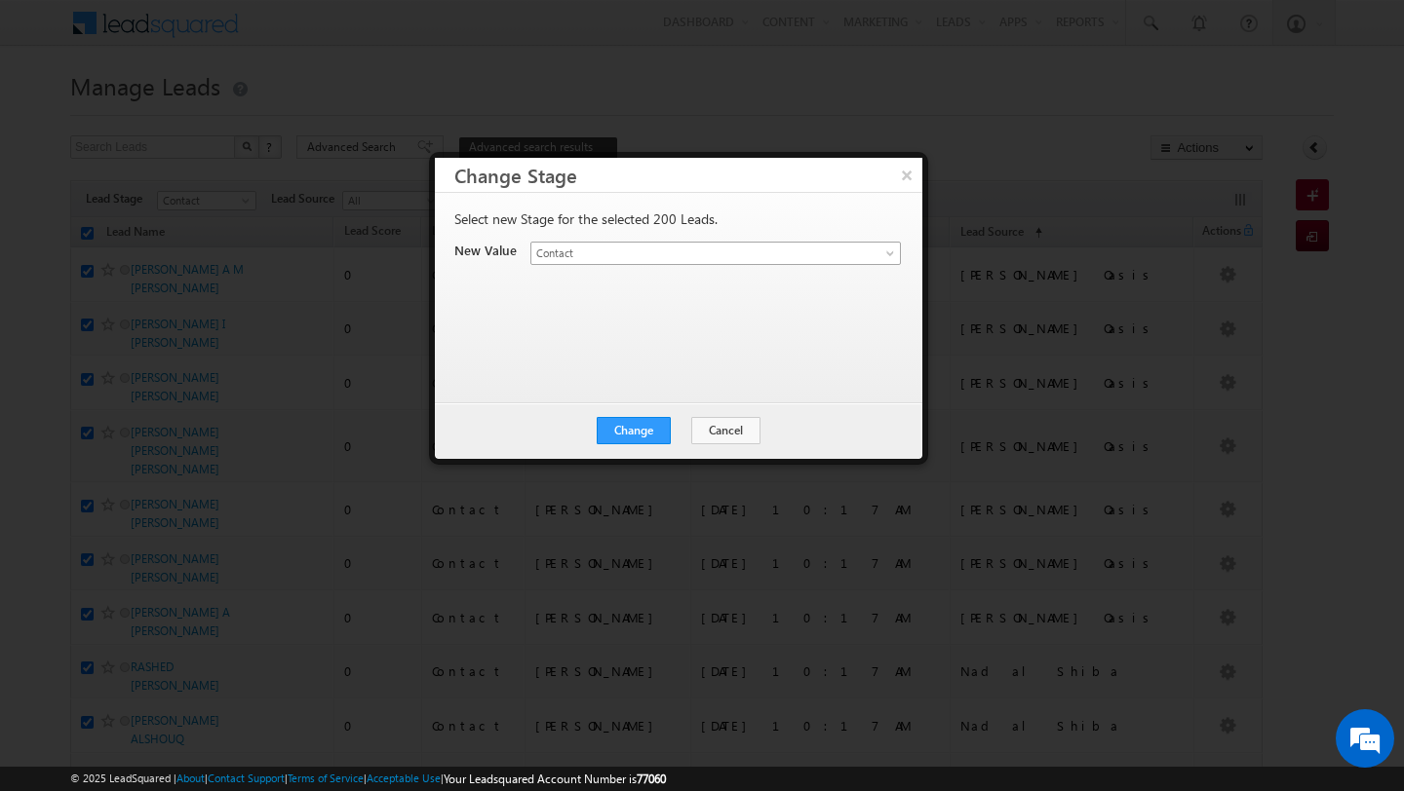
click at [730, 252] on span "Contact" at bounding box center [692, 254] width 323 height 18
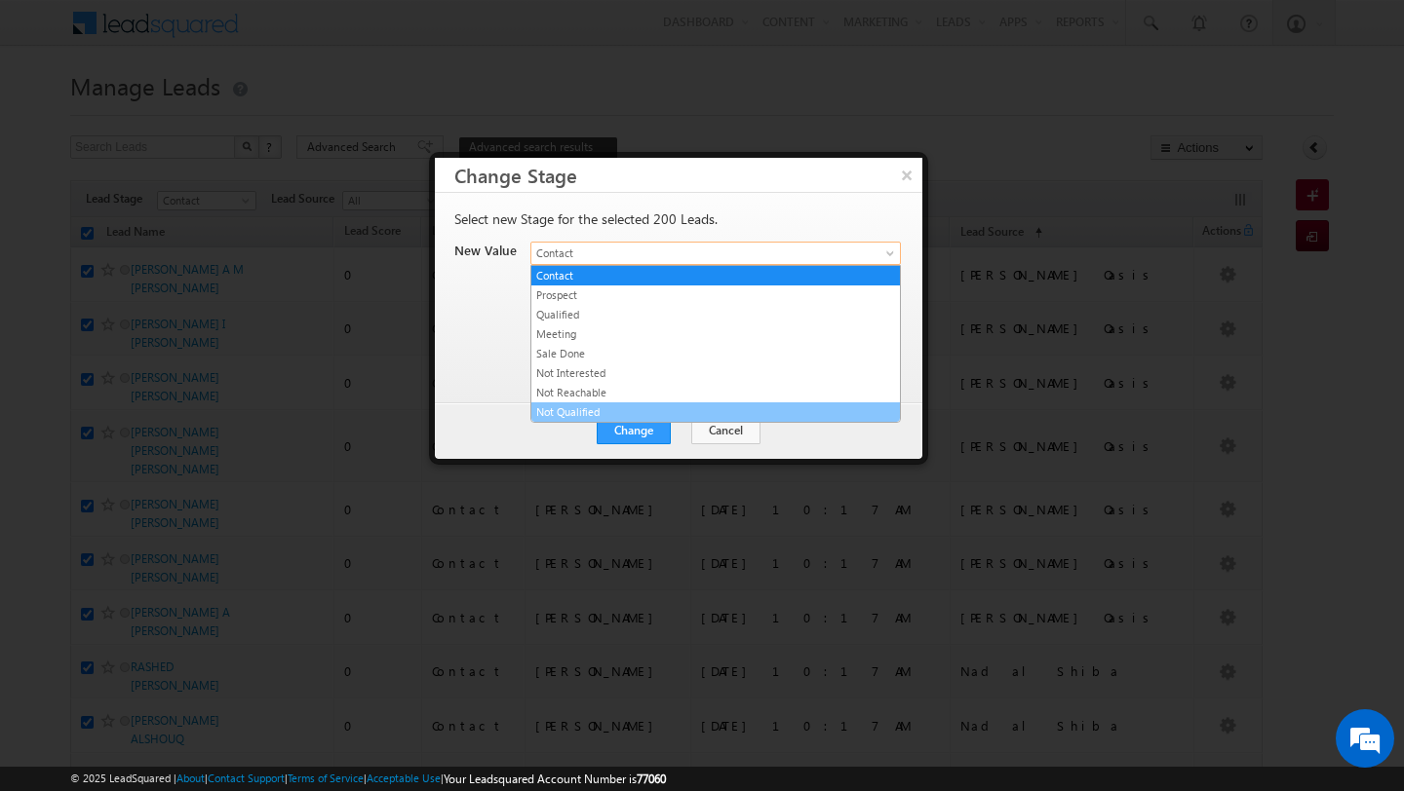
click at [706, 416] on link "Not Qualified" at bounding box center [715, 413] width 368 height 18
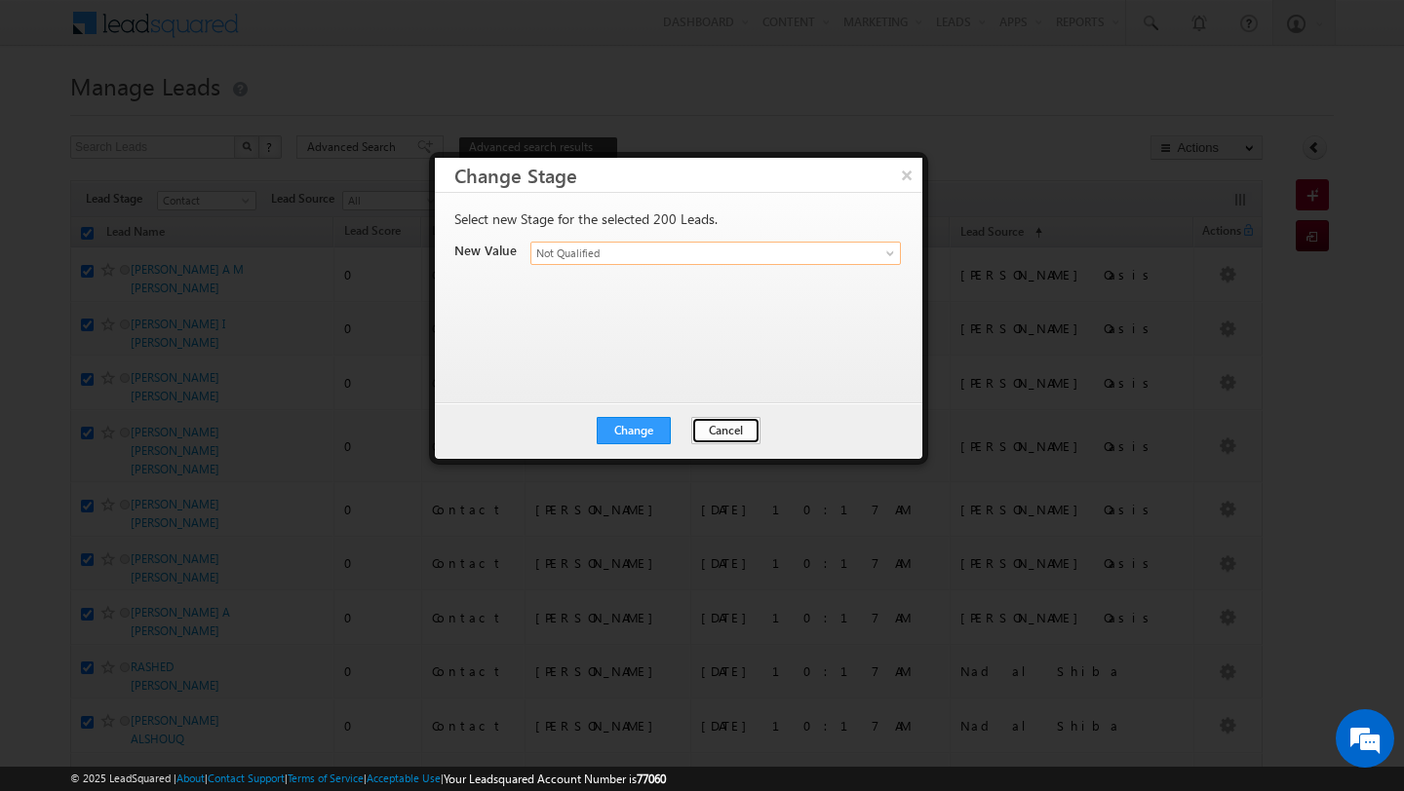
click at [729, 431] on button "Cancel" at bounding box center [725, 430] width 69 height 27
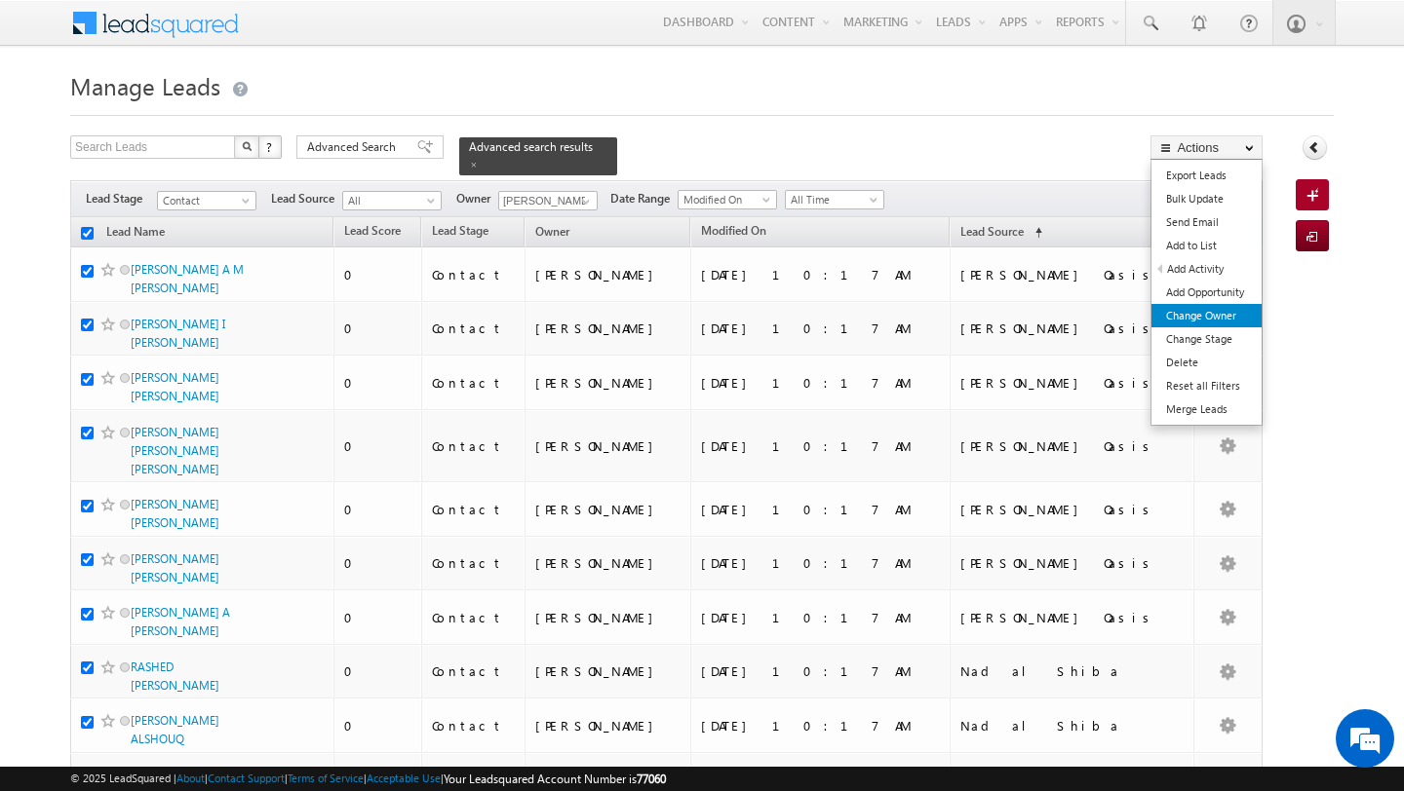
click at [1211, 305] on link "Change Owner" at bounding box center [1206, 315] width 110 height 23
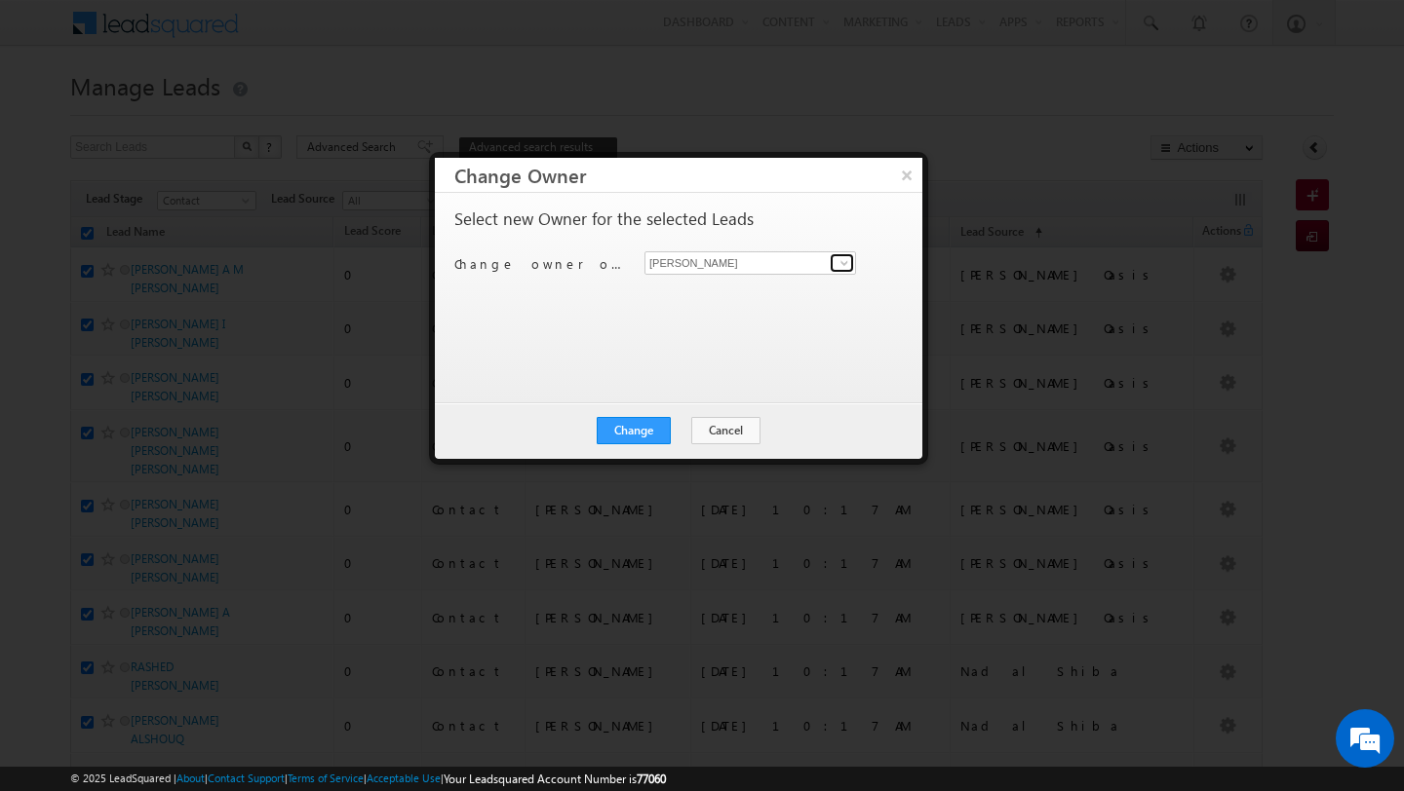
click at [851, 257] on span at bounding box center [844, 263] width 16 height 16
click at [731, 292] on link "Pratyush kuanr pratyush.kuanr@indglobal.ae" at bounding box center [750, 293] width 212 height 37
click at [631, 436] on button "Change" at bounding box center [634, 430] width 74 height 27
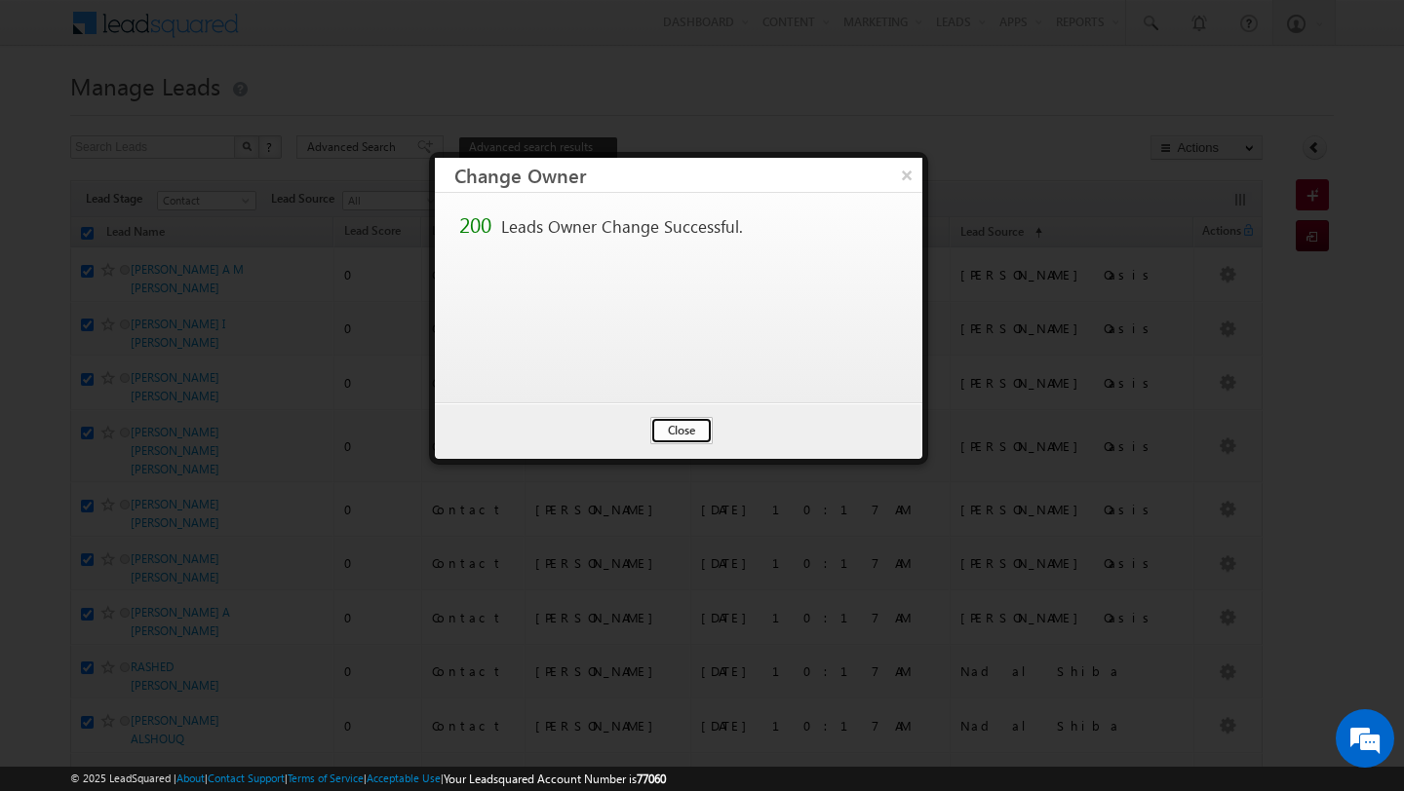
click at [681, 430] on button "Close" at bounding box center [681, 430] width 62 height 27
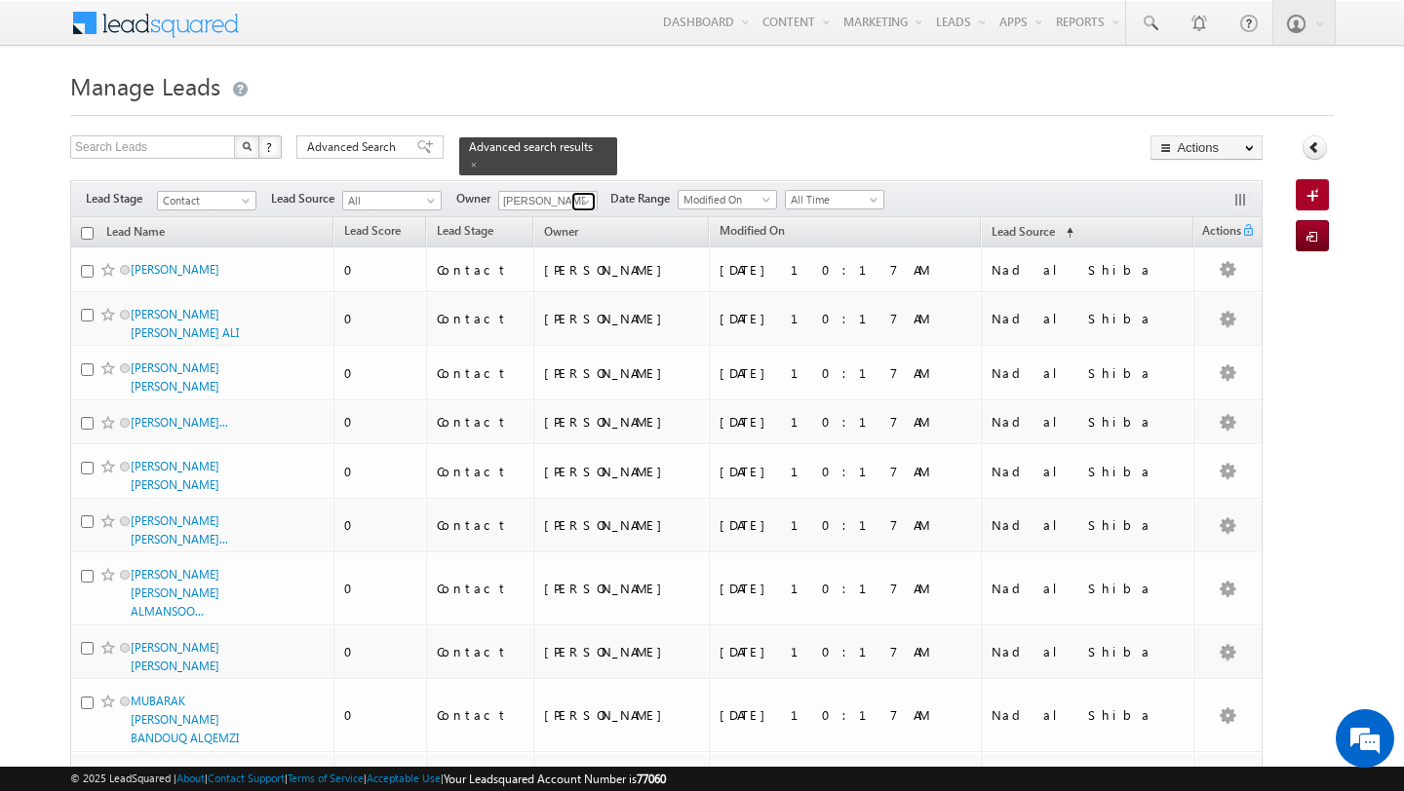
click at [581, 200] on span at bounding box center [586, 202] width 16 height 16
click at [566, 225] on link "Ankit Singh [EMAIL_ADDRESS][PERSON_NAME][DOMAIN_NAME]" at bounding box center [595, 228] width 195 height 37
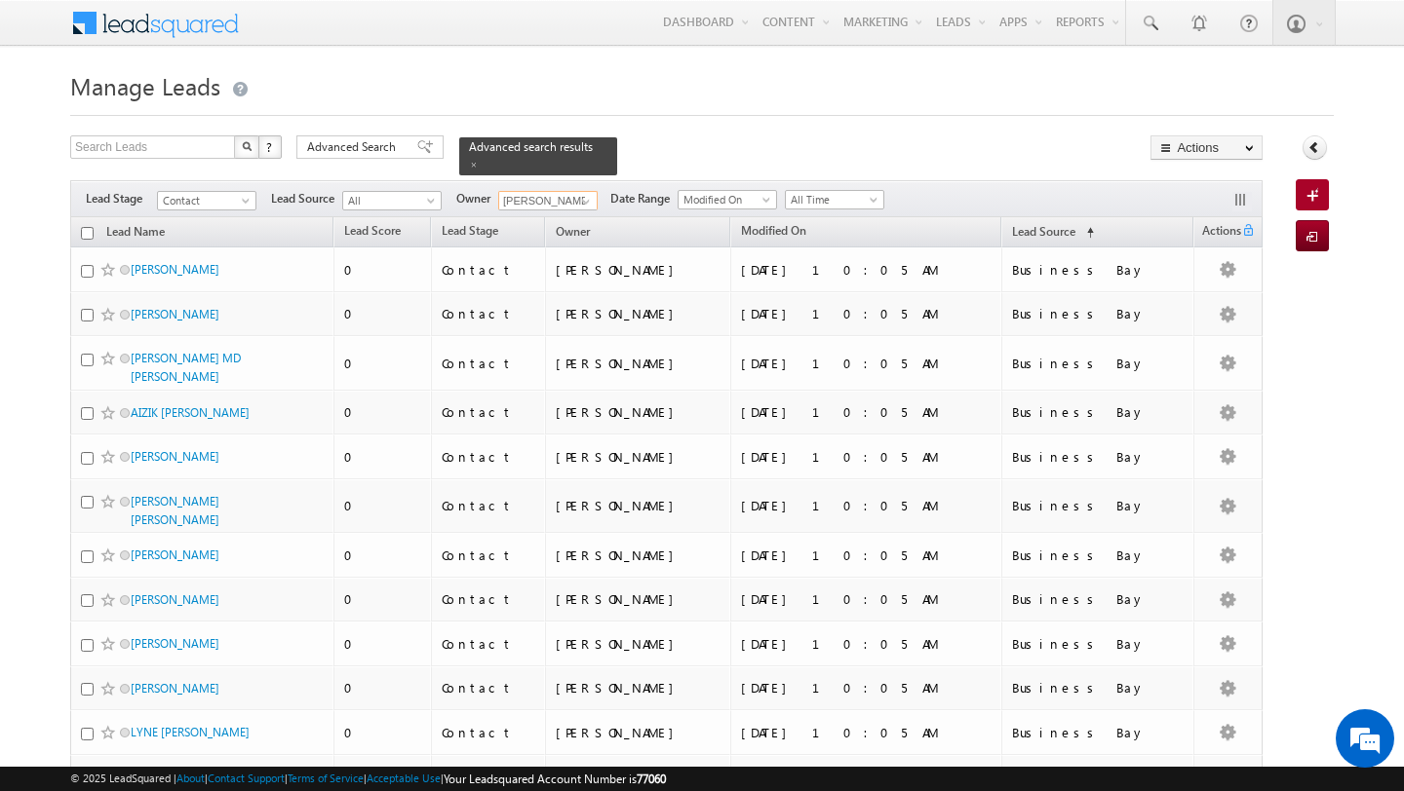
click at [89, 239] on input "checkbox" at bounding box center [87, 233] width 13 height 13
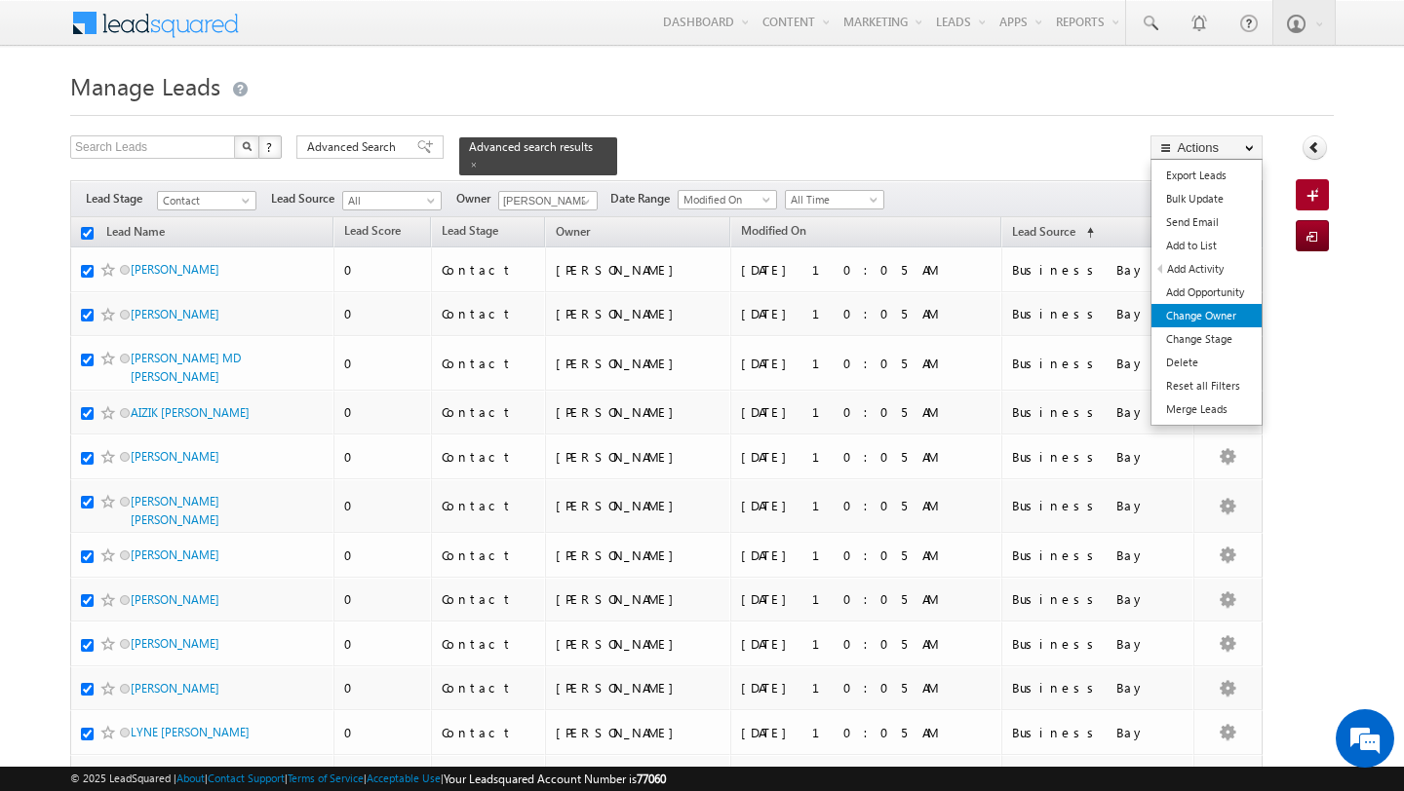
click at [1221, 315] on link "Change Owner" at bounding box center [1206, 315] width 110 height 23
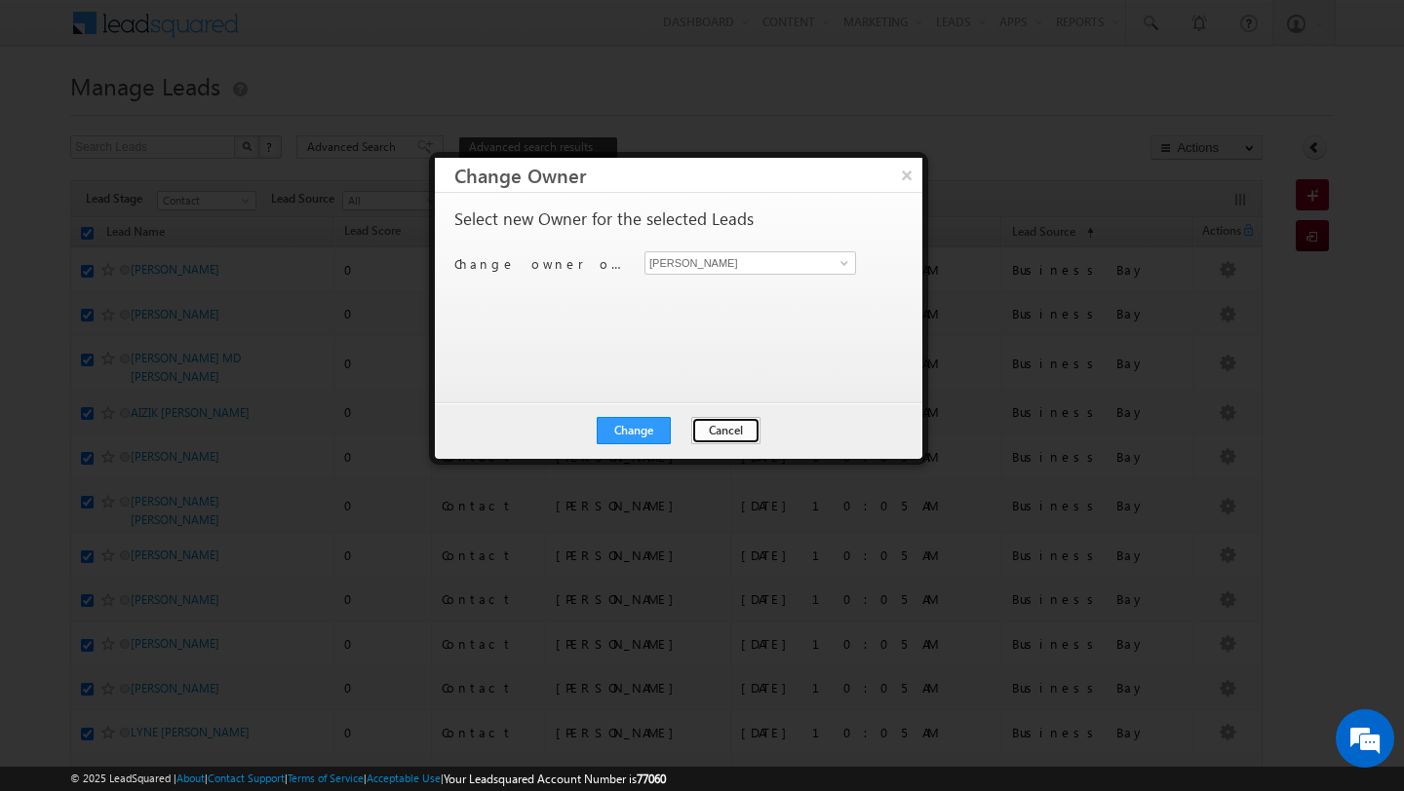
click at [713, 433] on button "Cancel" at bounding box center [725, 430] width 69 height 27
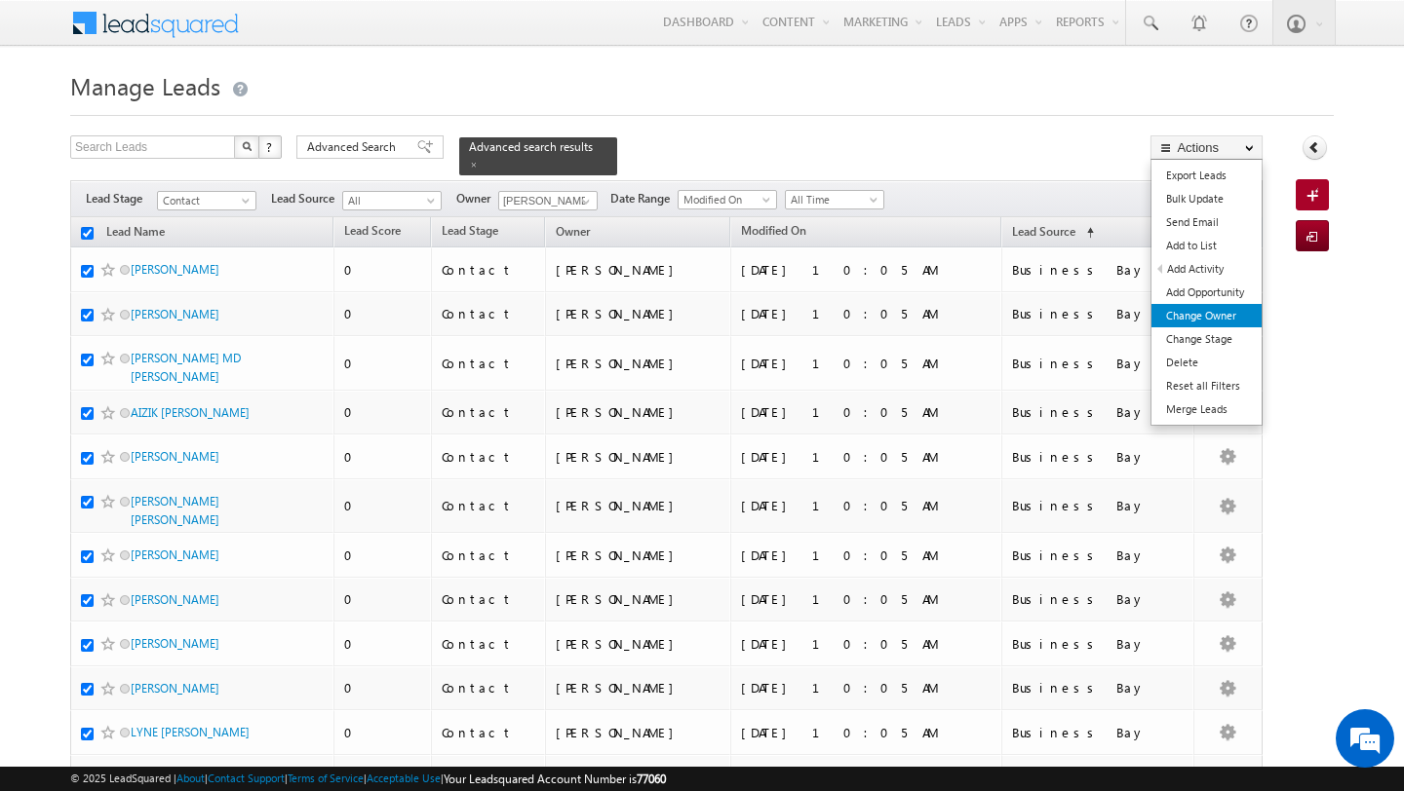
click at [1222, 319] on link "Change Owner" at bounding box center [1206, 315] width 110 height 23
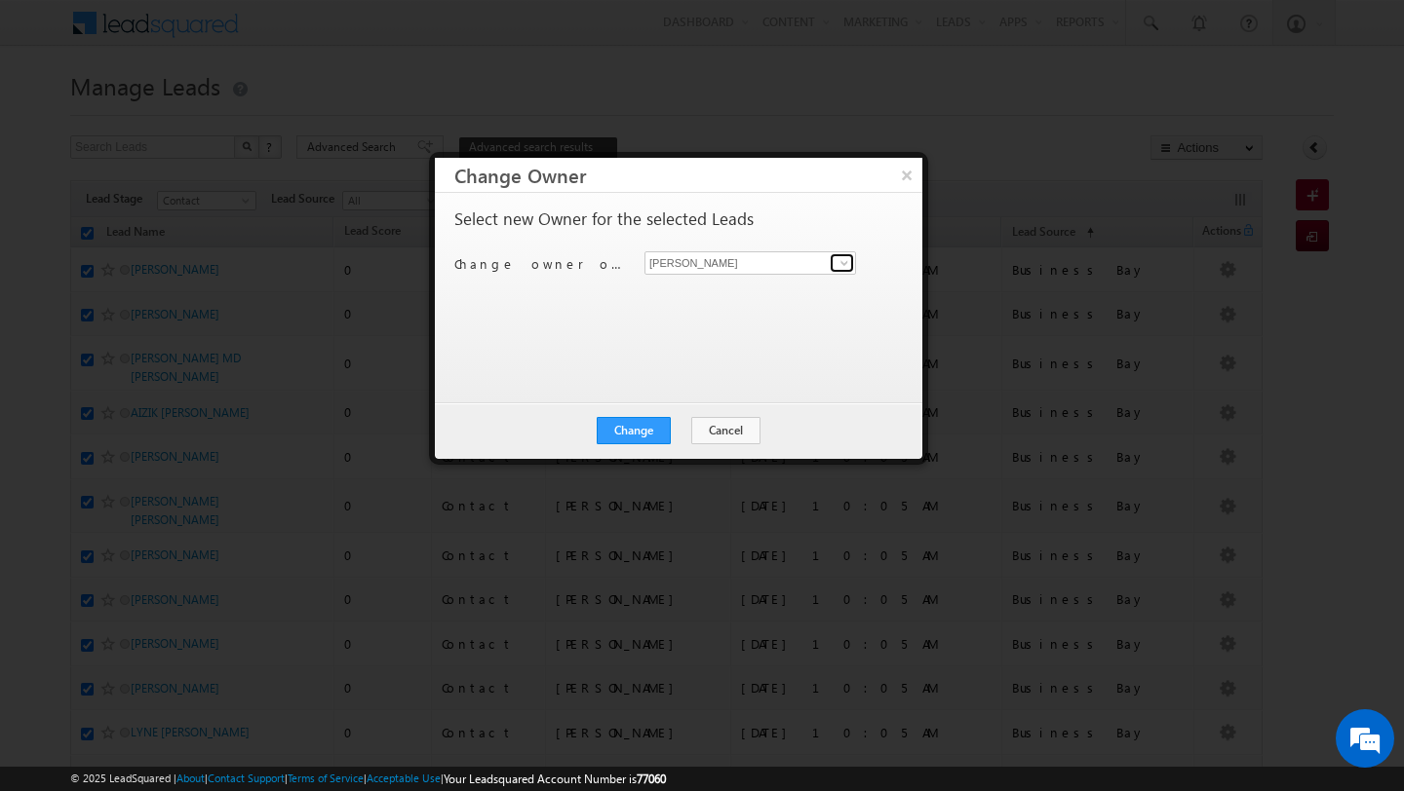
click at [840, 270] on span at bounding box center [844, 263] width 16 height 16
click at [734, 304] on span "[EMAIL_ADDRESS][PERSON_NAME][DOMAIN_NAME]" at bounding box center [739, 301] width 175 height 15
click at [643, 424] on button "Change" at bounding box center [634, 430] width 74 height 27
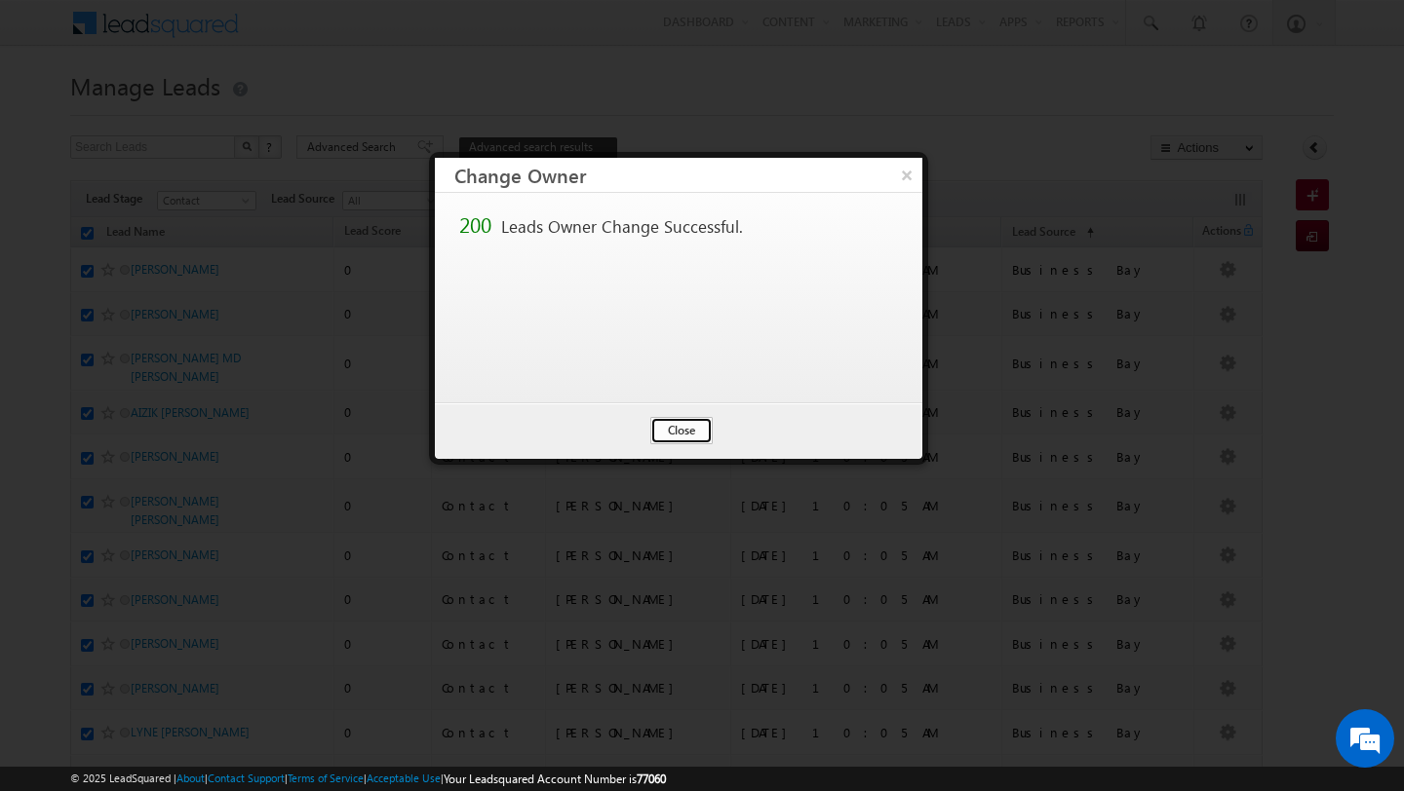
click at [669, 434] on button "Close" at bounding box center [681, 430] width 62 height 27
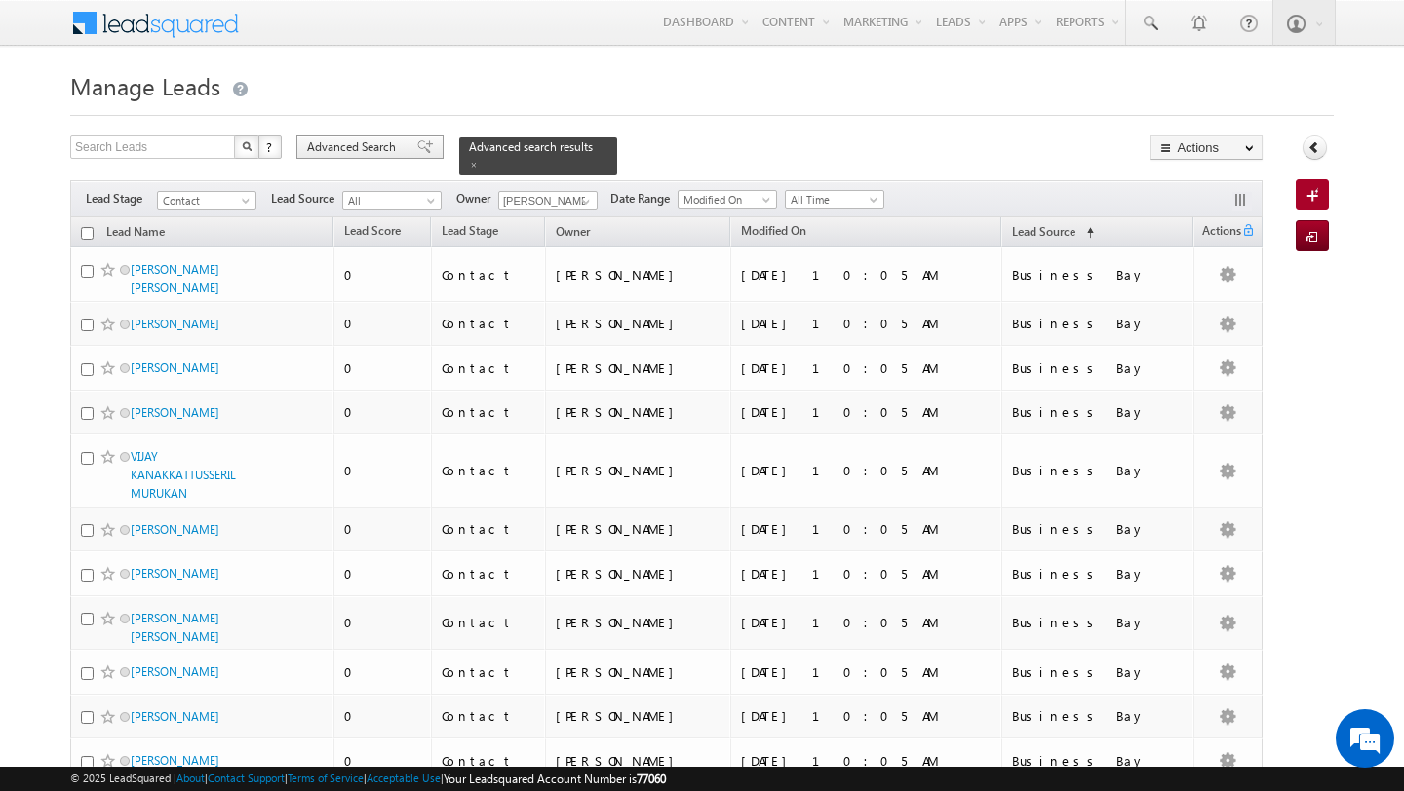
click at [401, 155] on span "Advanced Search" at bounding box center [354, 147] width 95 height 18
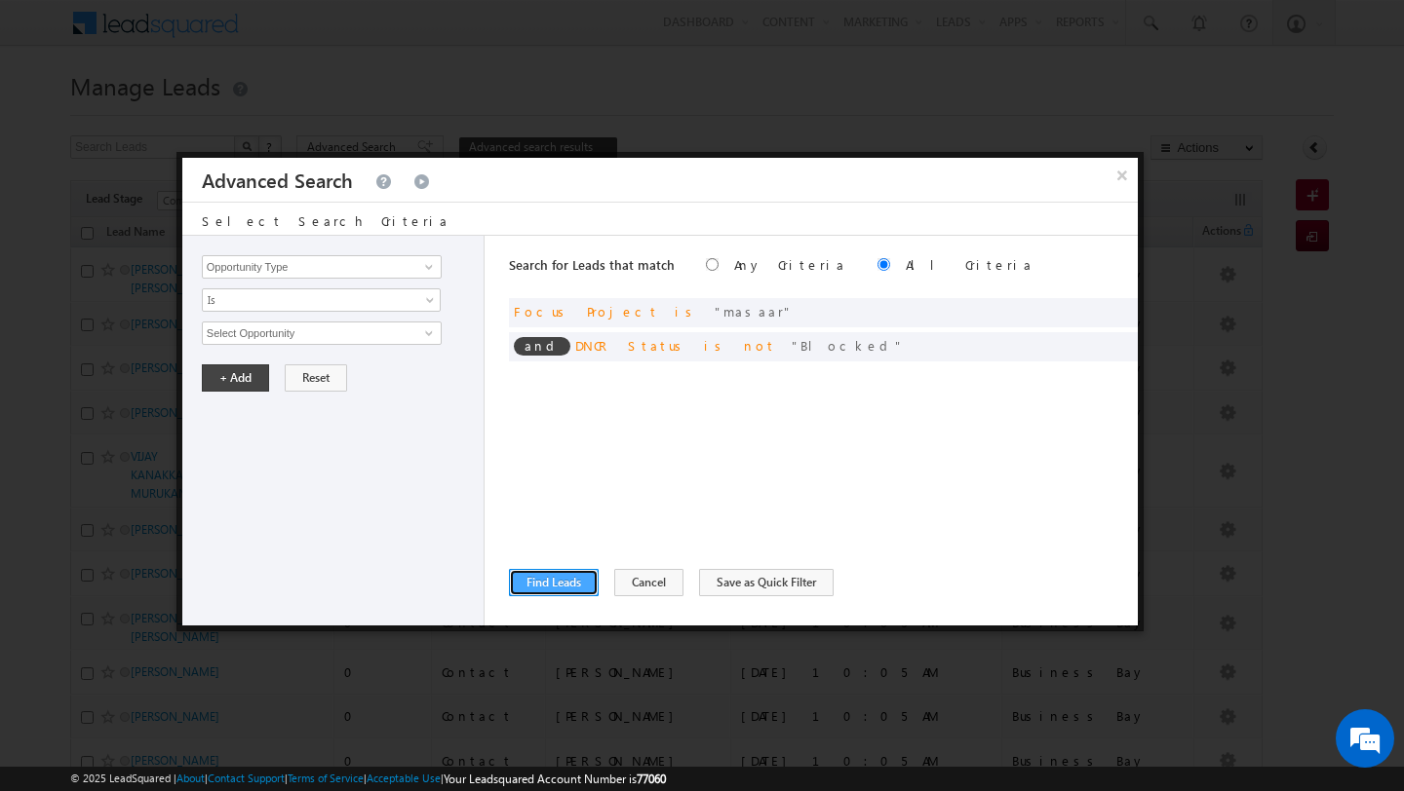
click at [574, 584] on button "Find Leads" at bounding box center [554, 582] width 90 height 27
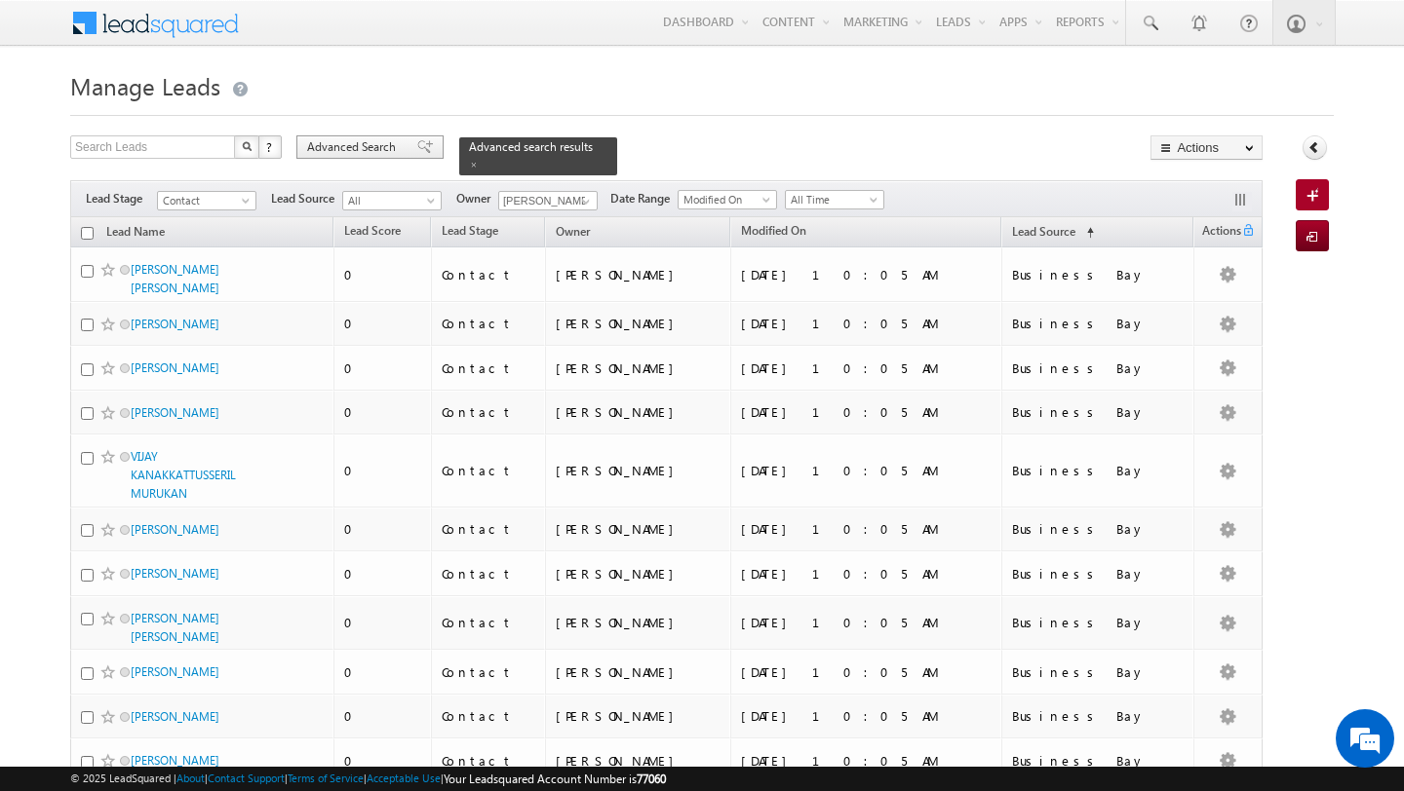
click at [355, 153] on span "Advanced Search" at bounding box center [354, 147] width 95 height 18
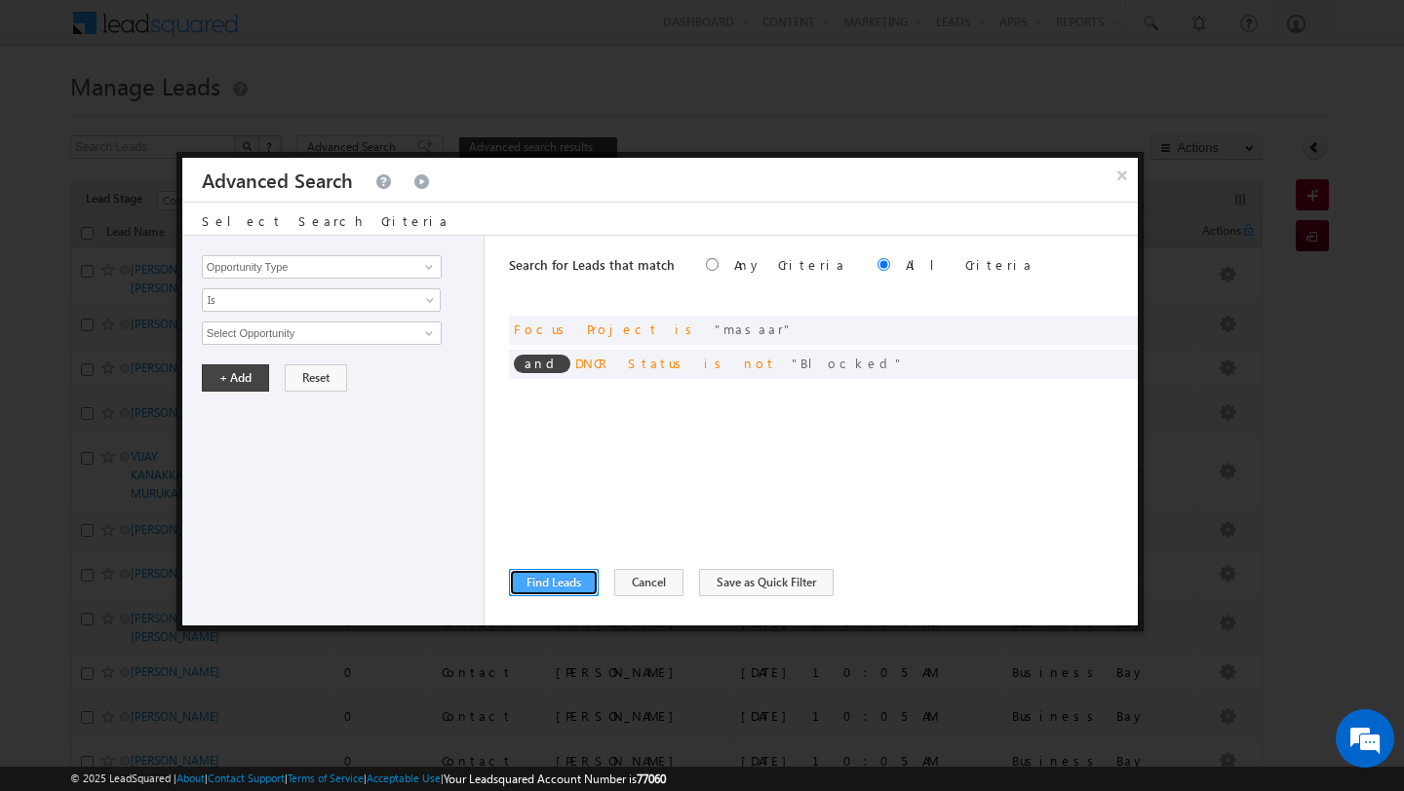
click at [555, 576] on button "Find Leads" at bounding box center [554, 582] width 90 height 27
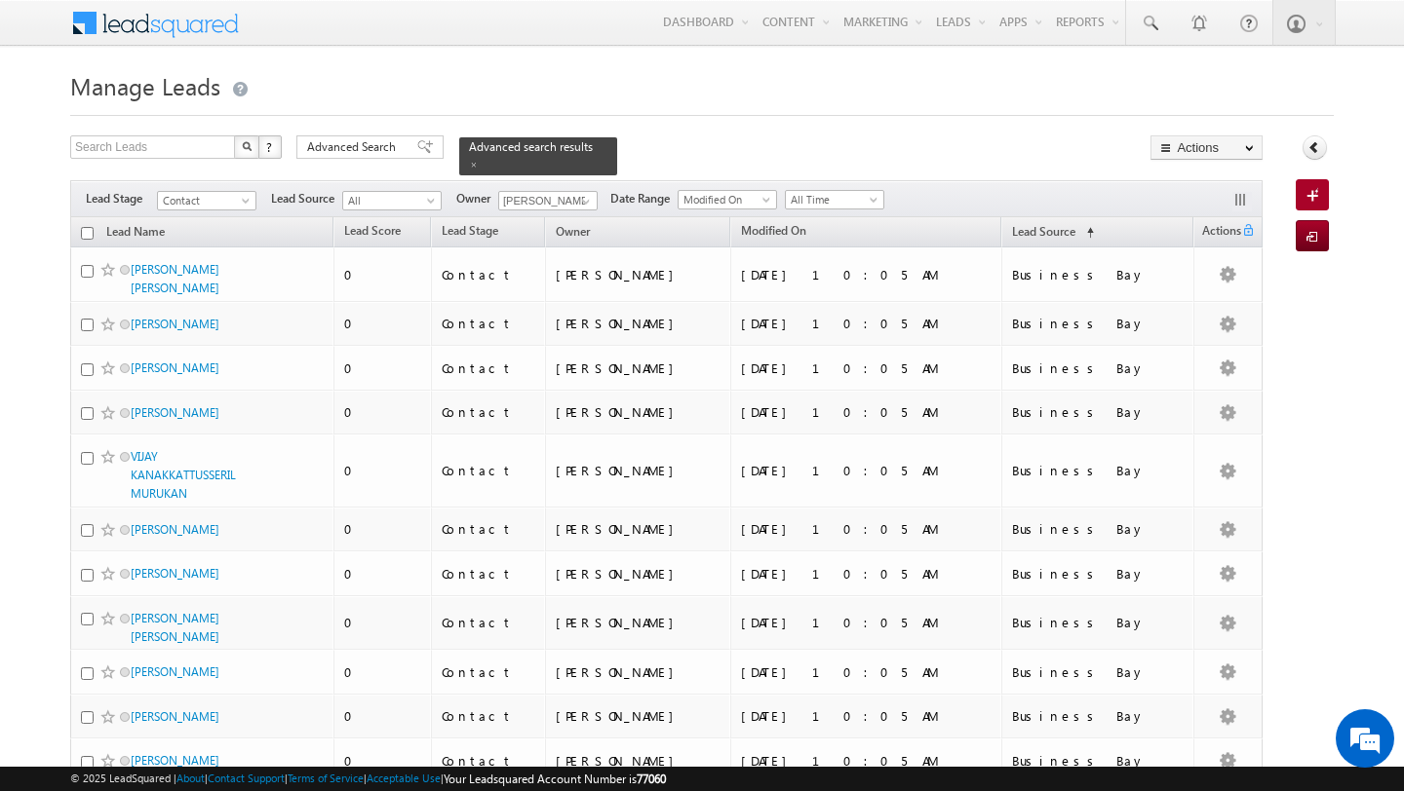
click at [85, 234] on input "checkbox" at bounding box center [87, 233] width 13 height 13
checkbox input "true"
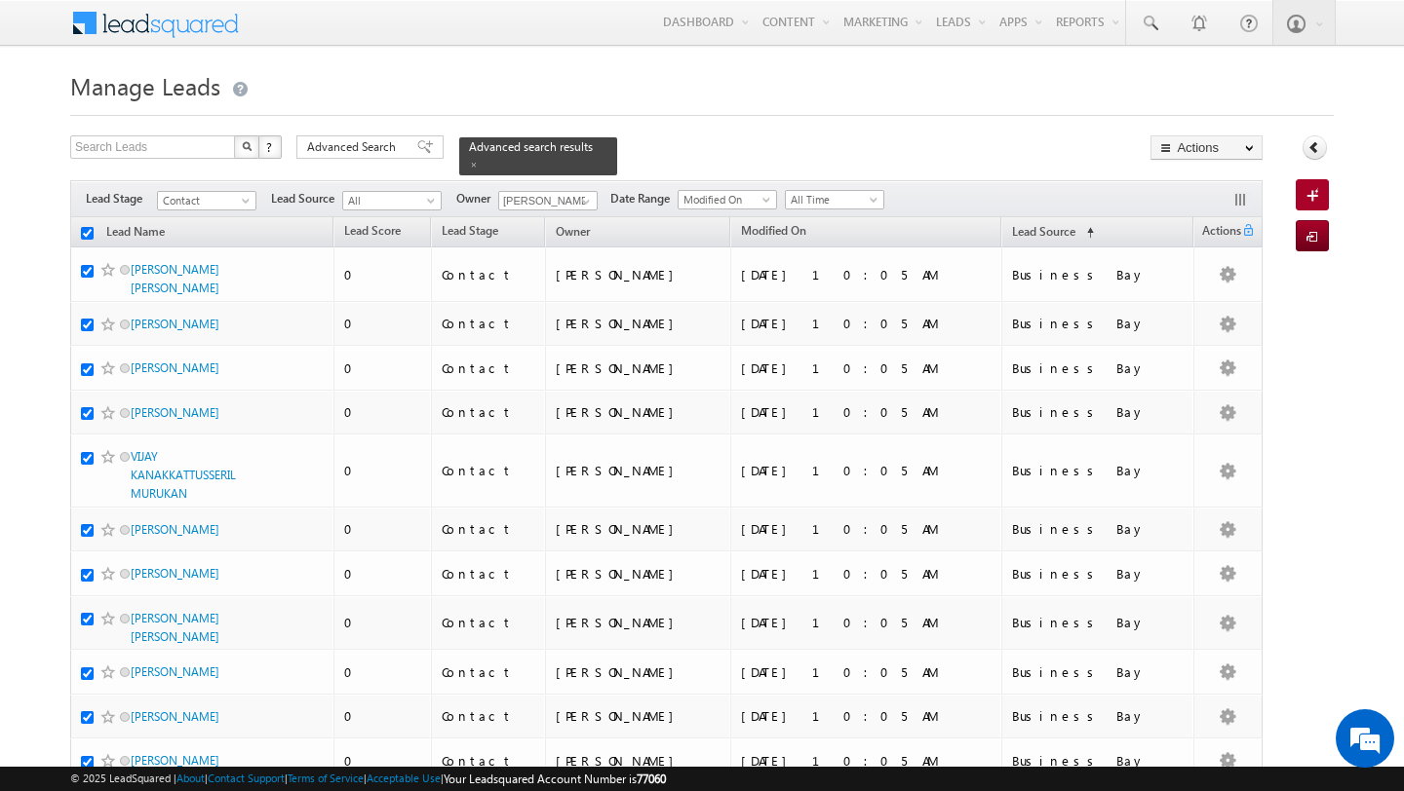
checkbox input "true"
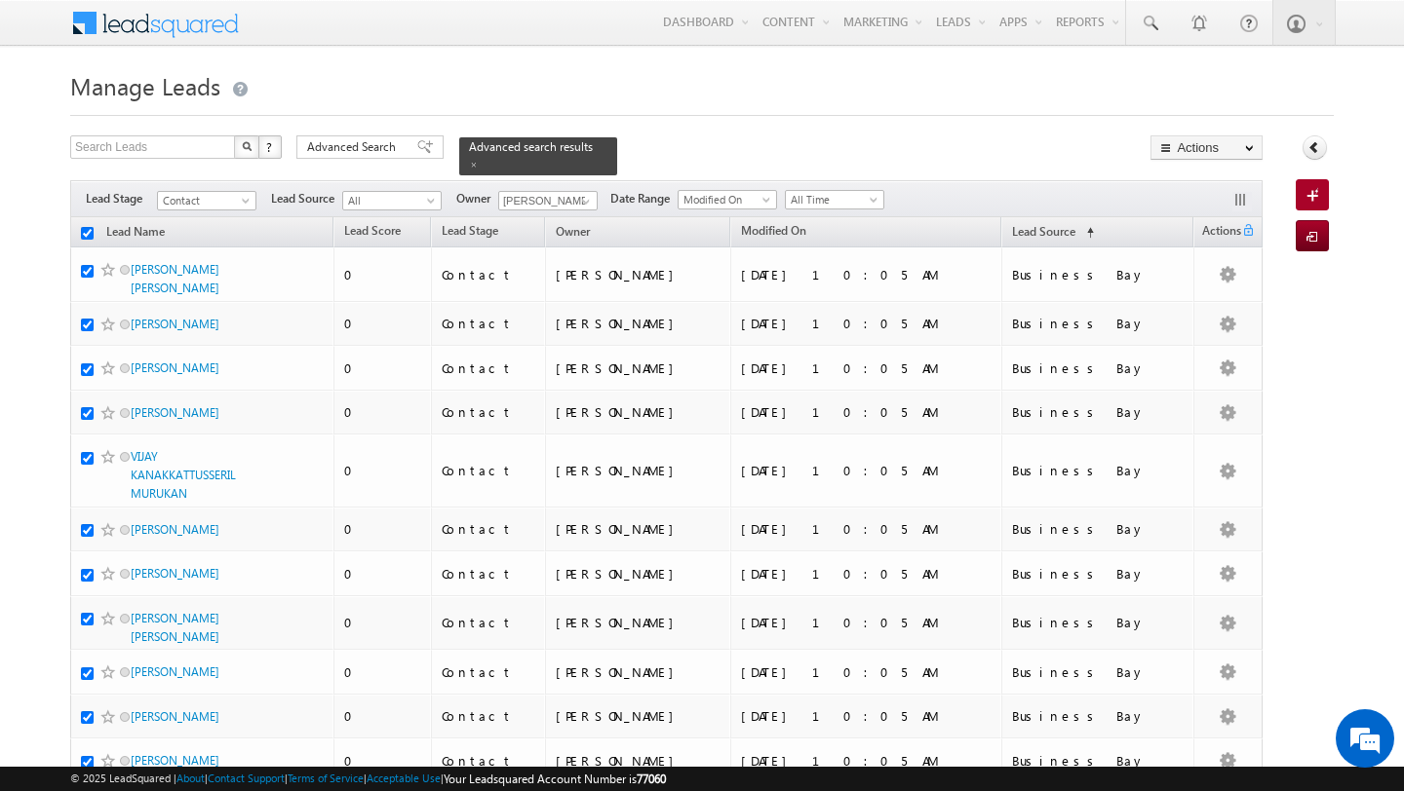
checkbox input "true"
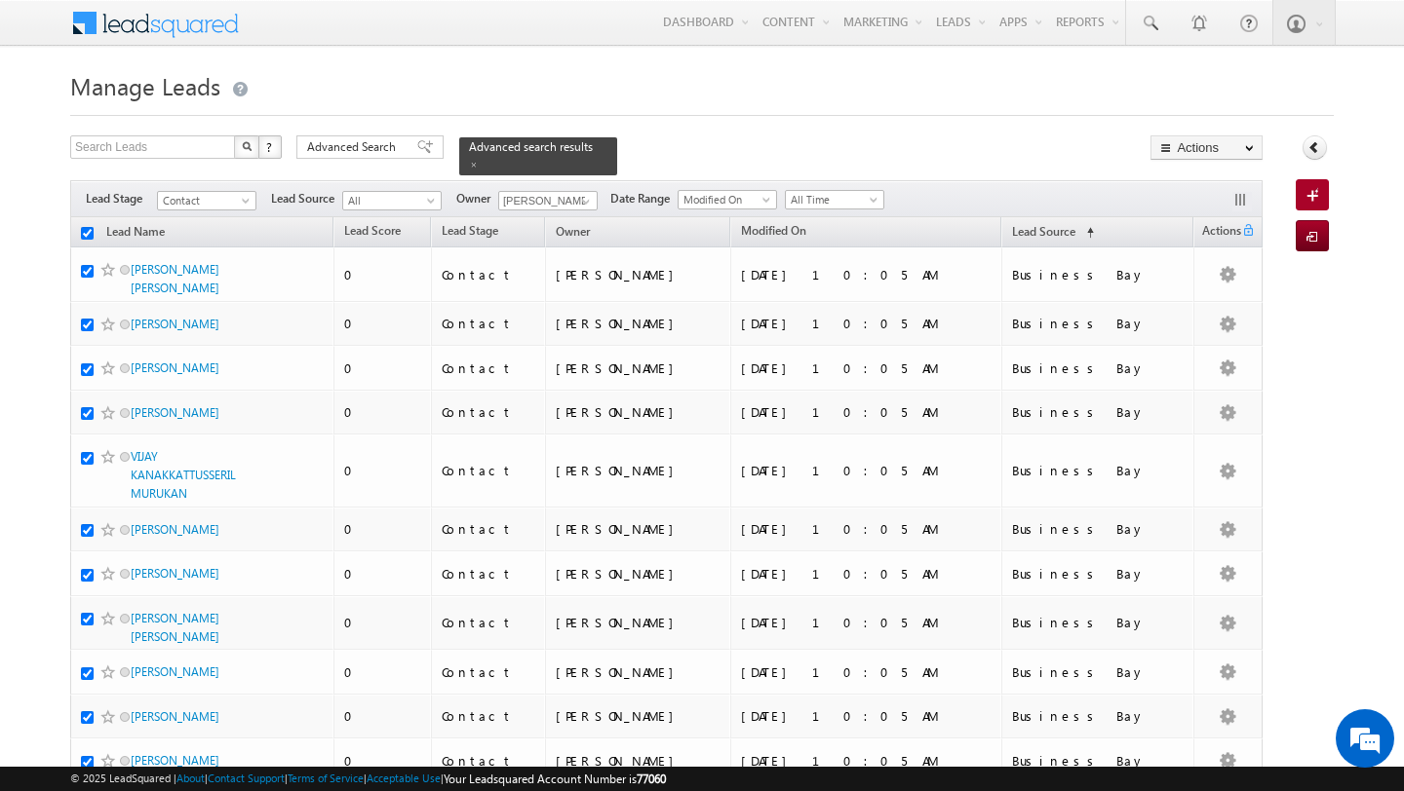
checkbox input "true"
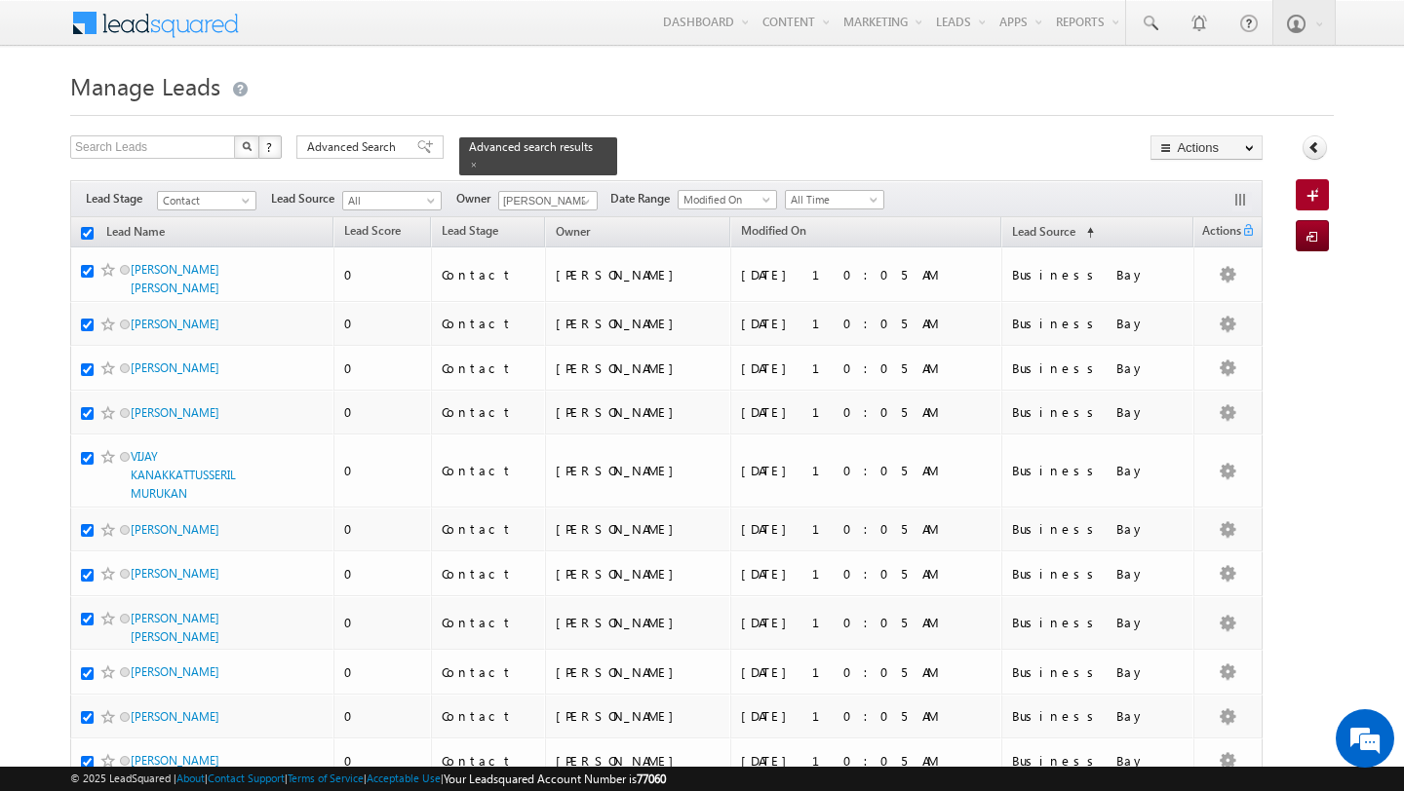
checkbox input "true"
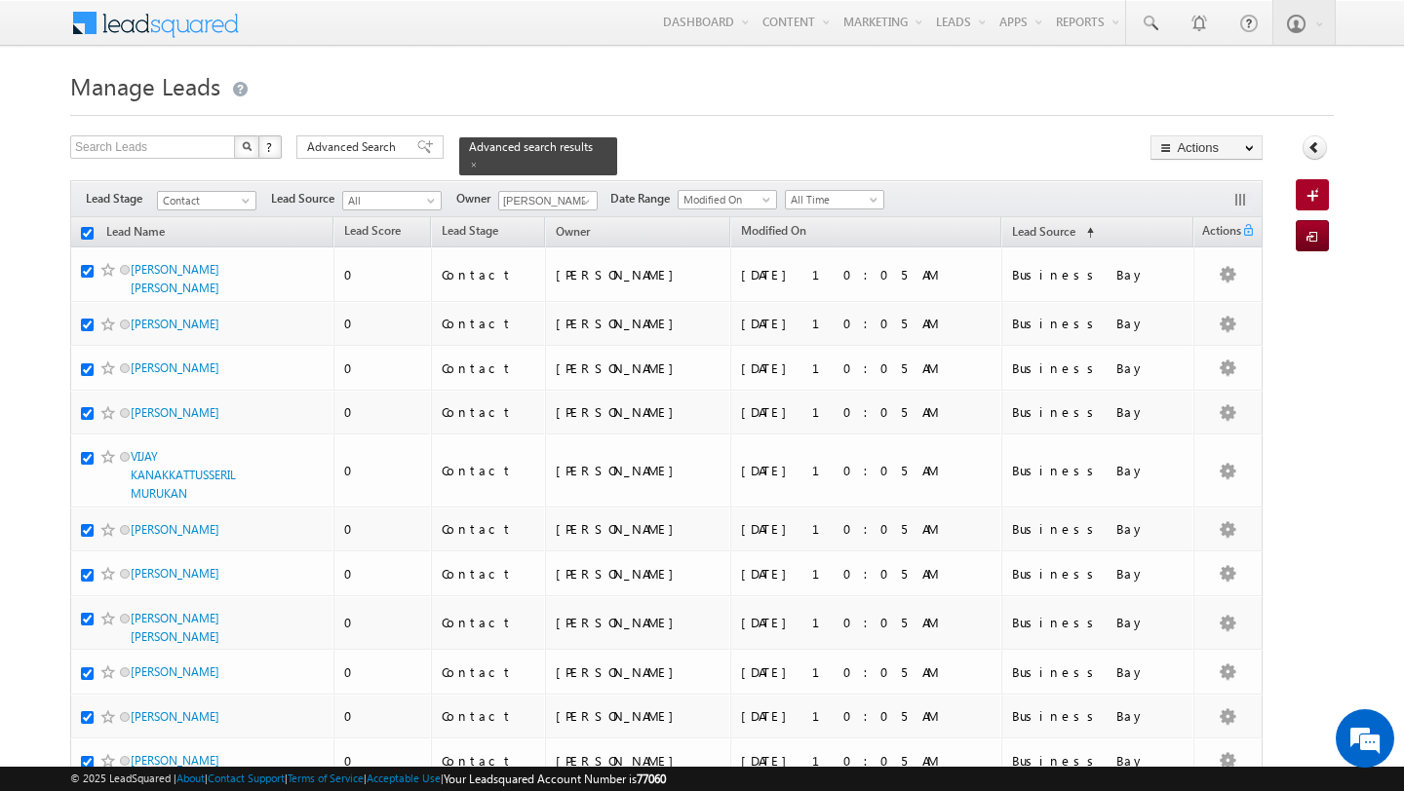
checkbox input "true"
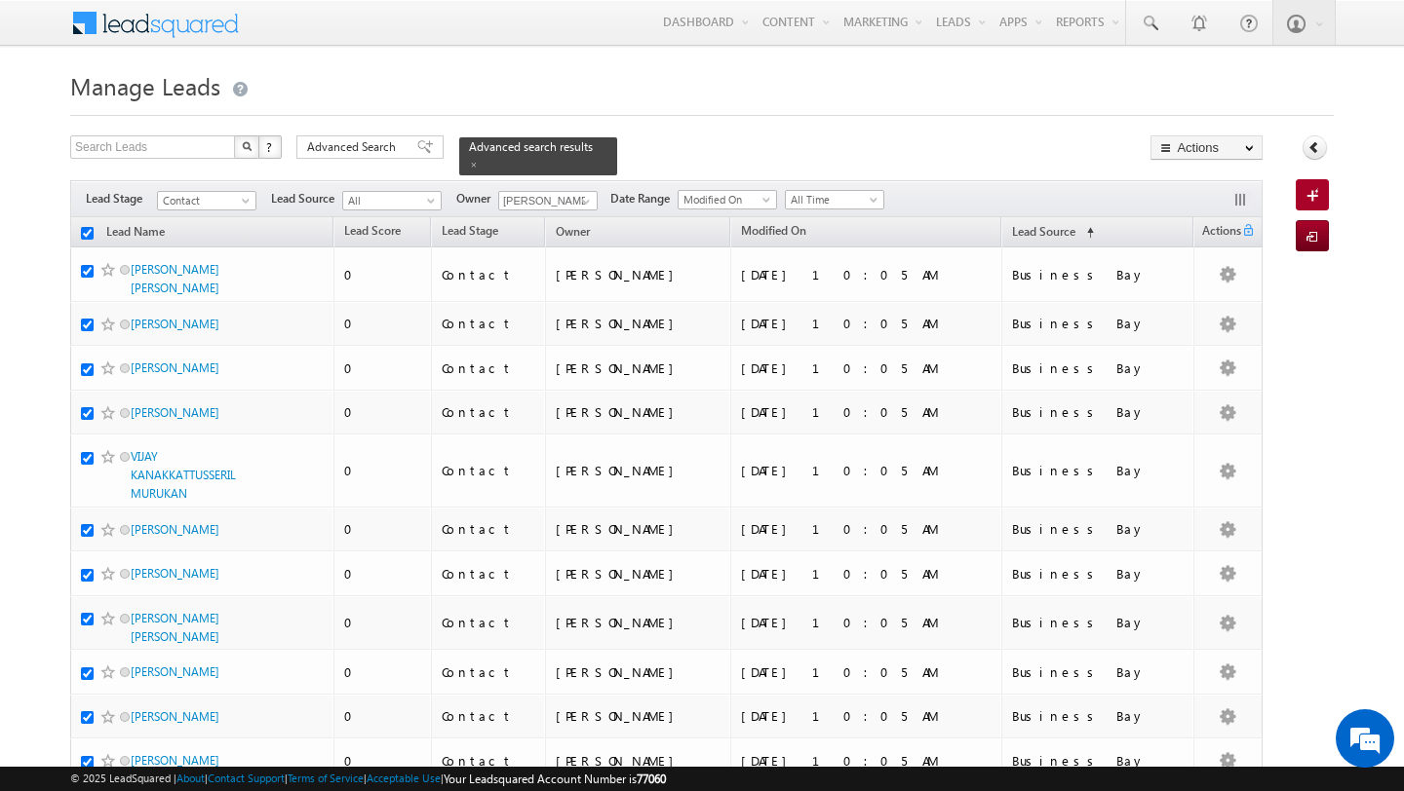
checkbox input "true"
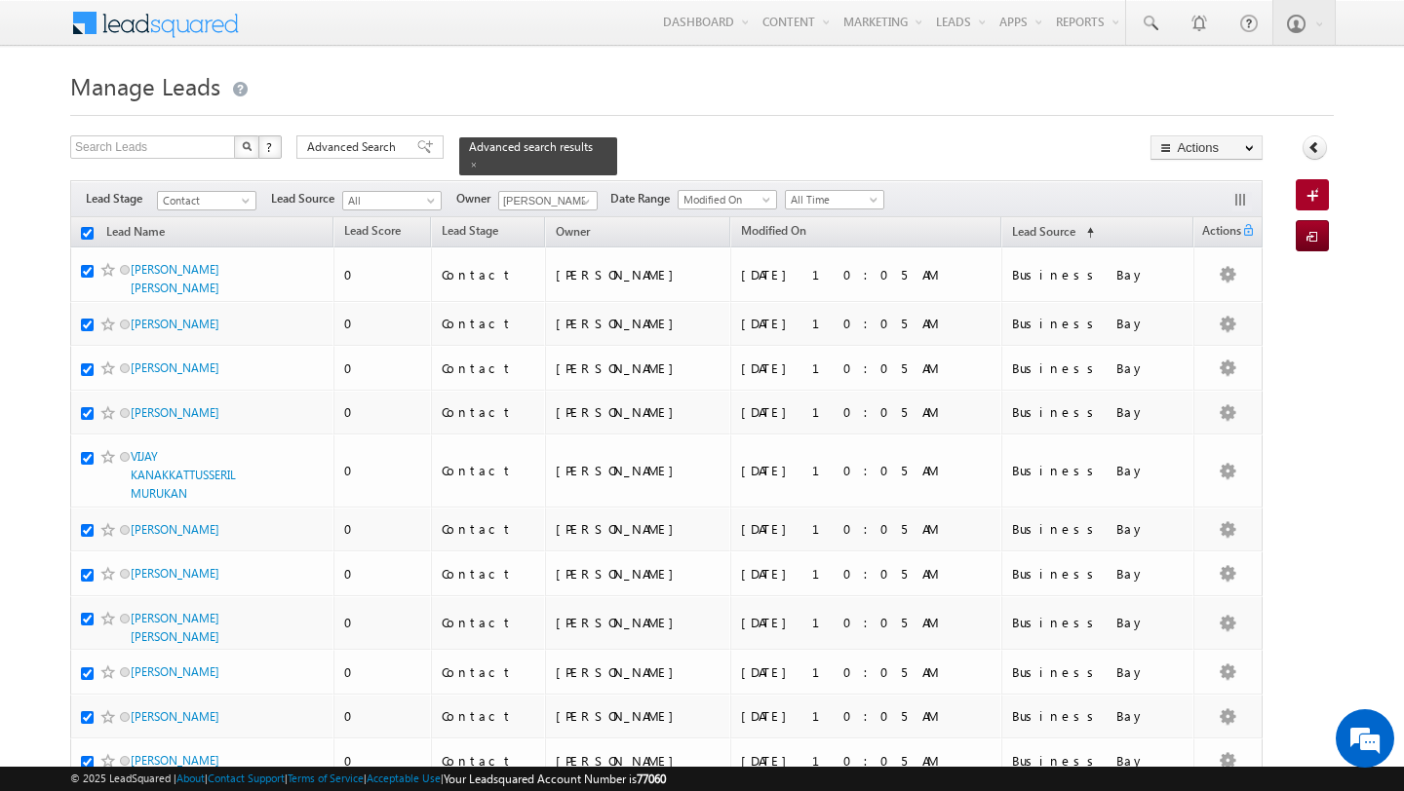
checkbox input "true"
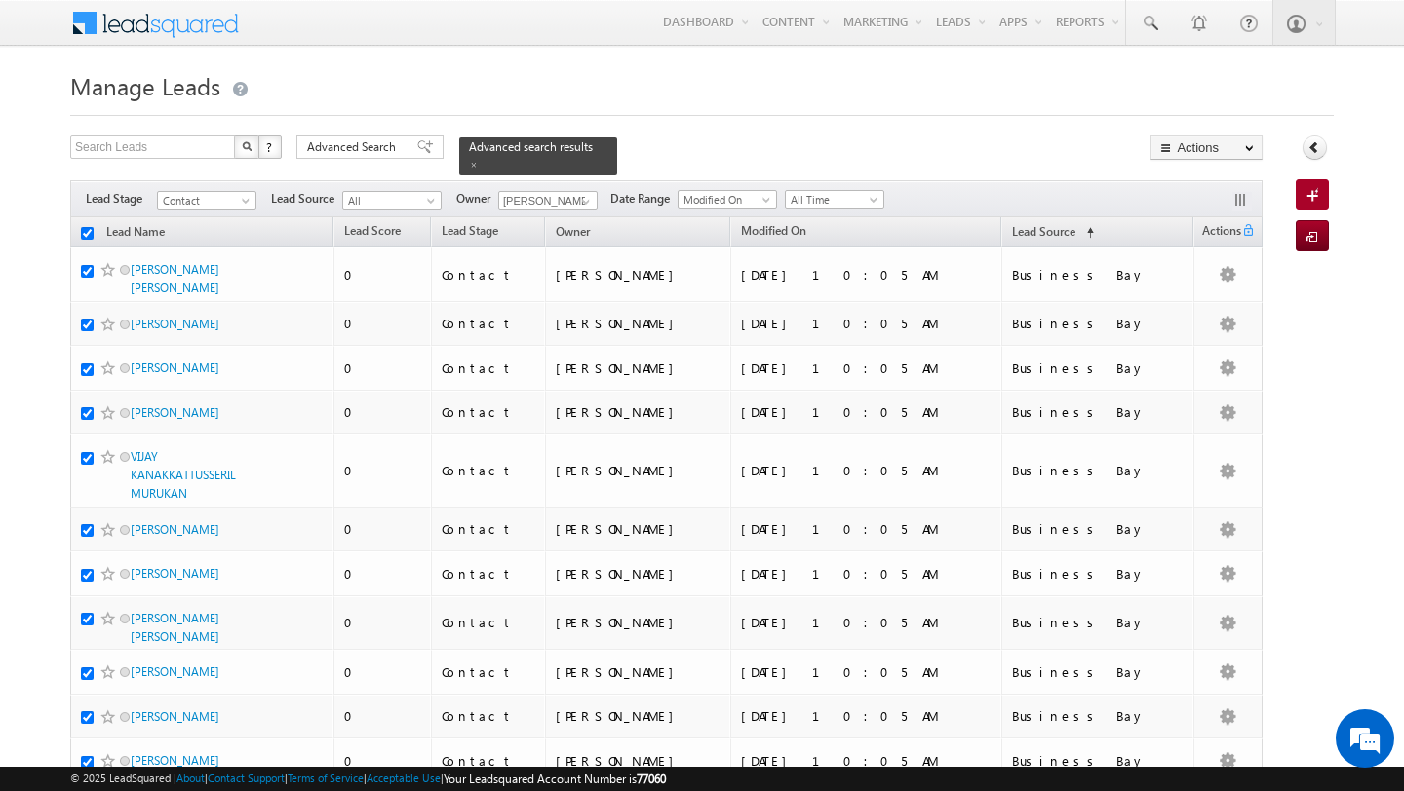
checkbox input "true"
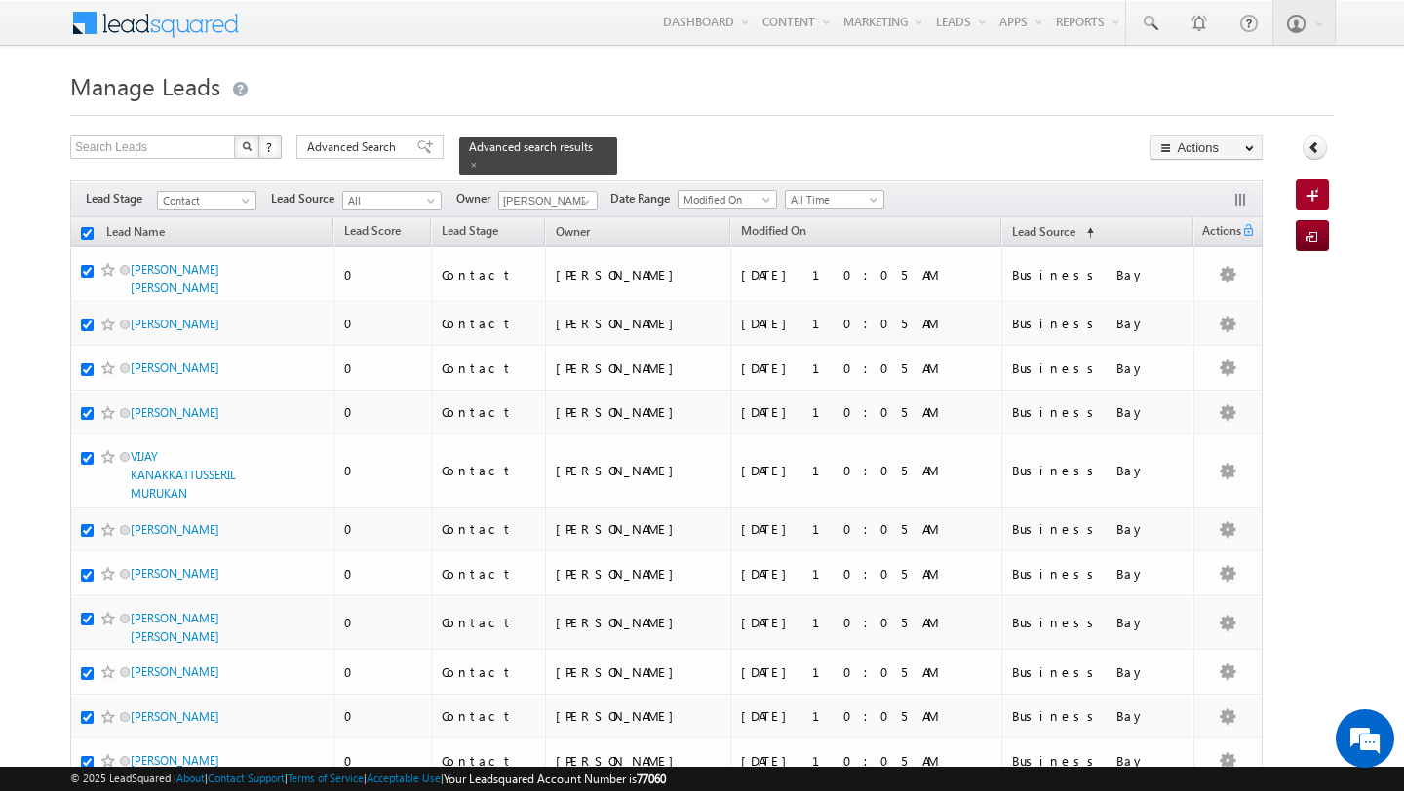
checkbox input "true"
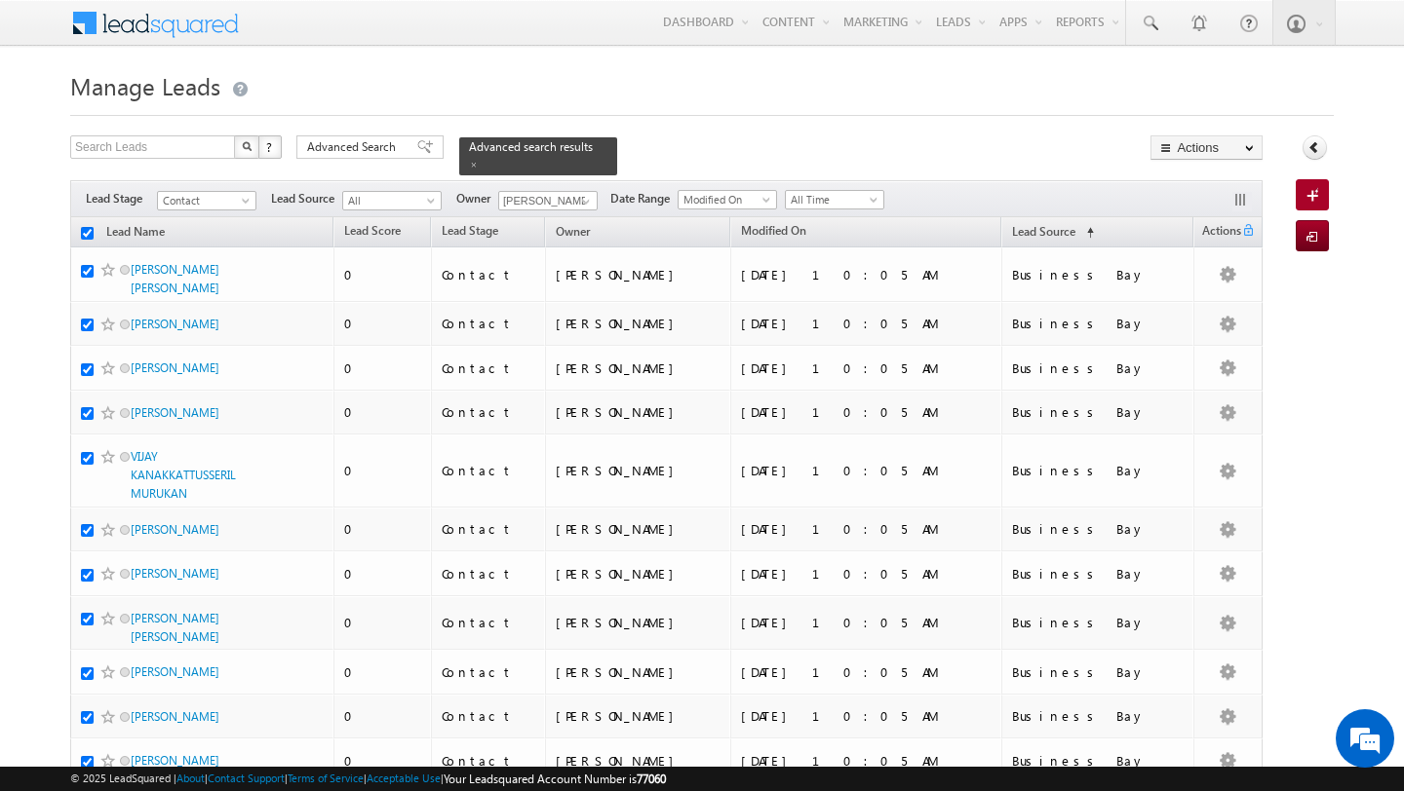
checkbox input "true"
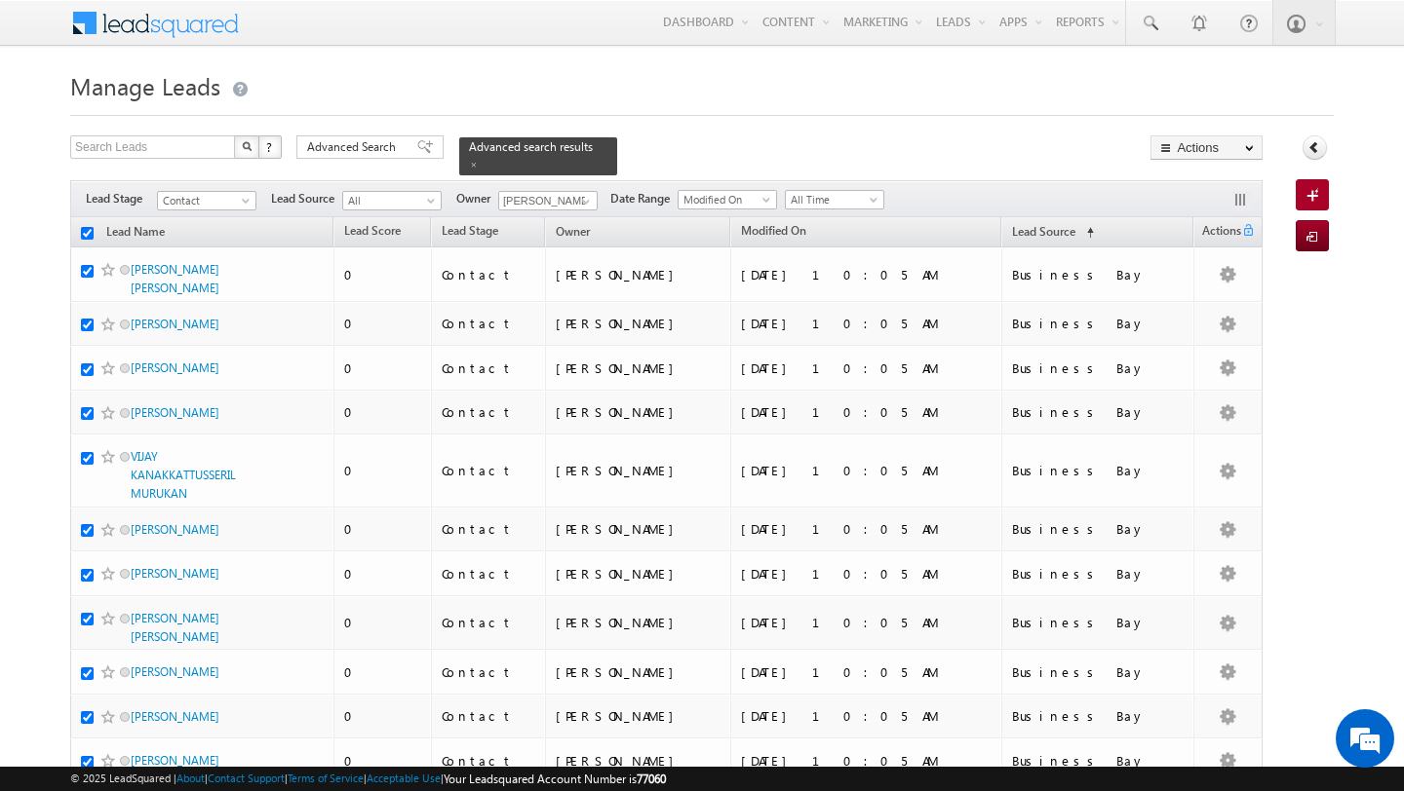
checkbox input "true"
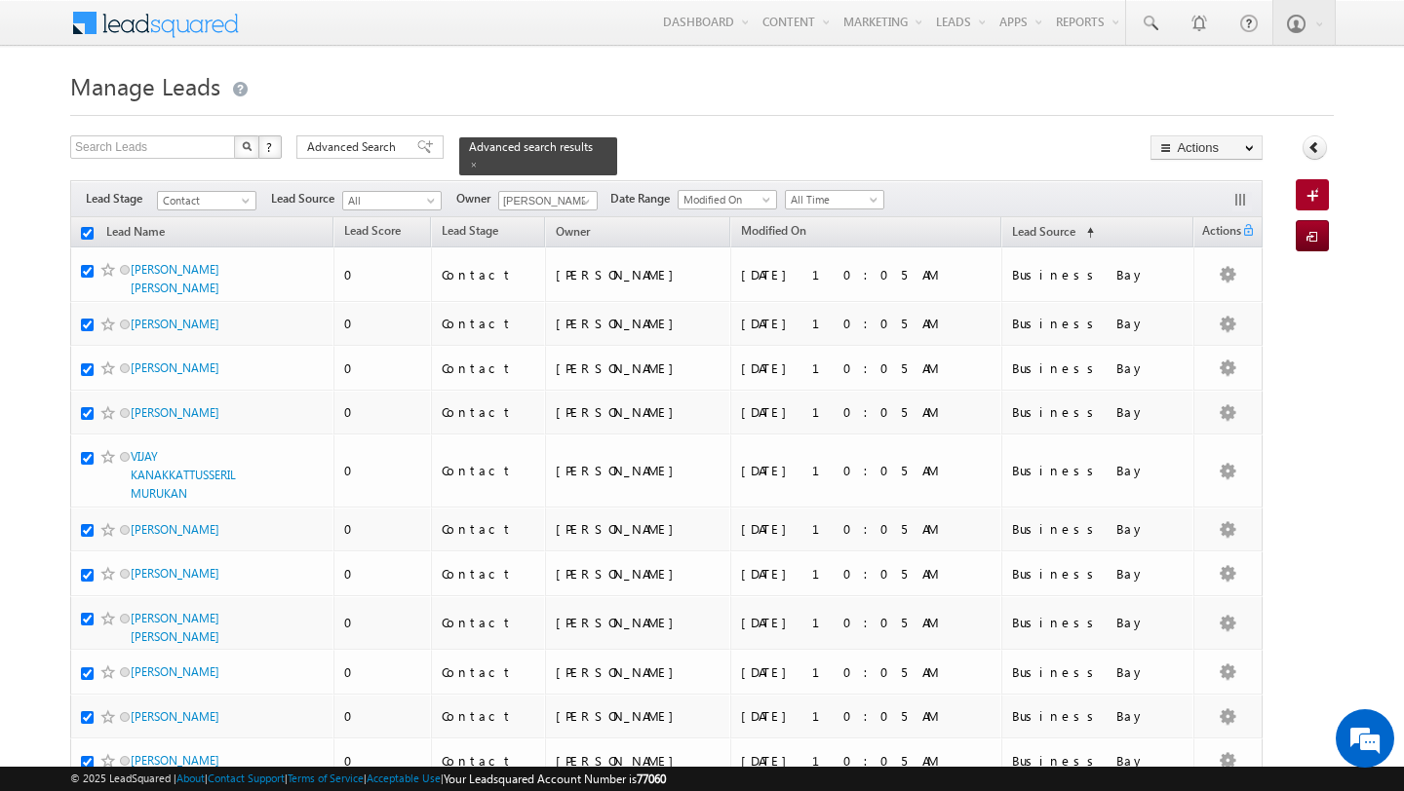
checkbox input "true"
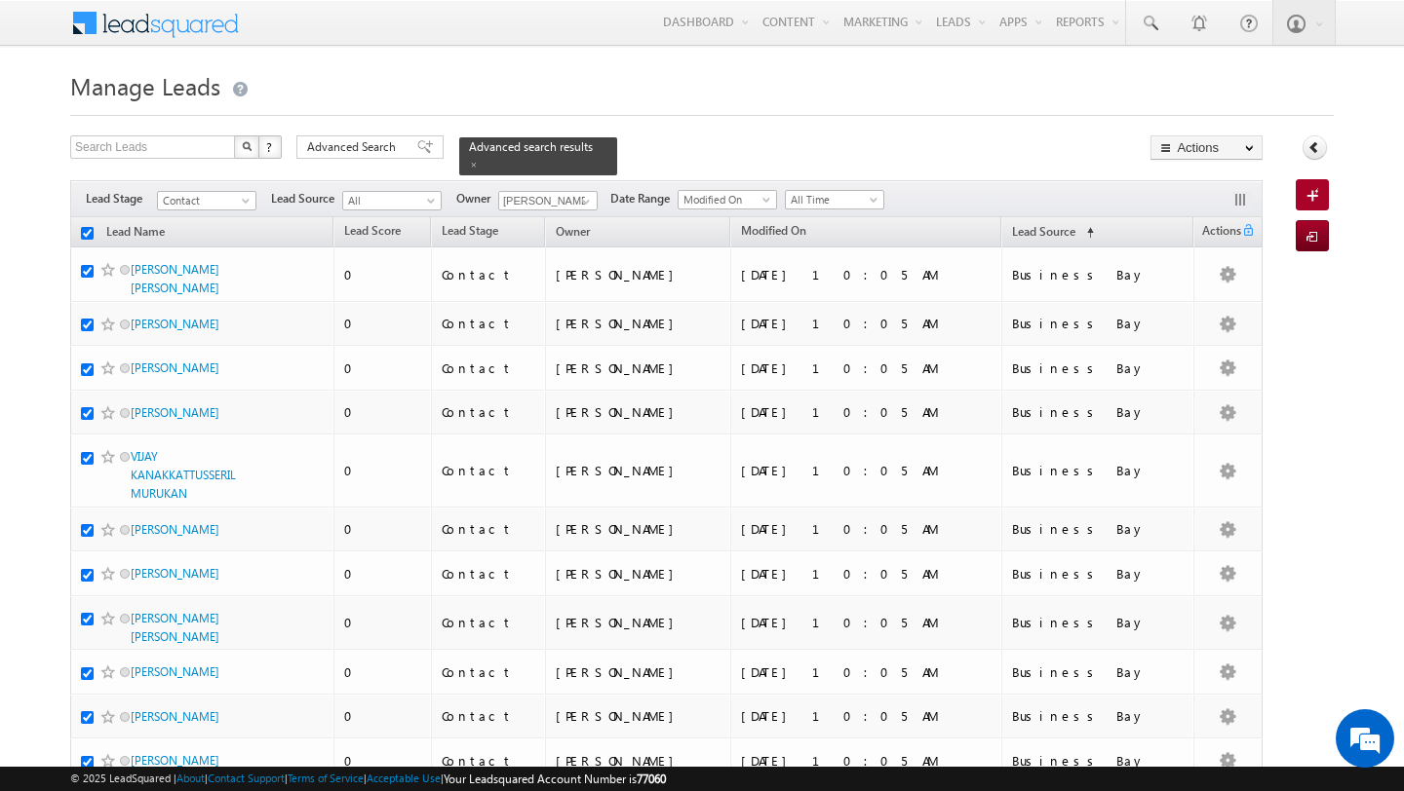
checkbox input "true"
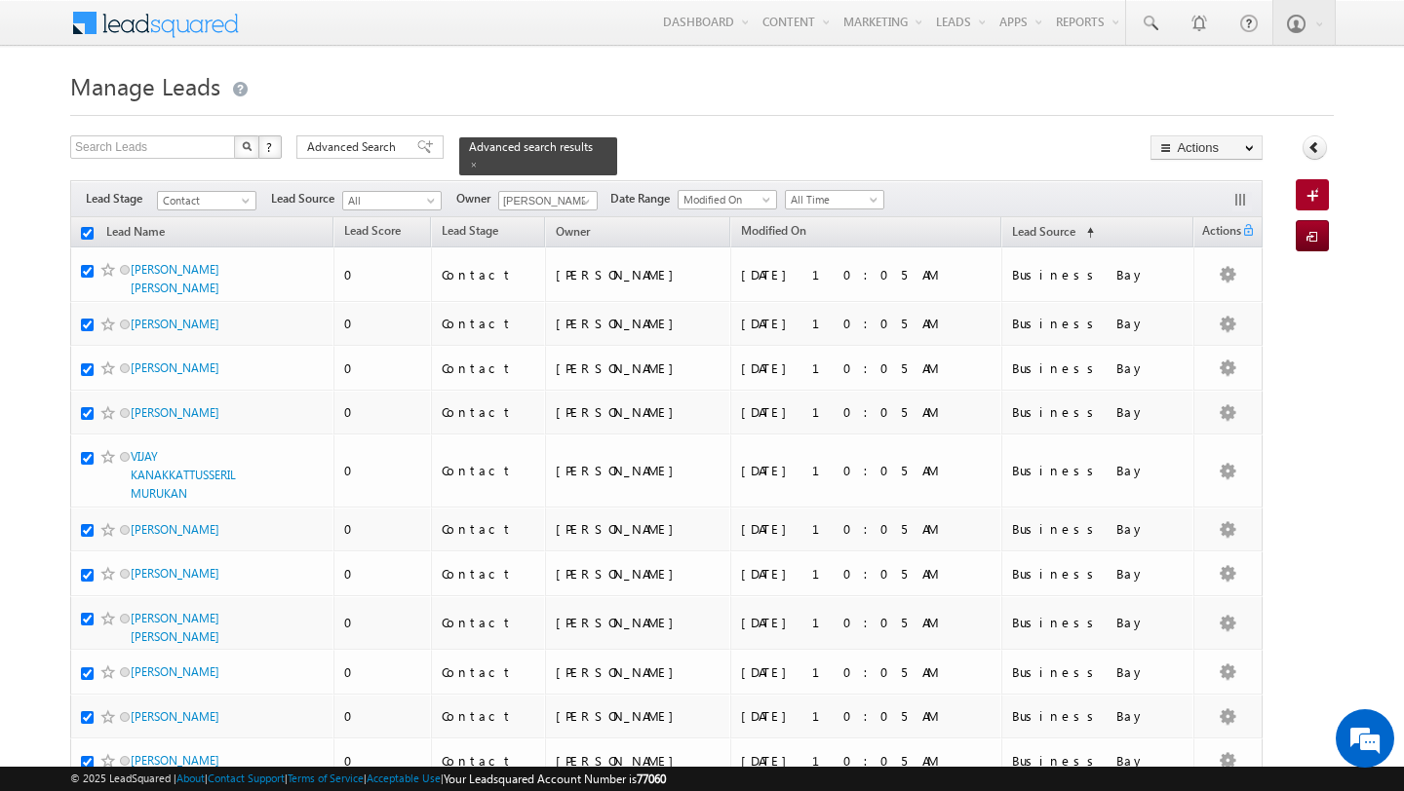
checkbox input "true"
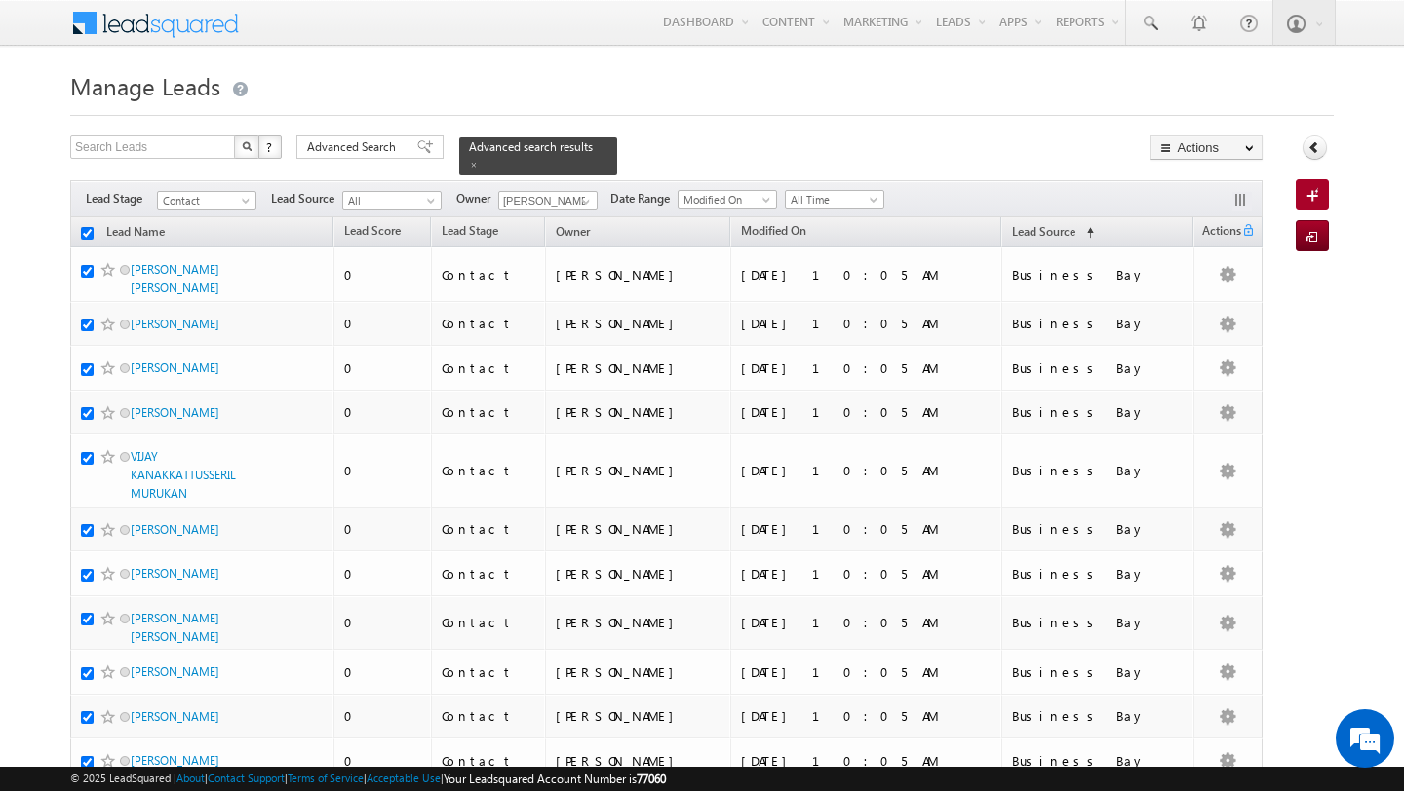
checkbox input "true"
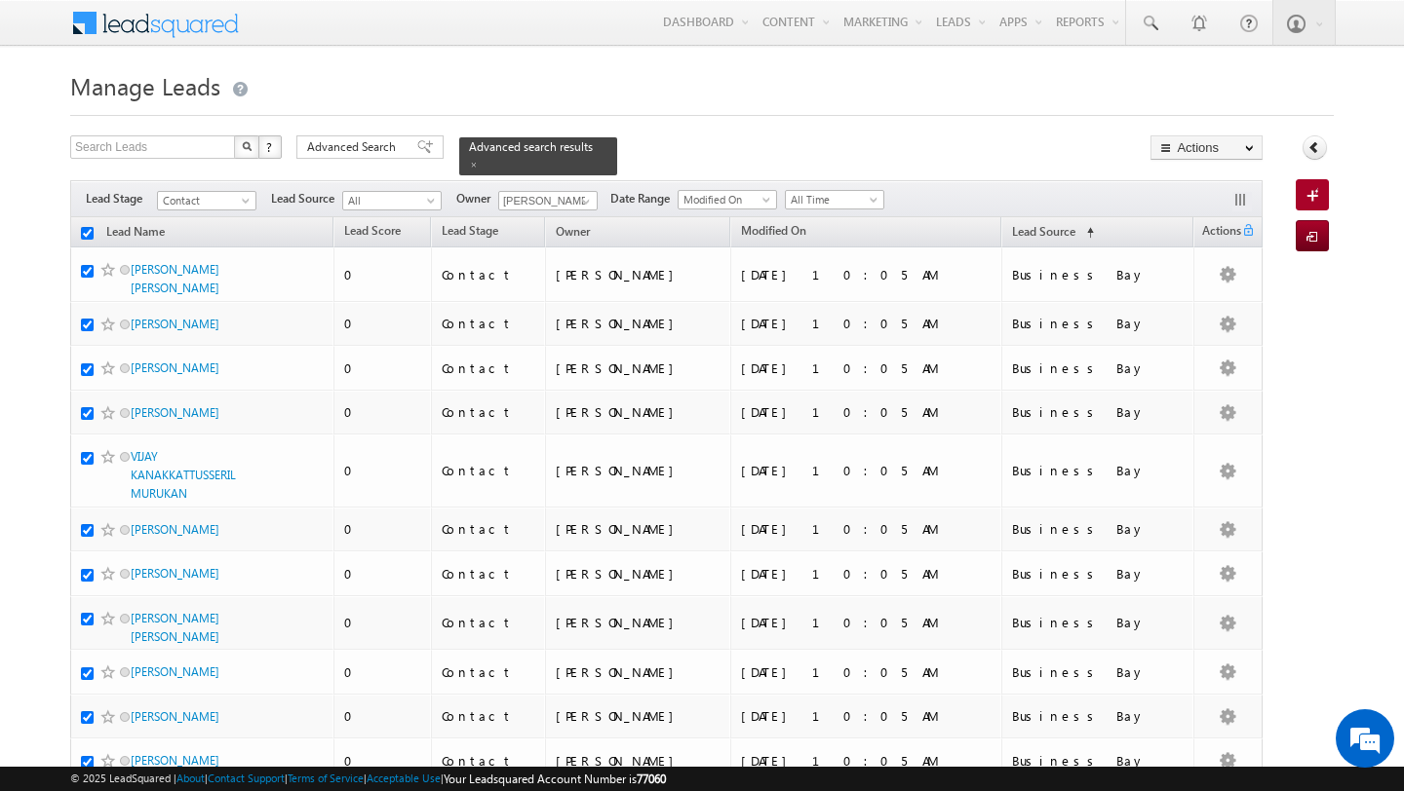
checkbox input "true"
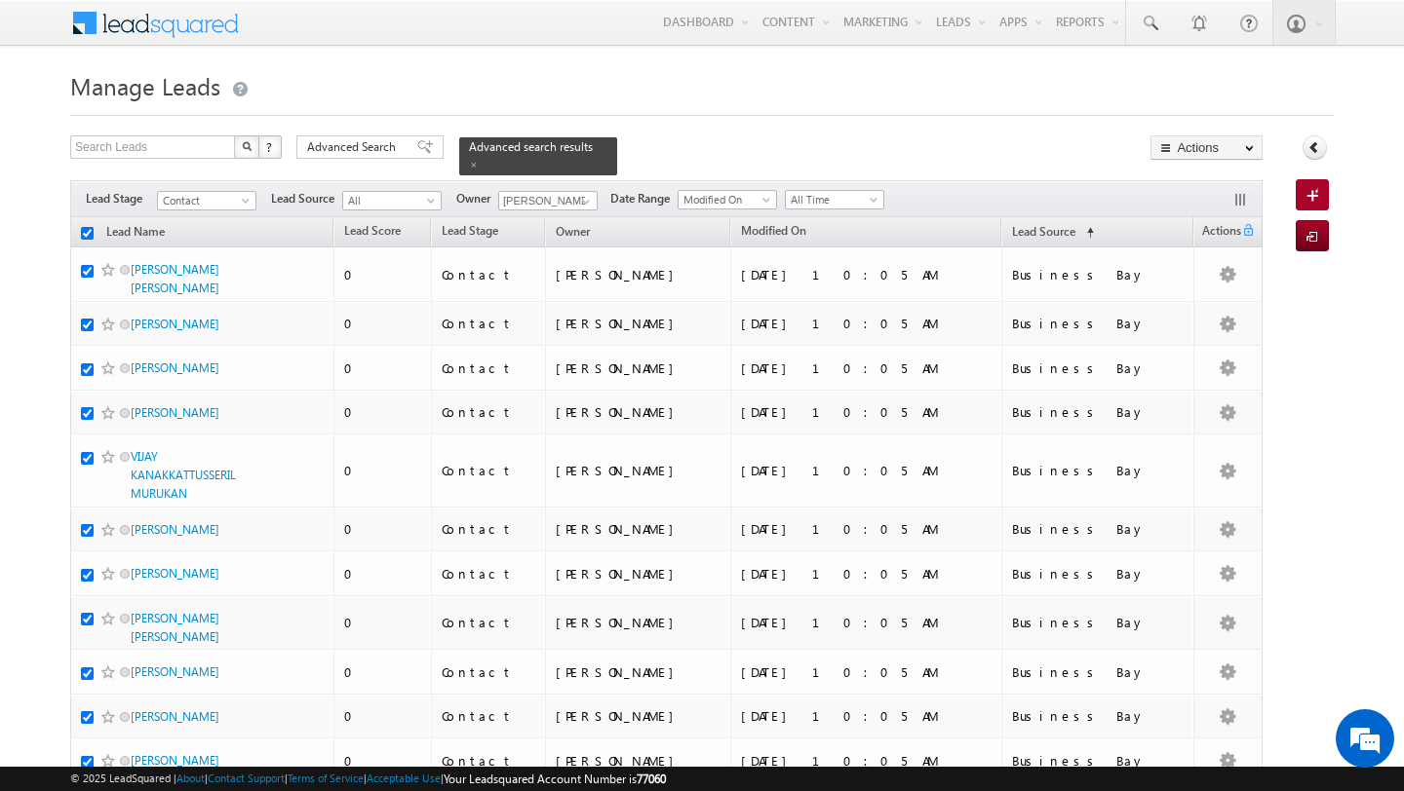
checkbox input "true"
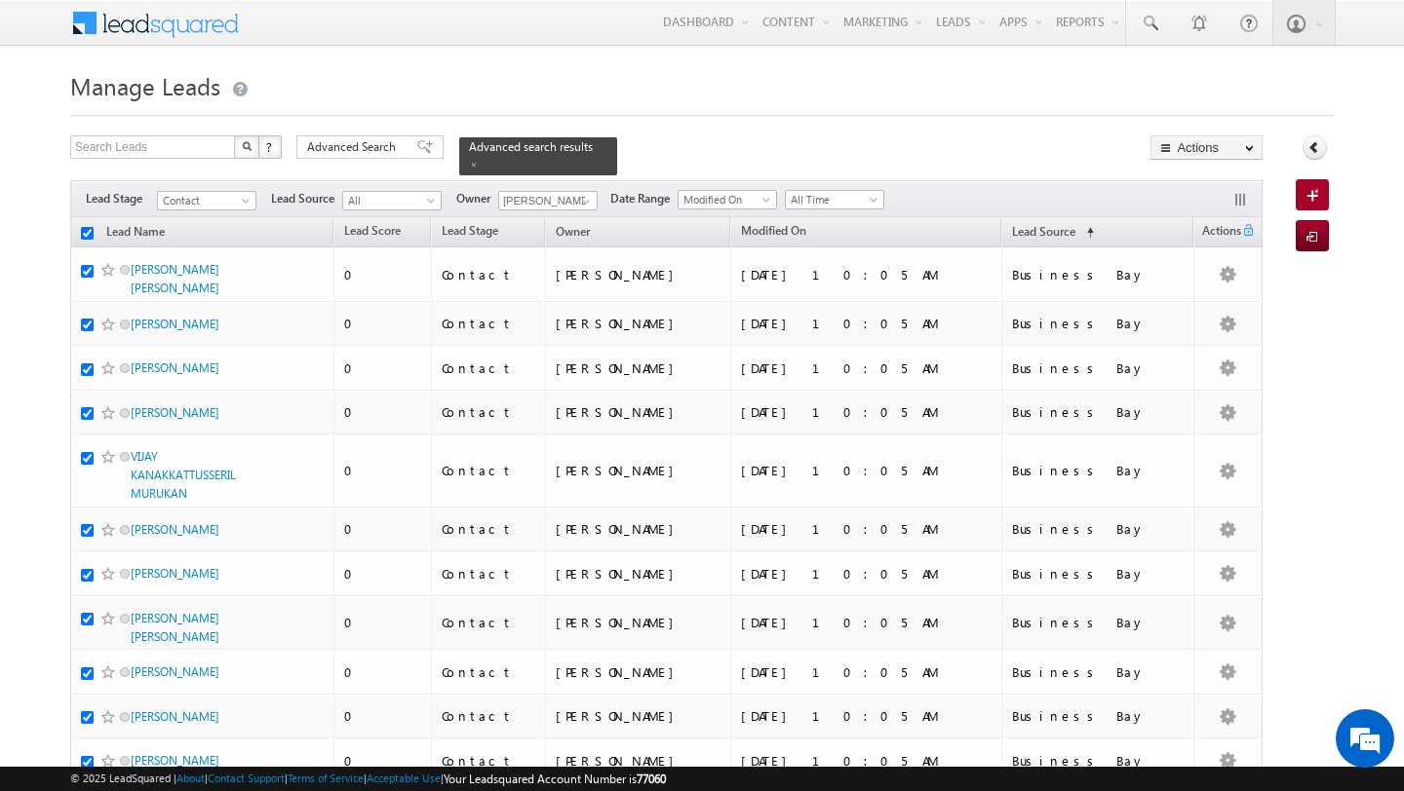
checkbox input "true"
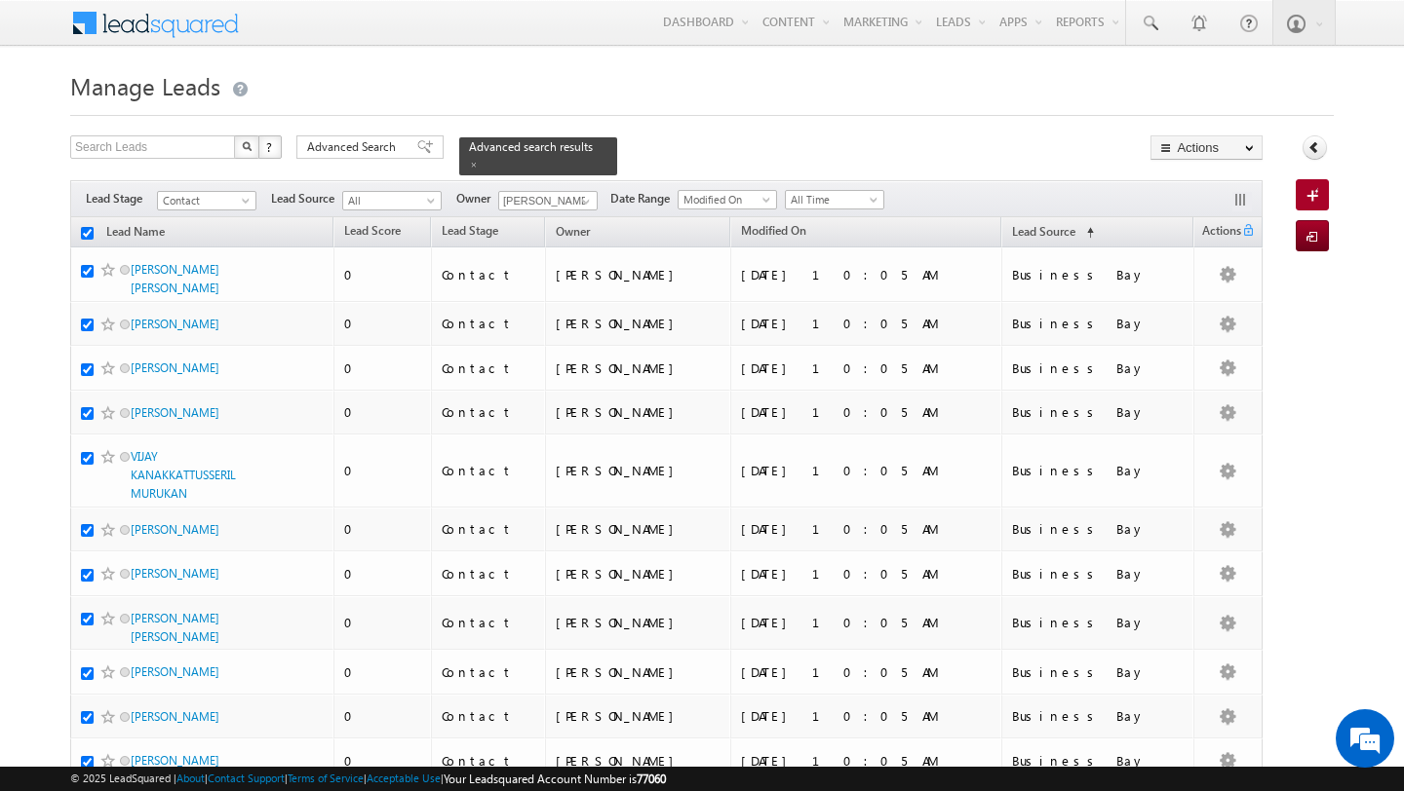
checkbox input "true"
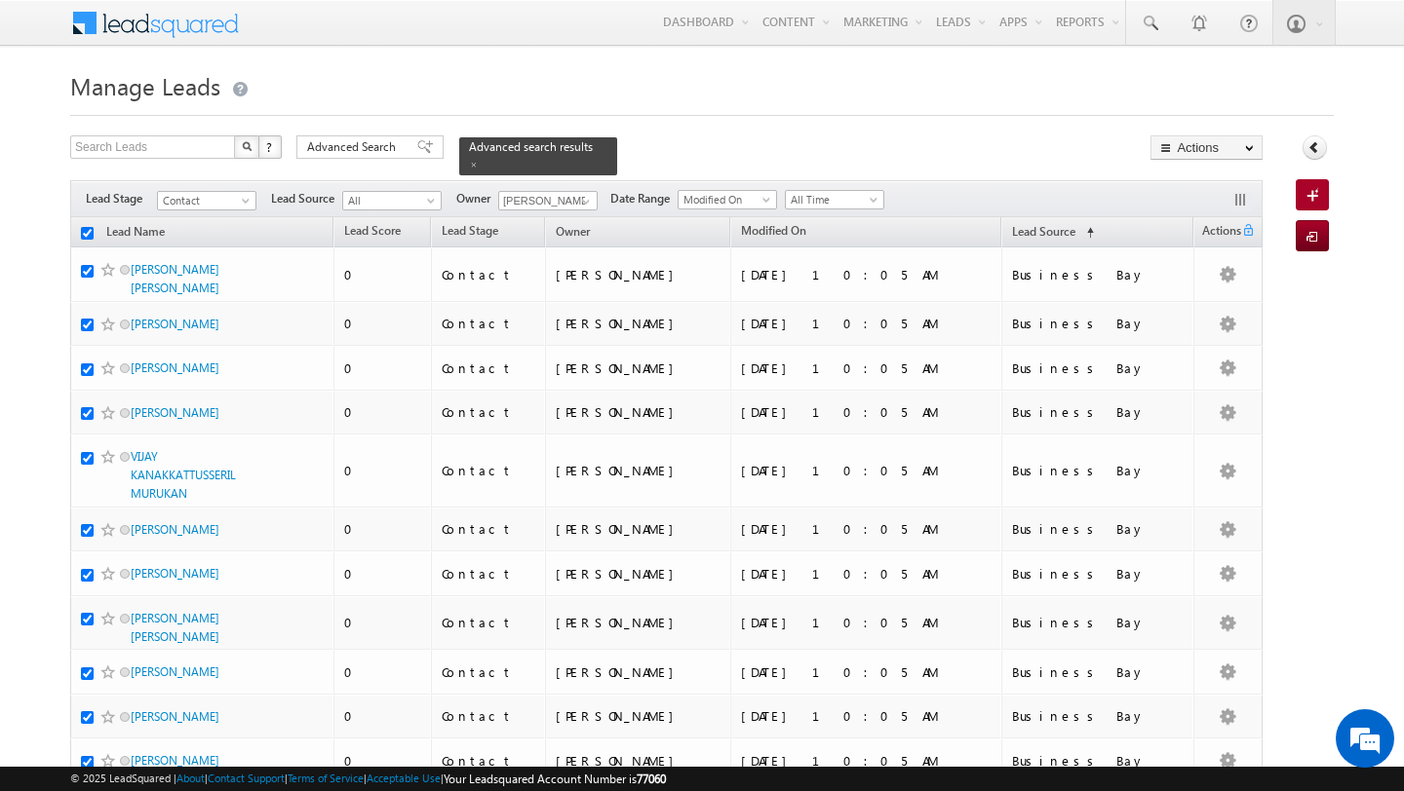
checkbox input "true"
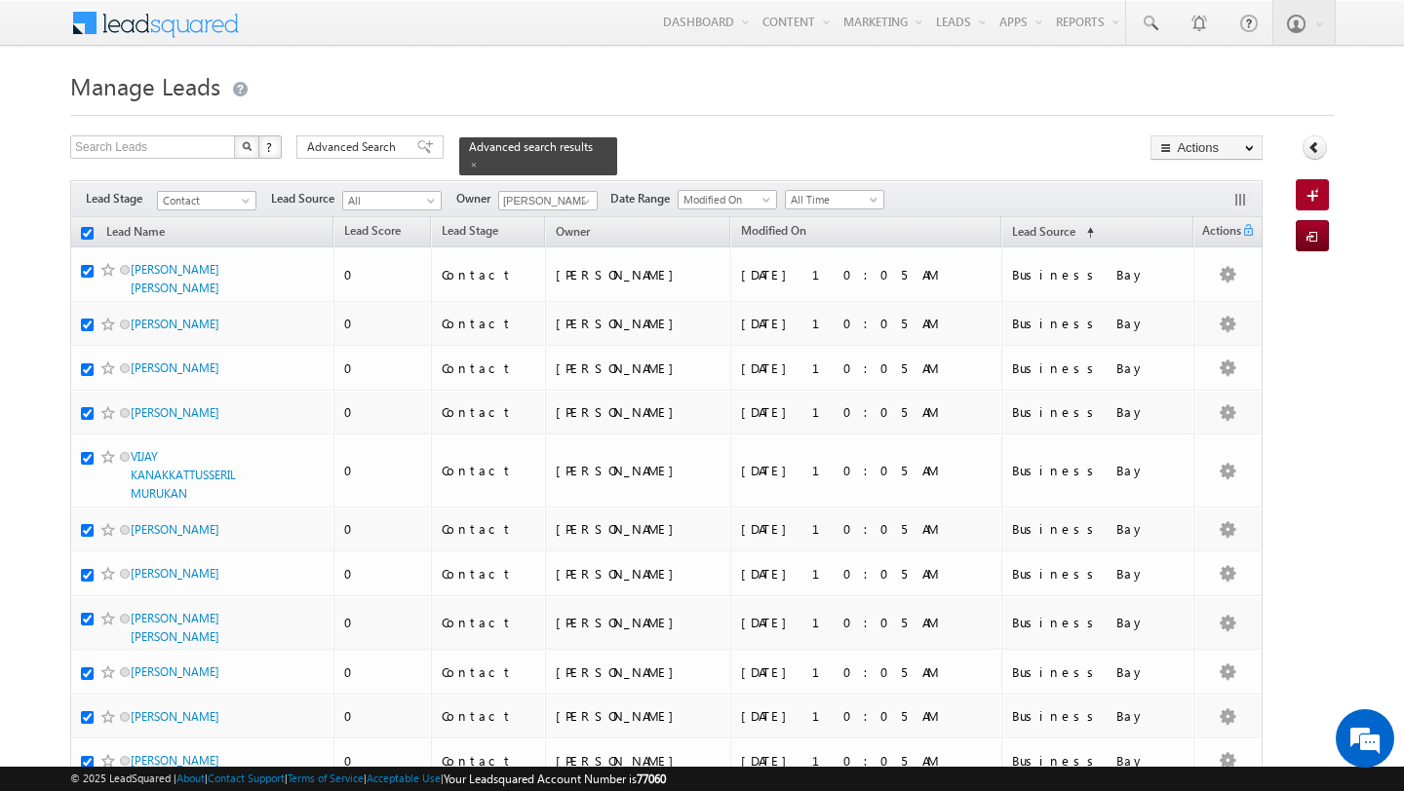
checkbox input "true"
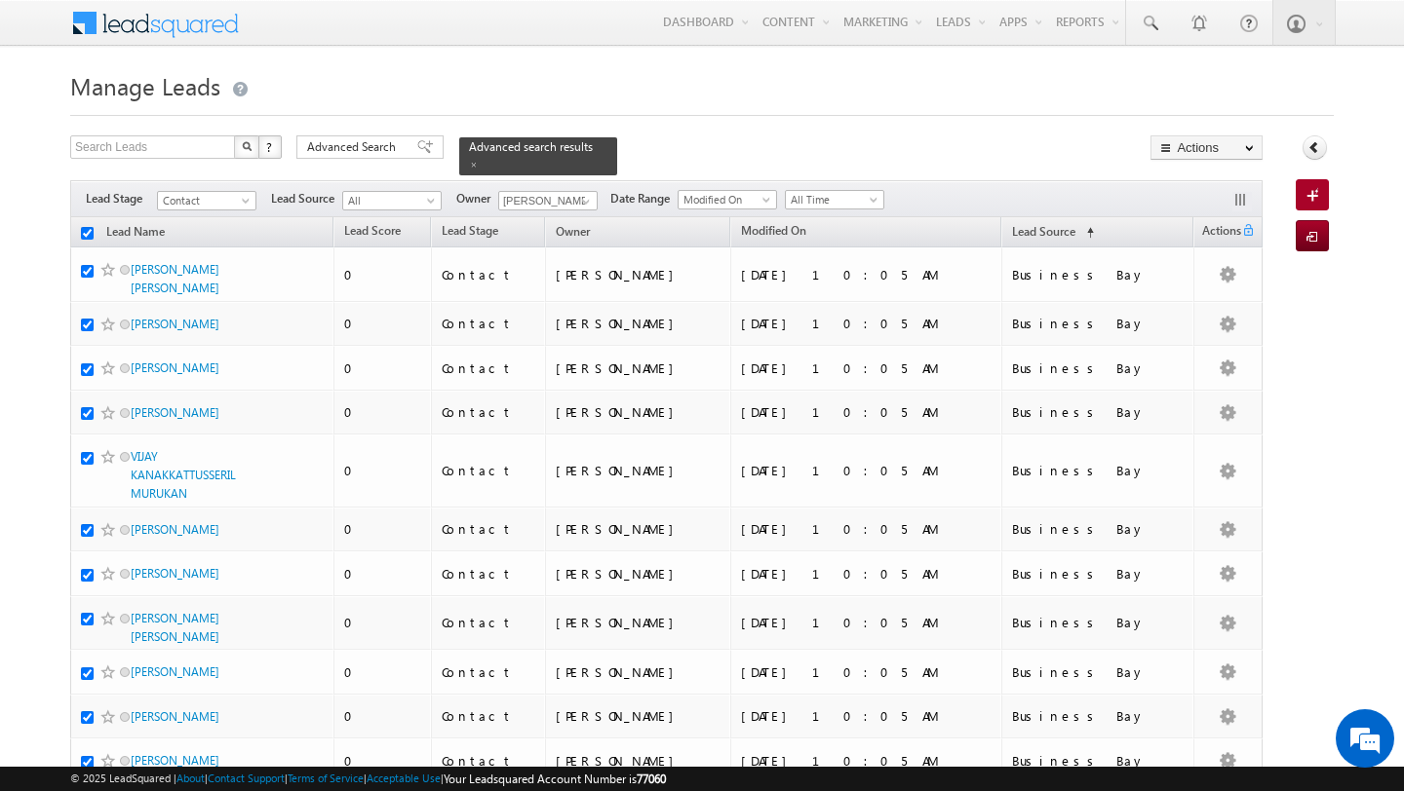
checkbox input "true"
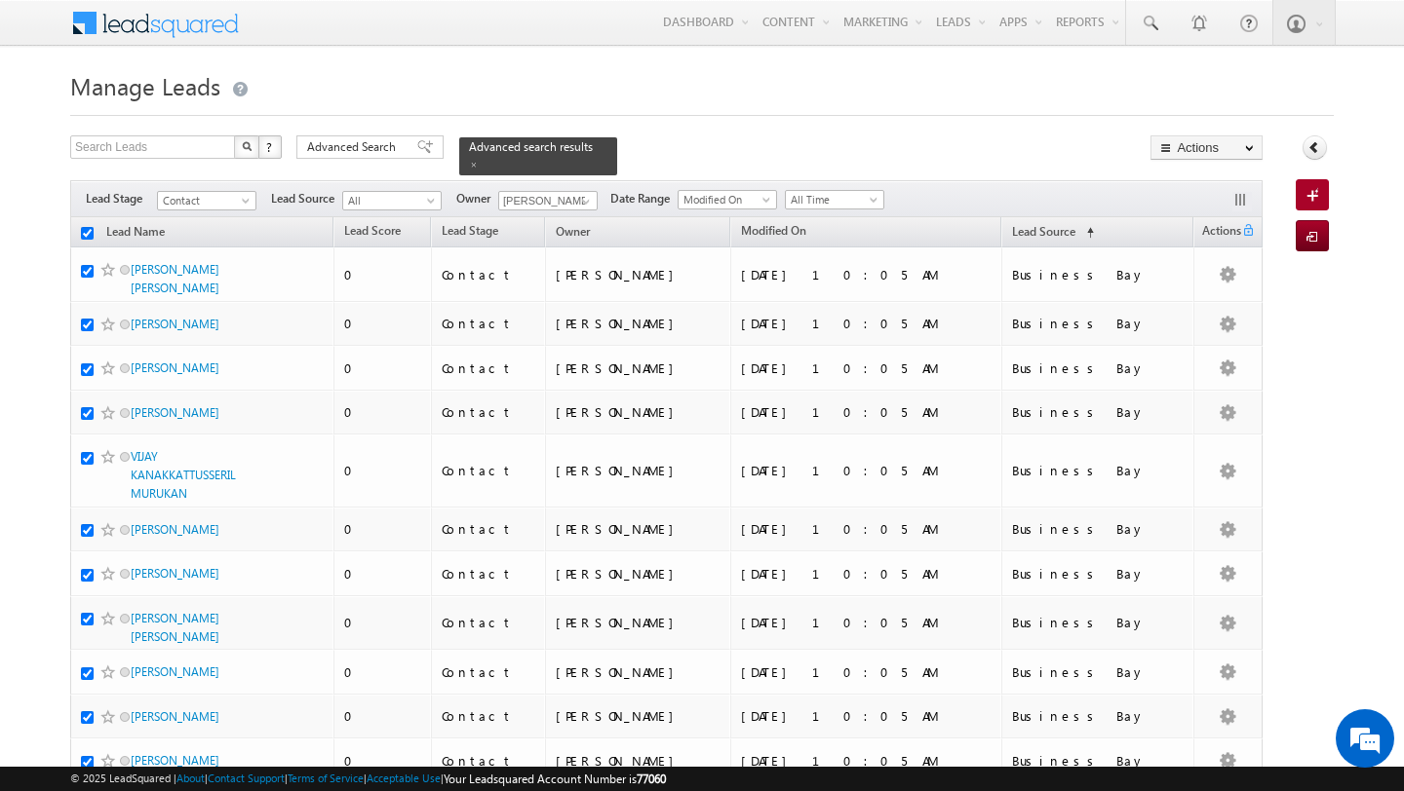
checkbox input "true"
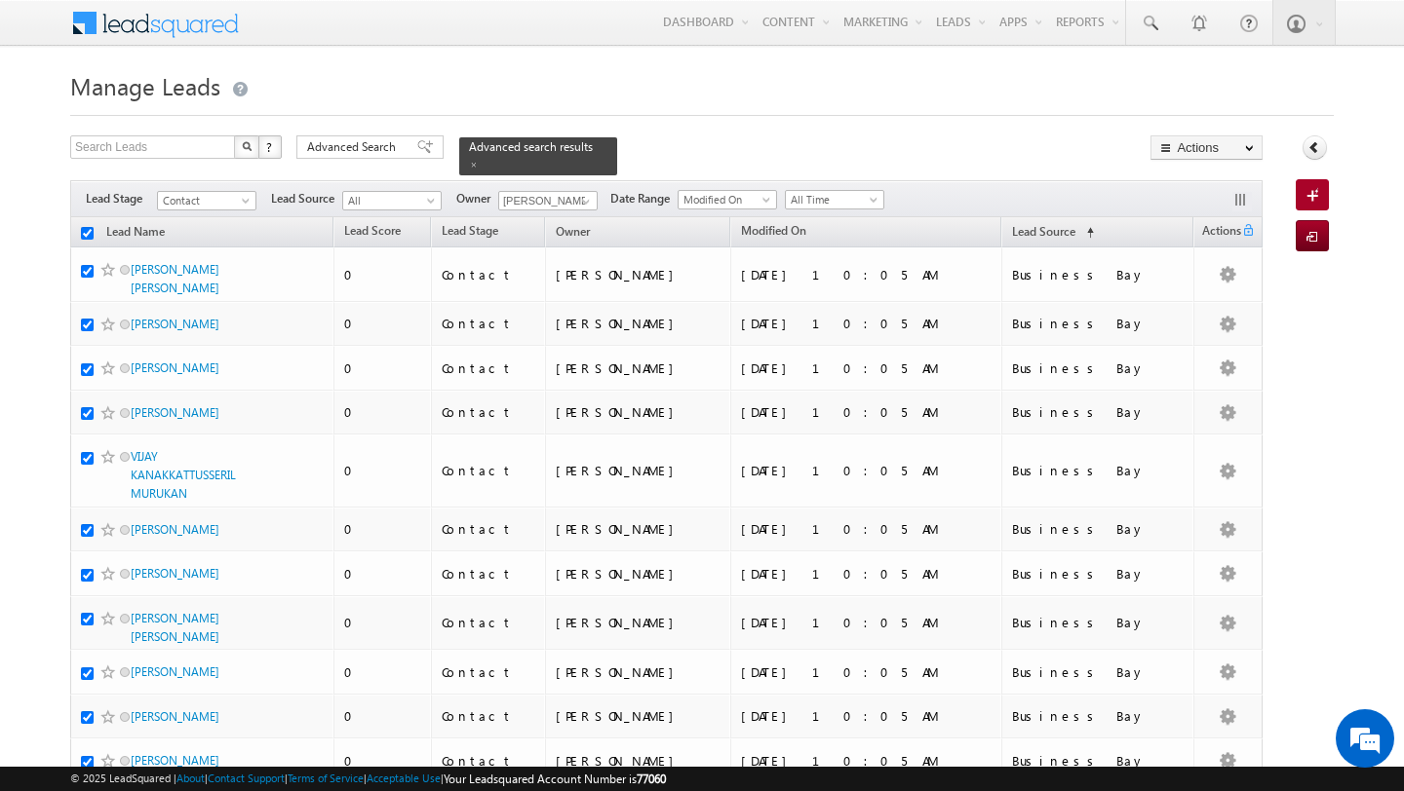
checkbox input "true"
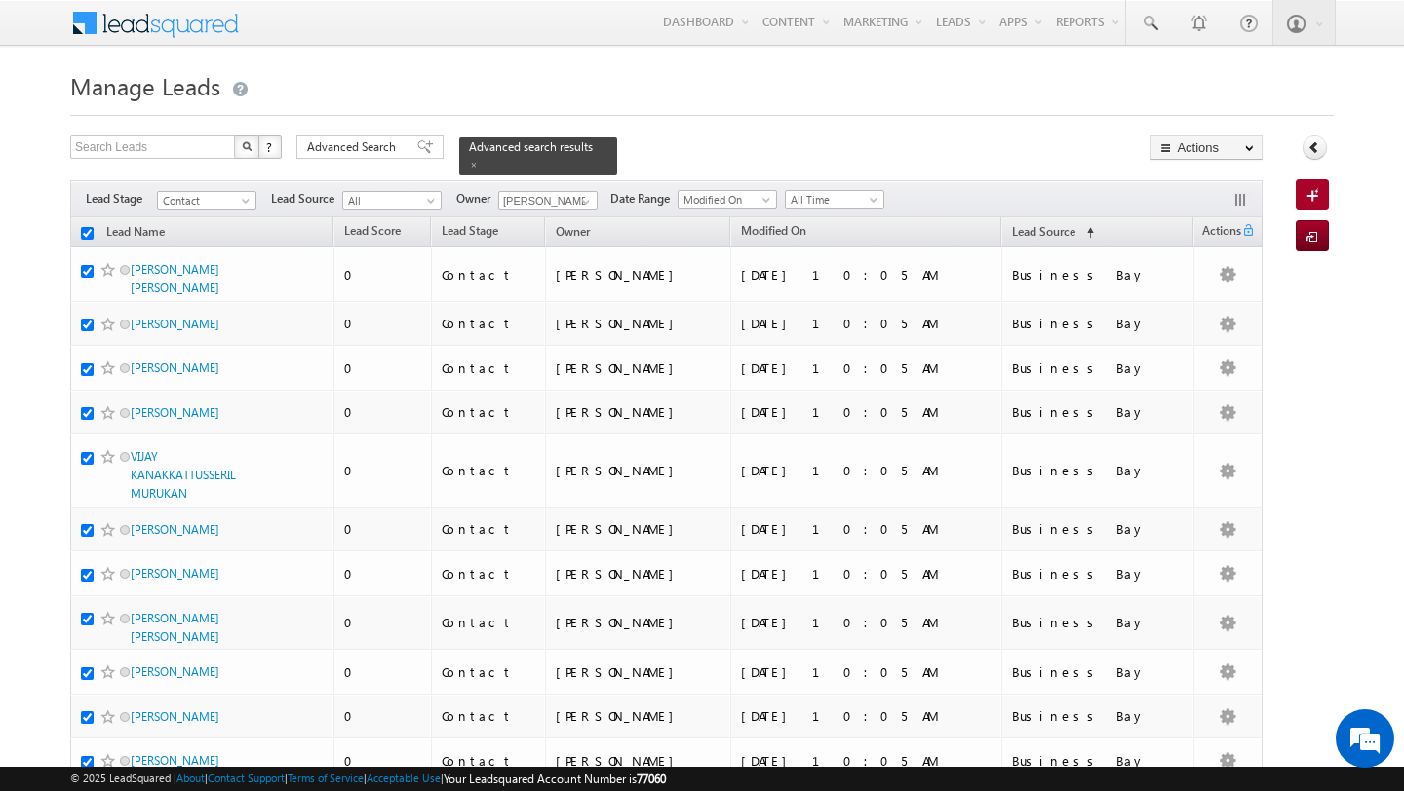
checkbox input "true"
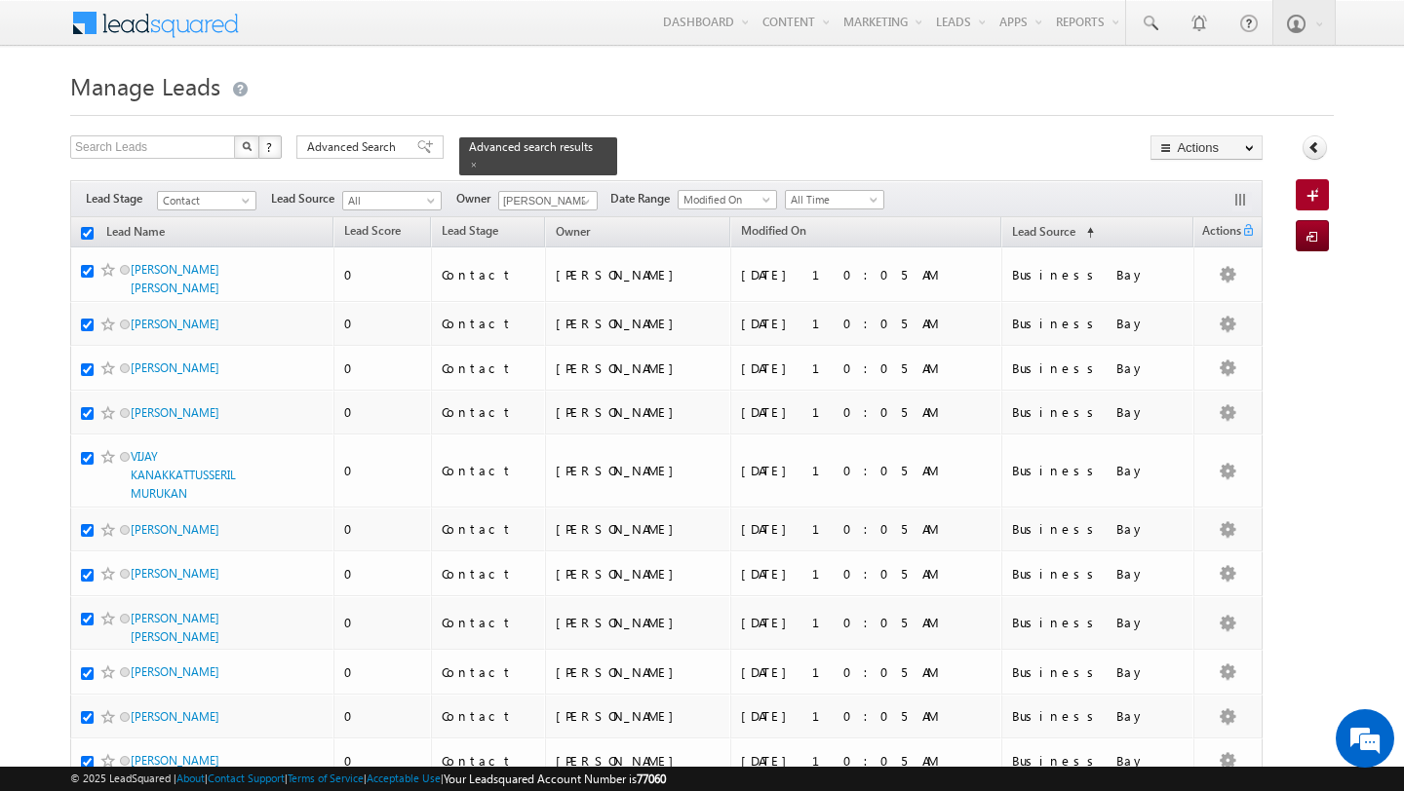
checkbox input "true"
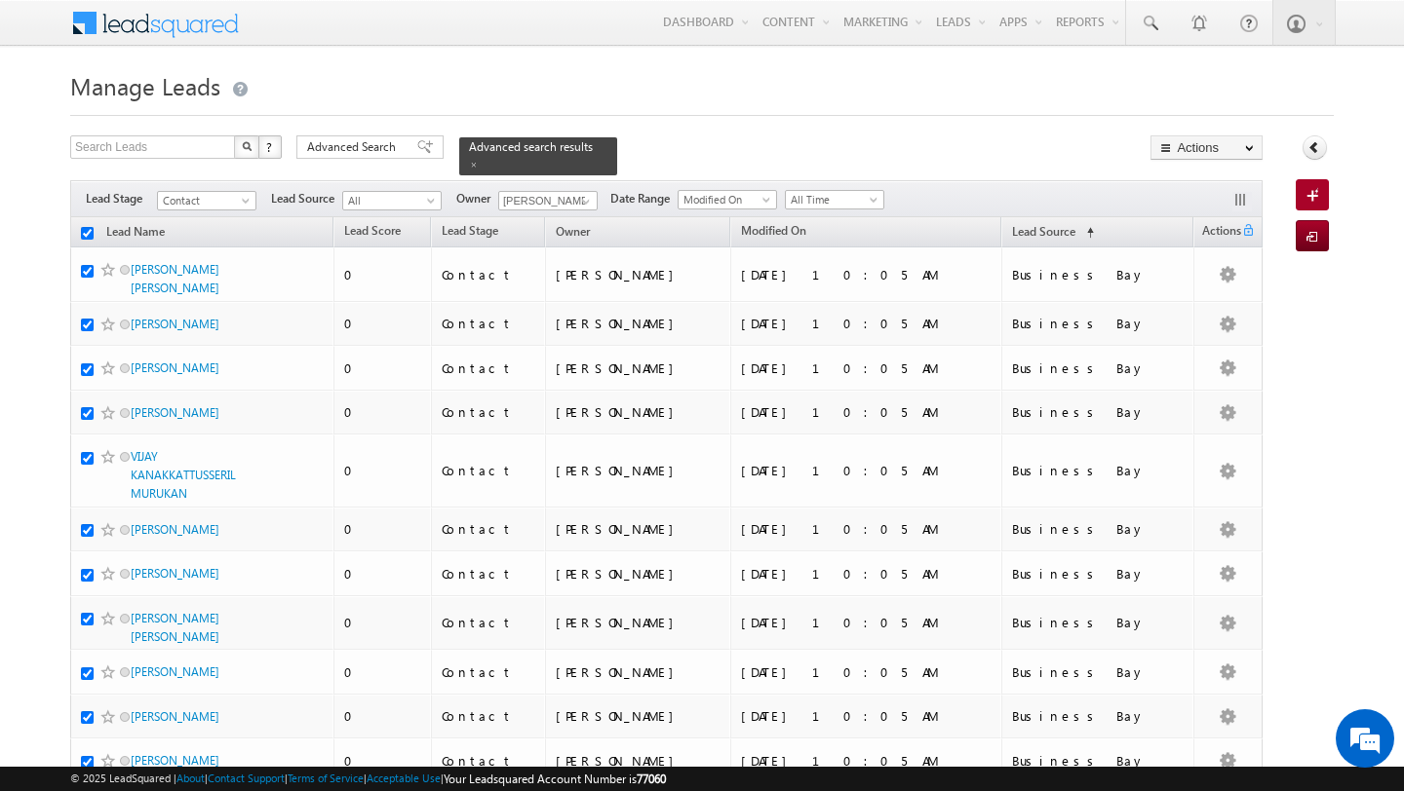
checkbox input "true"
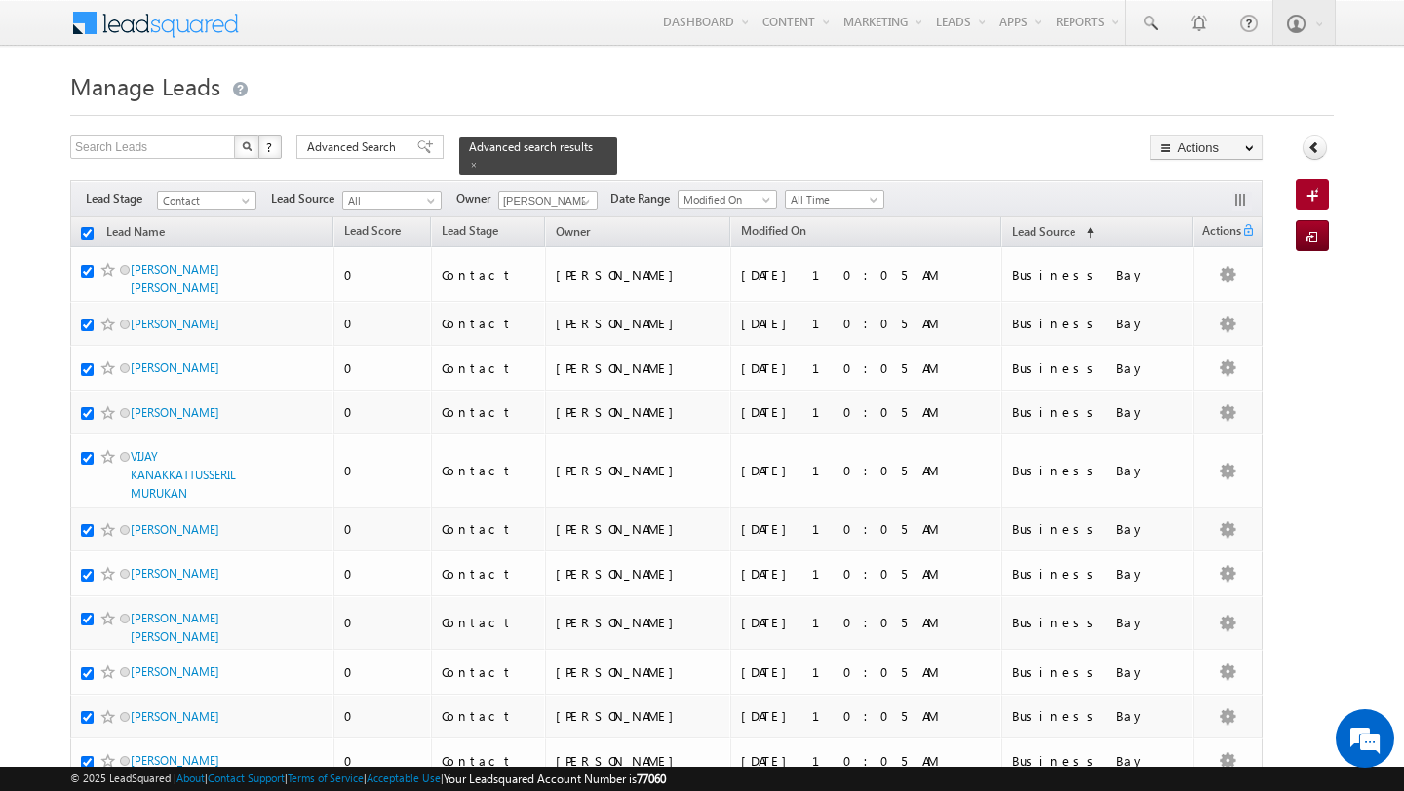
checkbox input "true"
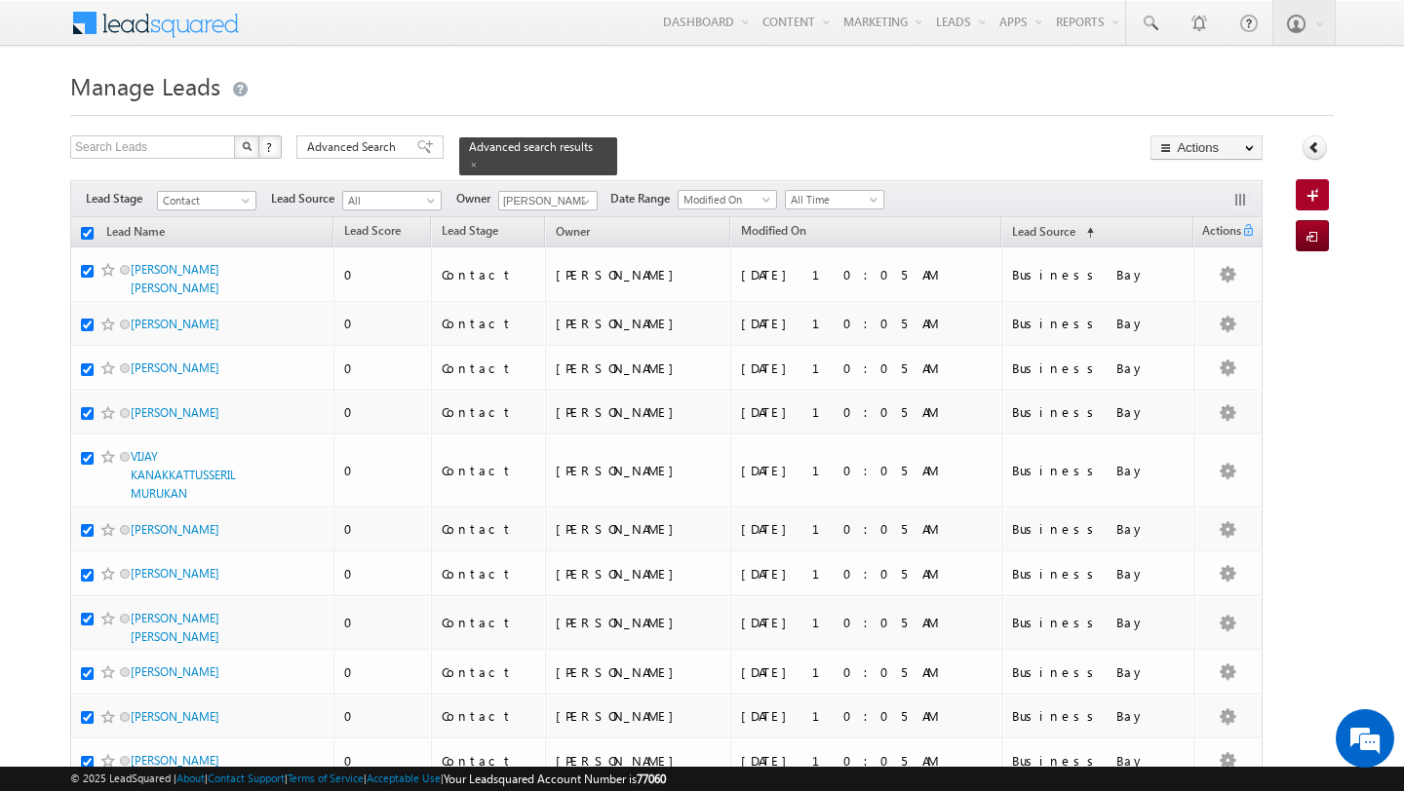
checkbox input "true"
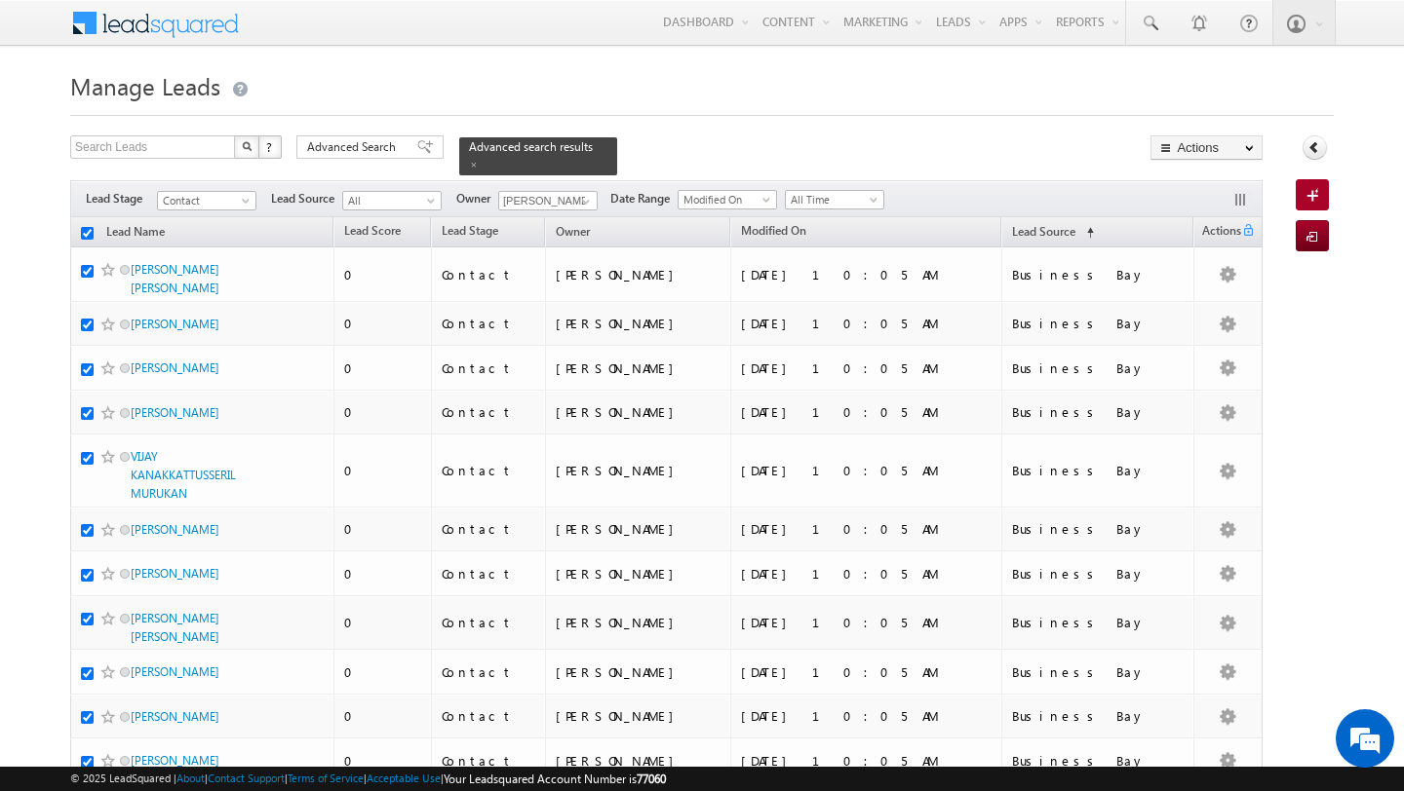
checkbox input "true"
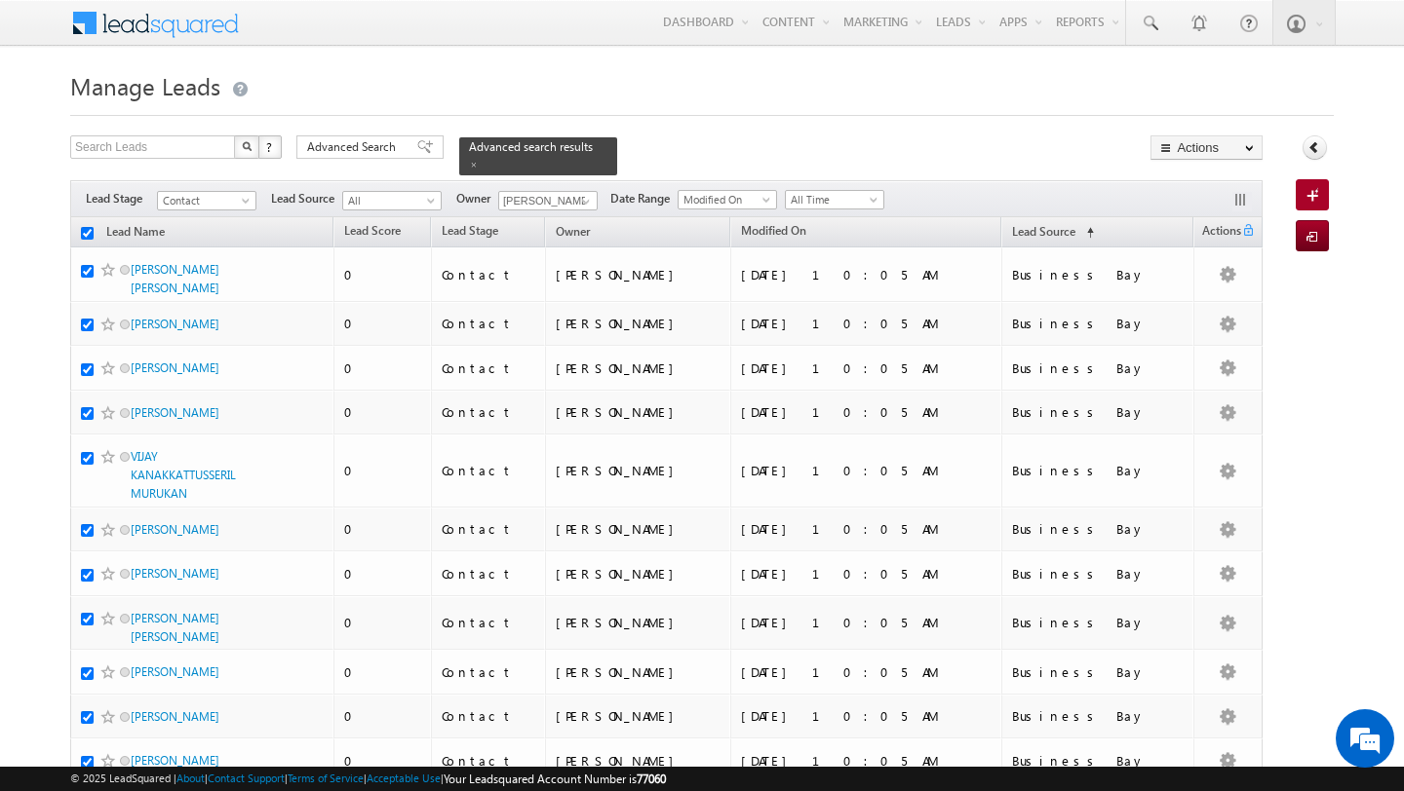
checkbox input "true"
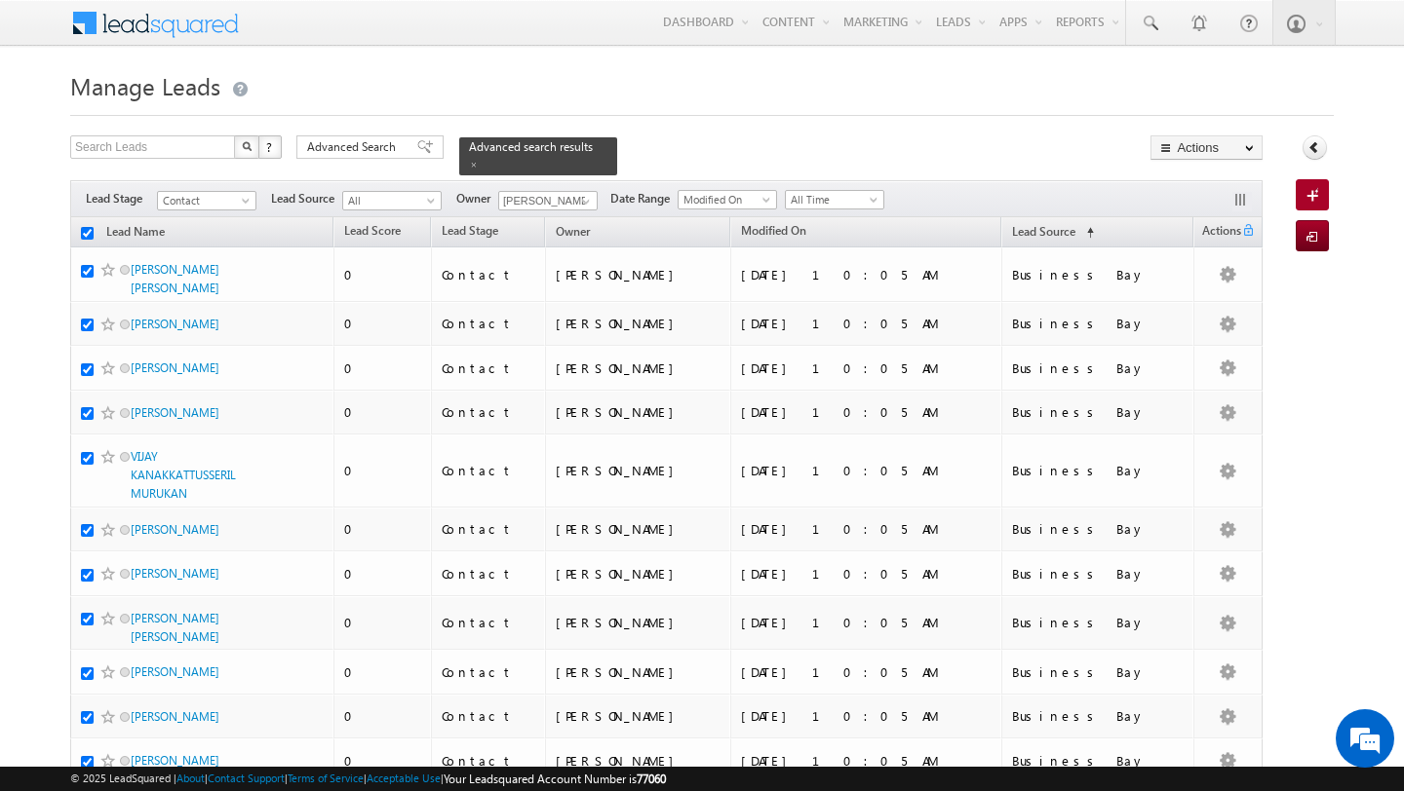
checkbox input "true"
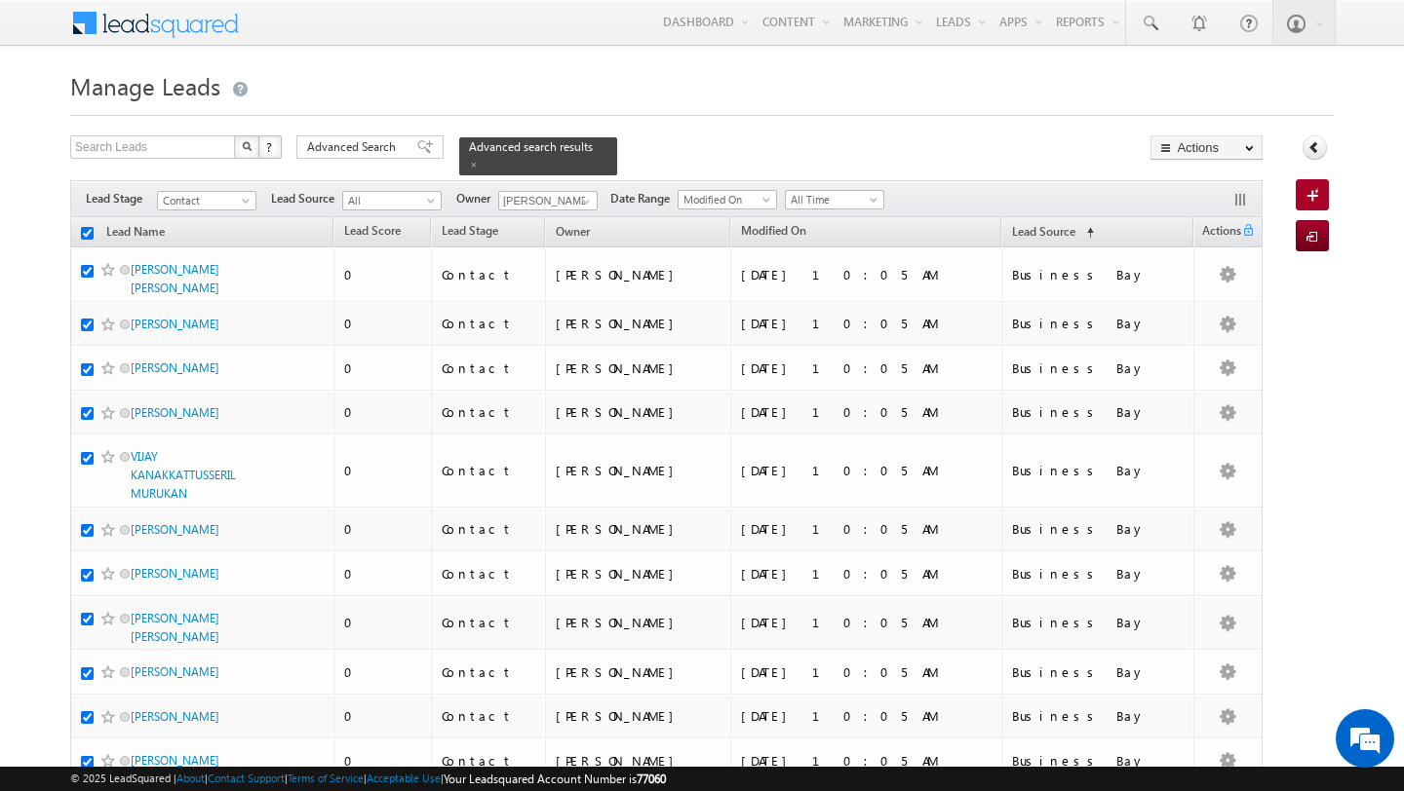
checkbox input "true"
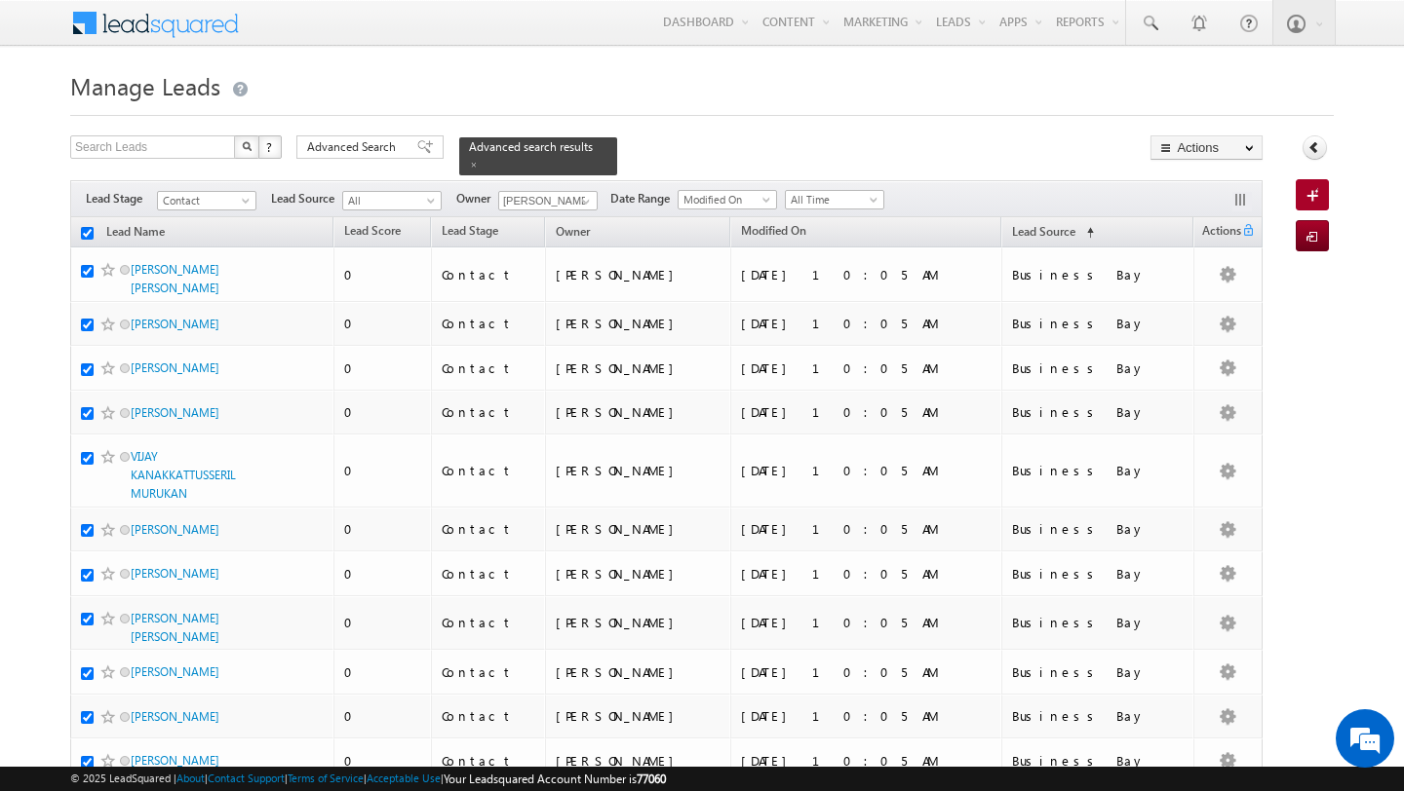
checkbox input "true"
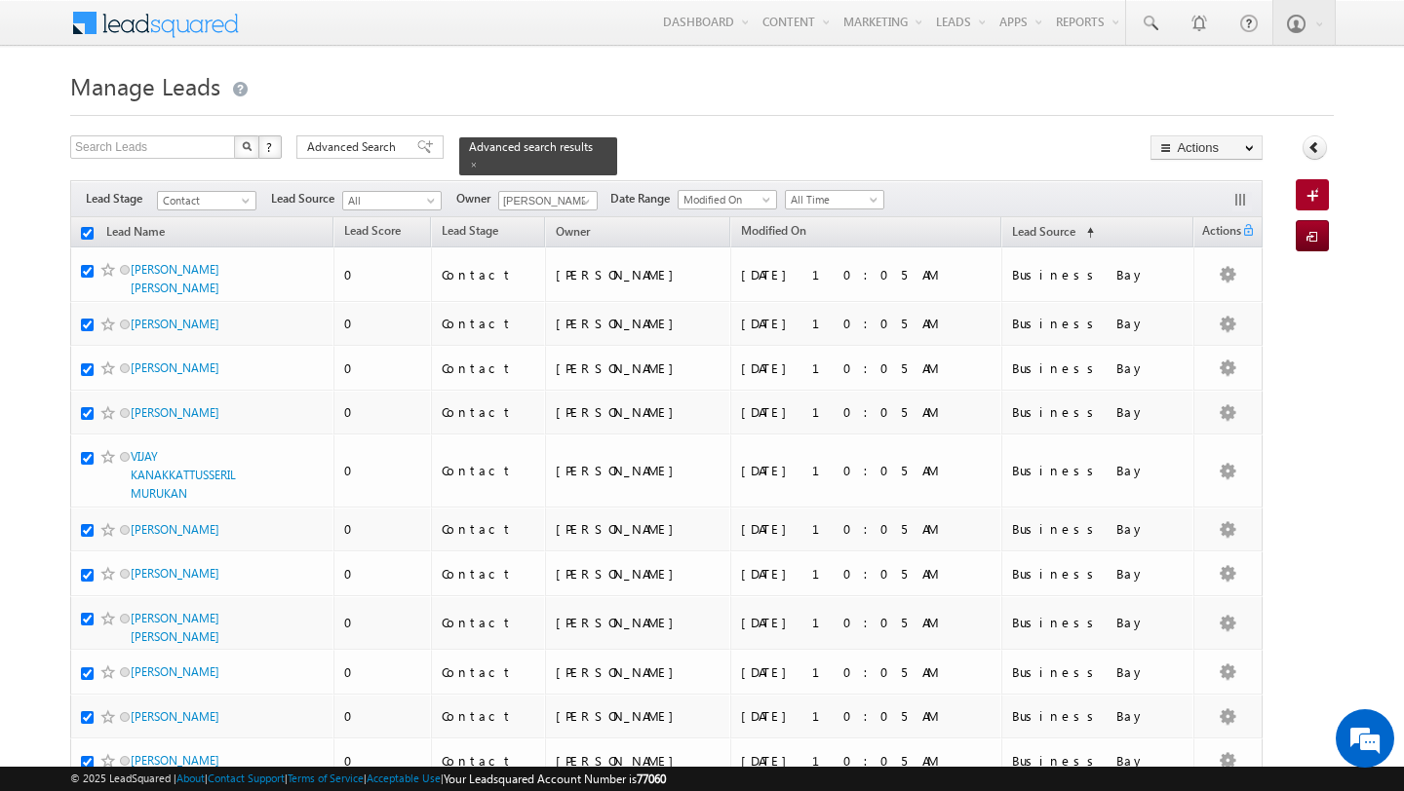
checkbox input "true"
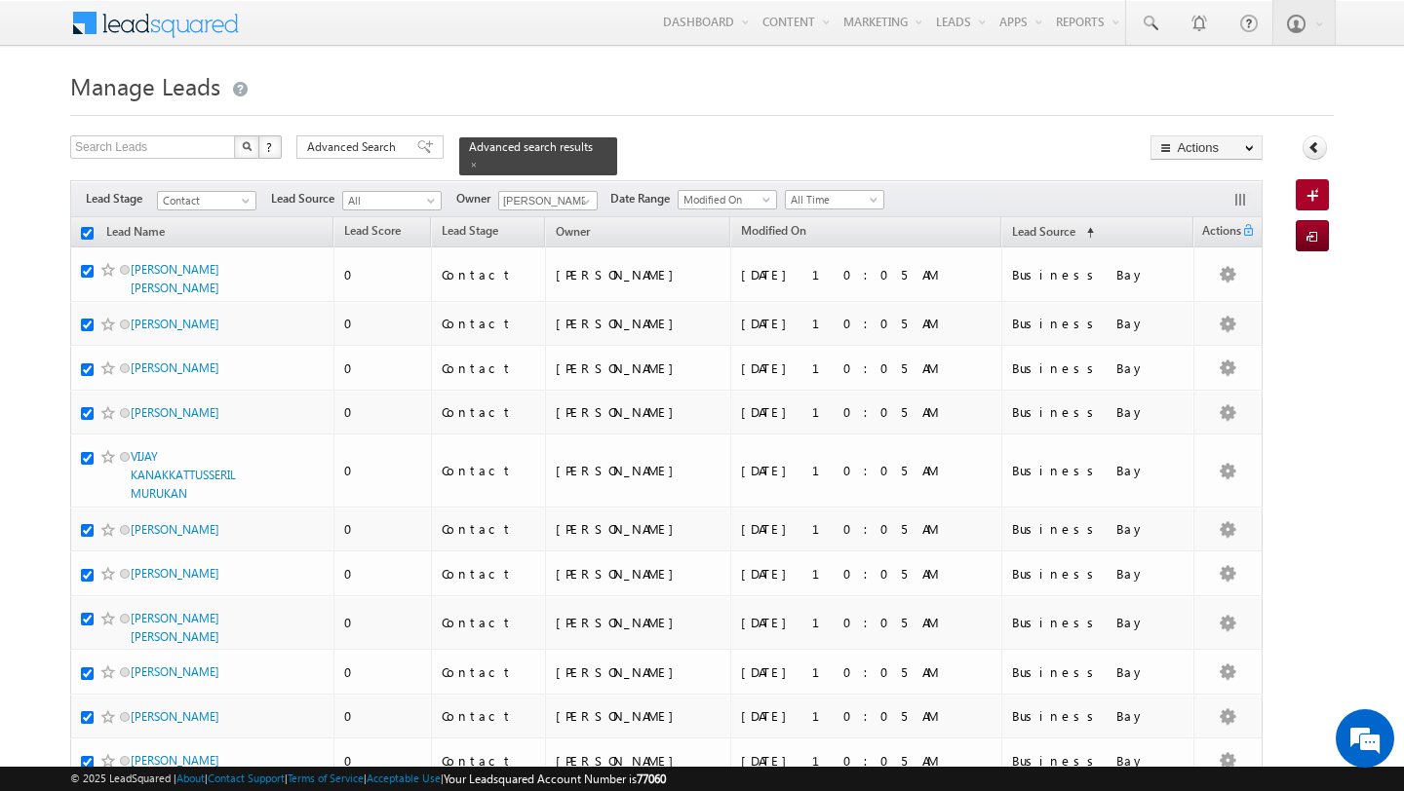
checkbox input "true"
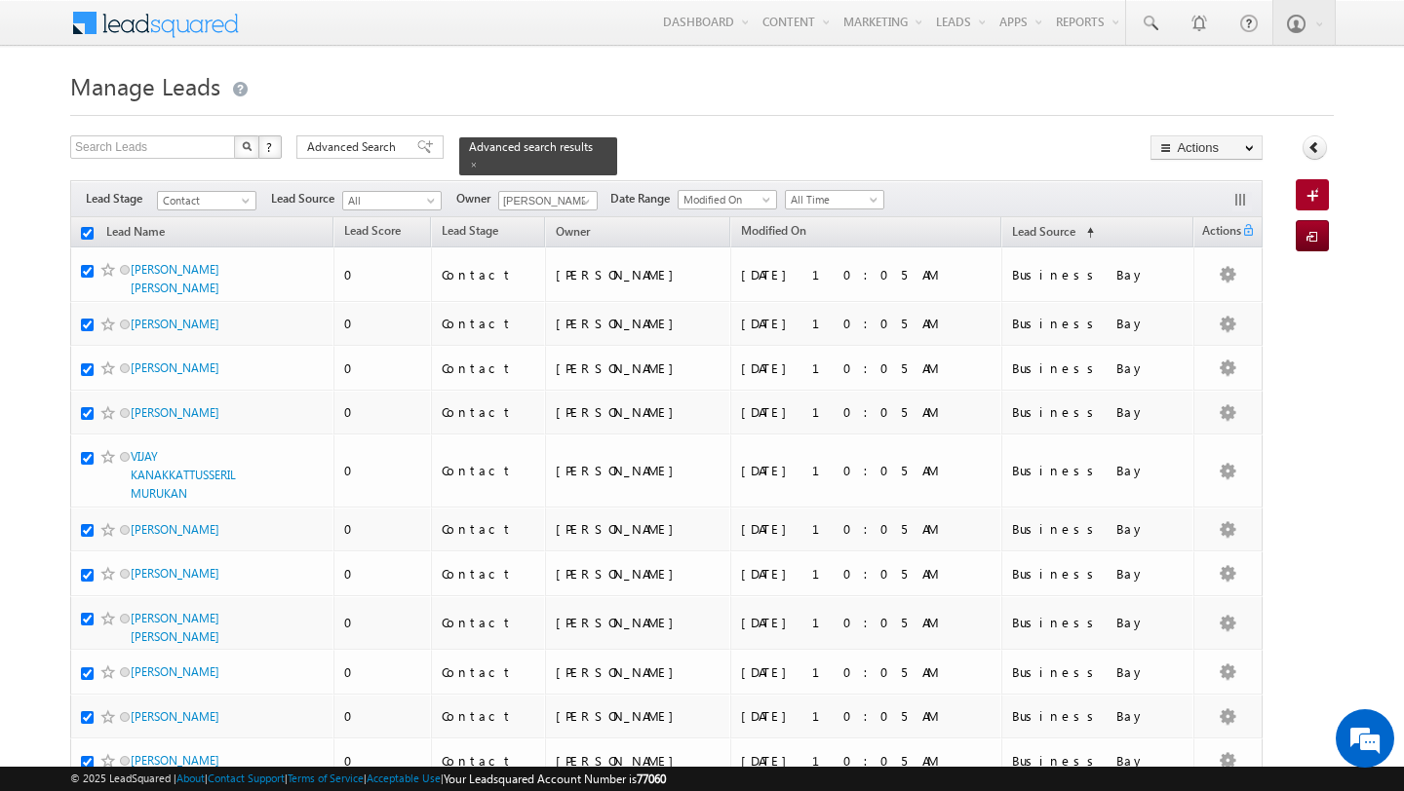
checkbox input "true"
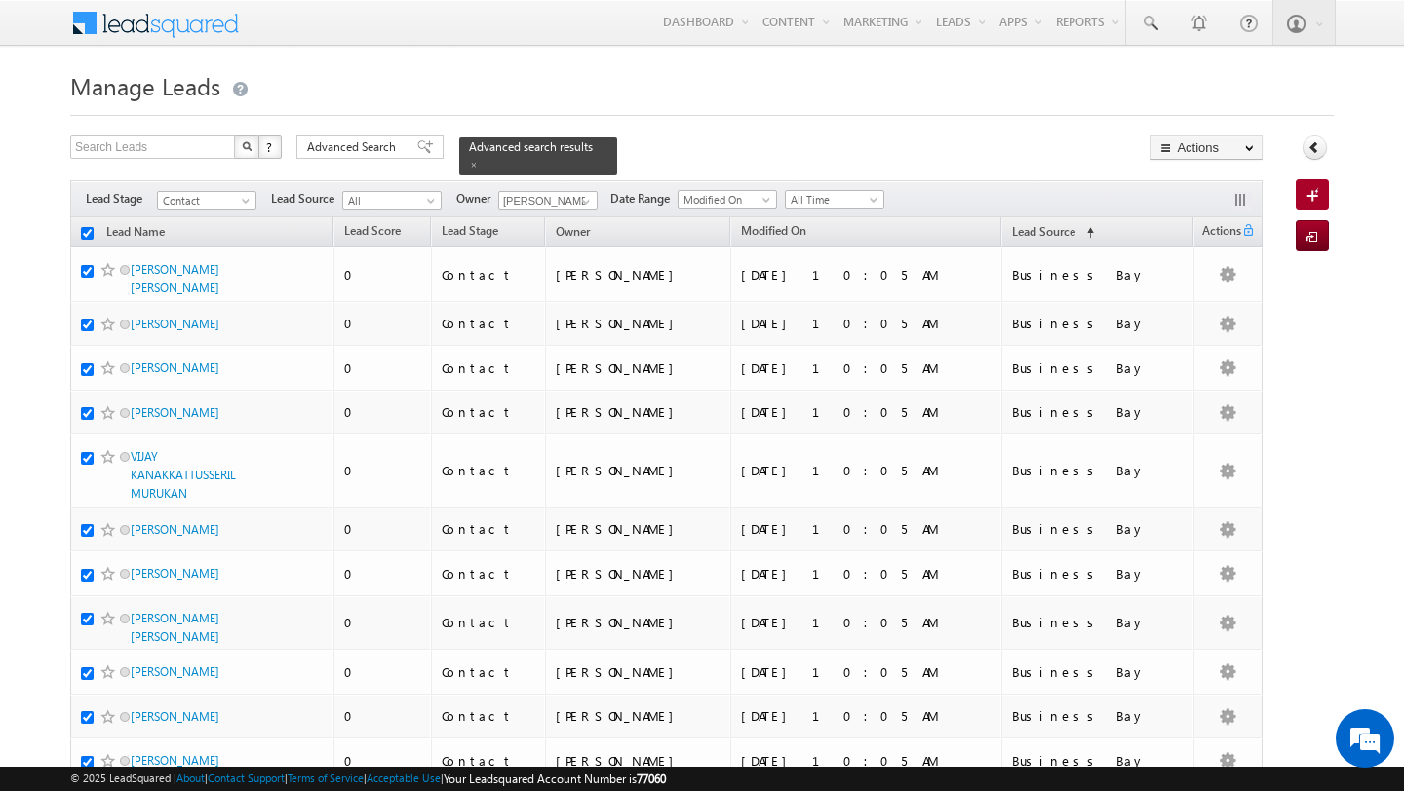
checkbox input "true"
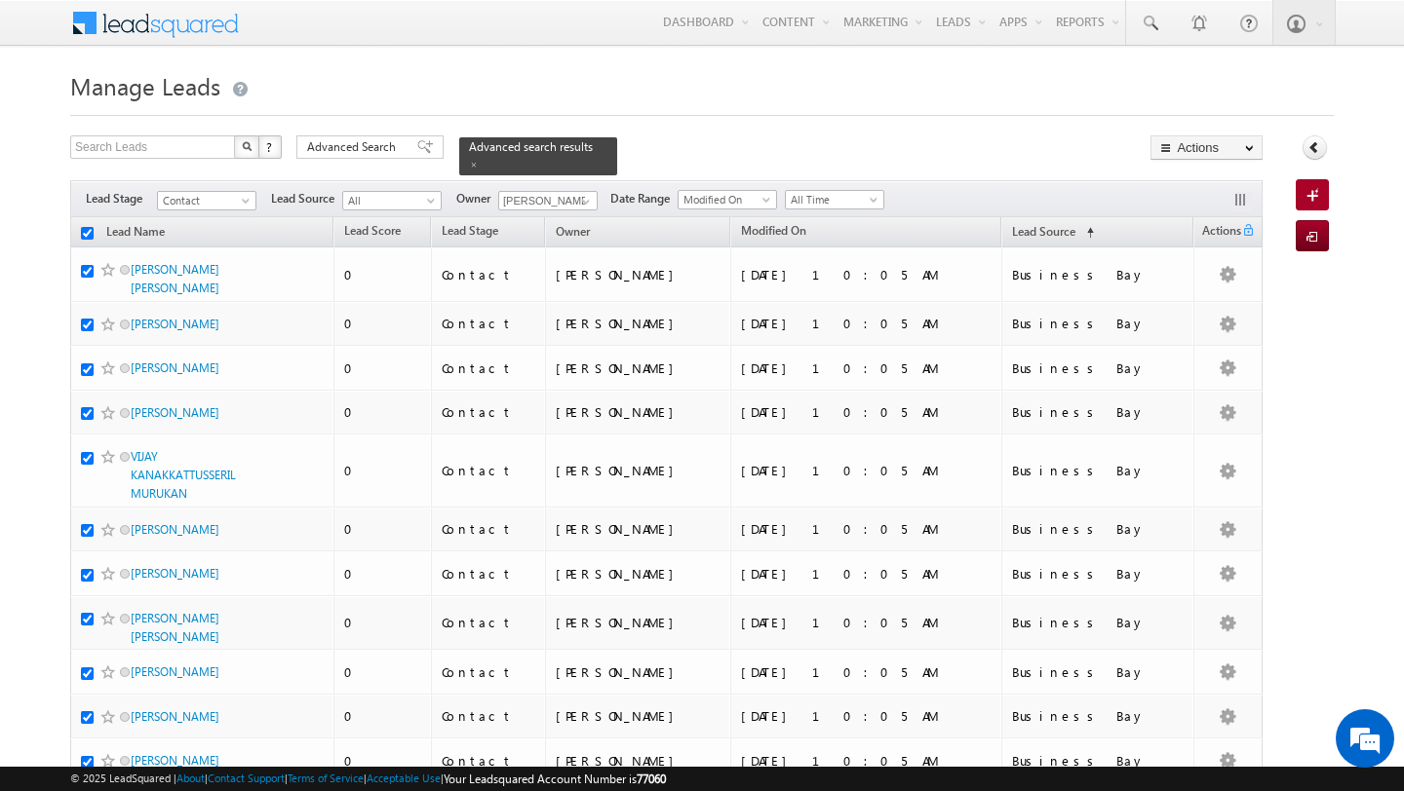
checkbox input "true"
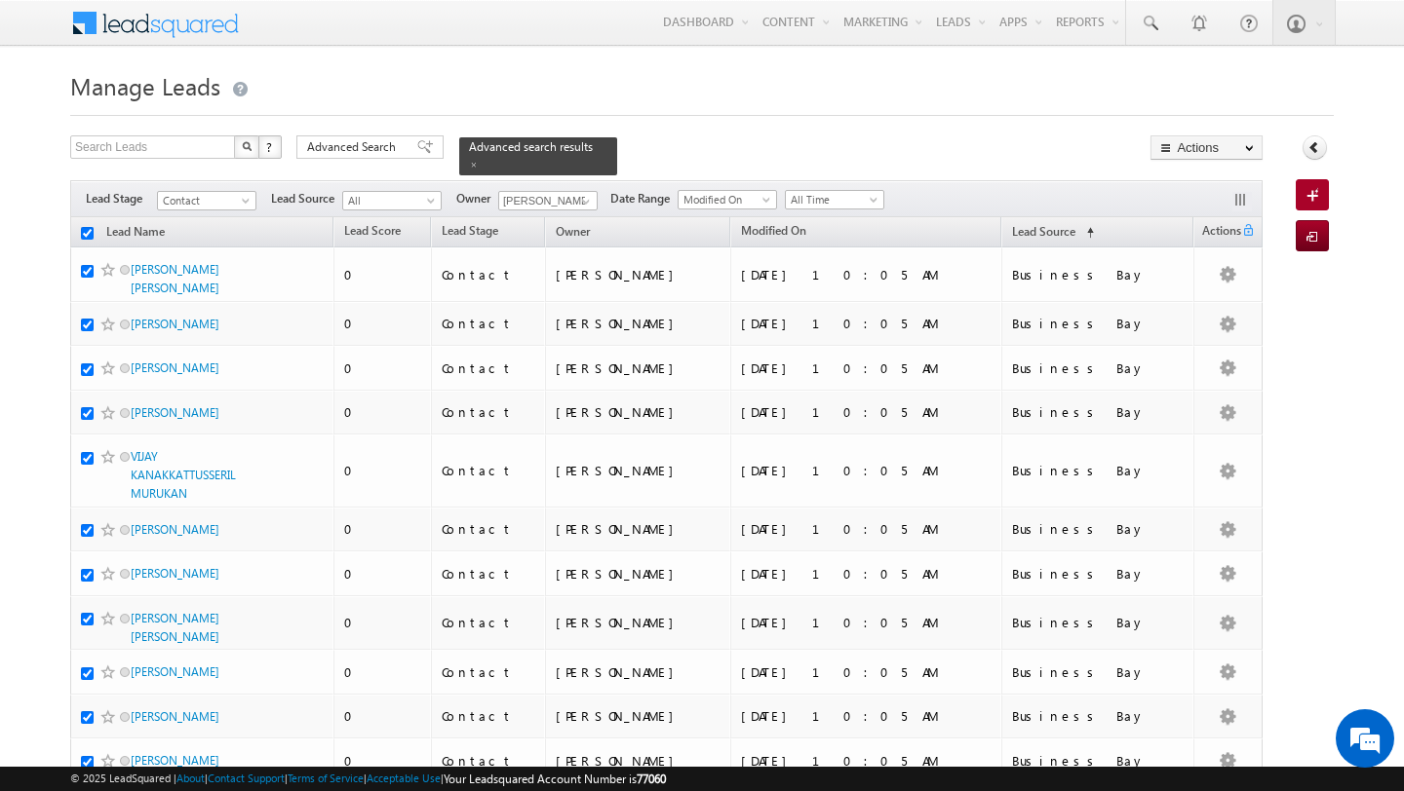
checkbox input "true"
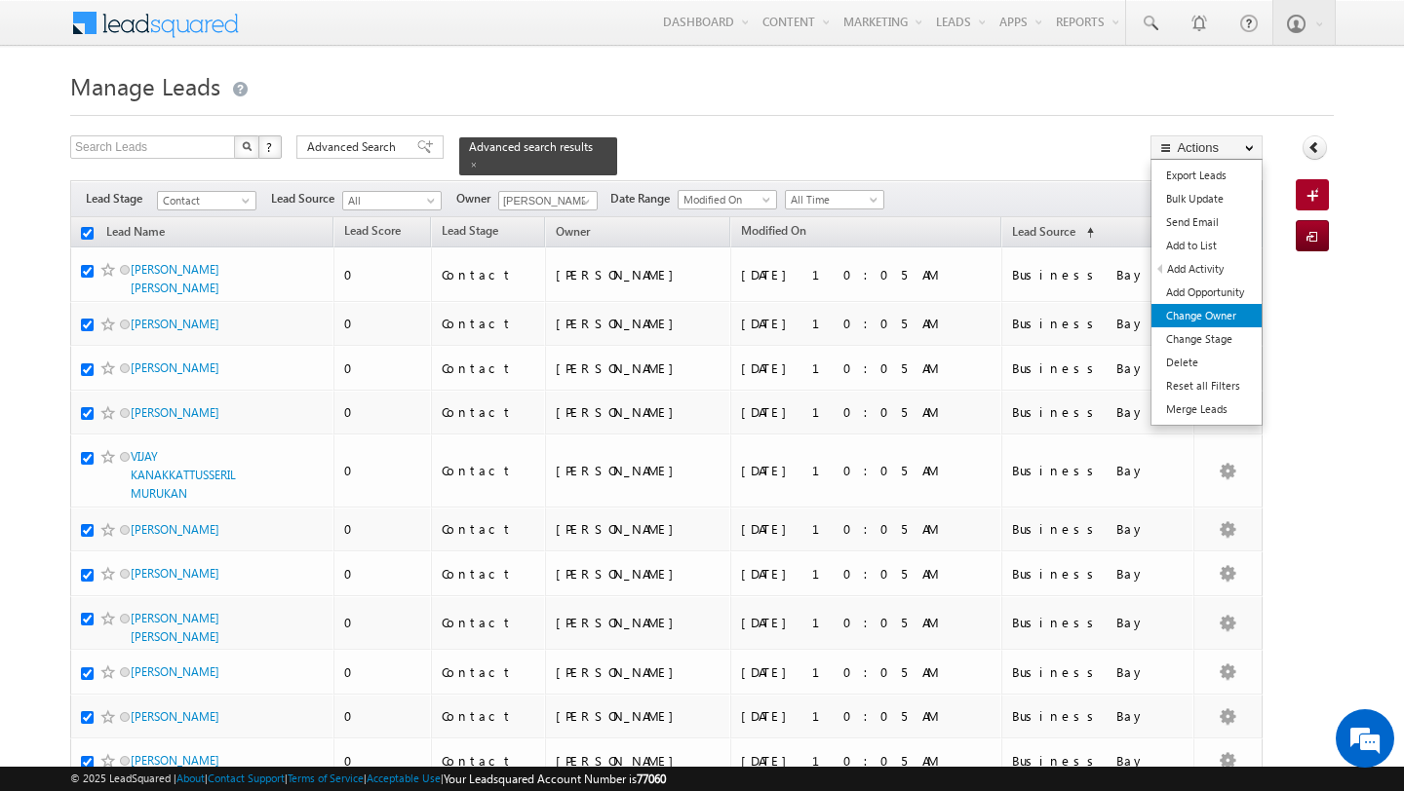
click at [1216, 314] on link "Change Owner" at bounding box center [1206, 315] width 110 height 23
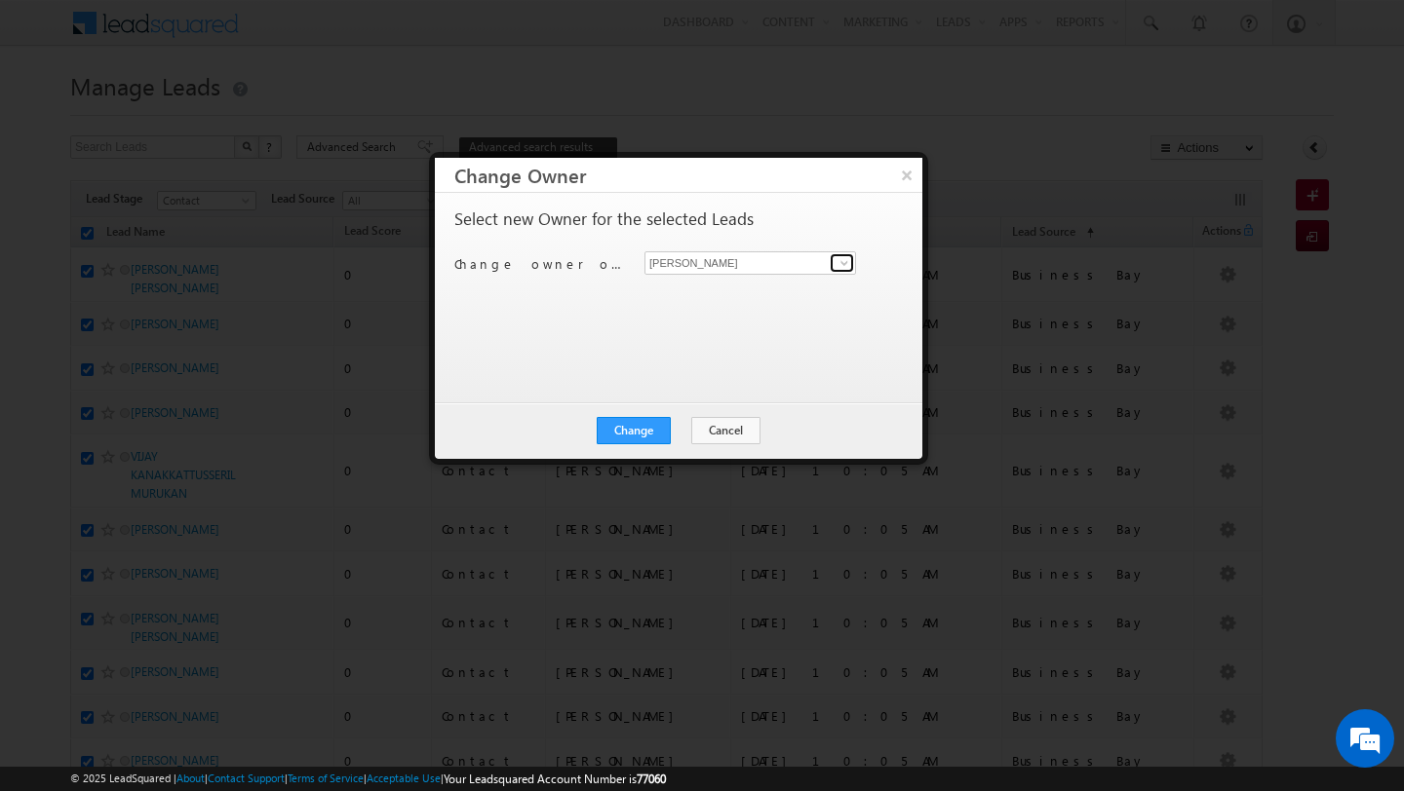
click at [846, 270] on span at bounding box center [844, 263] width 16 height 16
click at [800, 301] on span "[PERSON_NAME][EMAIL_ADDRESS][PERSON_NAME][DOMAIN_NAME]" at bounding box center [739, 301] width 175 height 15
click at [630, 438] on button "Change" at bounding box center [634, 430] width 74 height 27
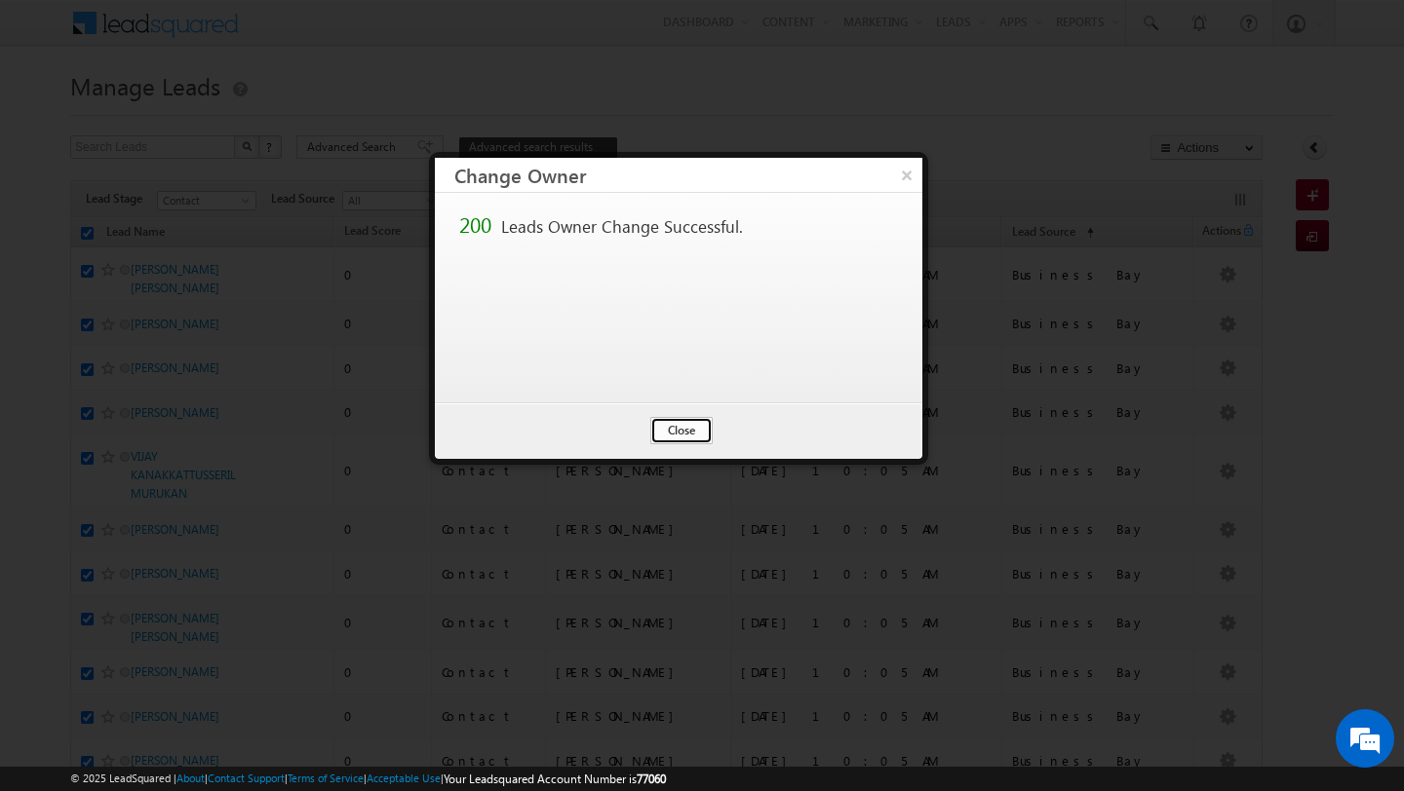
click at [679, 438] on button "Close" at bounding box center [681, 430] width 62 height 27
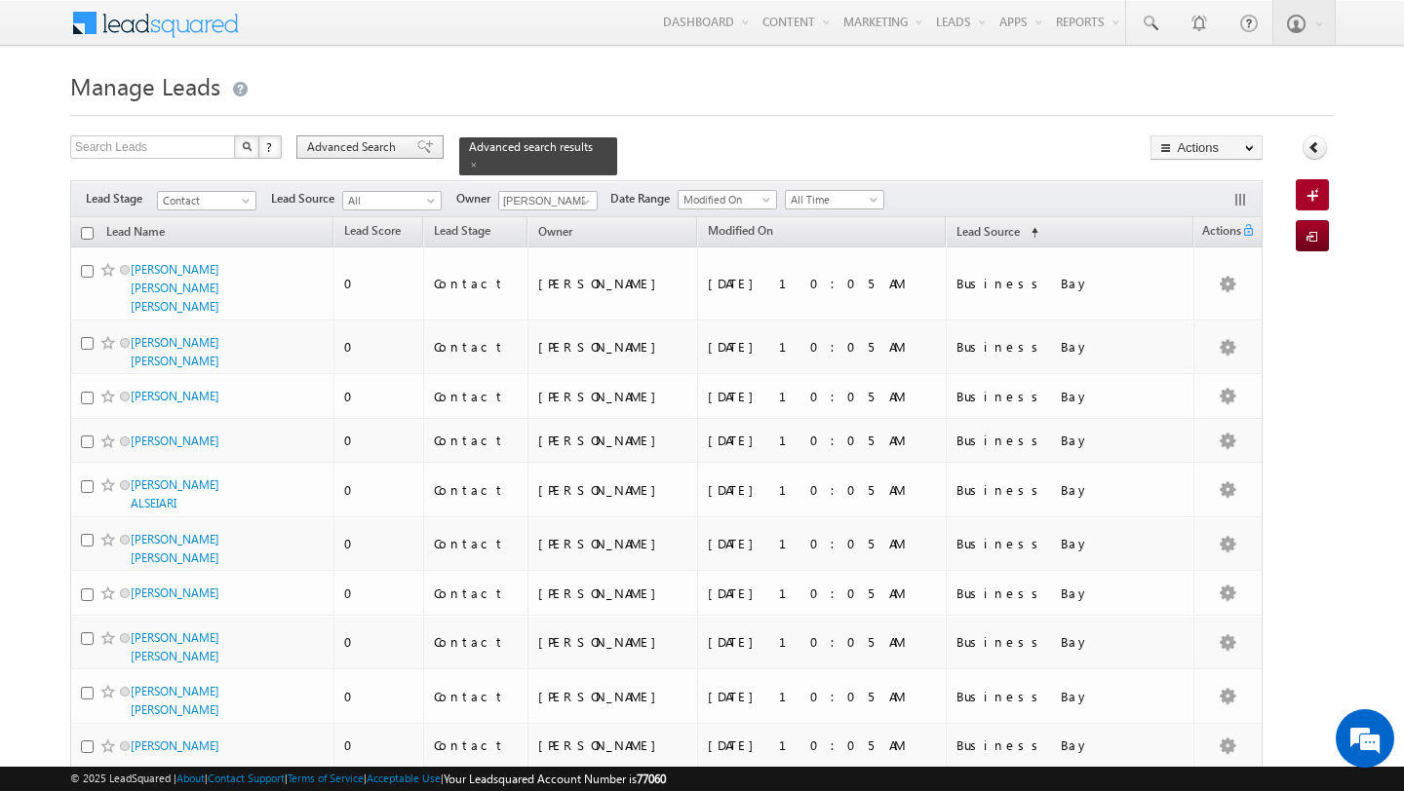
click at [337, 144] on span "Advanced Search" at bounding box center [354, 147] width 95 height 18
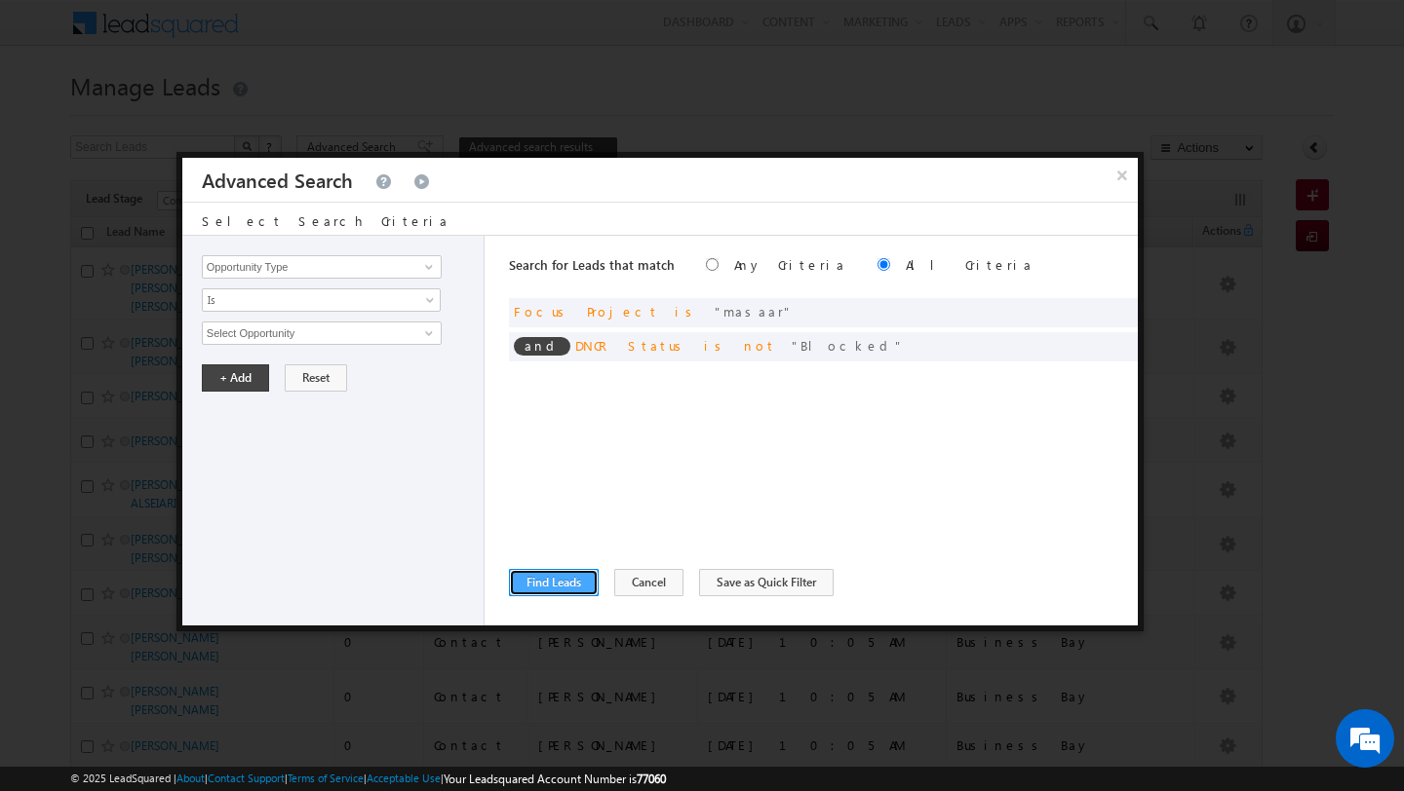
click at [557, 576] on button "Find Leads" at bounding box center [554, 582] width 90 height 27
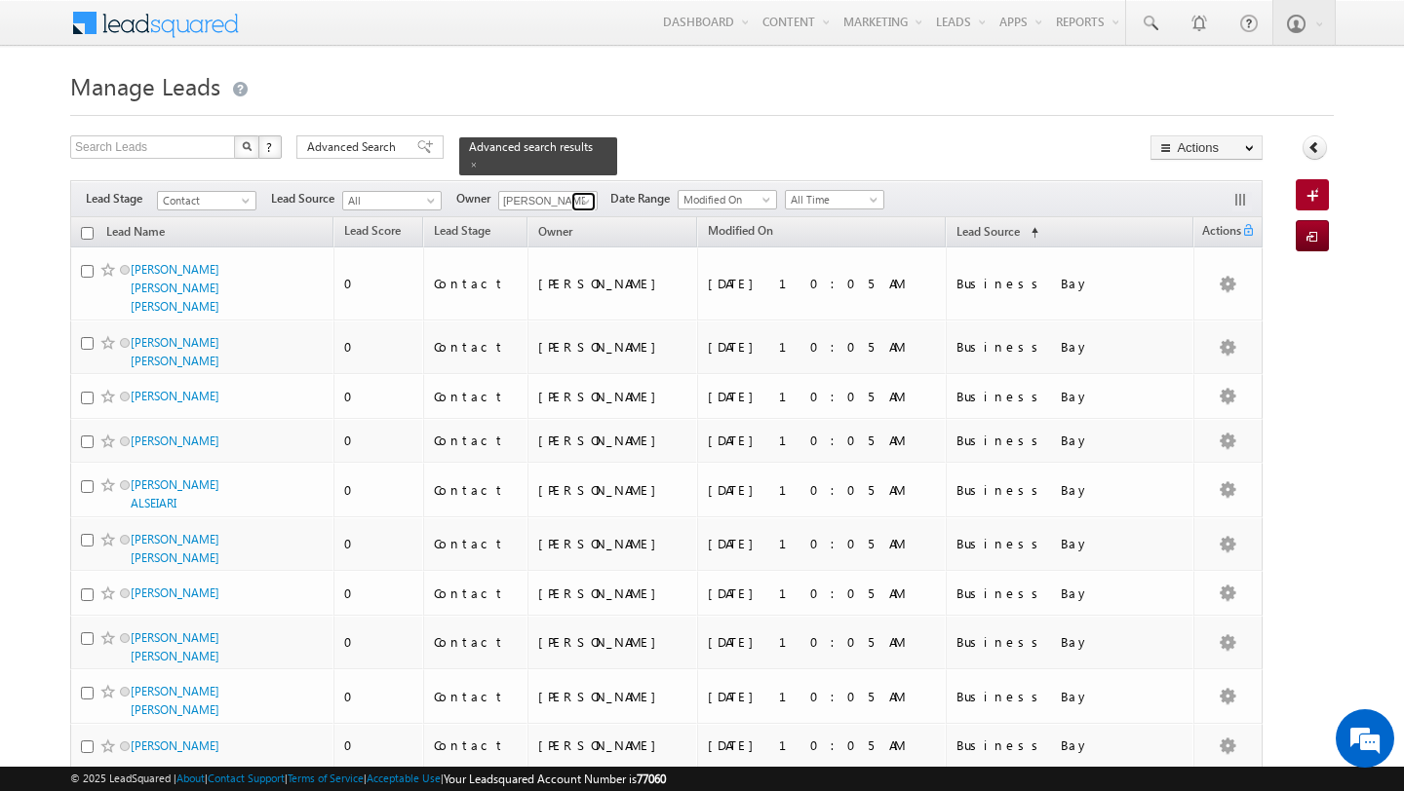
click at [580, 209] on span at bounding box center [586, 202] width 16 height 16
click at [556, 231] on span "[PERSON_NAME][EMAIL_ADDRESS][PERSON_NAME][DOMAIN_NAME]" at bounding box center [593, 236] width 175 height 15
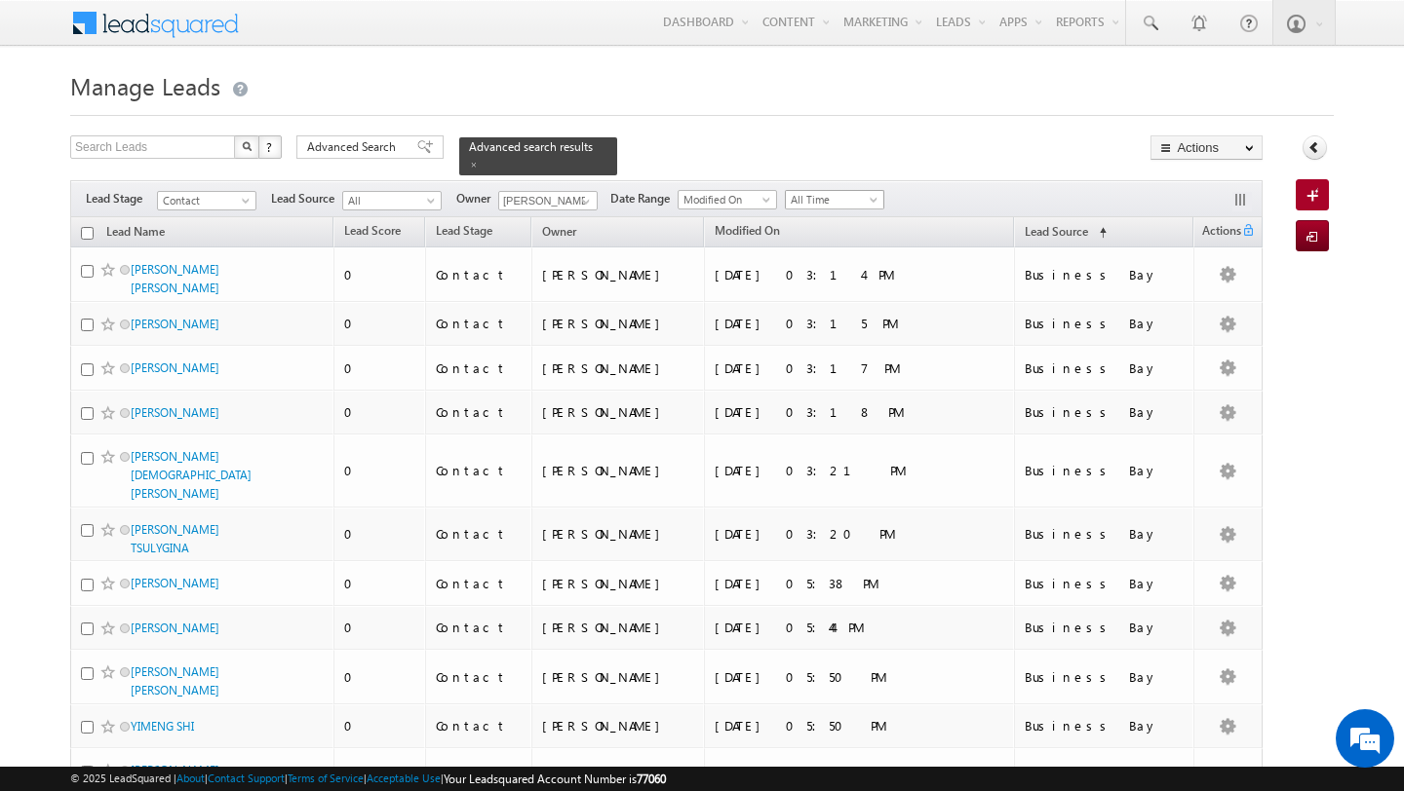
click at [842, 194] on span "All Time" at bounding box center [832, 200] width 93 height 18
click at [843, 289] on link "[DATE]" at bounding box center [828, 283] width 98 height 18
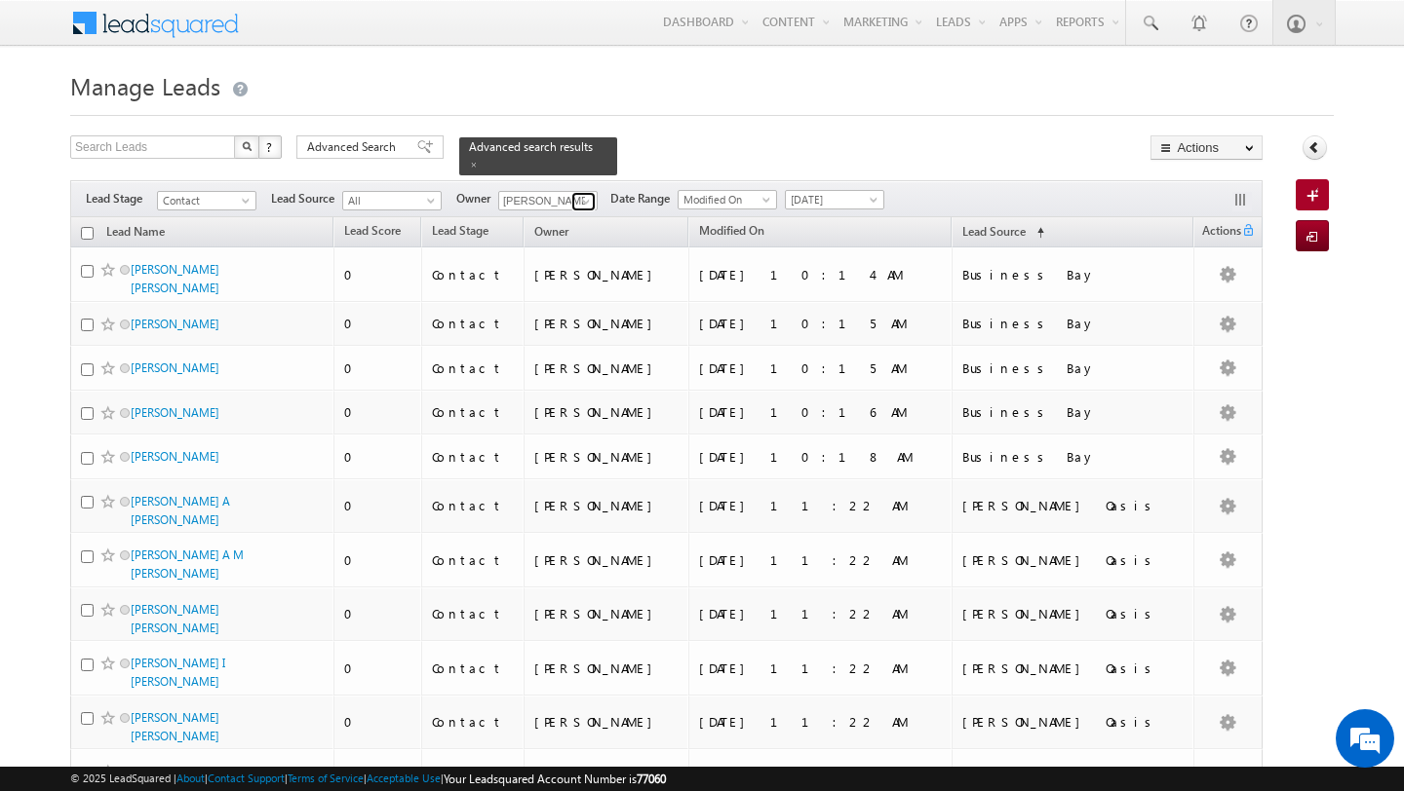
click at [584, 205] on span at bounding box center [586, 202] width 16 height 16
click at [531, 229] on span "[EMAIL_ADDRESS][PERSON_NAME][DOMAIN_NAME]" at bounding box center [593, 236] width 175 height 15
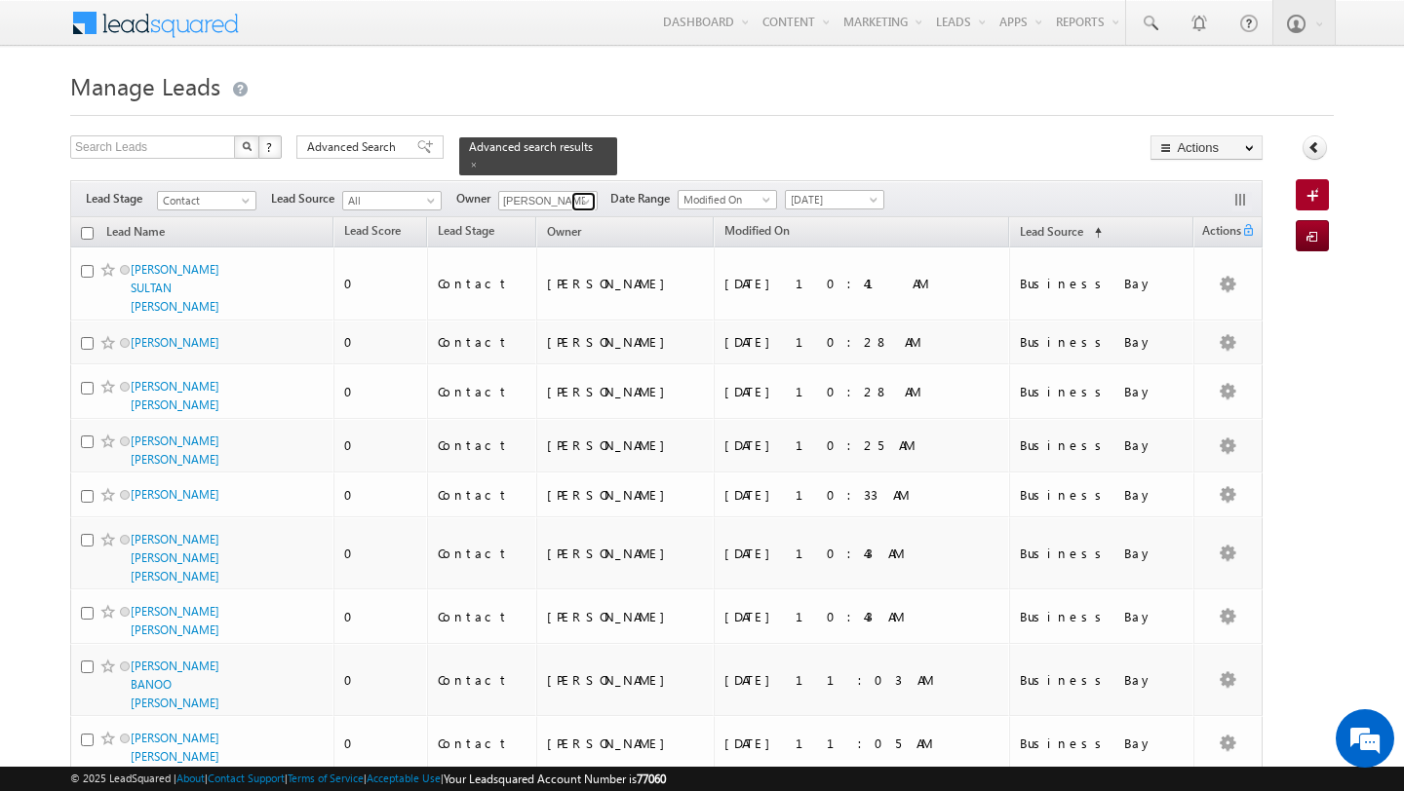
click at [583, 197] on span at bounding box center [586, 202] width 16 height 16
click at [540, 226] on link "[PERSON_NAME] [PERSON_NAME][EMAIL_ADDRESS][PERSON_NAME][DOMAIN_NAME]" at bounding box center [595, 228] width 195 height 37
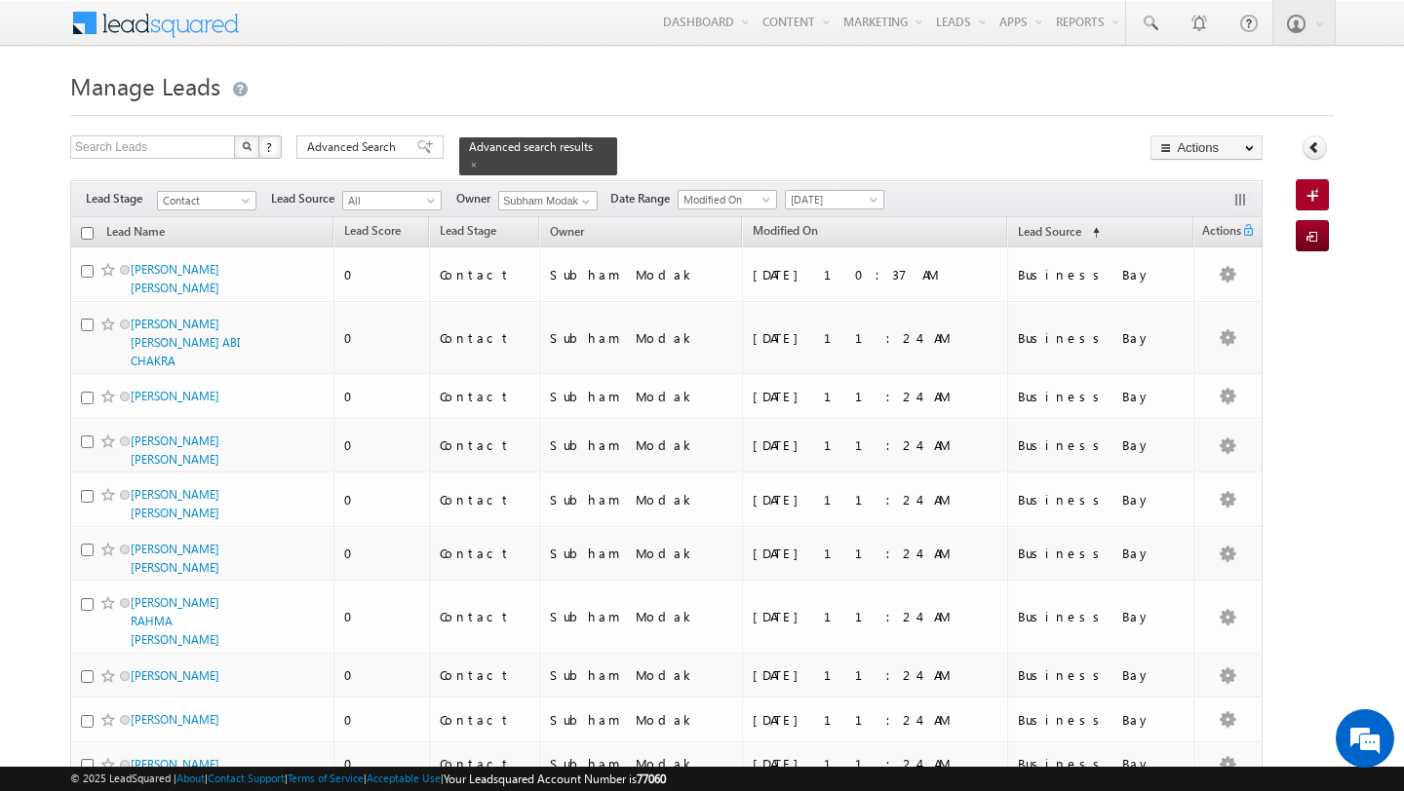
click at [342, 145] on span "Advanced Search" at bounding box center [354, 147] width 95 height 18
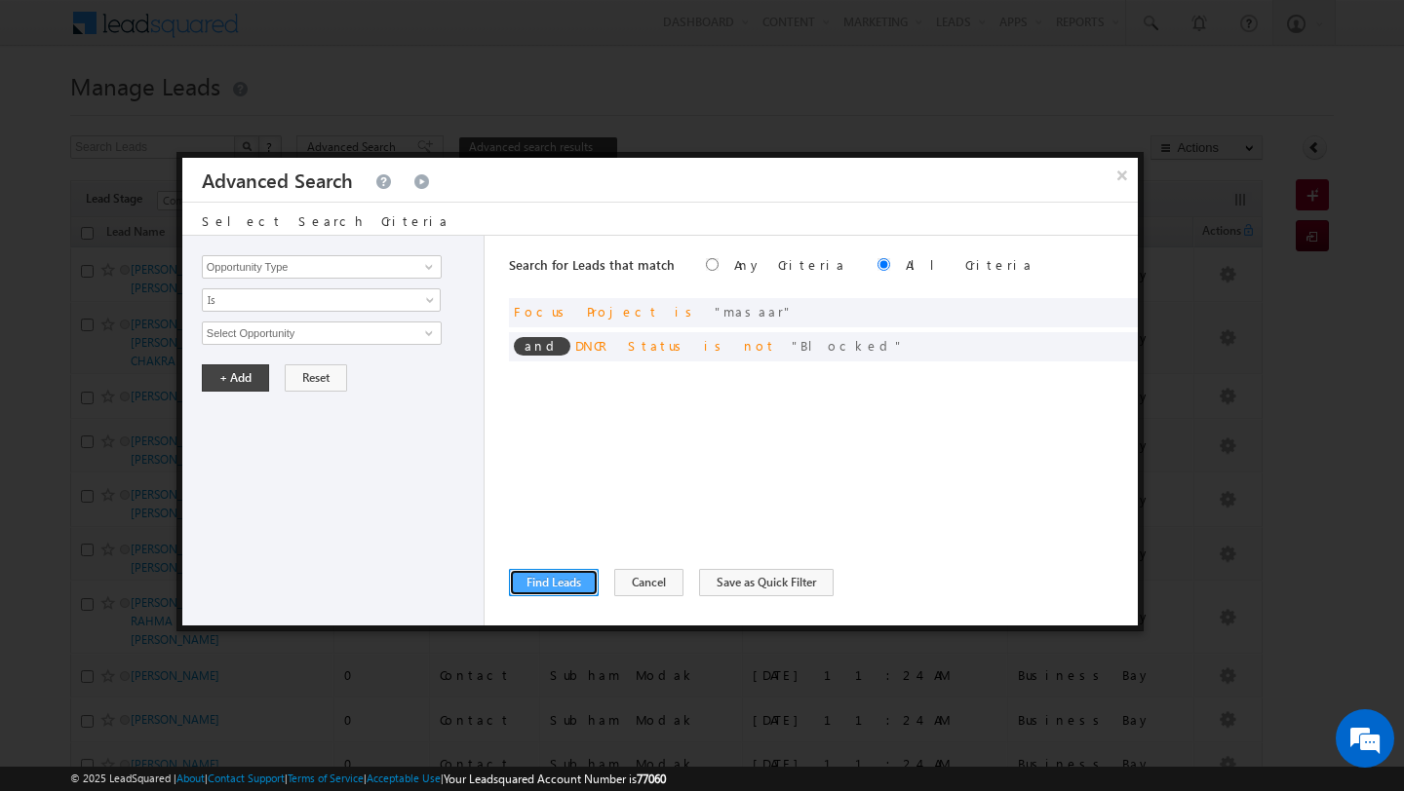
click at [549, 588] on button "Find Leads" at bounding box center [554, 582] width 90 height 27
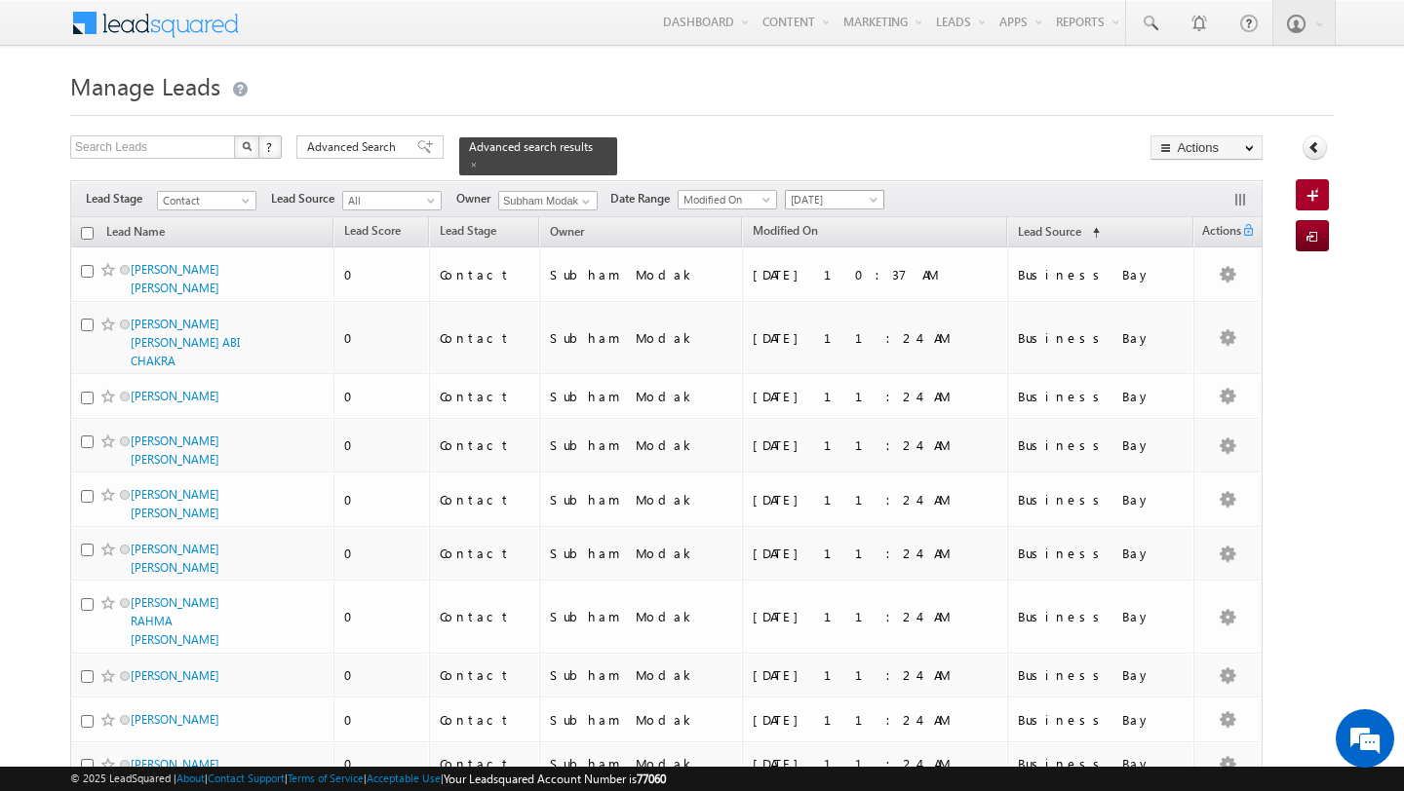
click at [833, 196] on span "[DATE]" at bounding box center [832, 200] width 93 height 18
click at [816, 215] on link "All Time" at bounding box center [828, 221] width 98 height 18
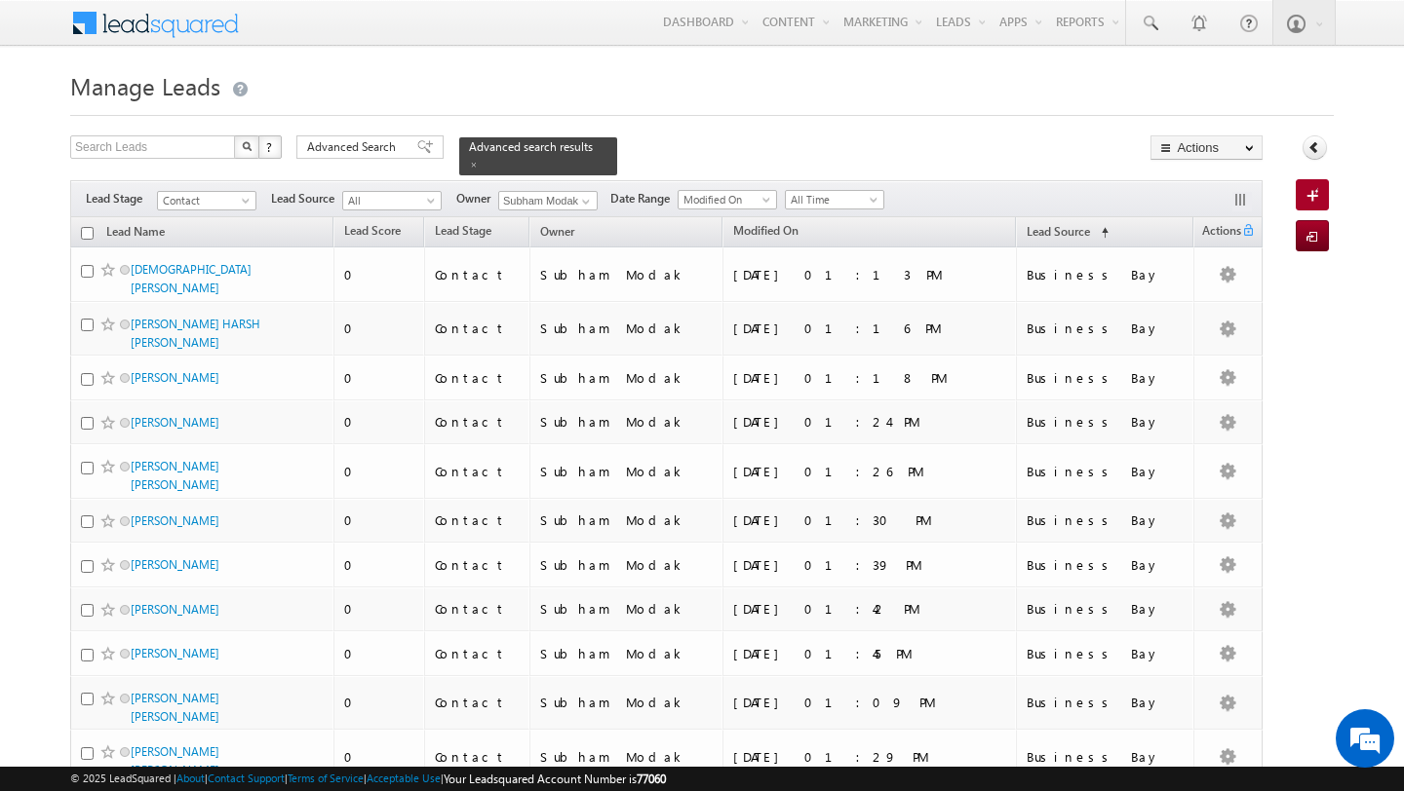
click at [743, 141] on div "Search Leads X ? 849 results found Advanced Search Advanced Search Advanced sea…" at bounding box center [666, 155] width 1192 height 40
click at [584, 200] on span at bounding box center [586, 202] width 16 height 16
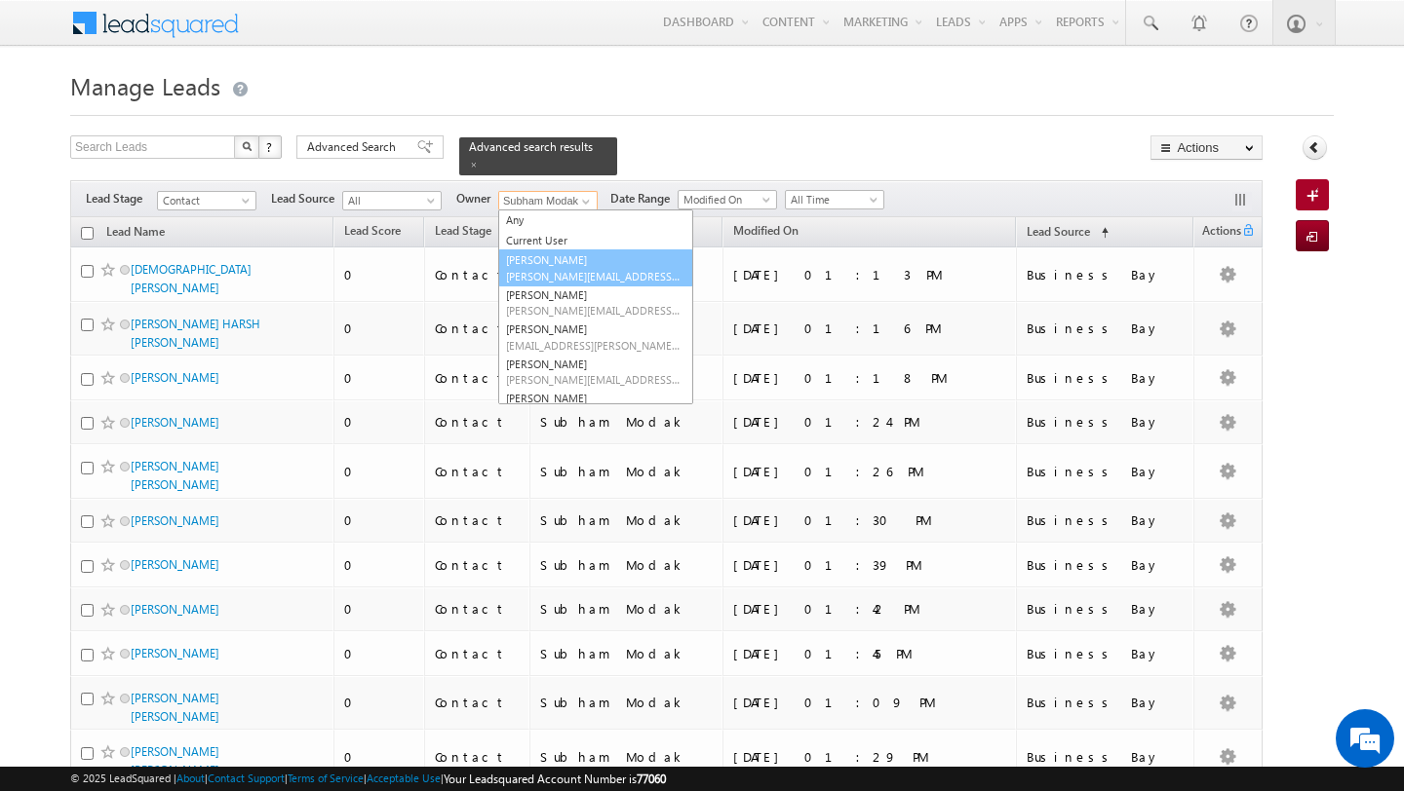
click at [584, 259] on link "[PERSON_NAME] [PERSON_NAME][EMAIL_ADDRESS][DOMAIN_NAME]" at bounding box center [595, 268] width 195 height 37
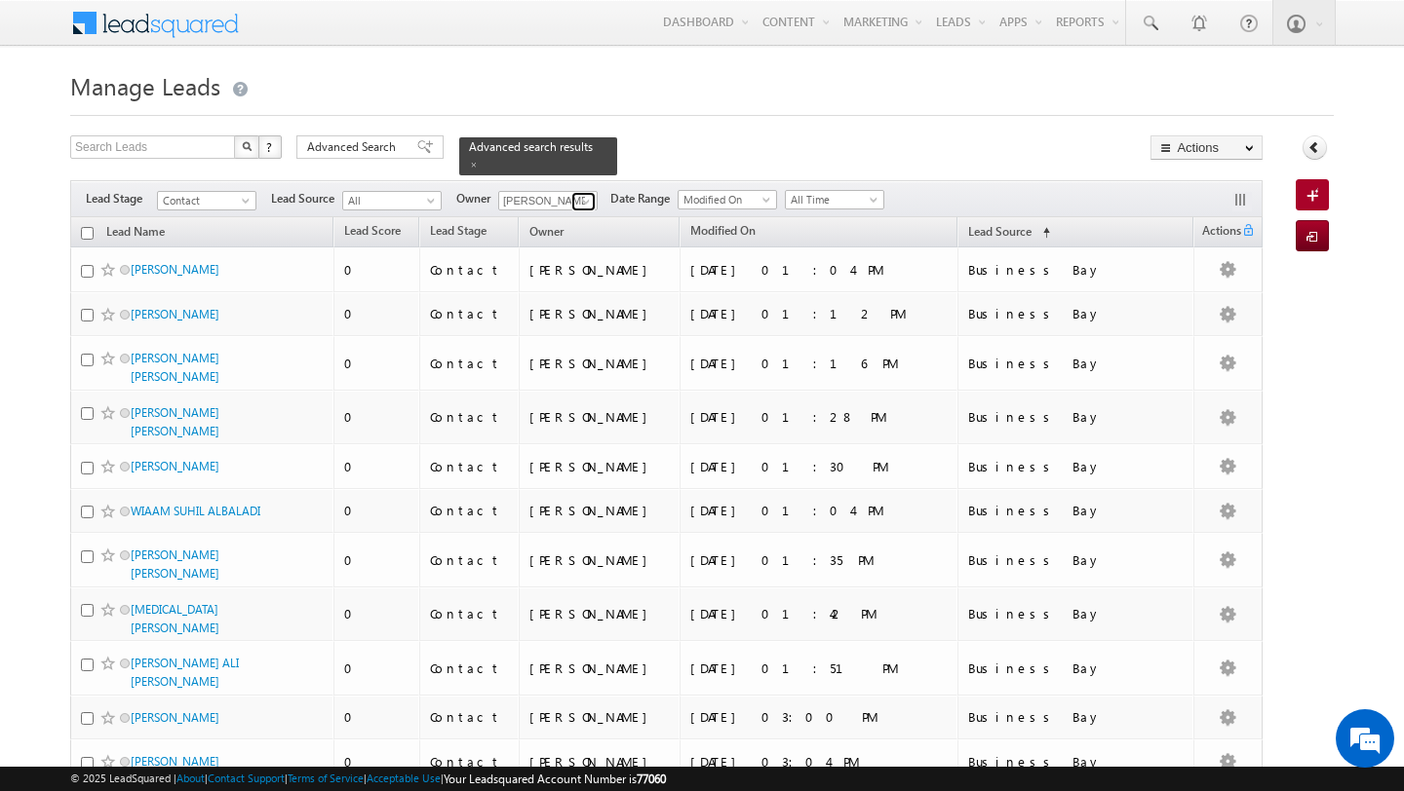
click at [587, 196] on span at bounding box center [586, 202] width 16 height 16
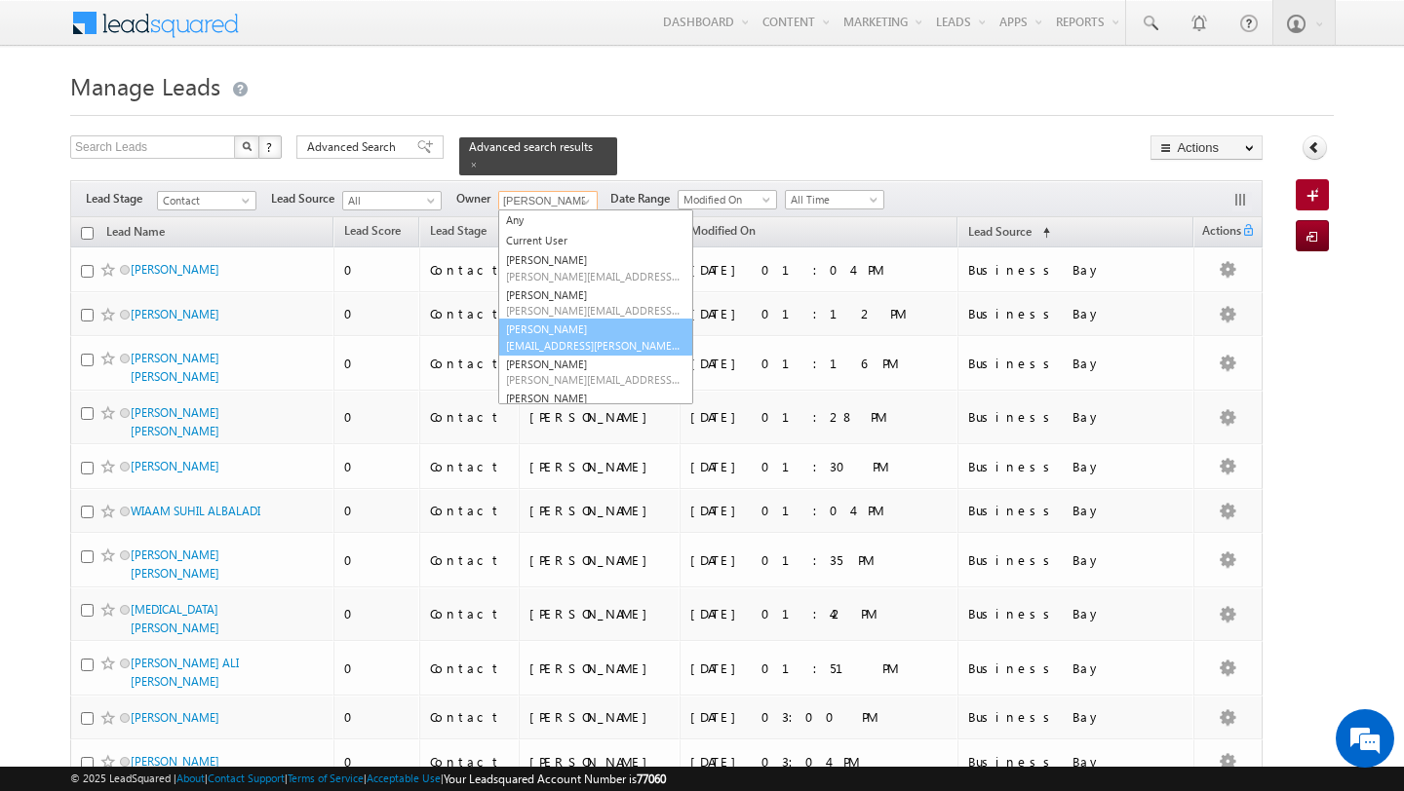
click at [567, 338] on span "[EMAIL_ADDRESS][PERSON_NAME][DOMAIN_NAME]" at bounding box center [593, 345] width 175 height 15
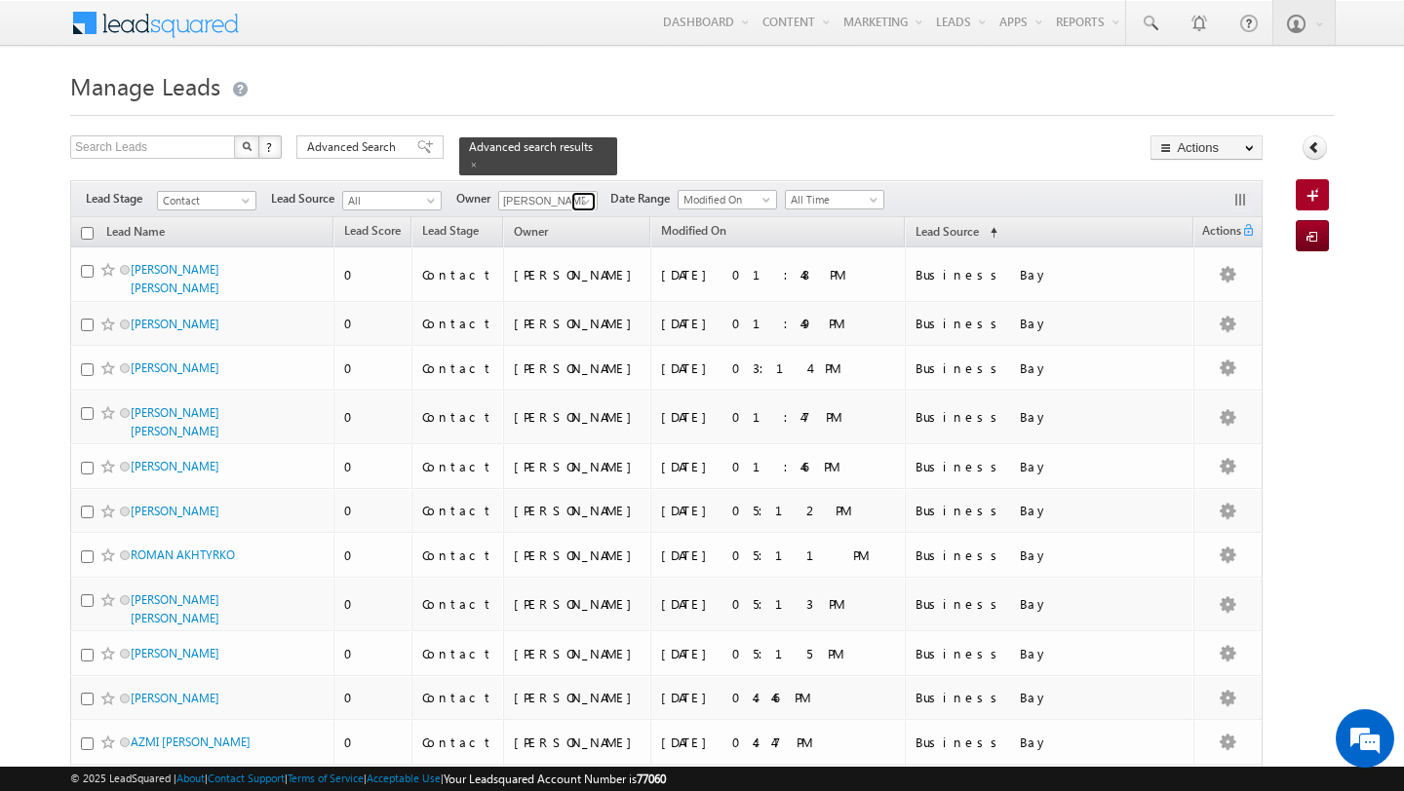
click at [586, 202] on span at bounding box center [586, 202] width 16 height 16
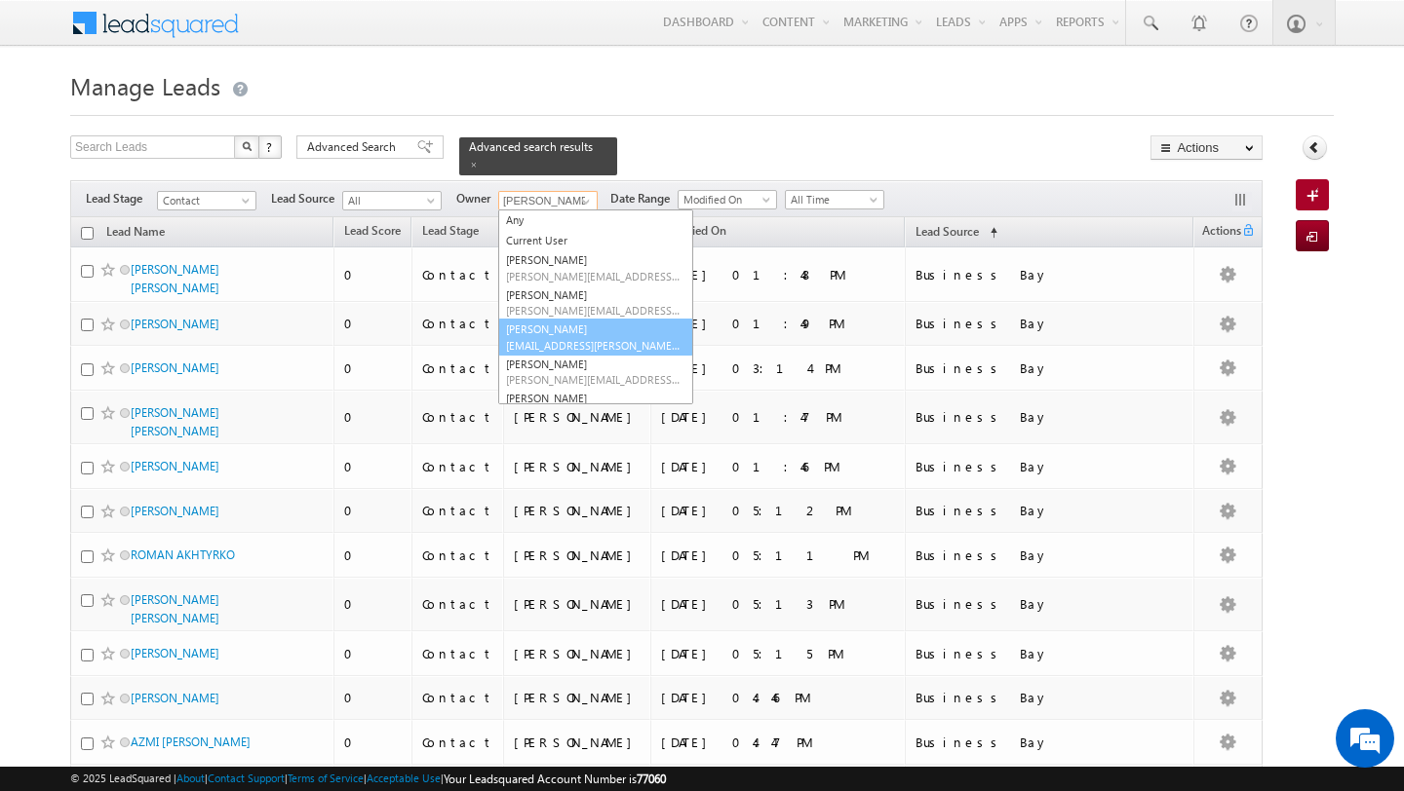
click at [581, 326] on link "[PERSON_NAME] [EMAIL_ADDRESS][PERSON_NAME][DOMAIN_NAME]" at bounding box center [595, 337] width 195 height 37
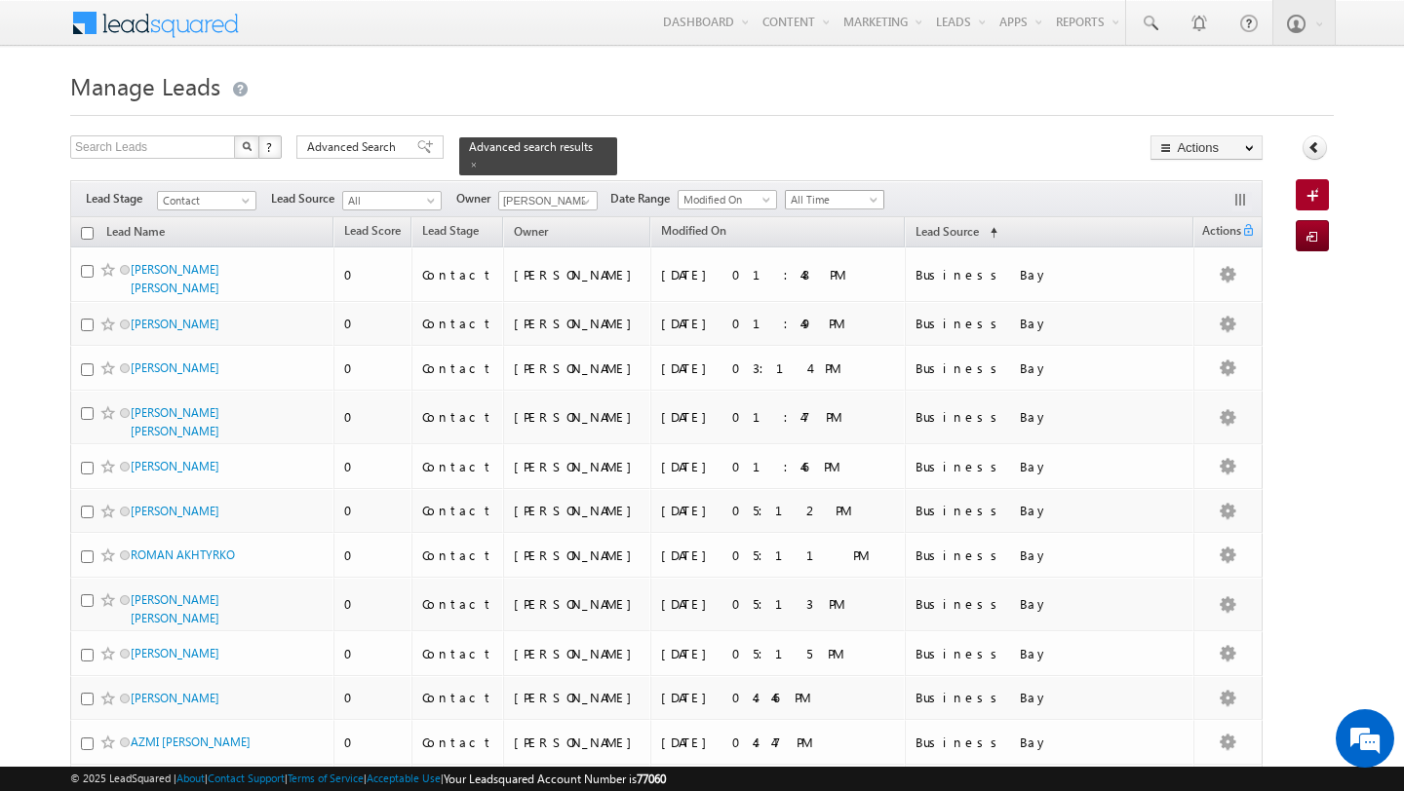
click at [812, 199] on span "All Time" at bounding box center [832, 200] width 93 height 18
click at [820, 283] on link "[DATE]" at bounding box center [828, 283] width 98 height 18
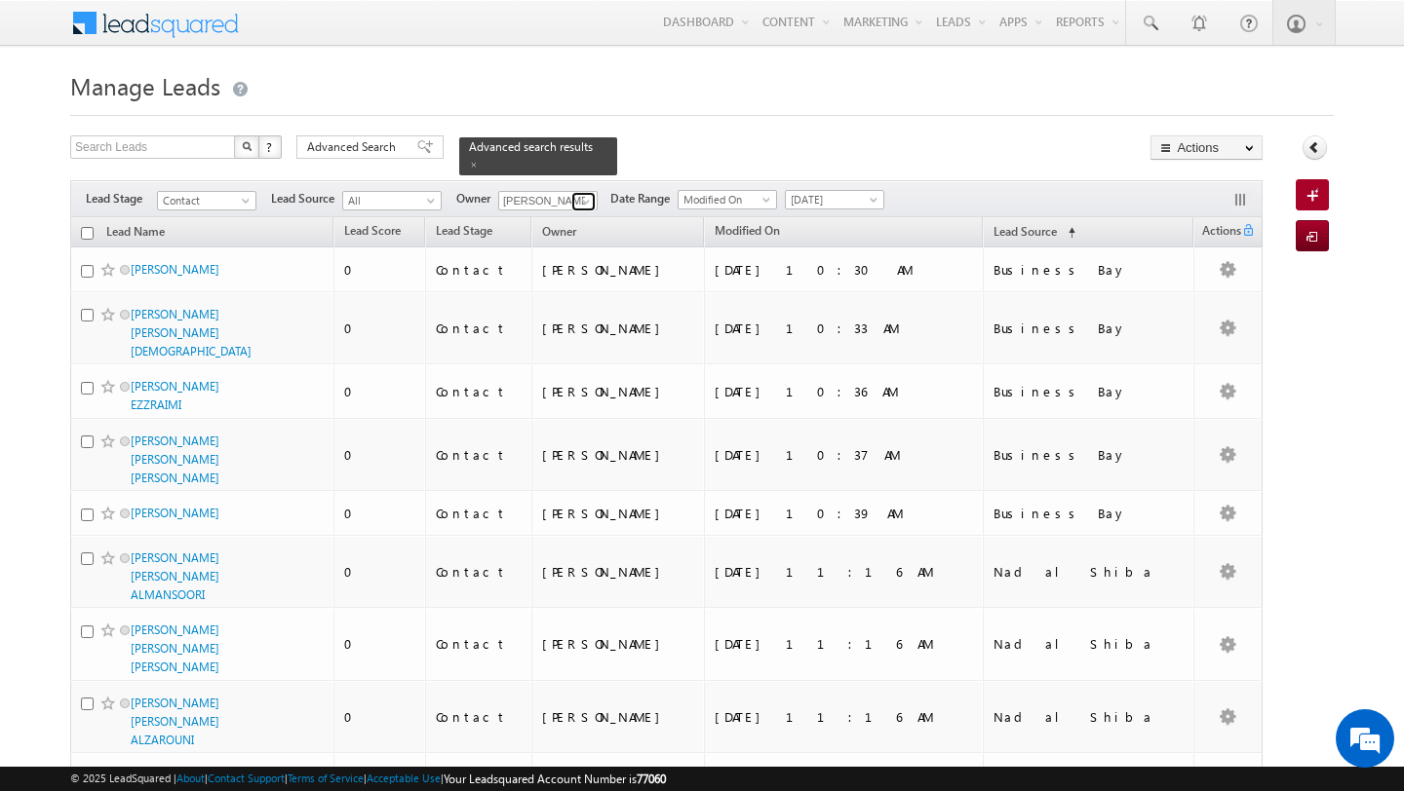
click at [590, 208] on span at bounding box center [586, 202] width 16 height 16
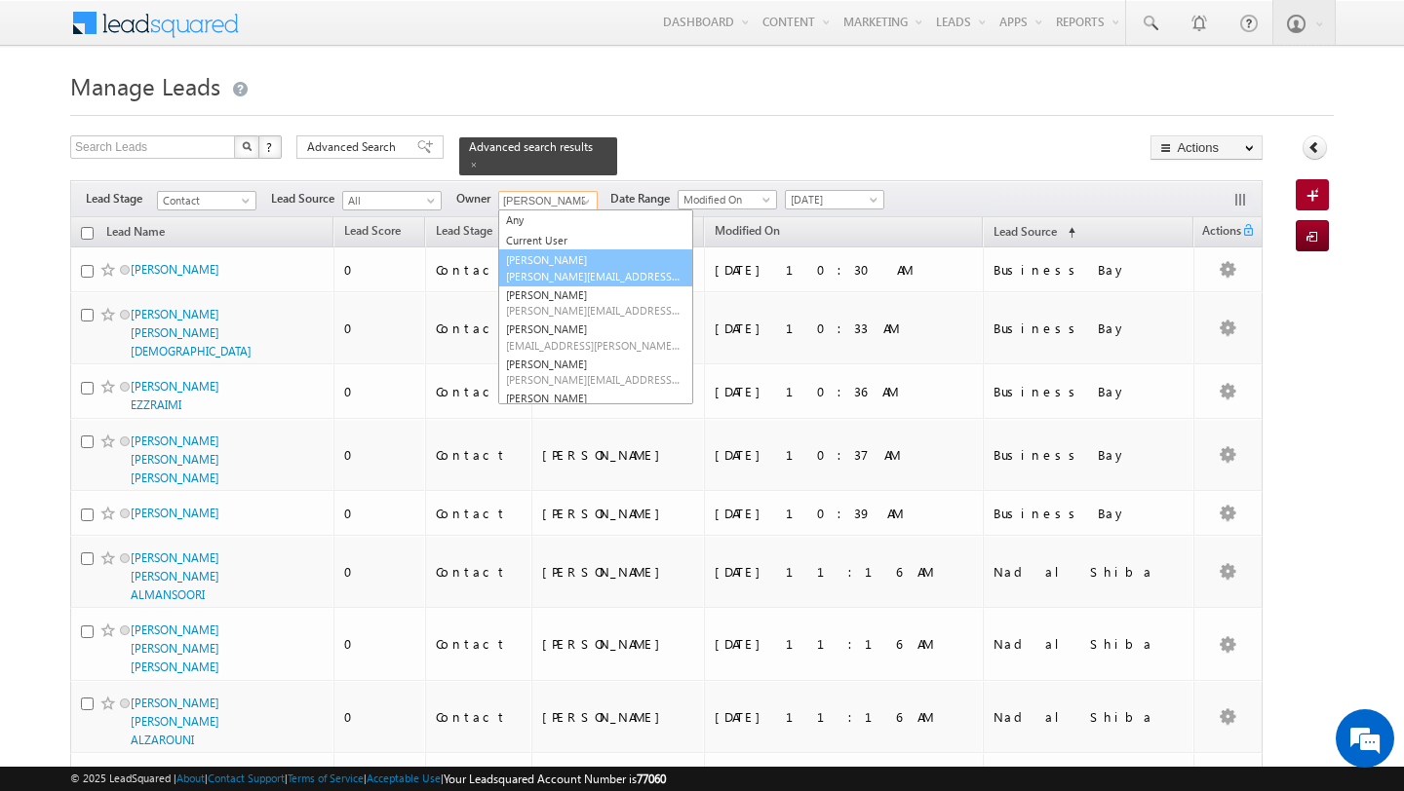
click at [571, 265] on link "[PERSON_NAME] [PERSON_NAME][EMAIL_ADDRESS][DOMAIN_NAME]" at bounding box center [595, 268] width 195 height 37
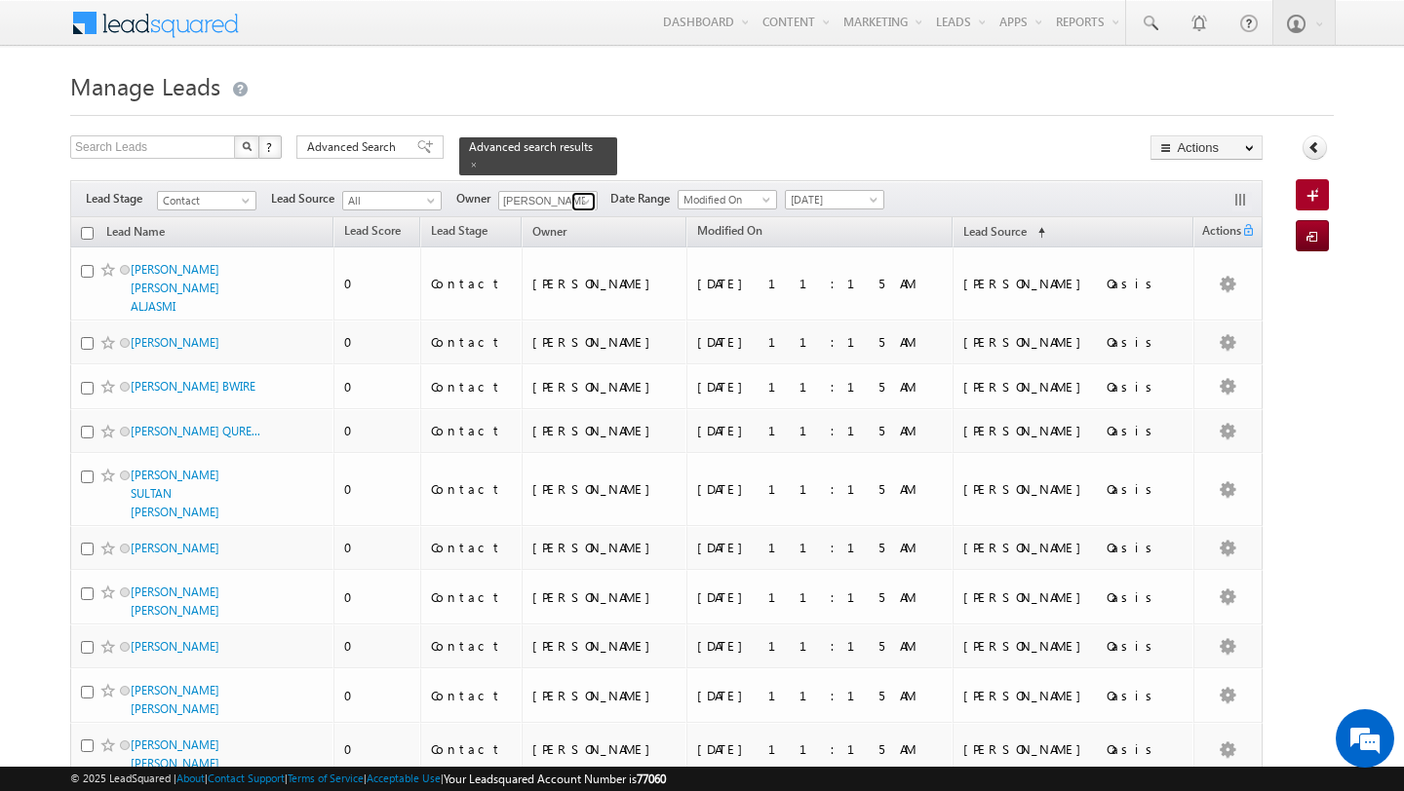
click at [586, 204] on span at bounding box center [586, 202] width 16 height 16
click at [564, 222] on link "Ankit Singh [EMAIL_ADDRESS][PERSON_NAME][DOMAIN_NAME]" at bounding box center [595, 228] width 195 height 37
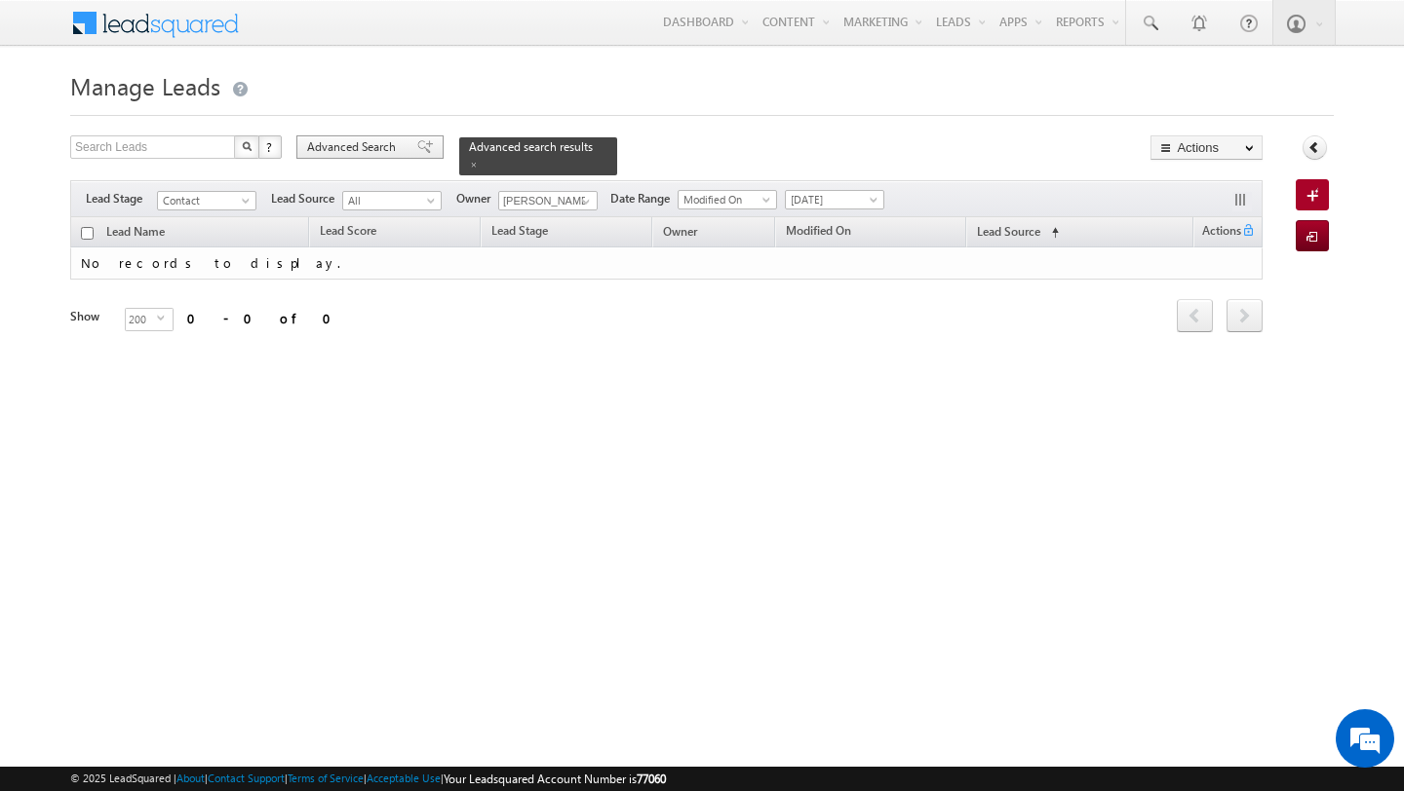
click at [322, 154] on span "Advanced Search" at bounding box center [354, 147] width 95 height 18
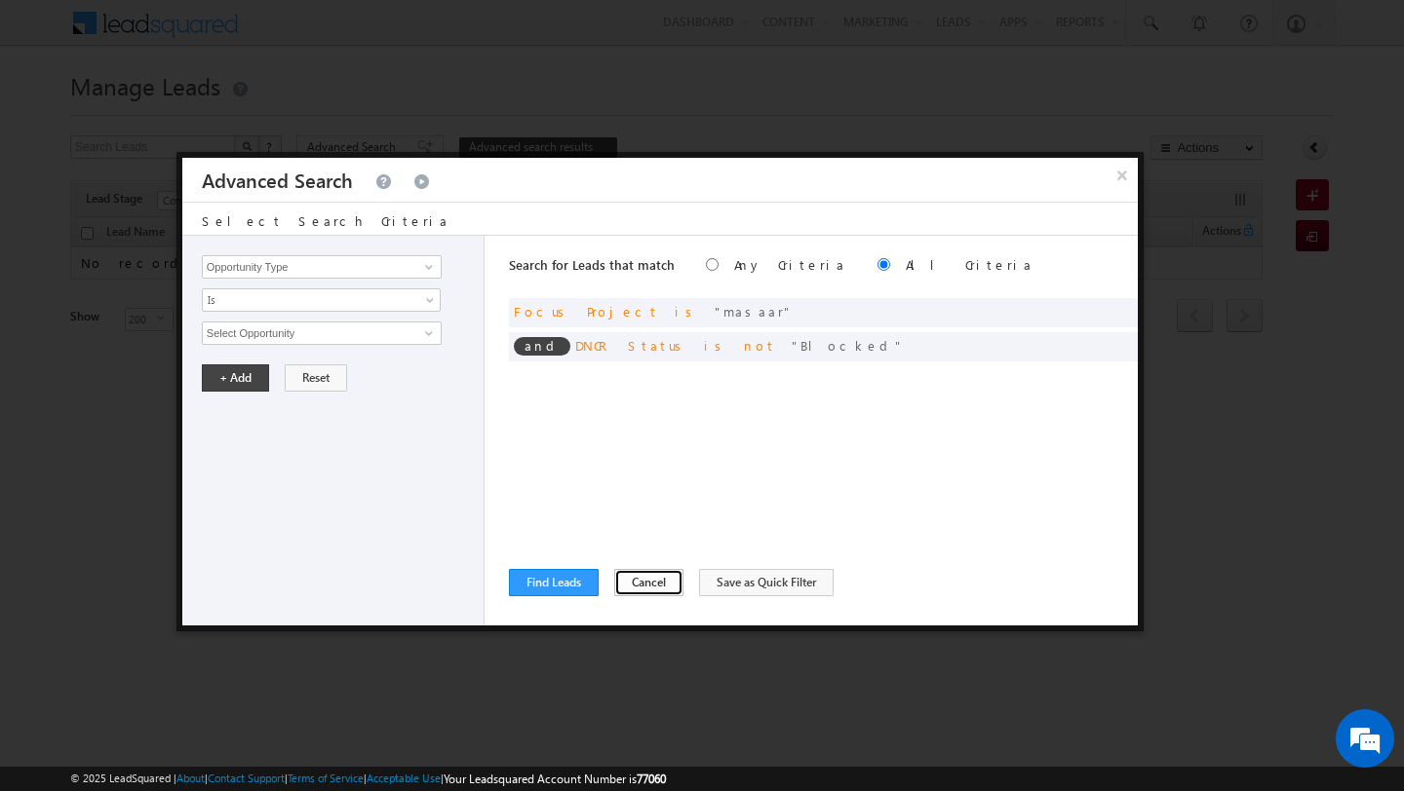
click at [615, 586] on button "Cancel" at bounding box center [648, 582] width 69 height 27
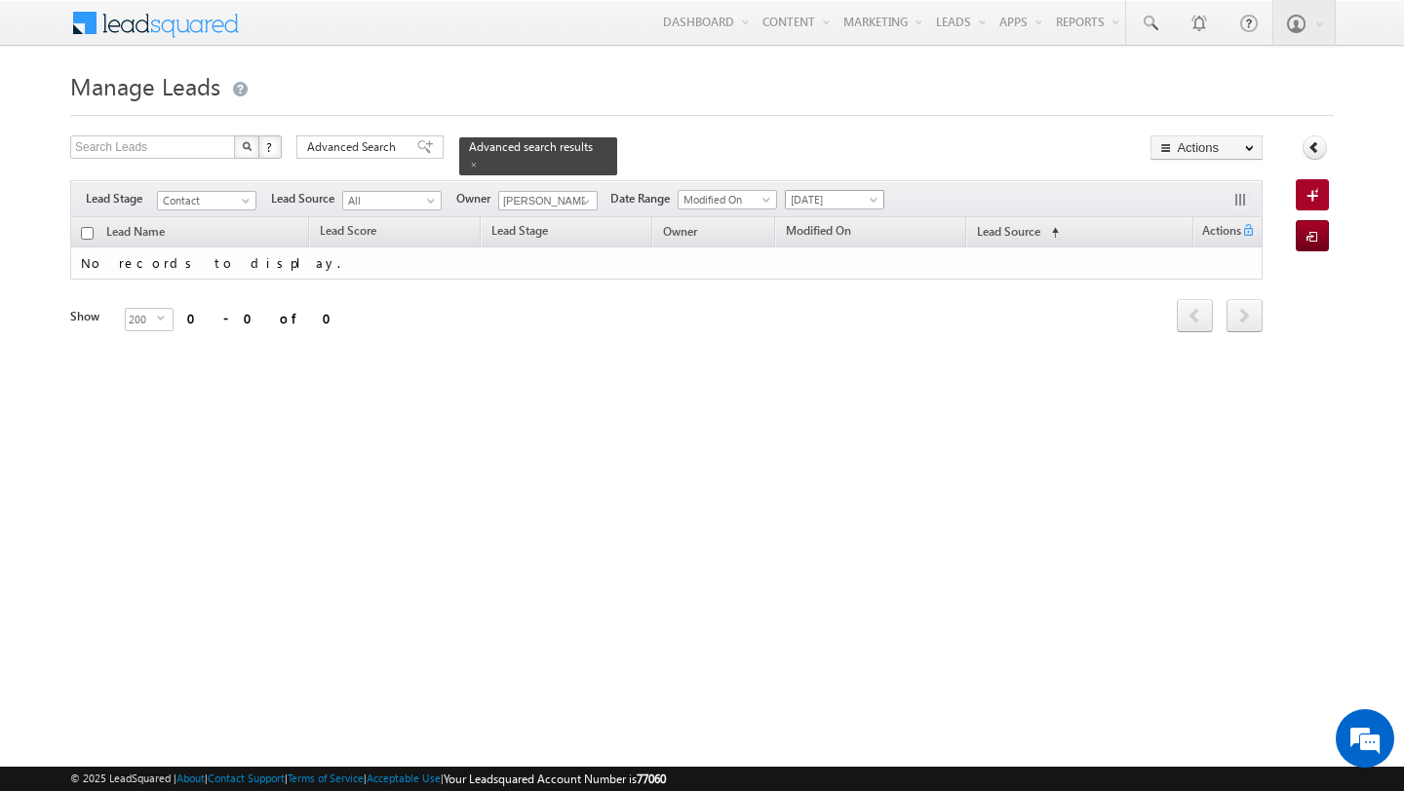
click at [835, 195] on span "[DATE]" at bounding box center [832, 200] width 93 height 18
click at [836, 218] on link "All Time" at bounding box center [828, 221] width 98 height 18
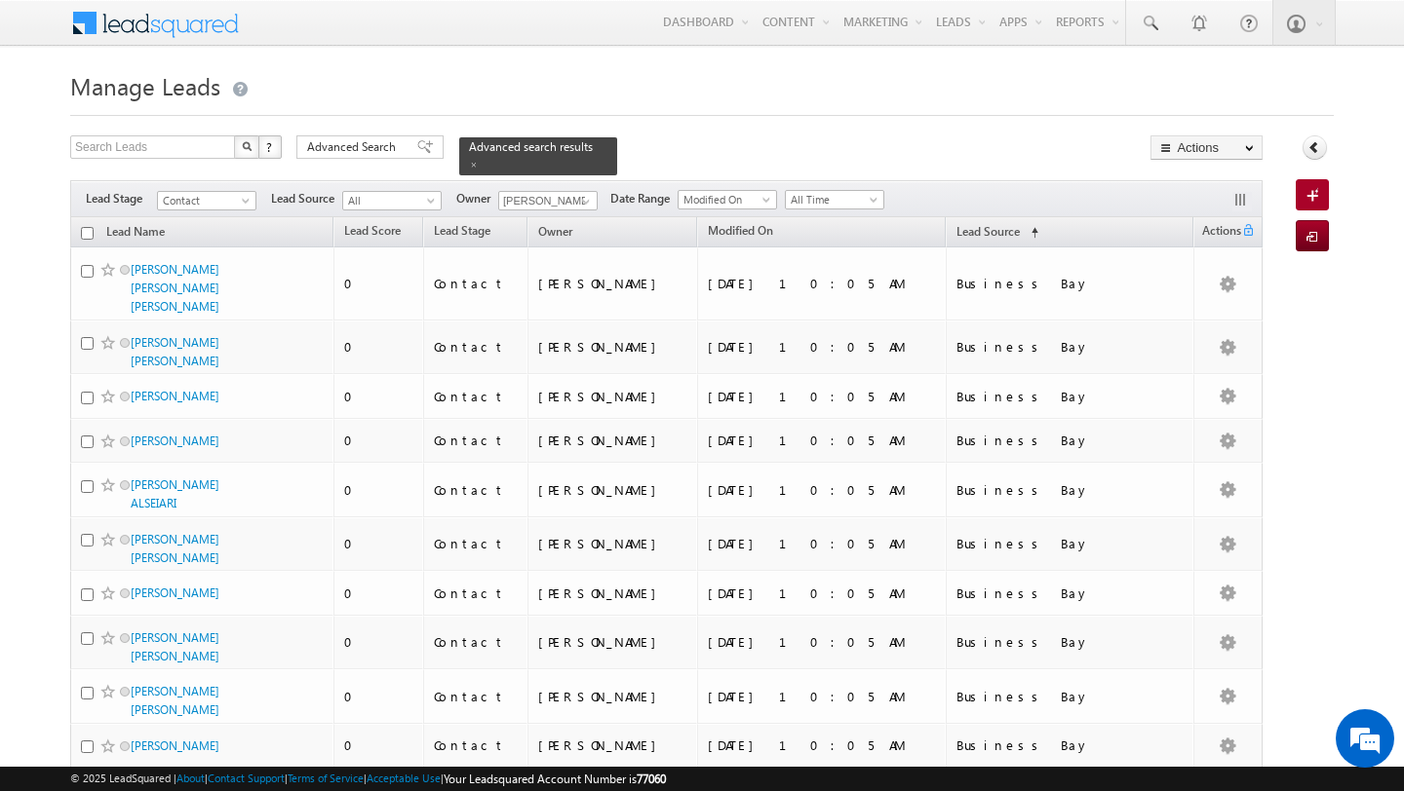
click at [85, 232] on input "checkbox" at bounding box center [87, 233] width 13 height 13
checkbox input "true"
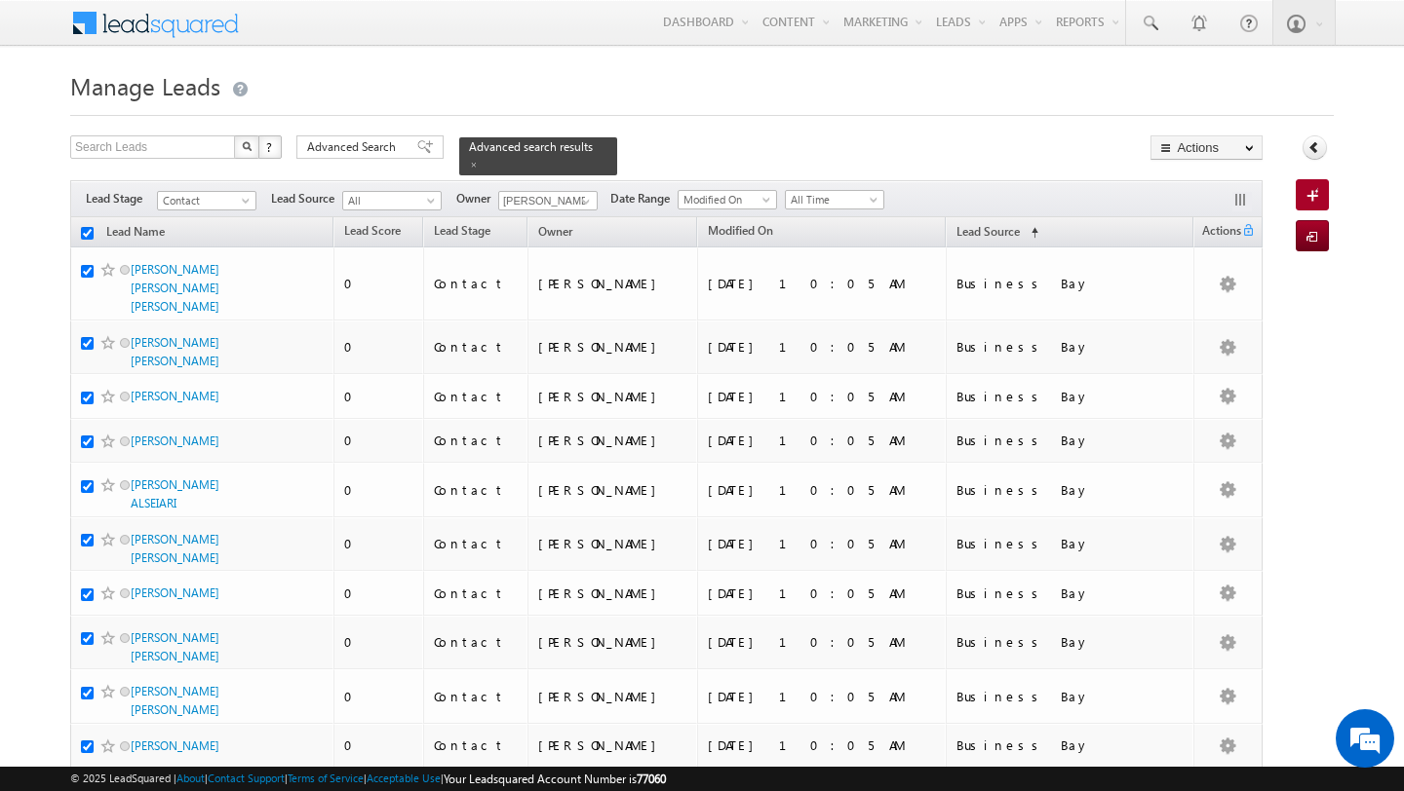
checkbox input "true"
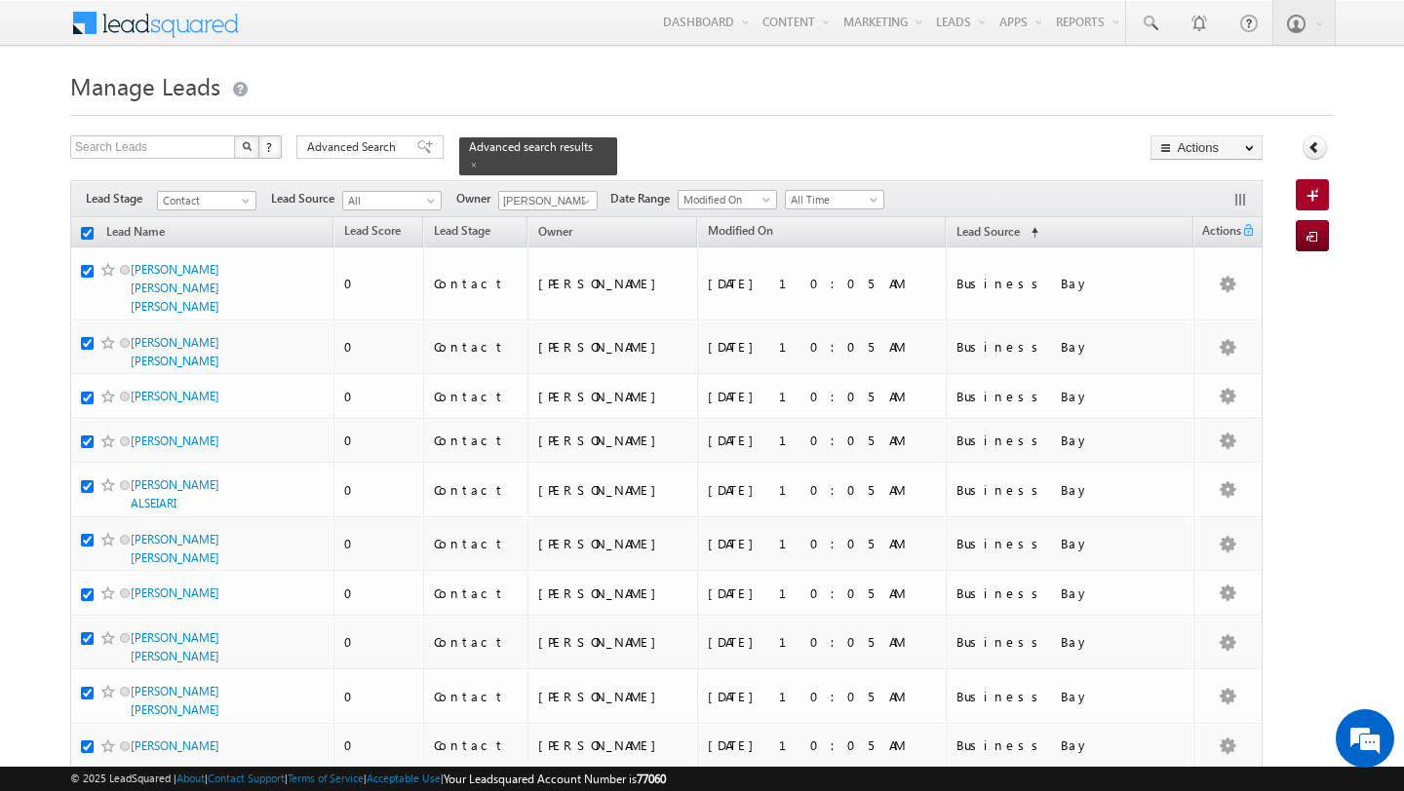
checkbox input "true"
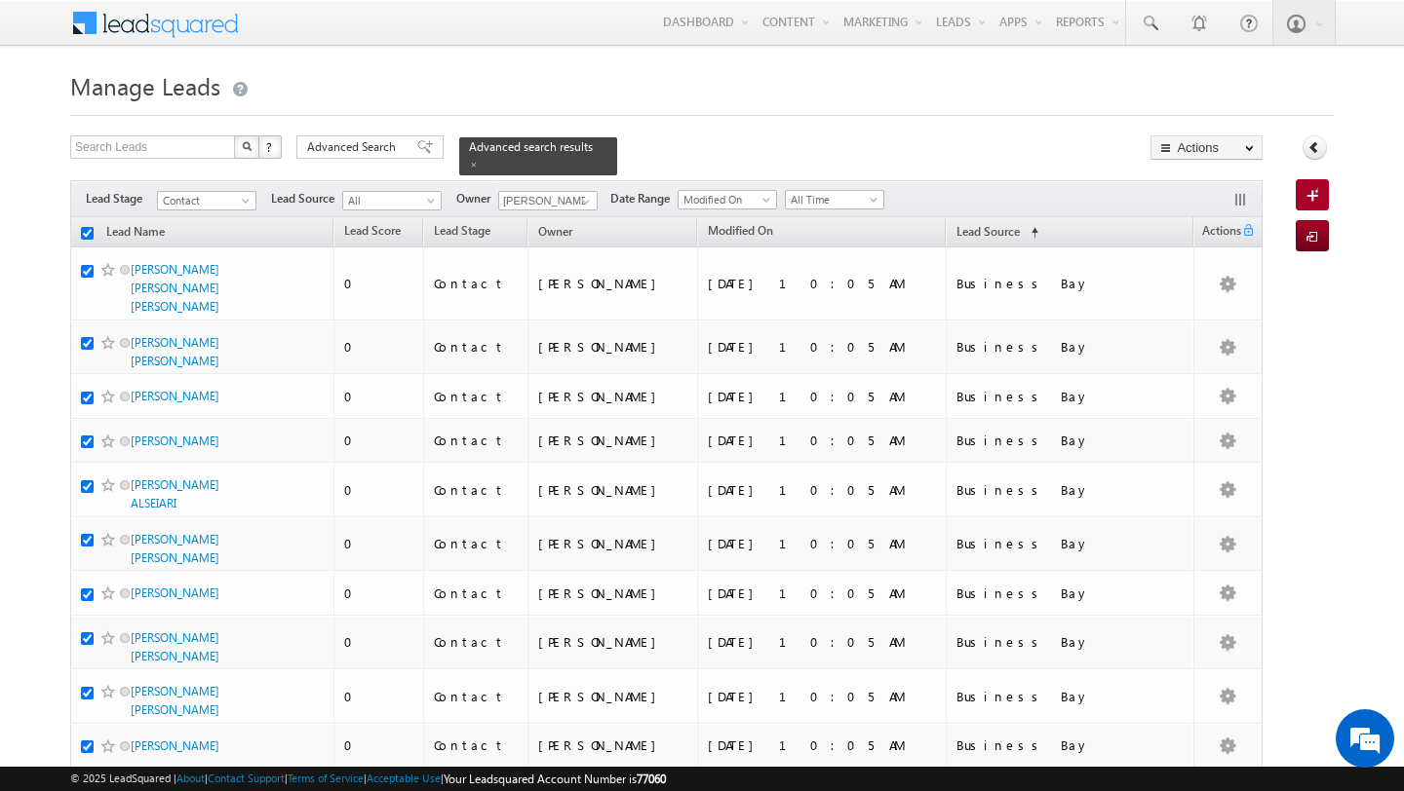
checkbox input "true"
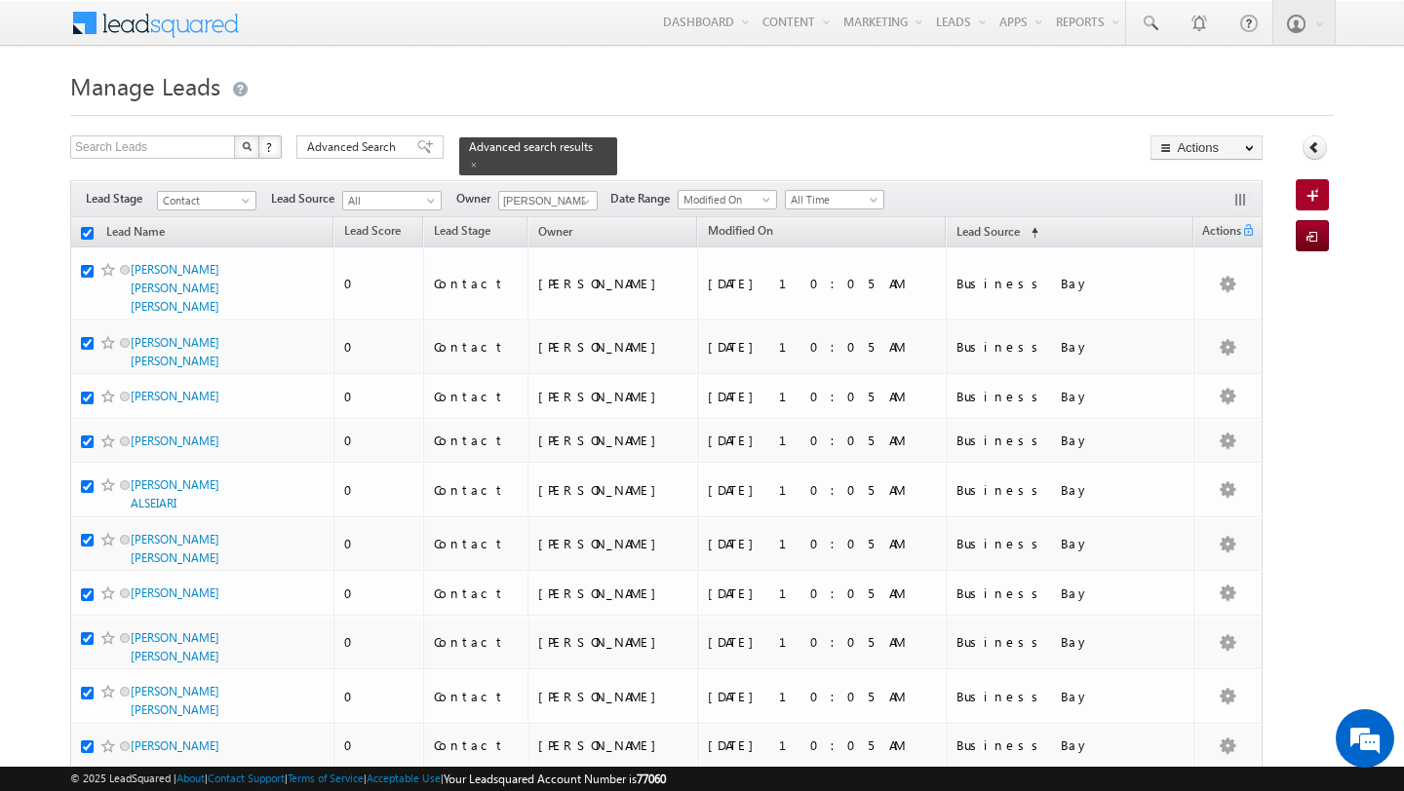
checkbox input "true"
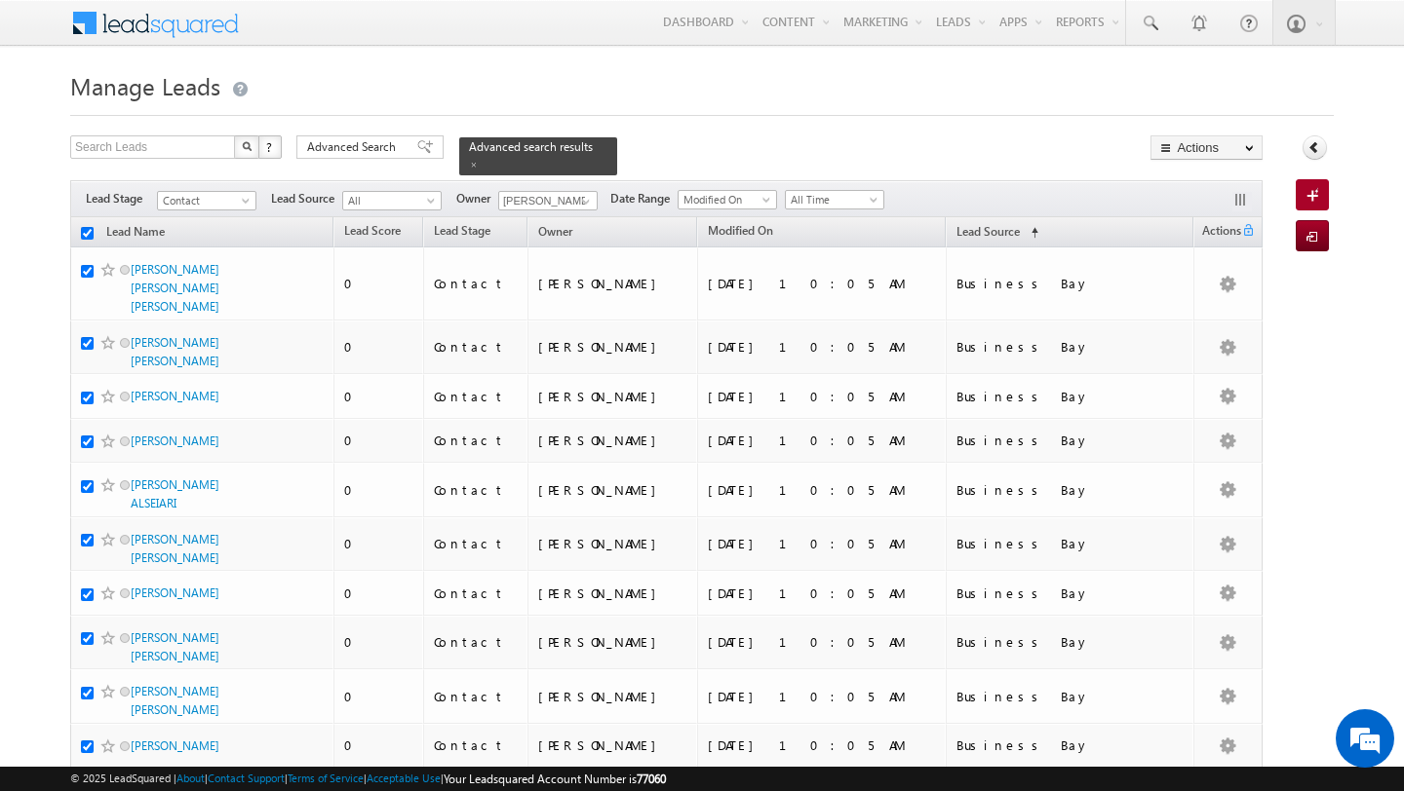
checkbox input "true"
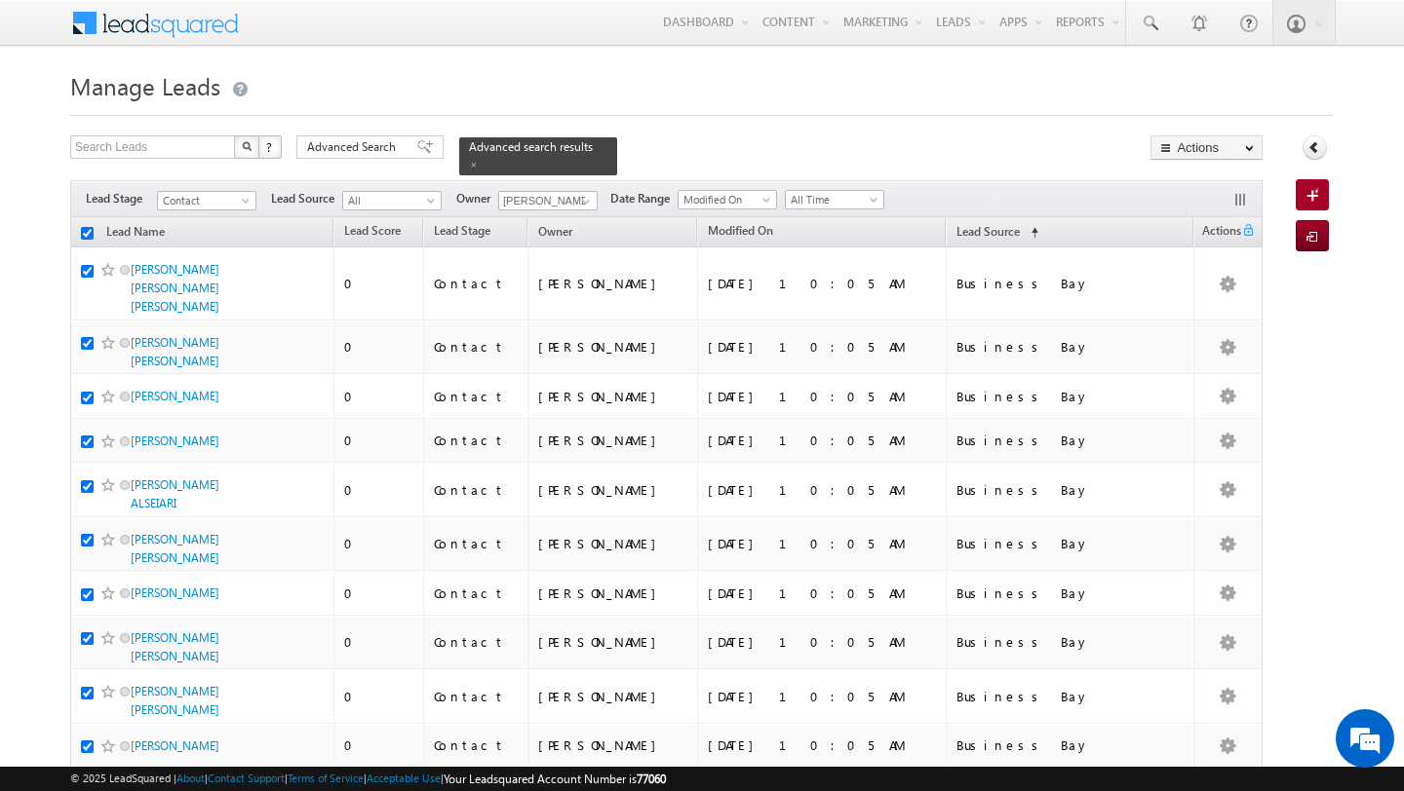
checkbox input "true"
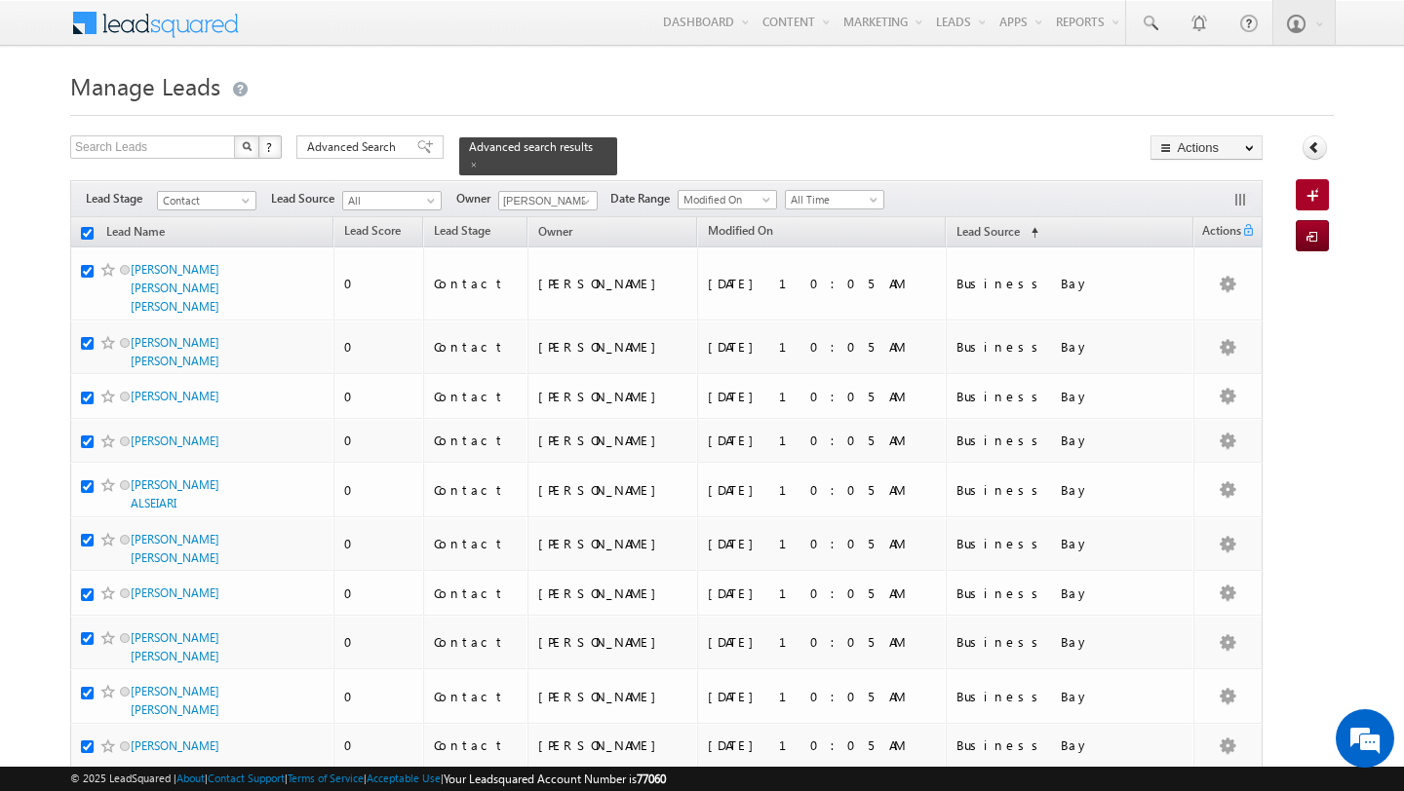
checkbox input "true"
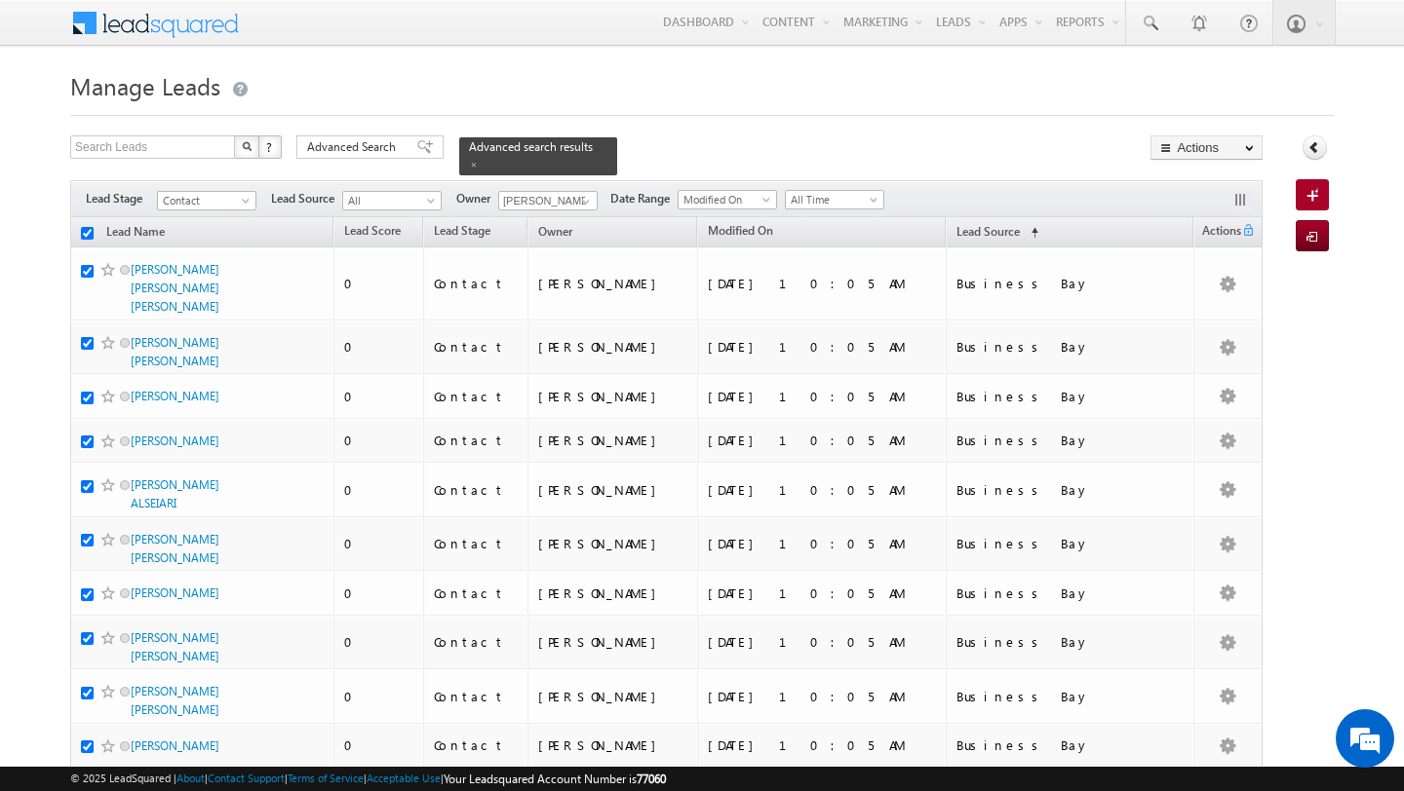
checkbox input "true"
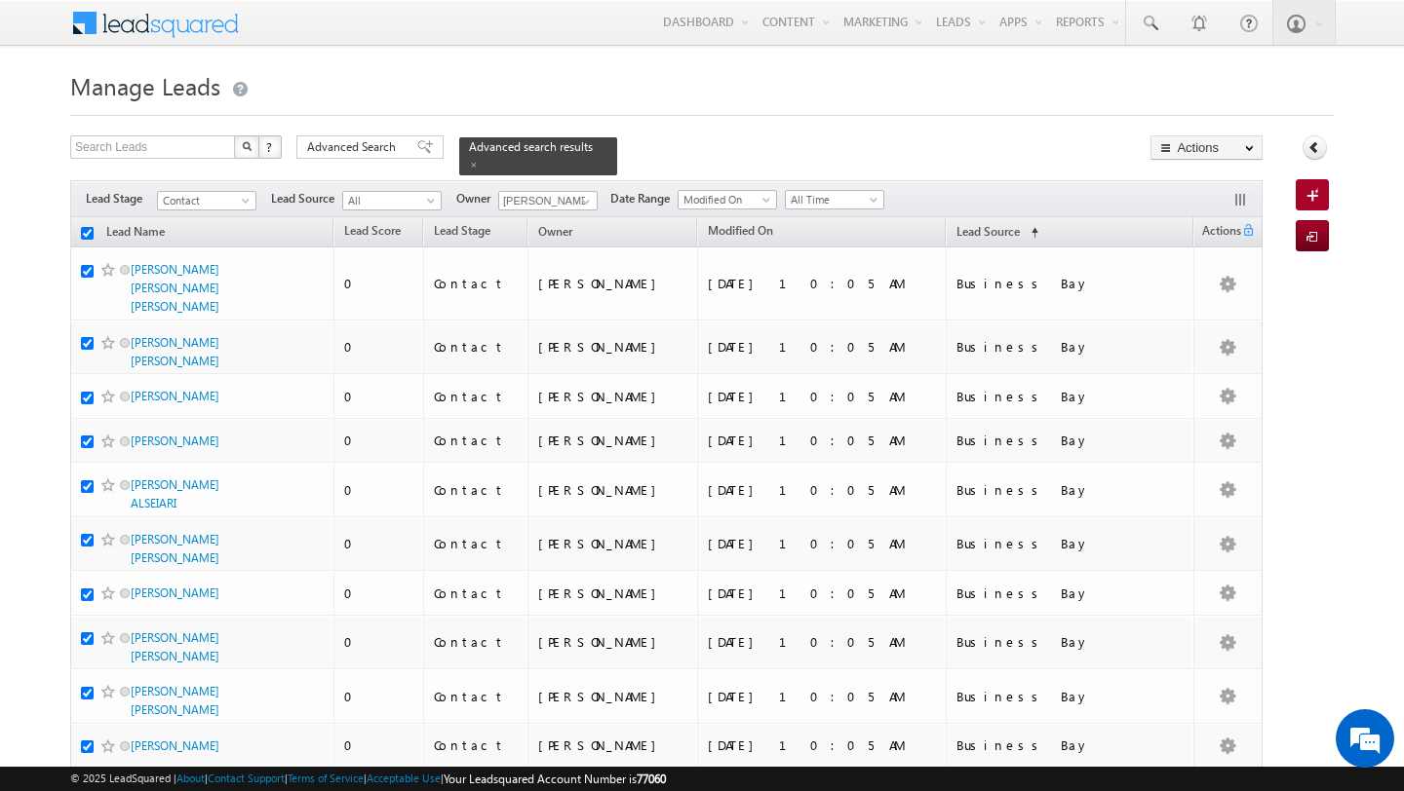
checkbox input "true"
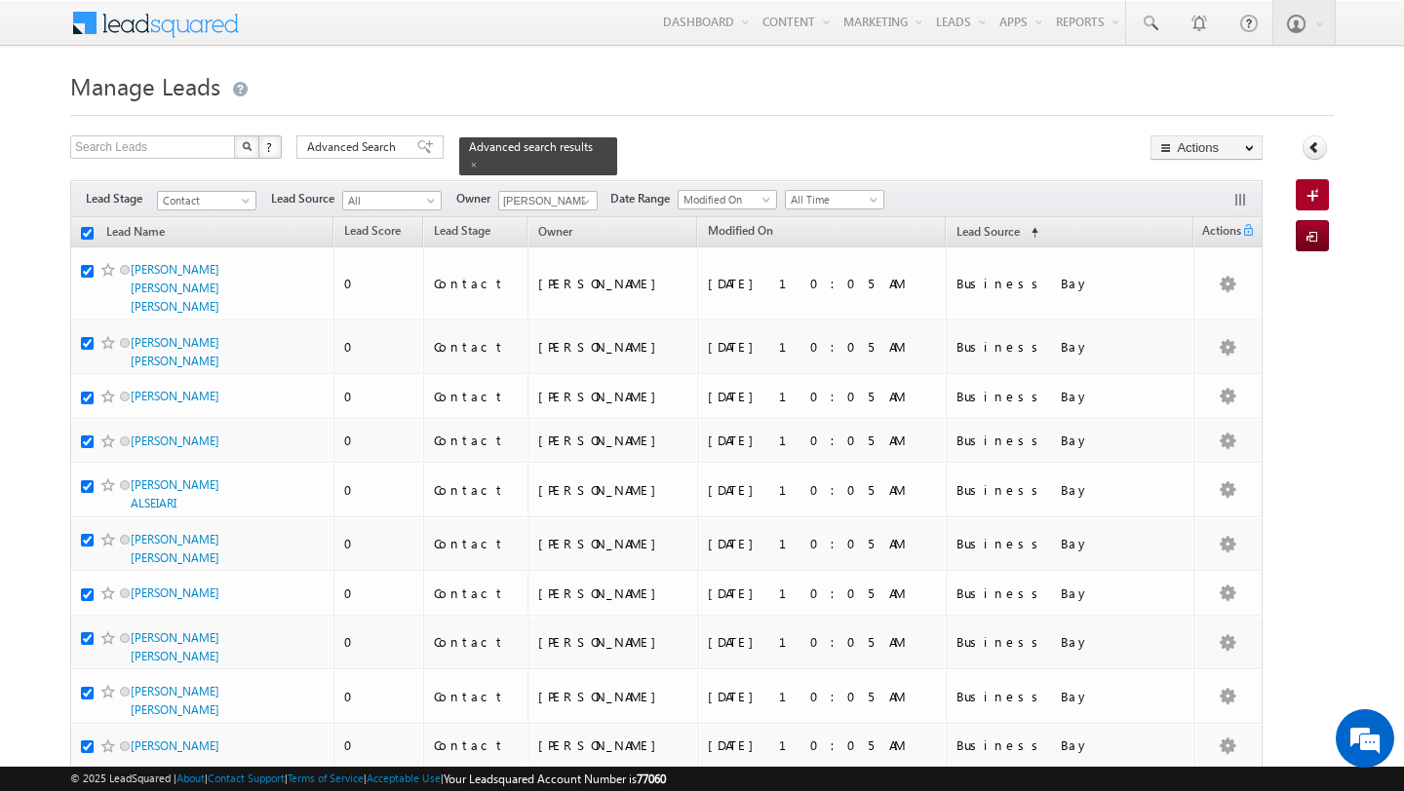
checkbox input "true"
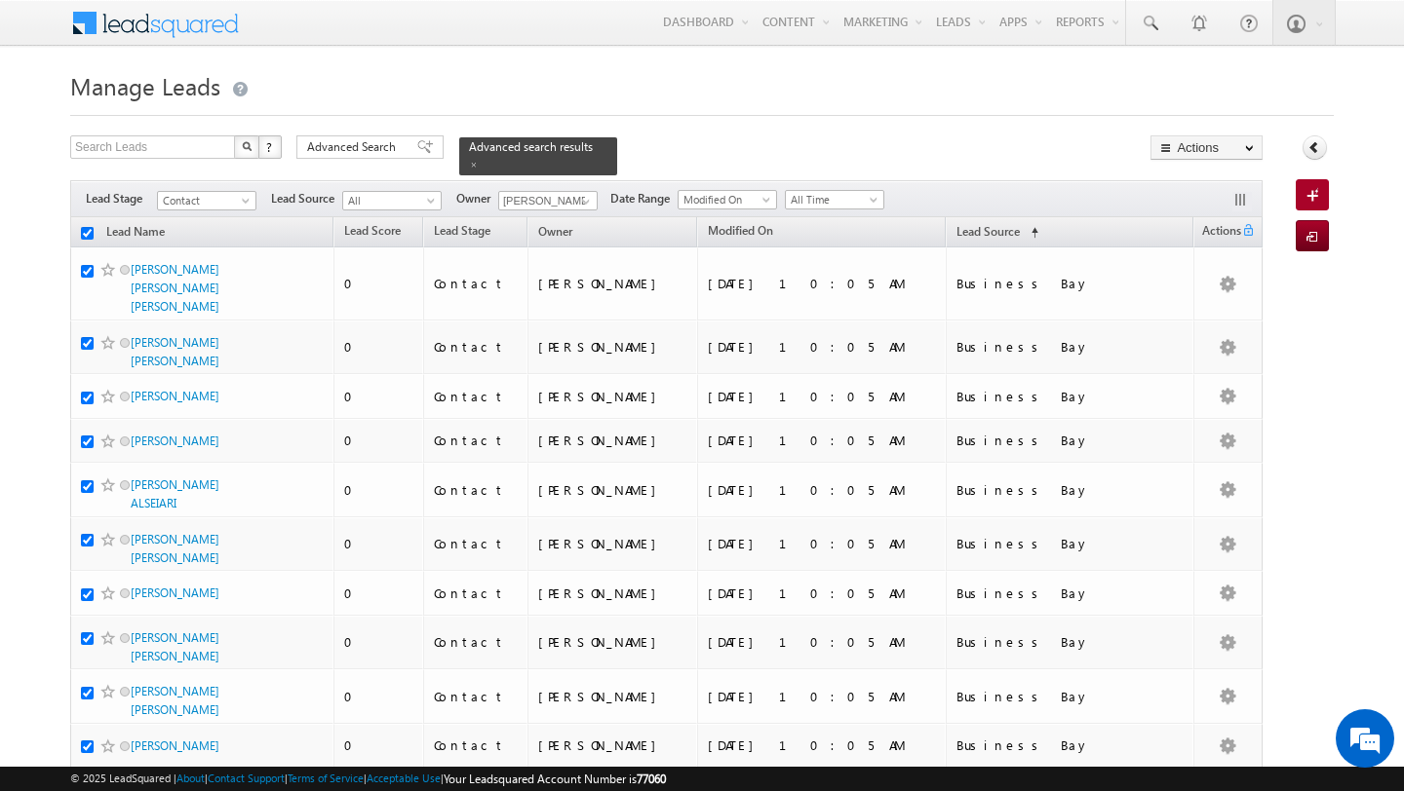
checkbox input "true"
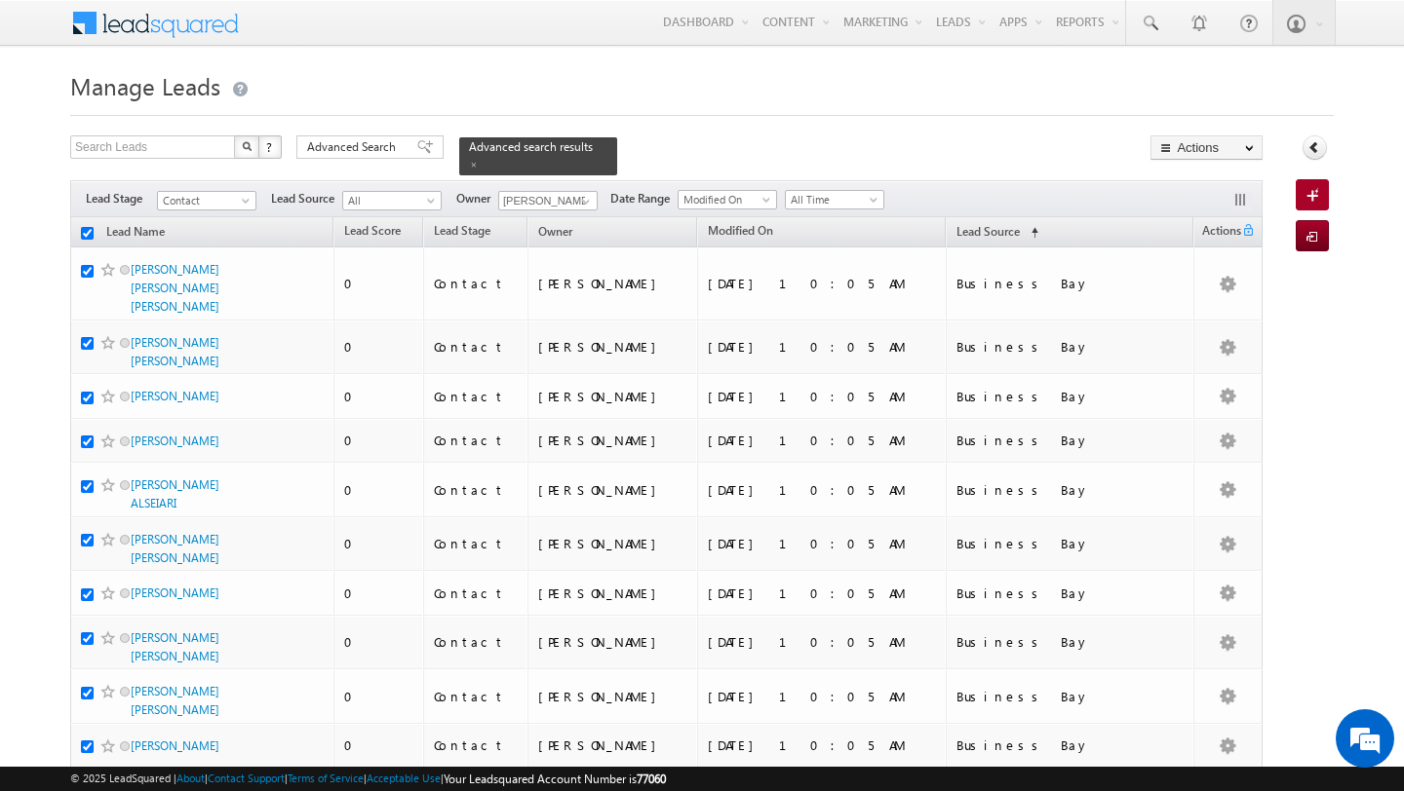
checkbox input "true"
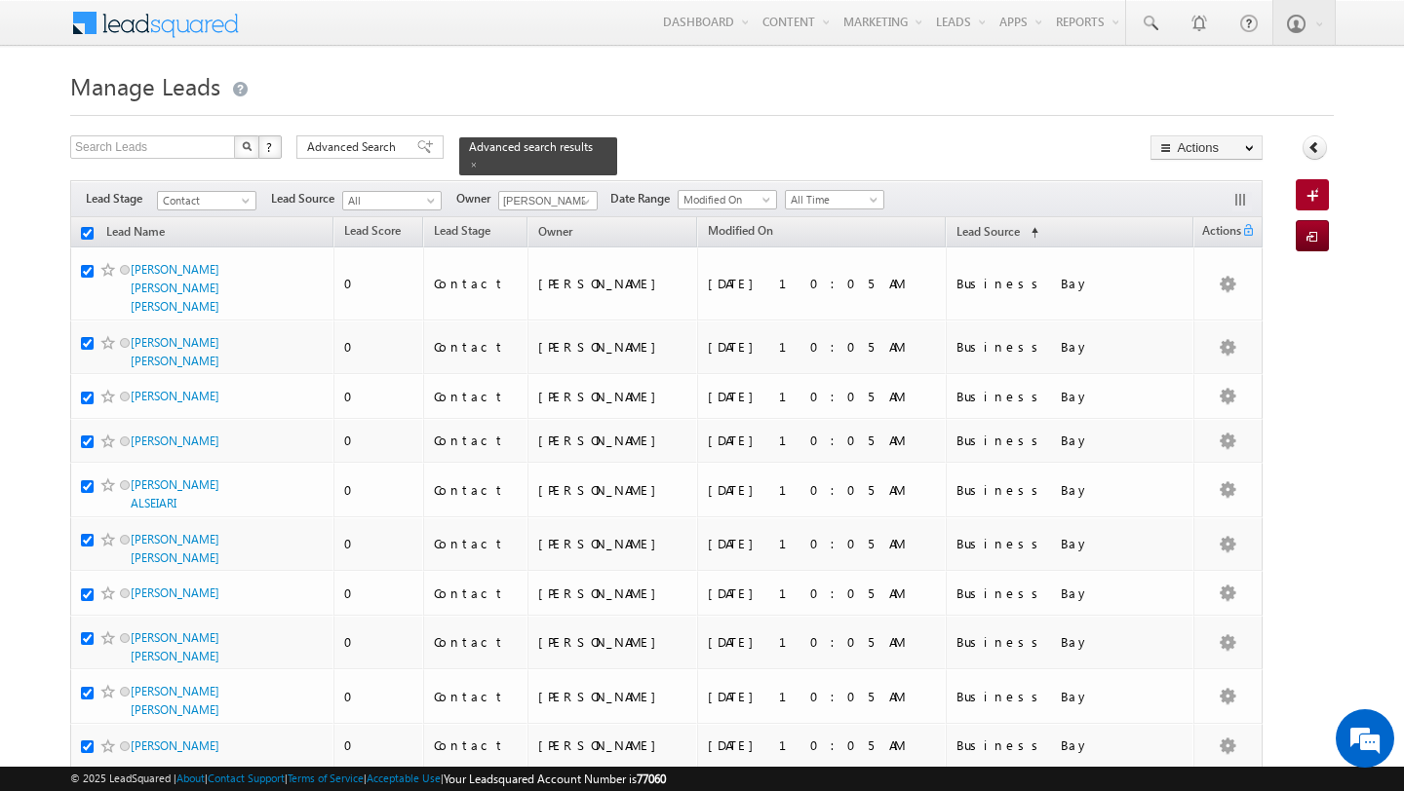
checkbox input "true"
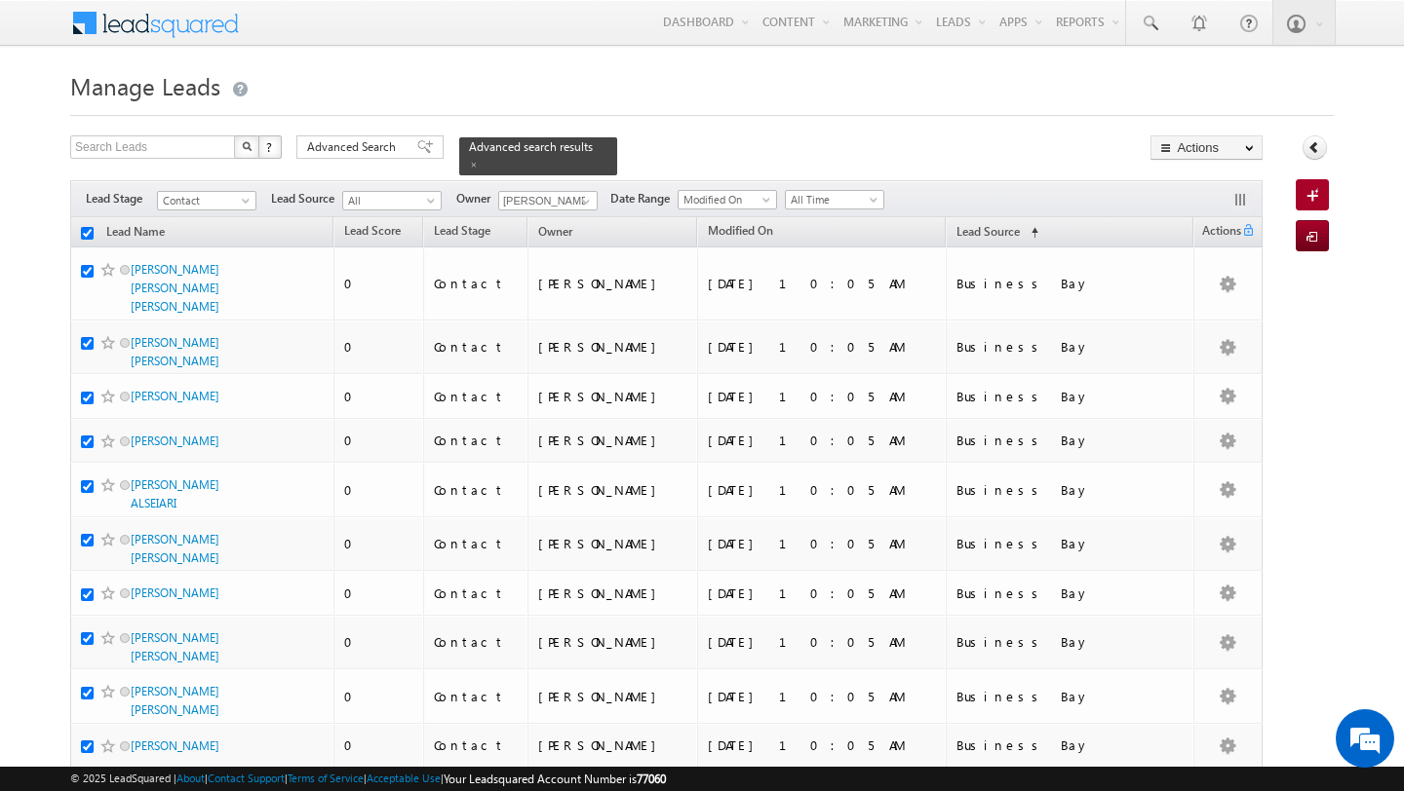
checkbox input "true"
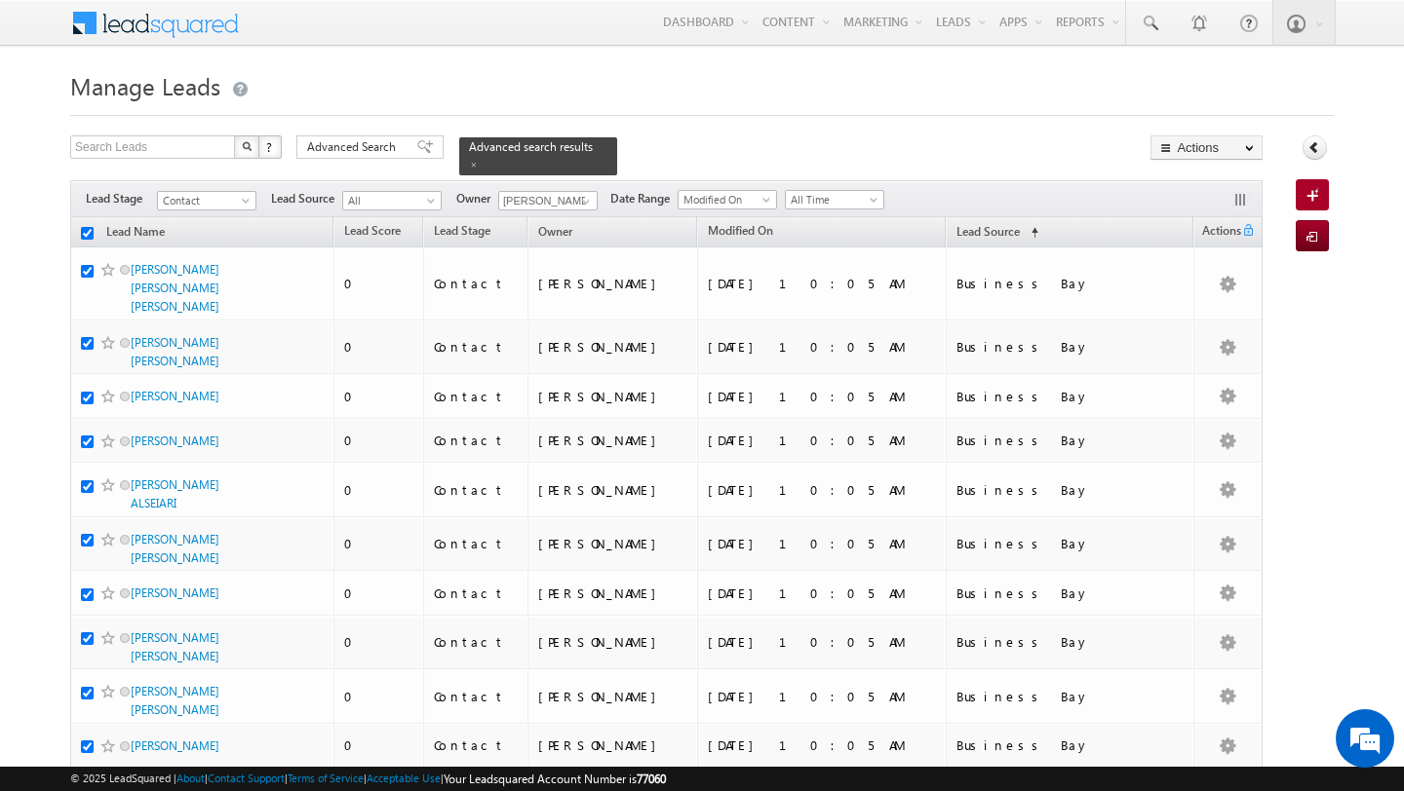
checkbox input "true"
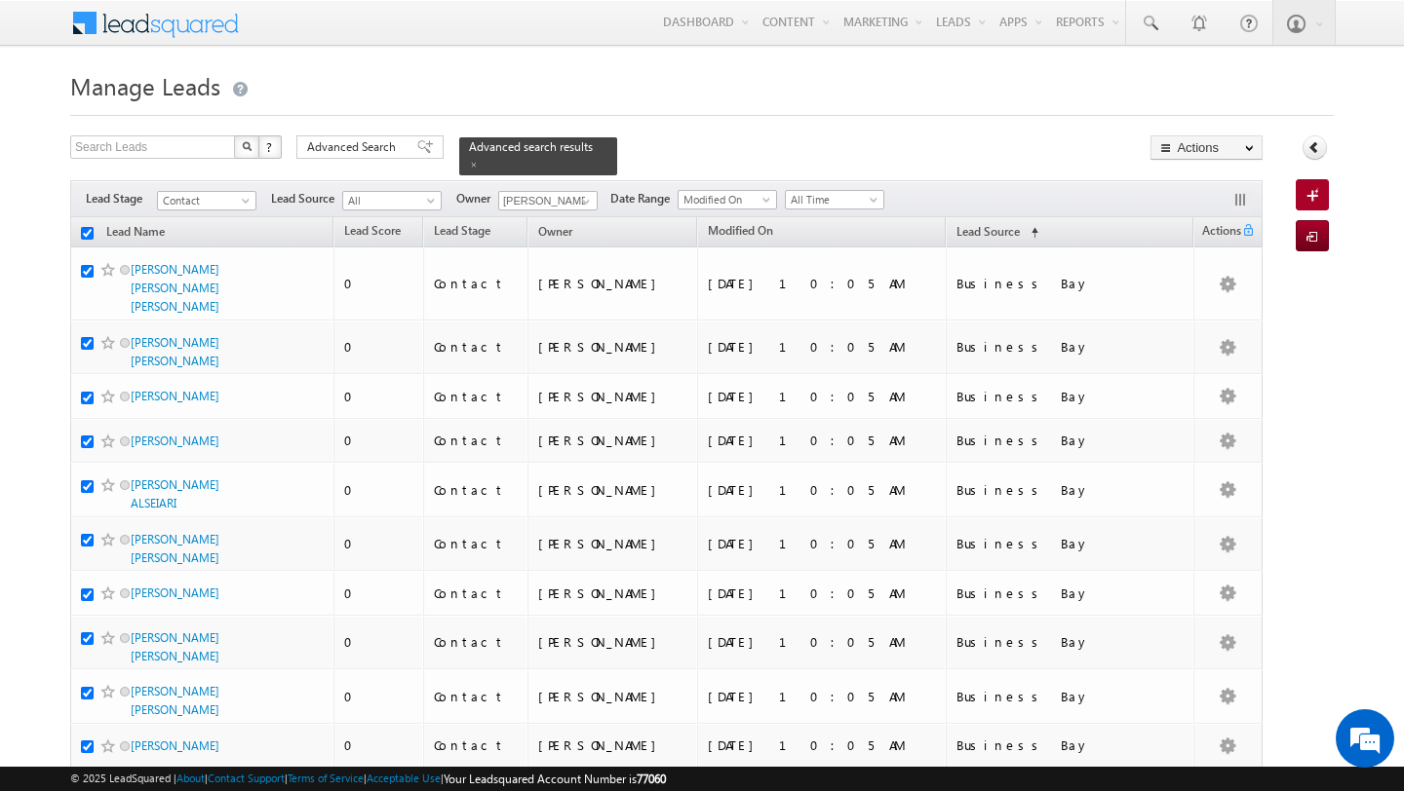
checkbox input "true"
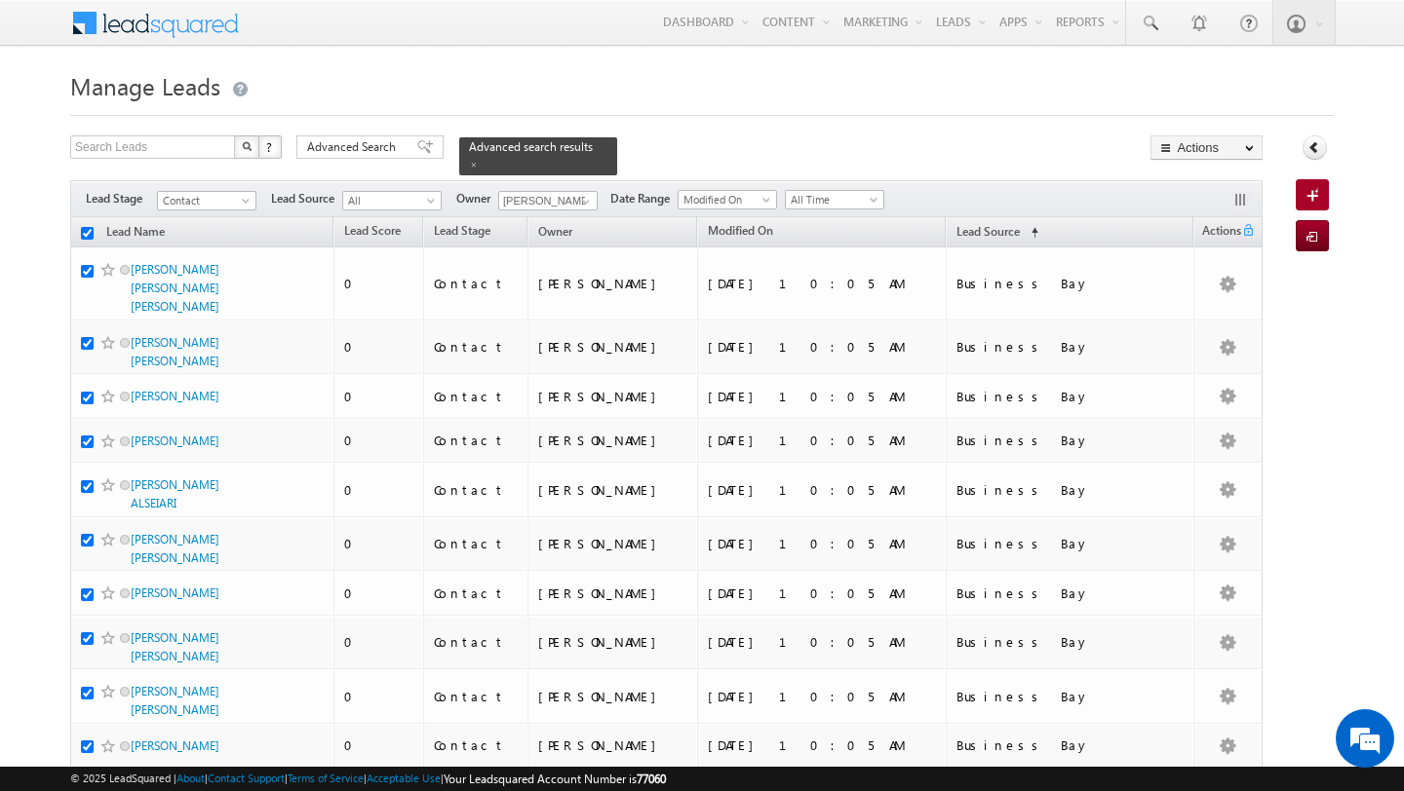
checkbox input "true"
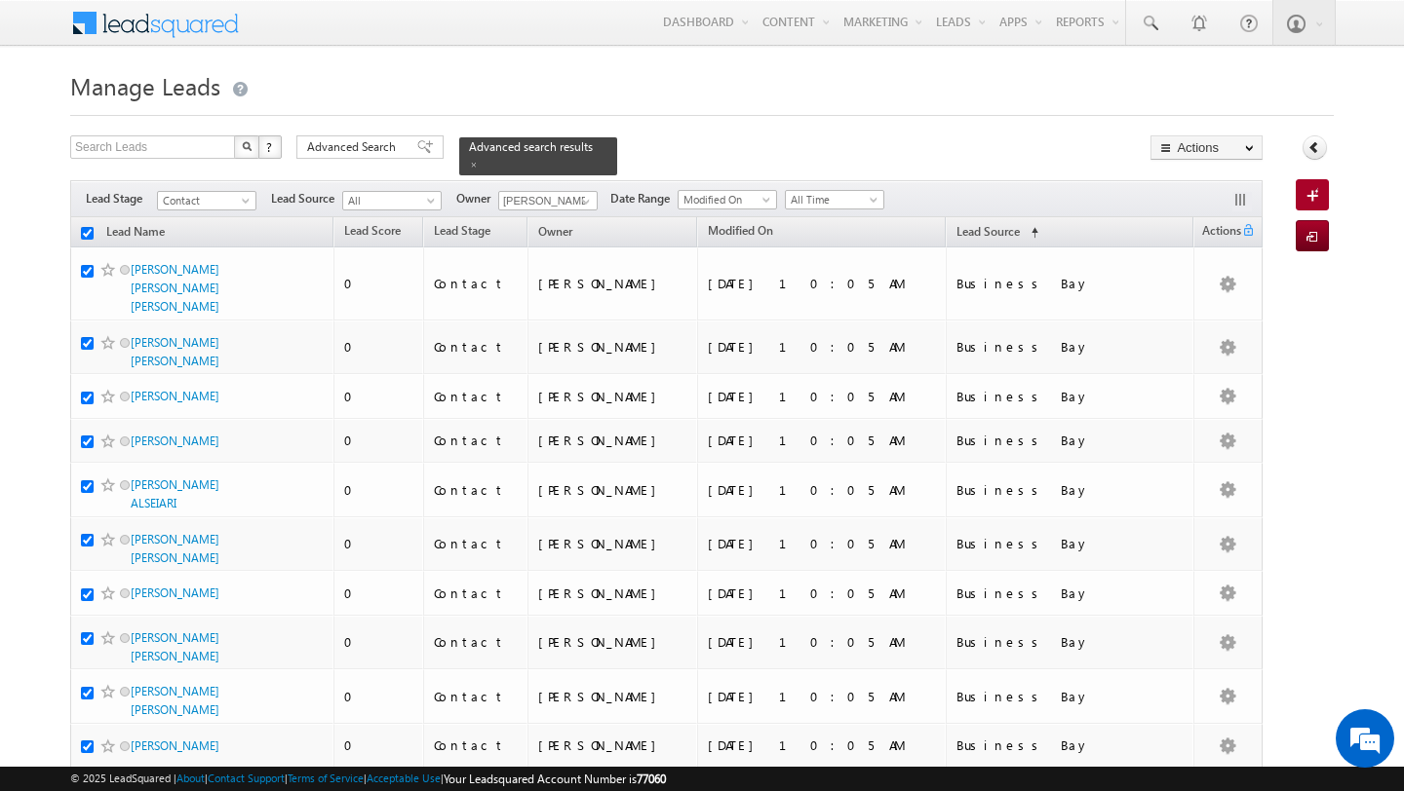
checkbox input "true"
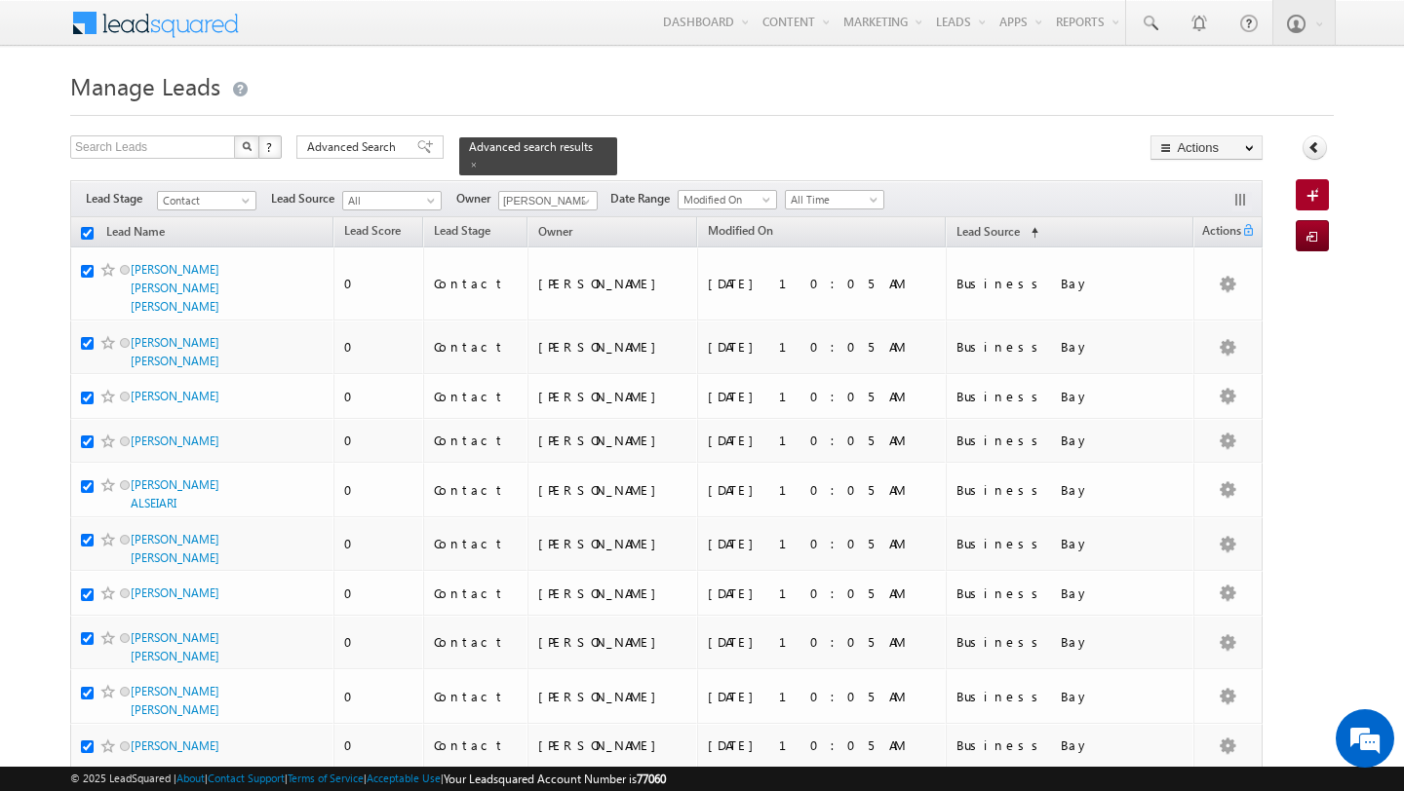
checkbox input "true"
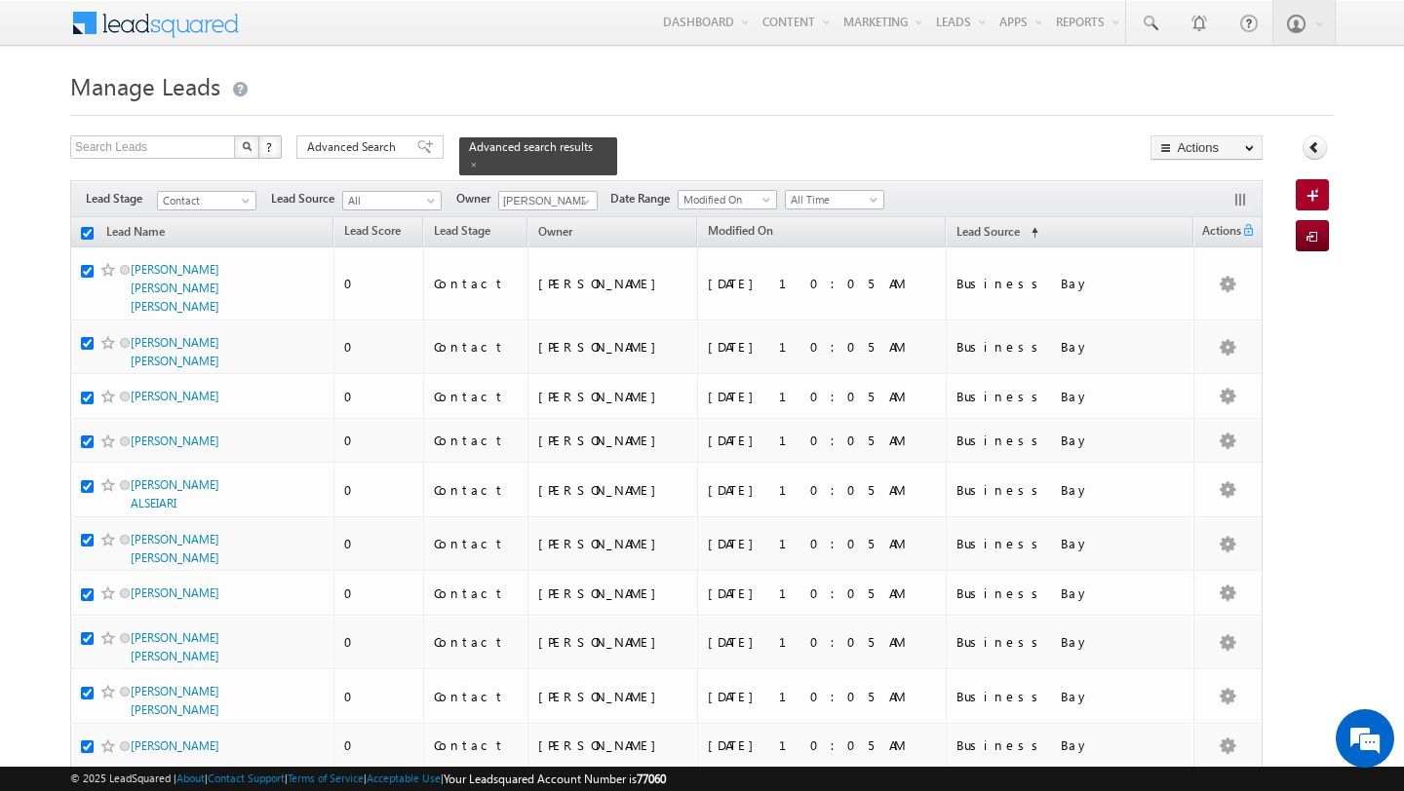
checkbox input "true"
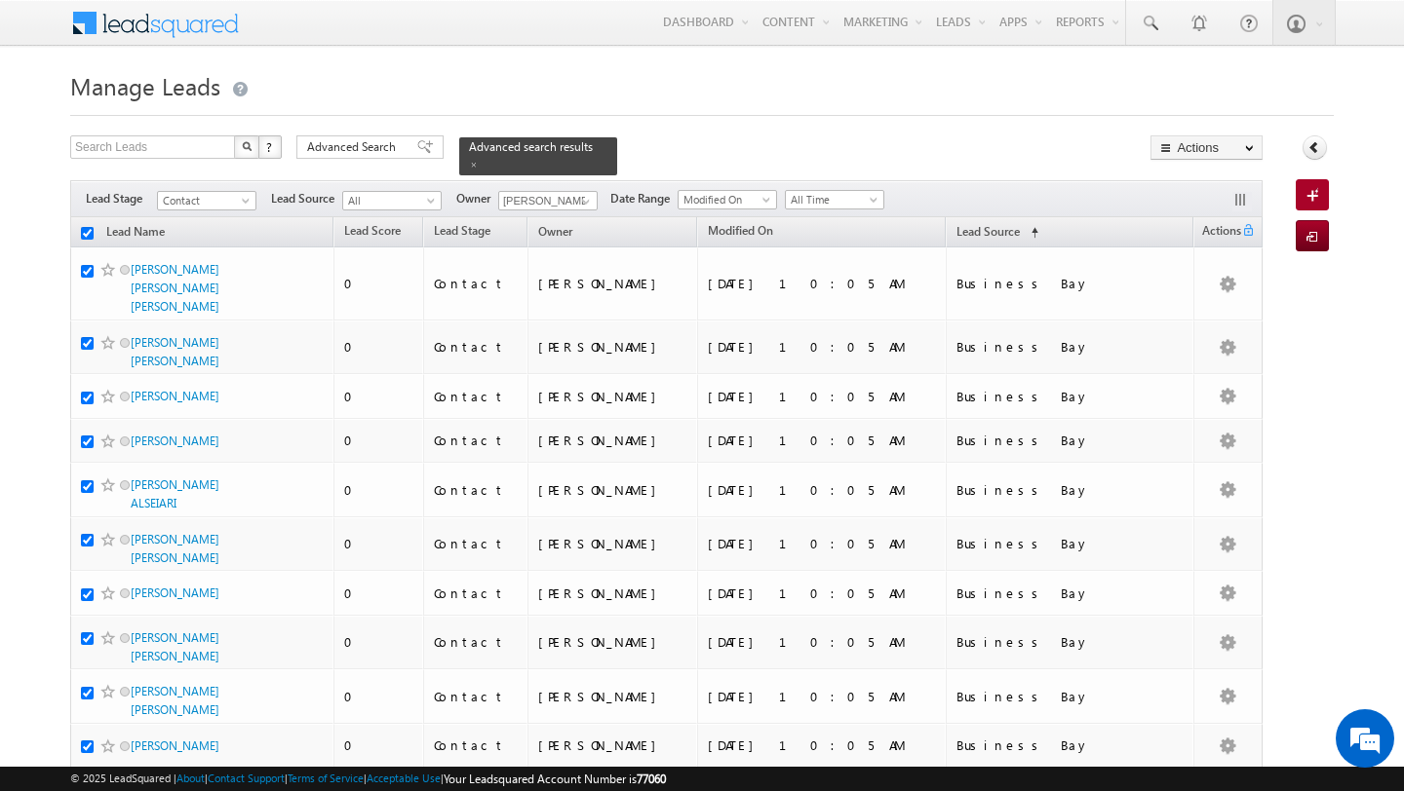
checkbox input "true"
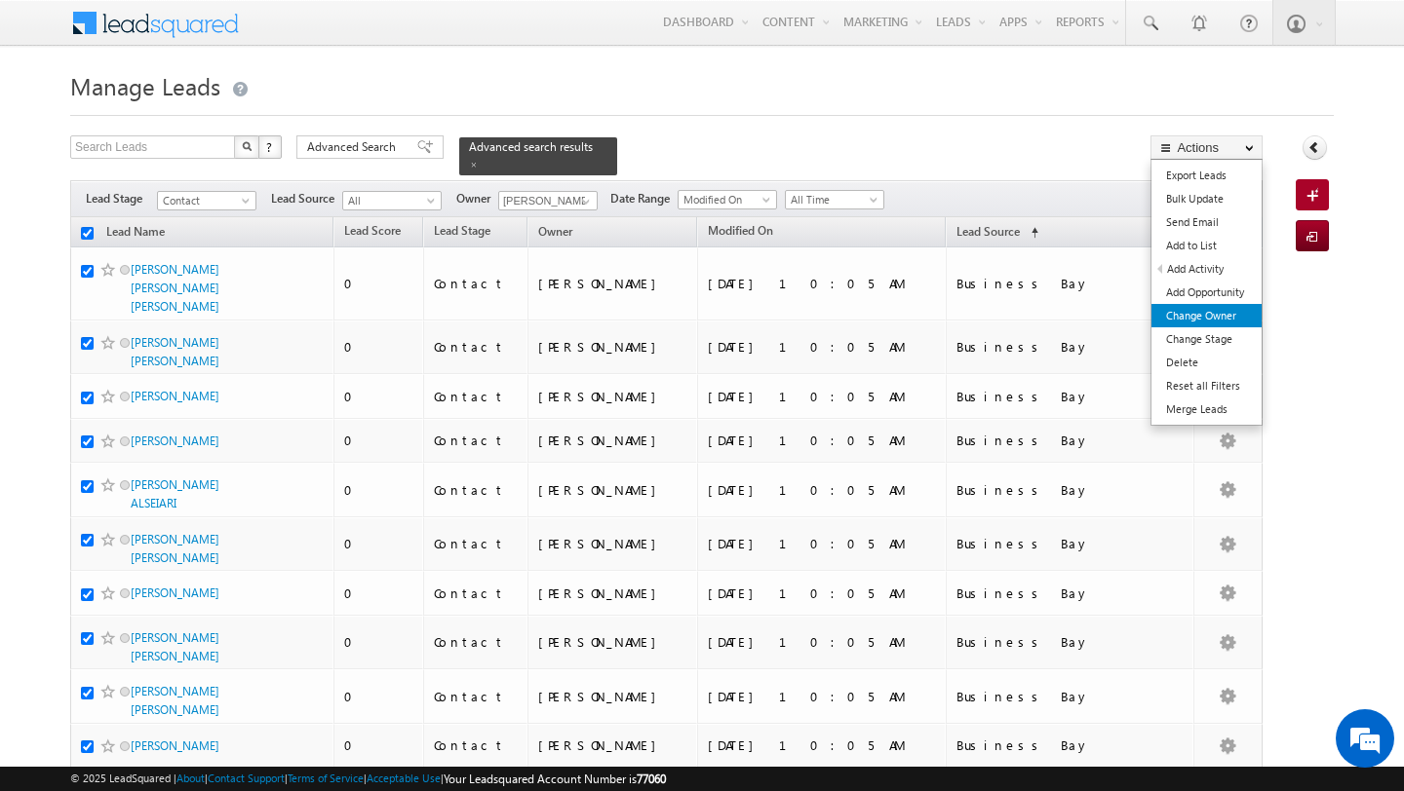
click at [1220, 313] on link "Change Owner" at bounding box center [1206, 315] width 110 height 23
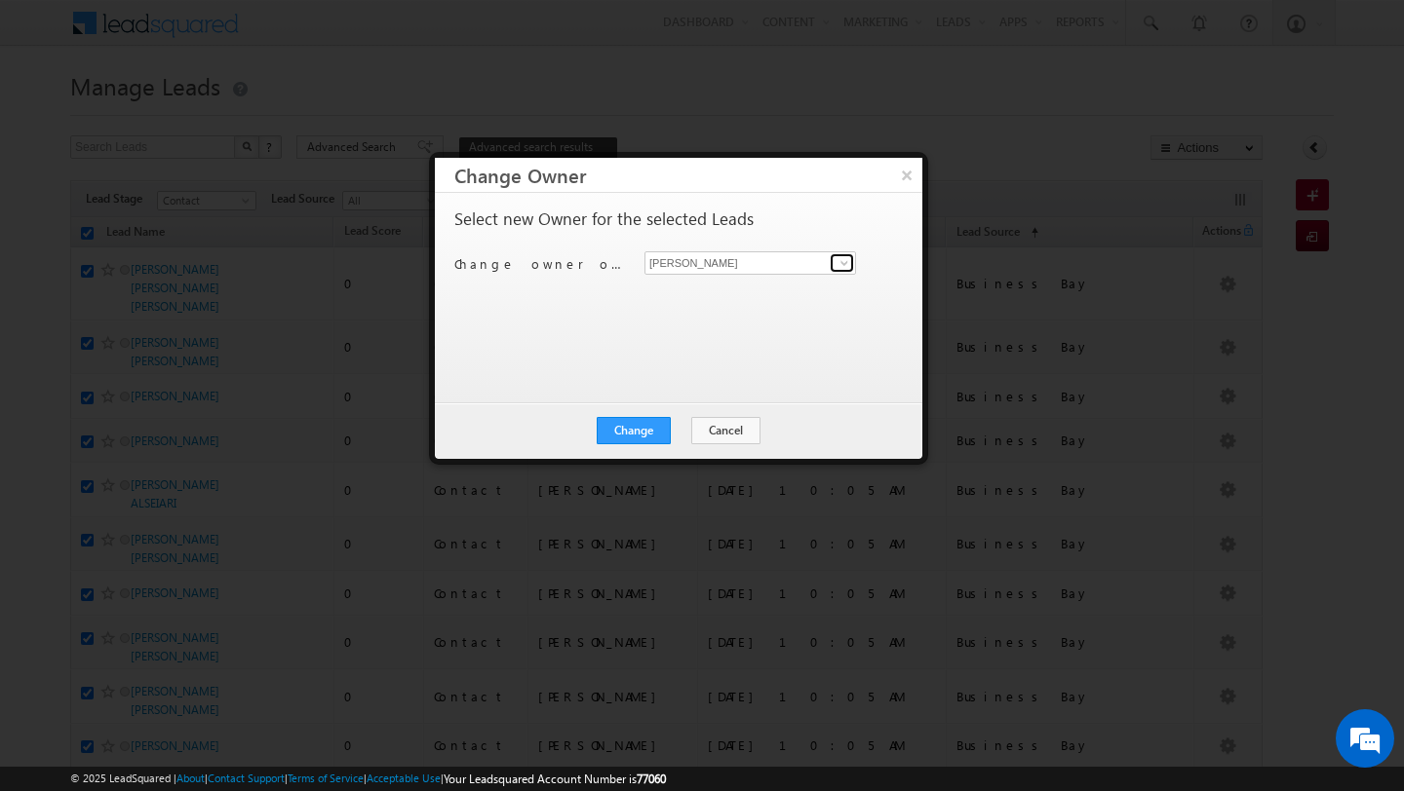
click at [849, 270] on span at bounding box center [844, 263] width 16 height 16
click at [707, 299] on span "[PERSON_NAME][EMAIL_ADDRESS][DOMAIN_NAME]" at bounding box center [739, 301] width 175 height 15
type input "[PERSON_NAME]"
click at [629, 424] on button "Change" at bounding box center [634, 430] width 74 height 27
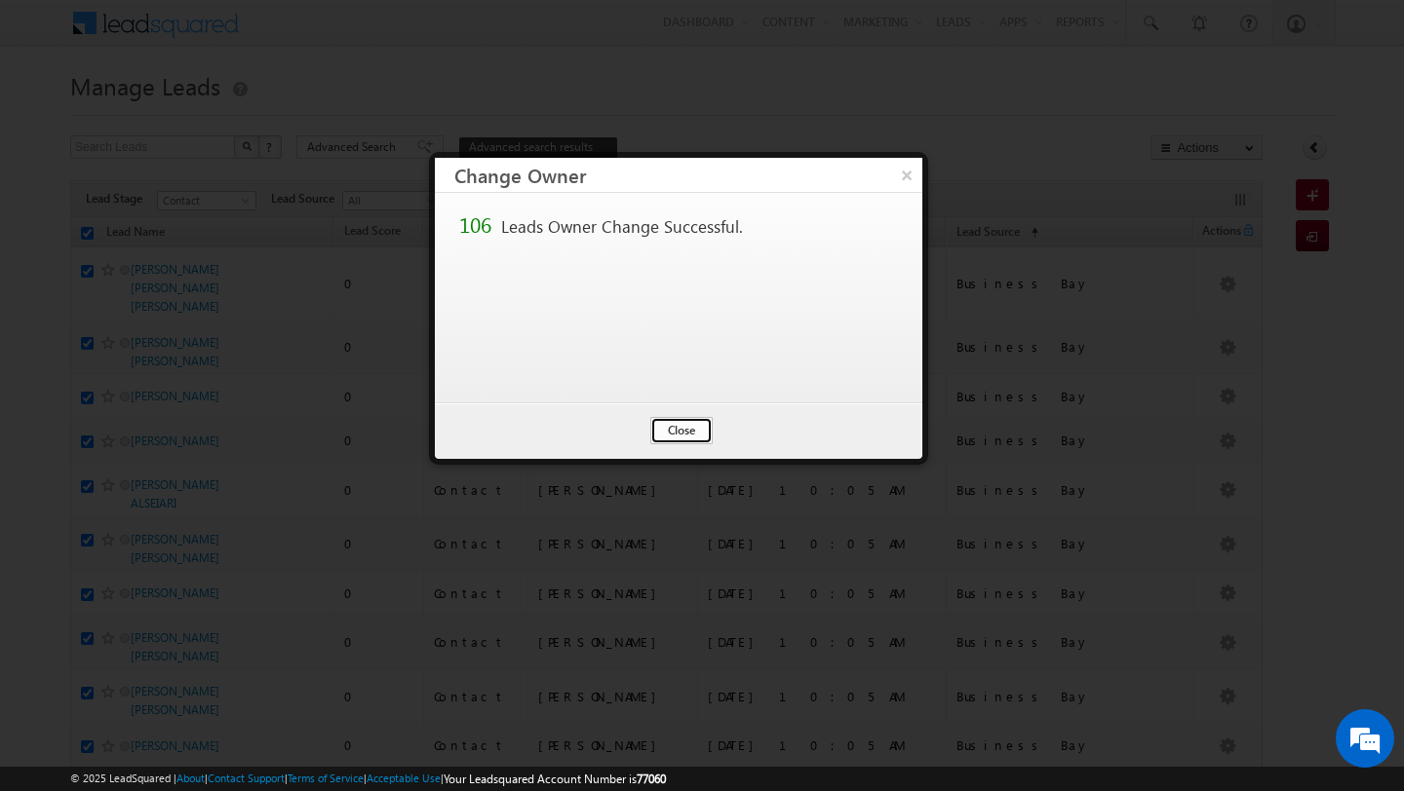
click at [673, 424] on button "Close" at bounding box center [681, 430] width 62 height 27
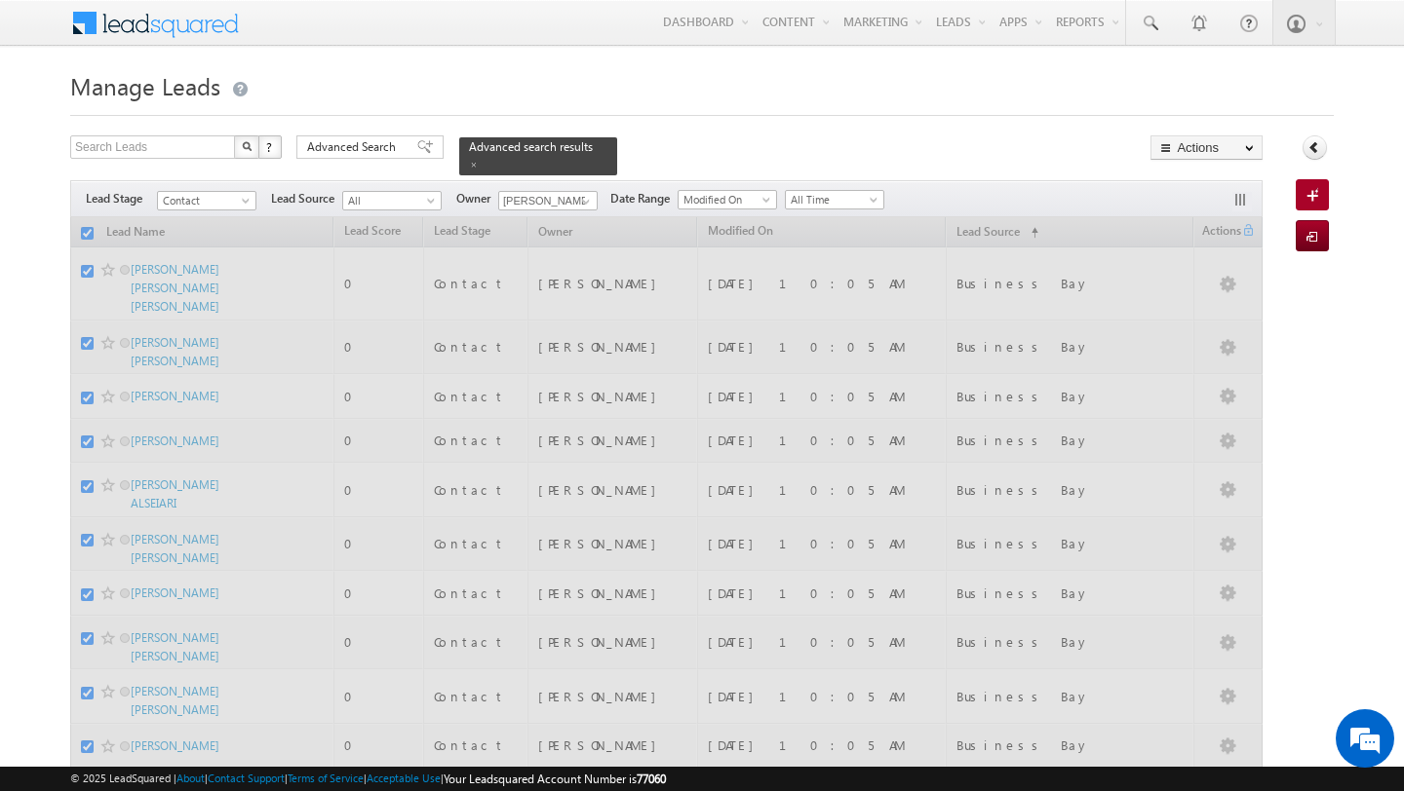
checkbox input "false"
